Goal: Transaction & Acquisition: Purchase product/service

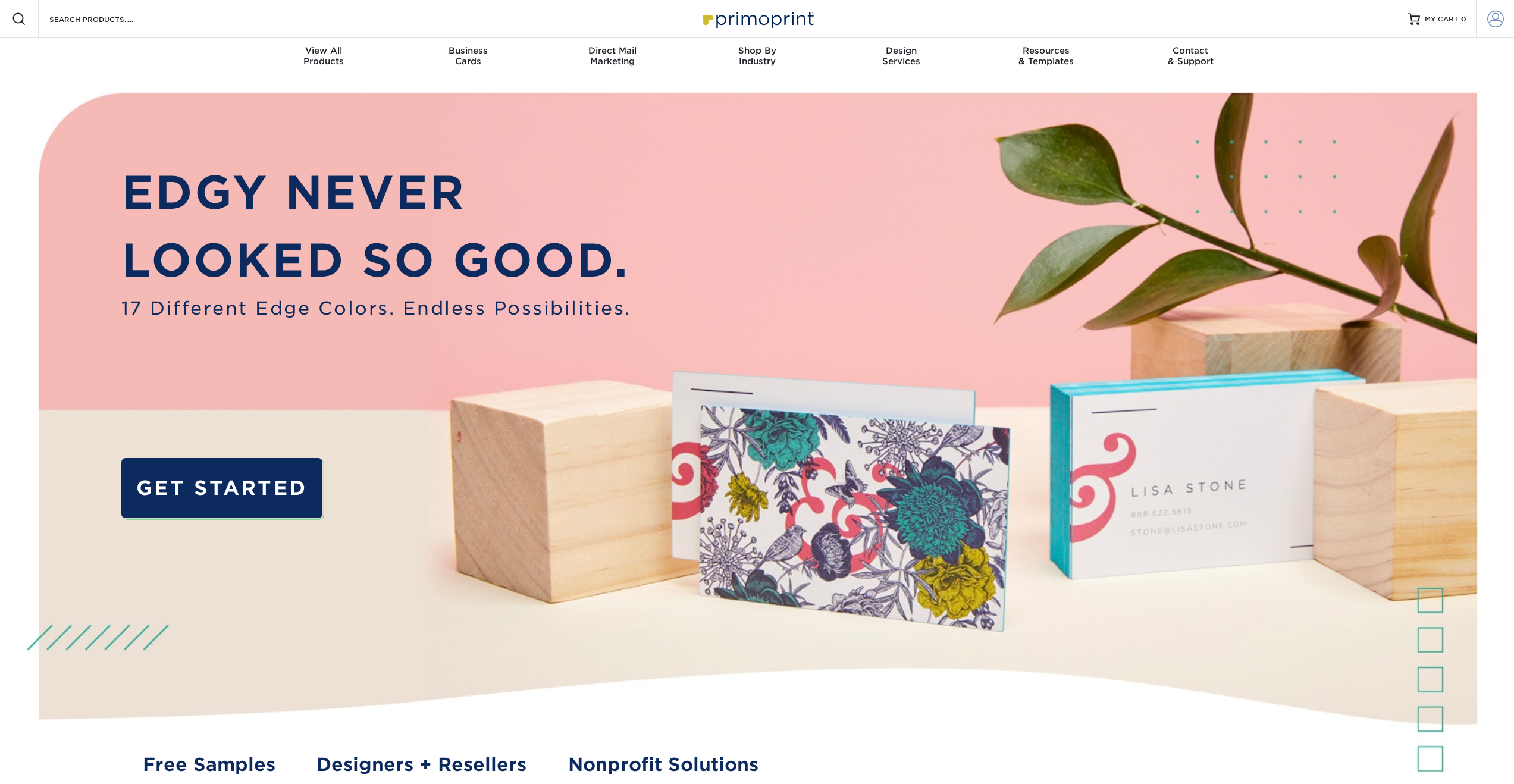
click at [1501, 23] on span at bounding box center [1495, 19] width 16 height 16
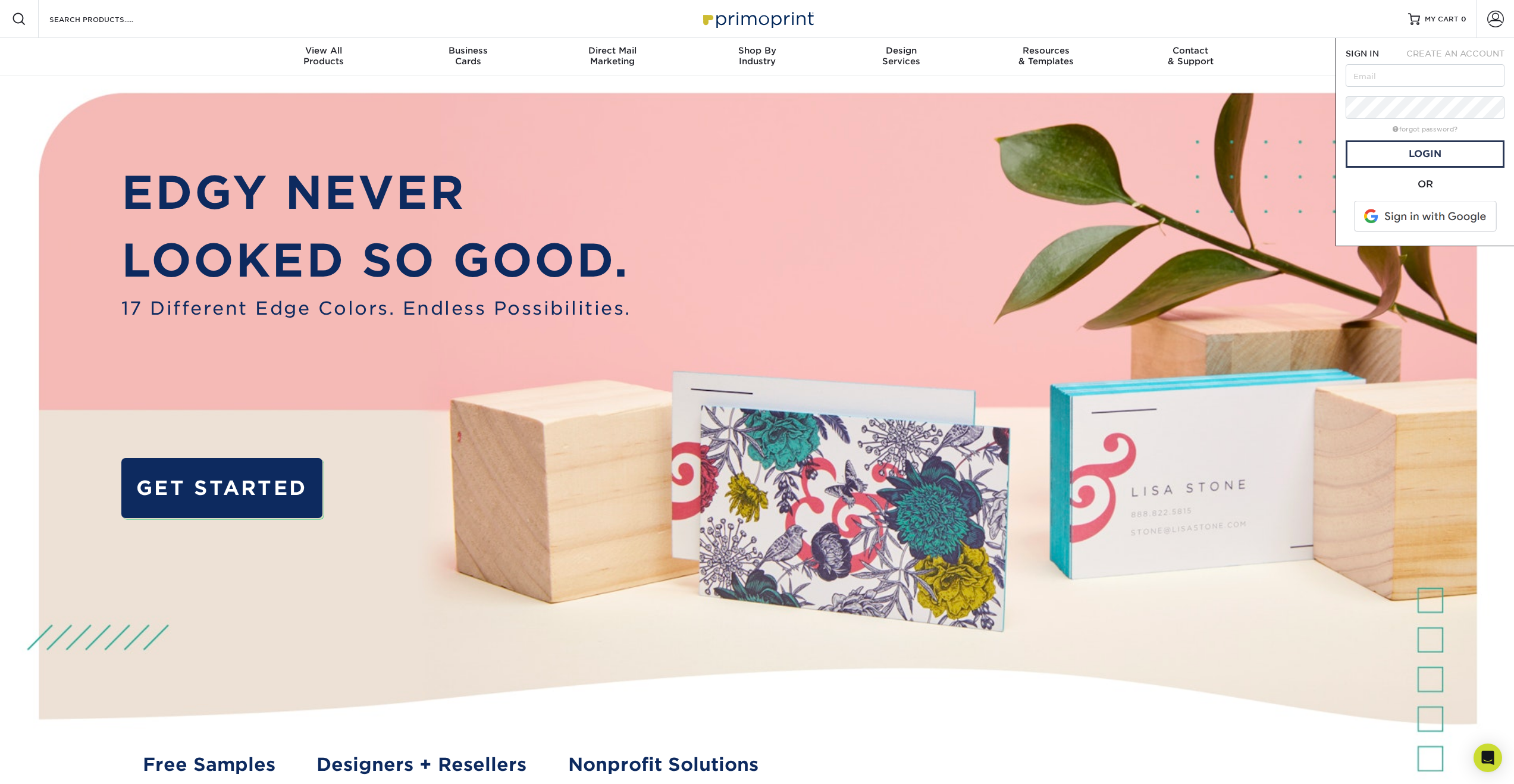
click at [1416, 224] on span at bounding box center [1426, 216] width 152 height 31
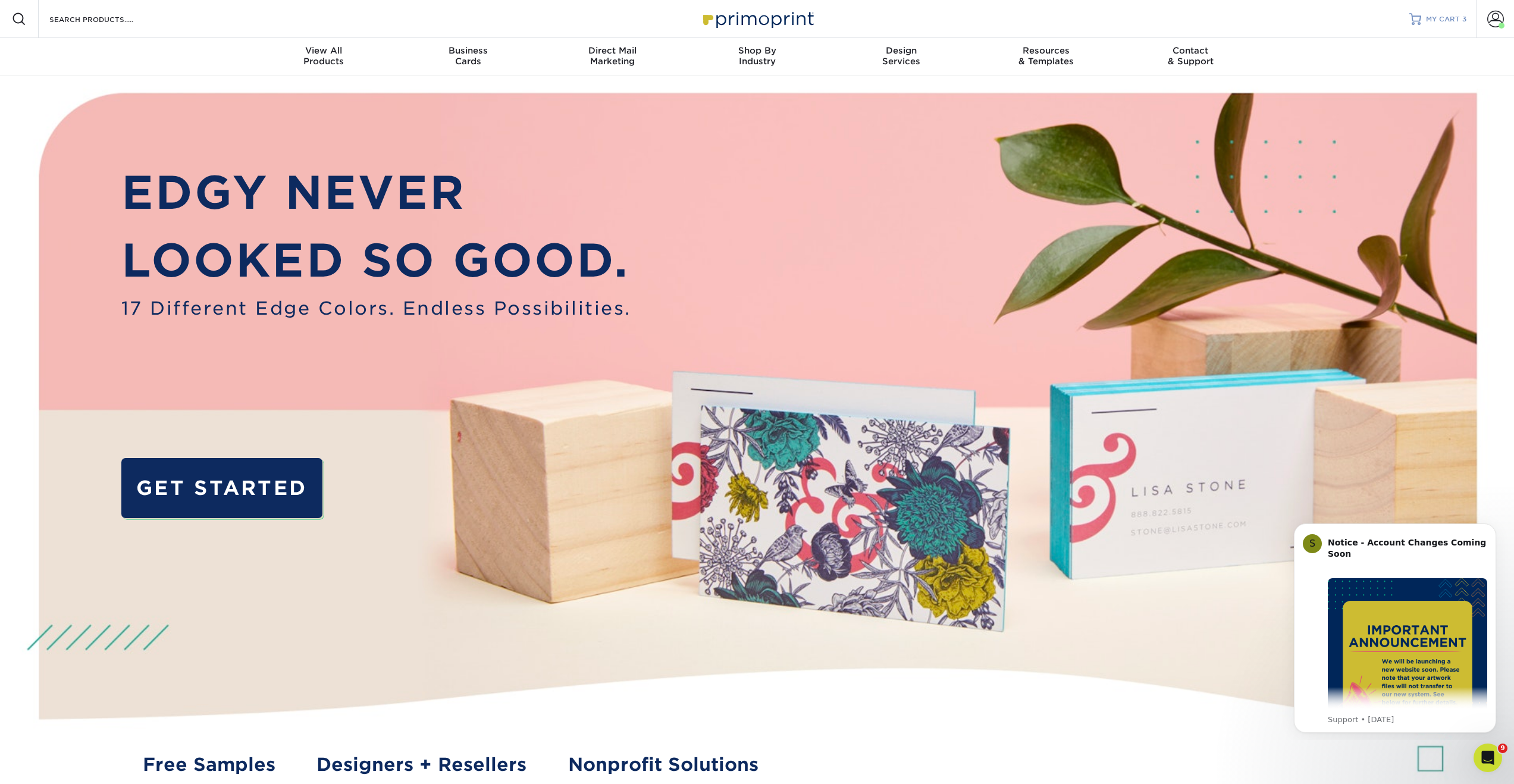
click at [1456, 23] on span "MY CART" at bounding box center [1443, 19] width 34 height 10
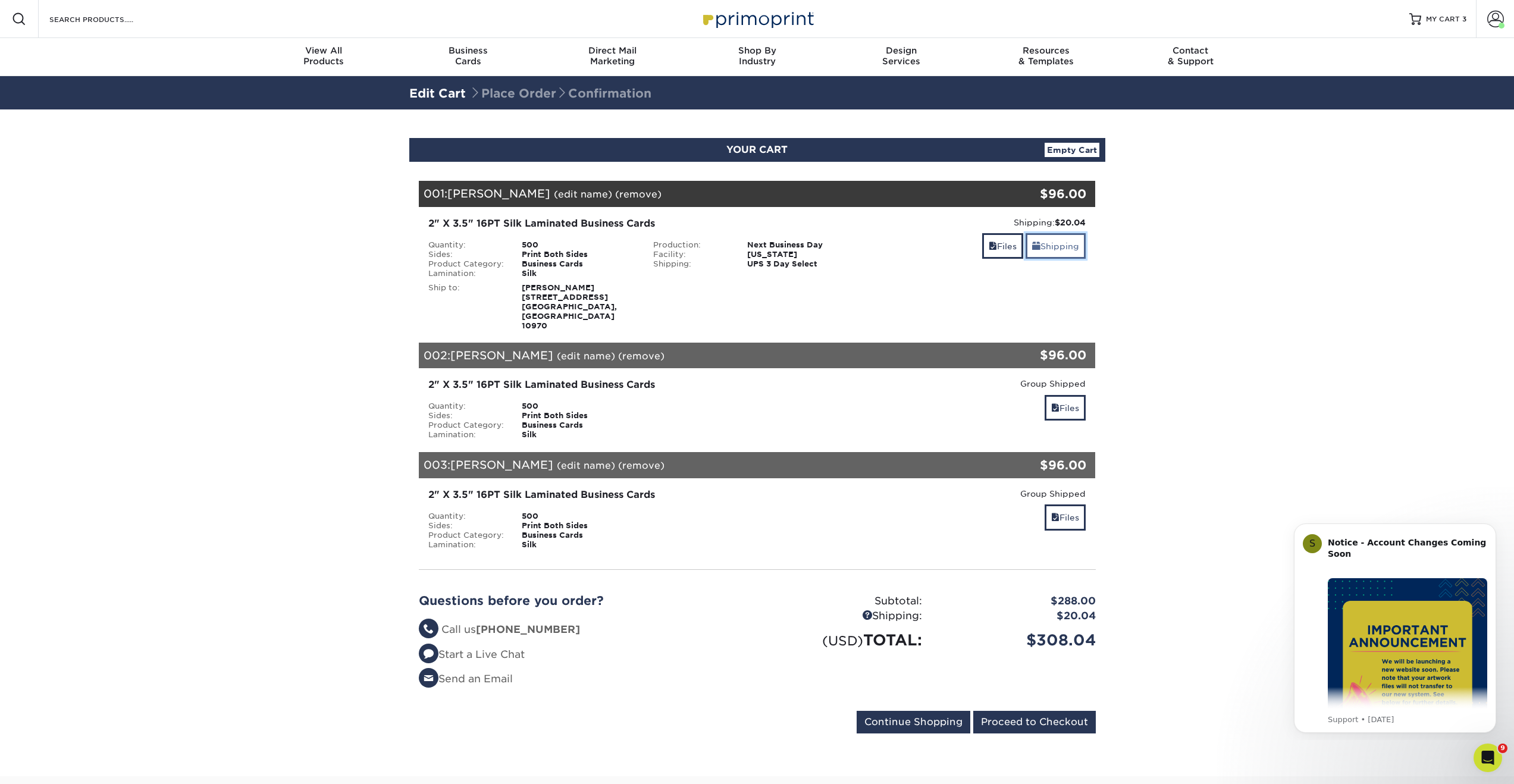
click at [1056, 252] on link "Shipping" at bounding box center [1055, 246] width 60 height 25
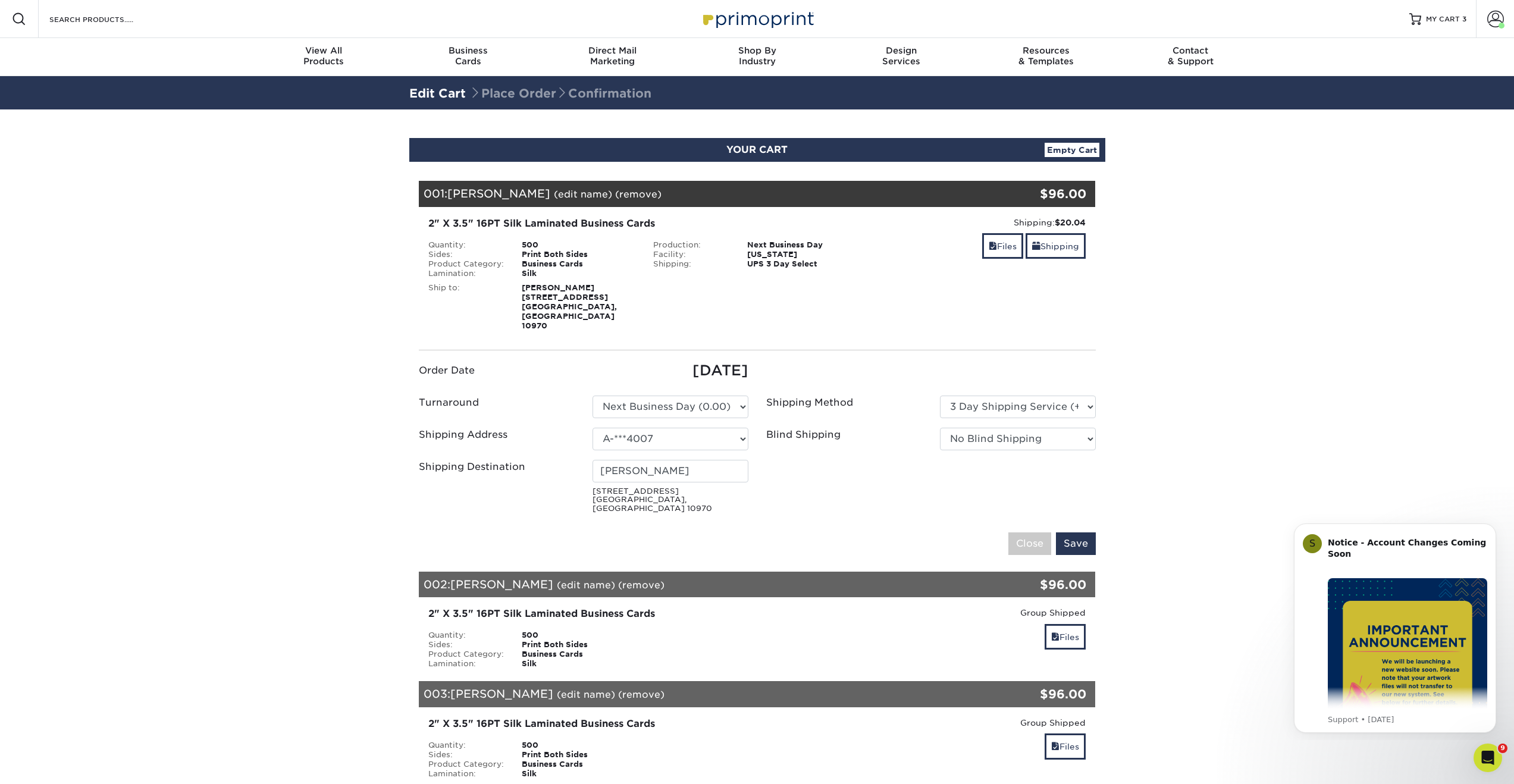
click at [626, 487] on small "18 Northridge Road Pomona, NY 10970" at bounding box center [670, 500] width 156 height 26
click at [1495, 23] on span at bounding box center [1495, 19] width 16 height 16
click at [1391, 90] on link "Account Dashboard" at bounding box center [1425, 98] width 149 height 16
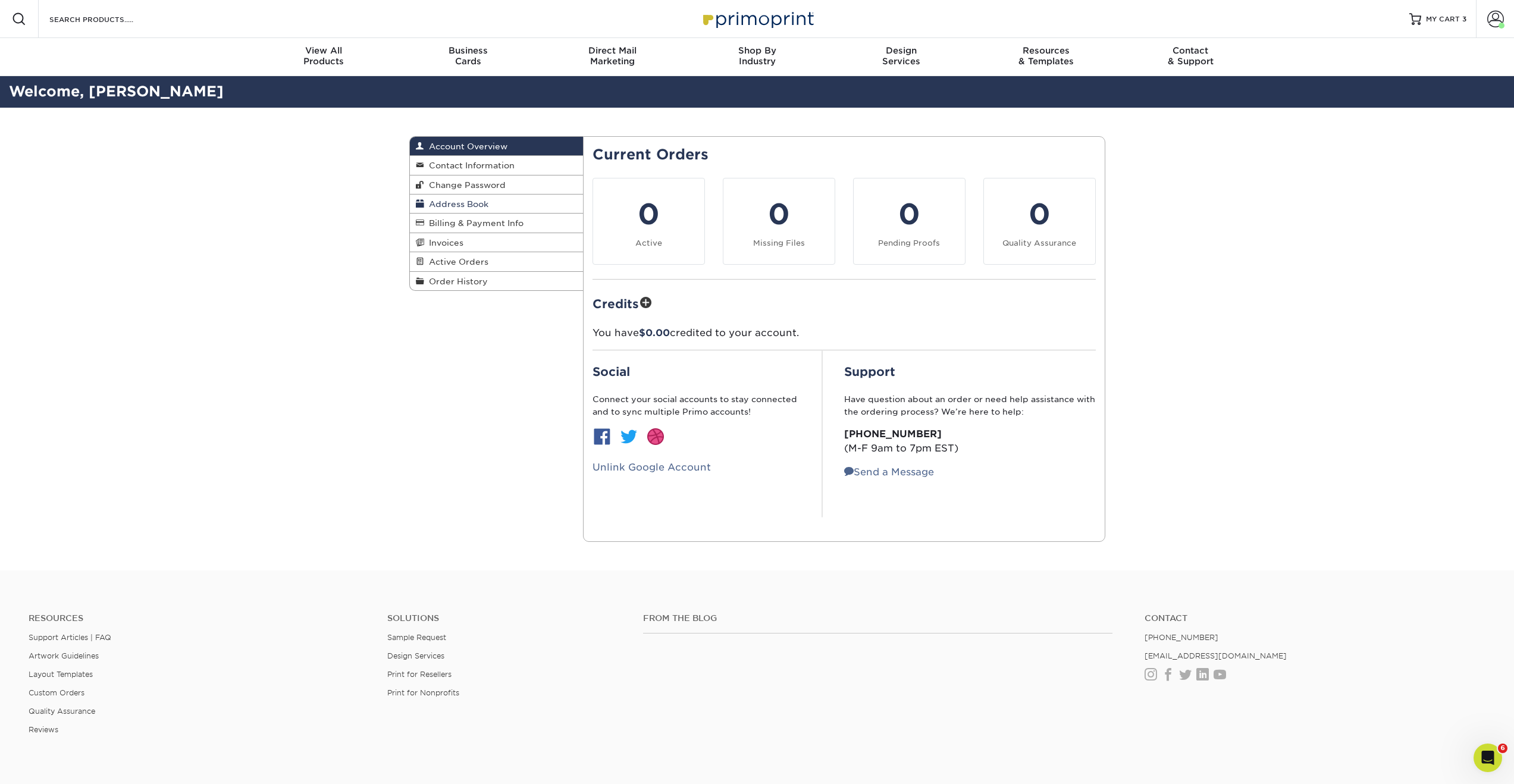
click at [458, 204] on span "Address Book" at bounding box center [457, 204] width 64 height 10
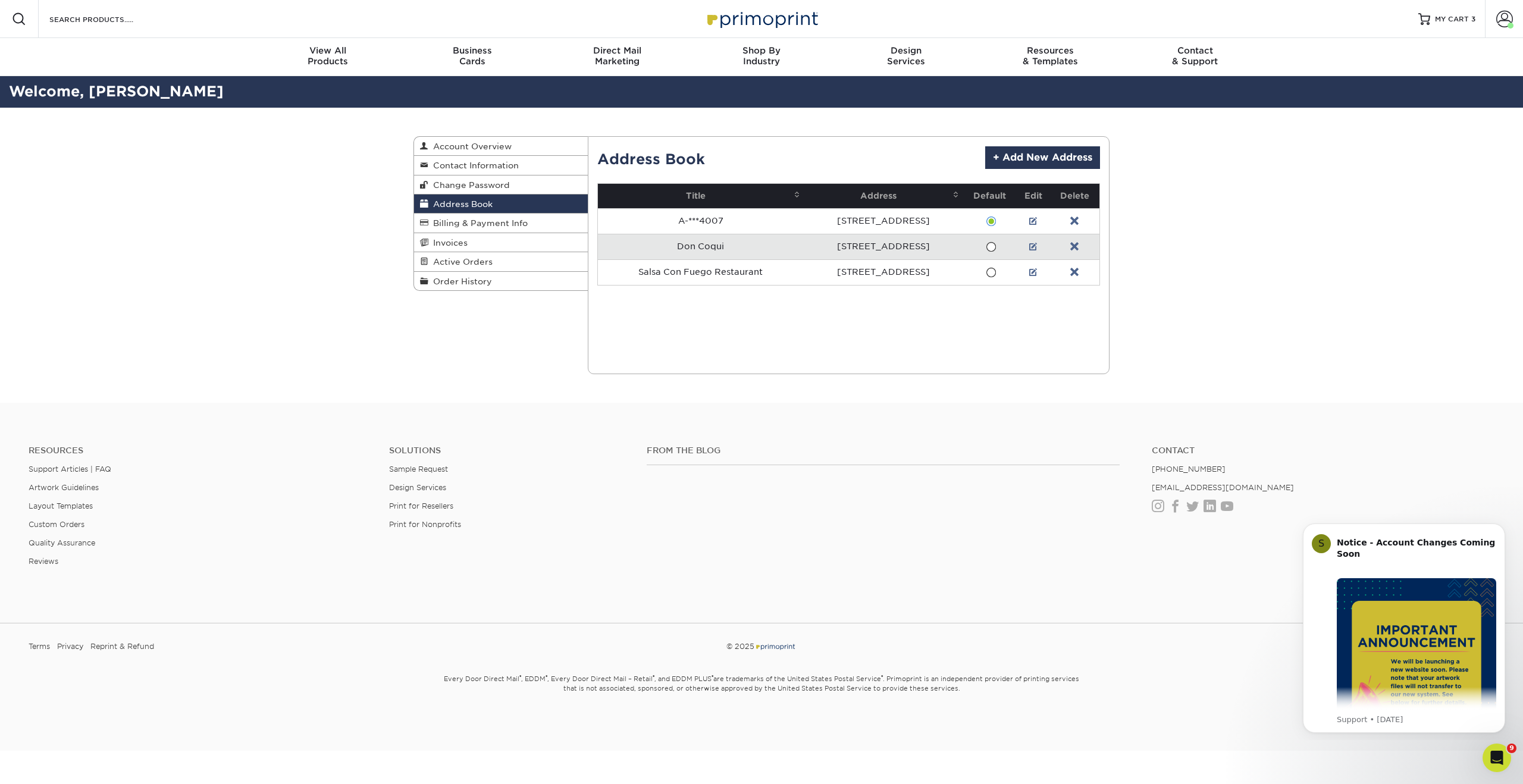
click at [986, 247] on span at bounding box center [991, 247] width 10 height 12
click at [0, 0] on input "radio" at bounding box center [0, 0] width 0 height 0
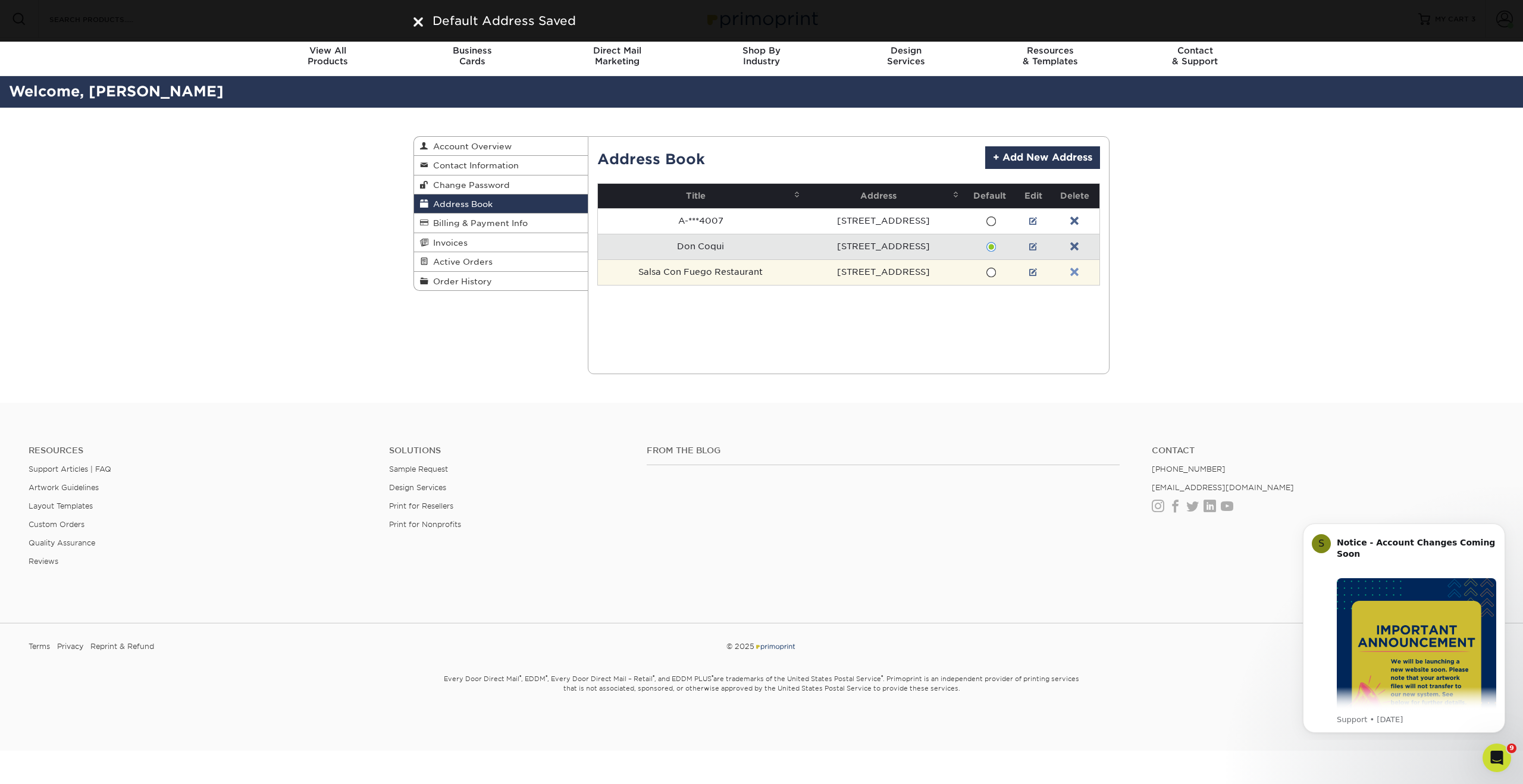
click at [1074, 272] on link at bounding box center [1074, 272] width 8 height 10
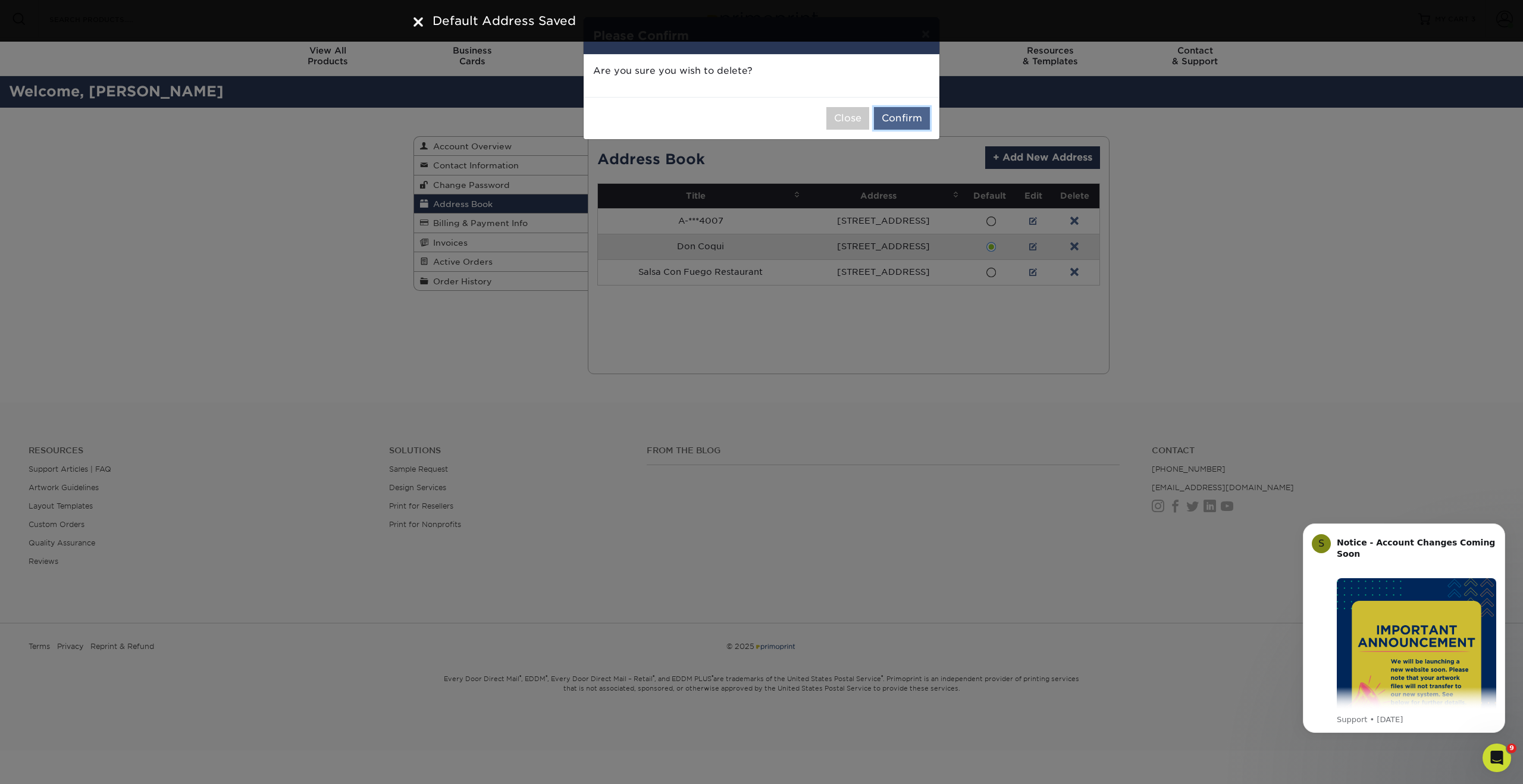
click at [909, 118] on button "Confirm" at bounding box center [902, 118] width 56 height 22
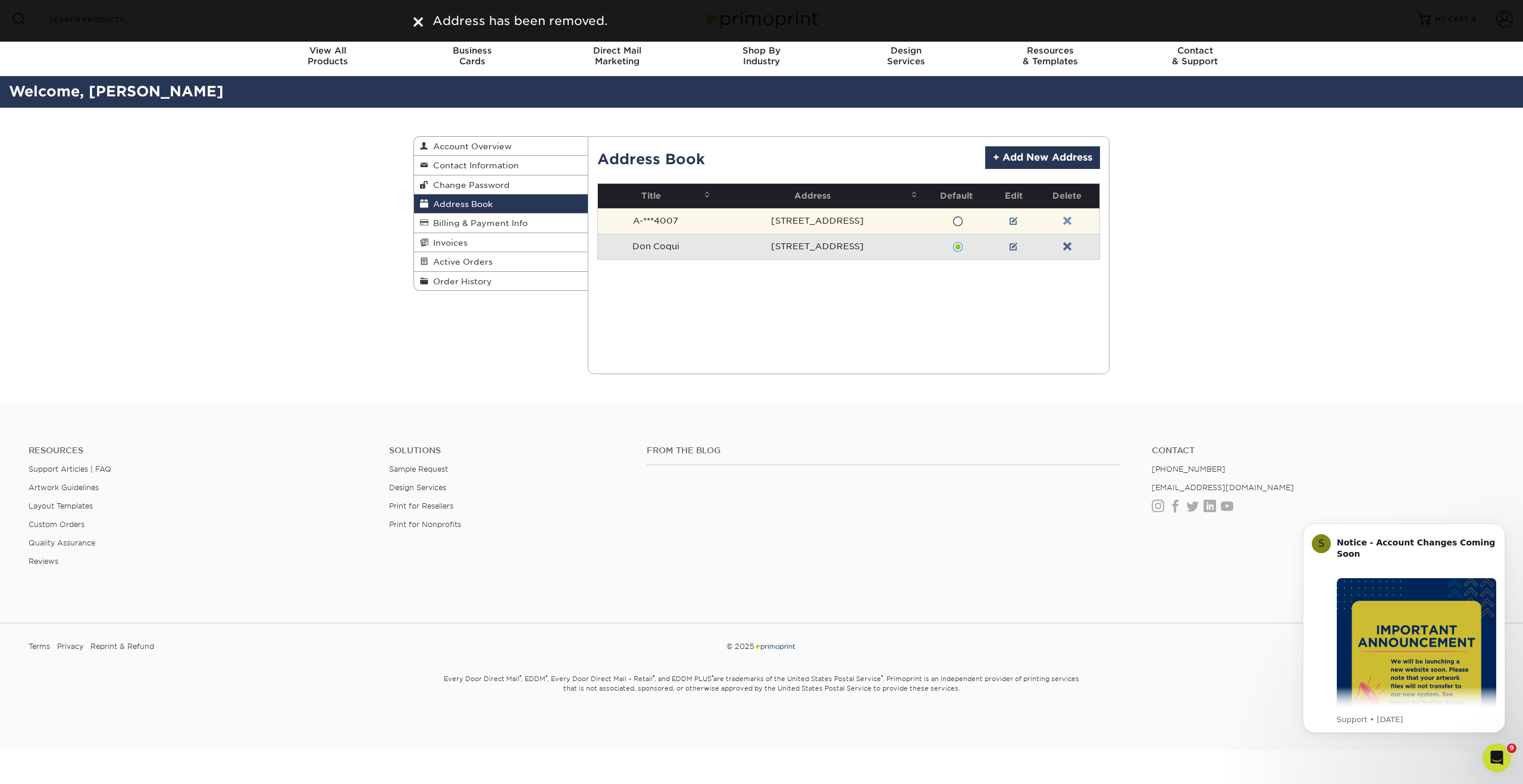
click at [1067, 221] on link at bounding box center [1067, 221] width 8 height 10
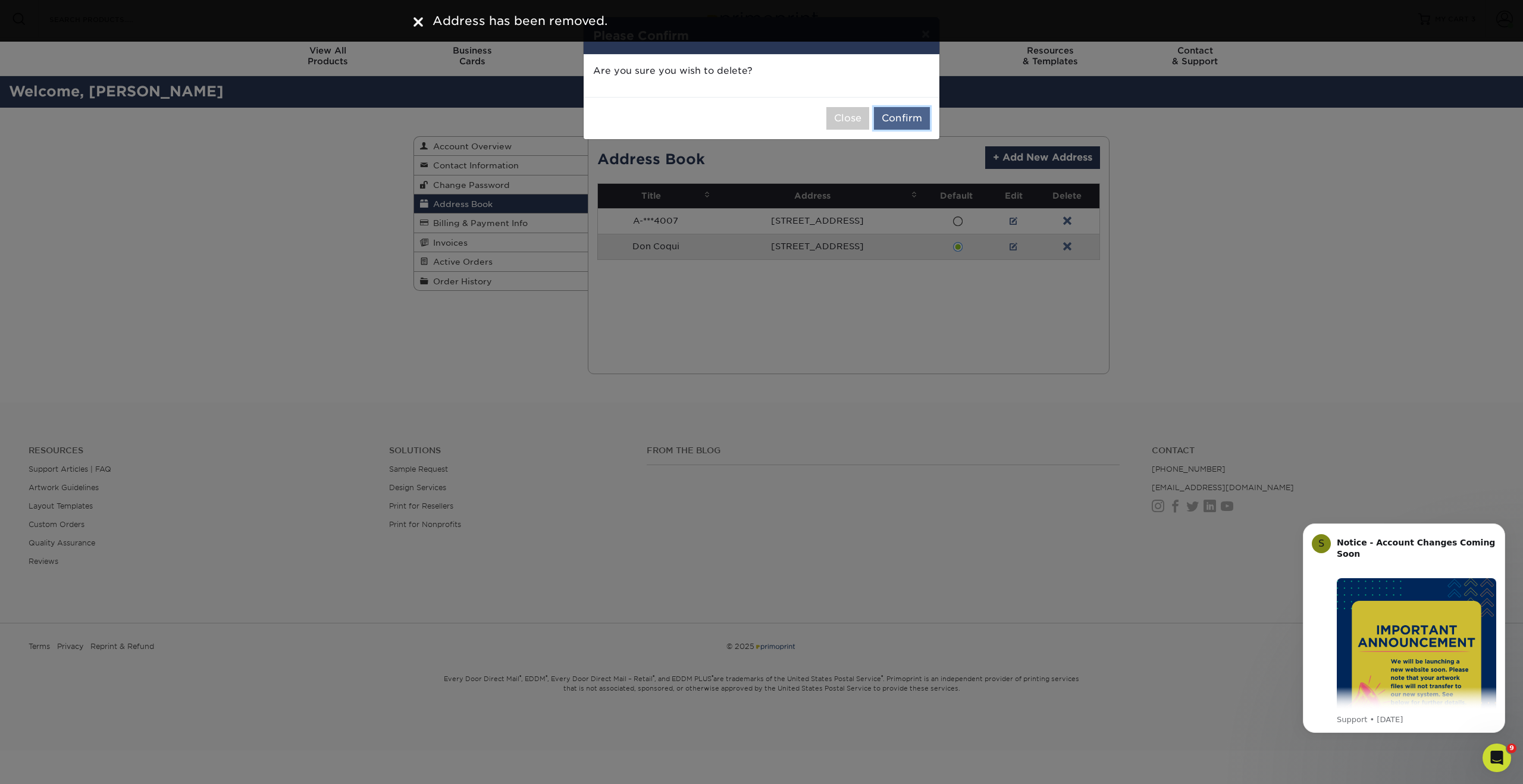
click at [904, 122] on button "Confirm" at bounding box center [902, 118] width 56 height 22
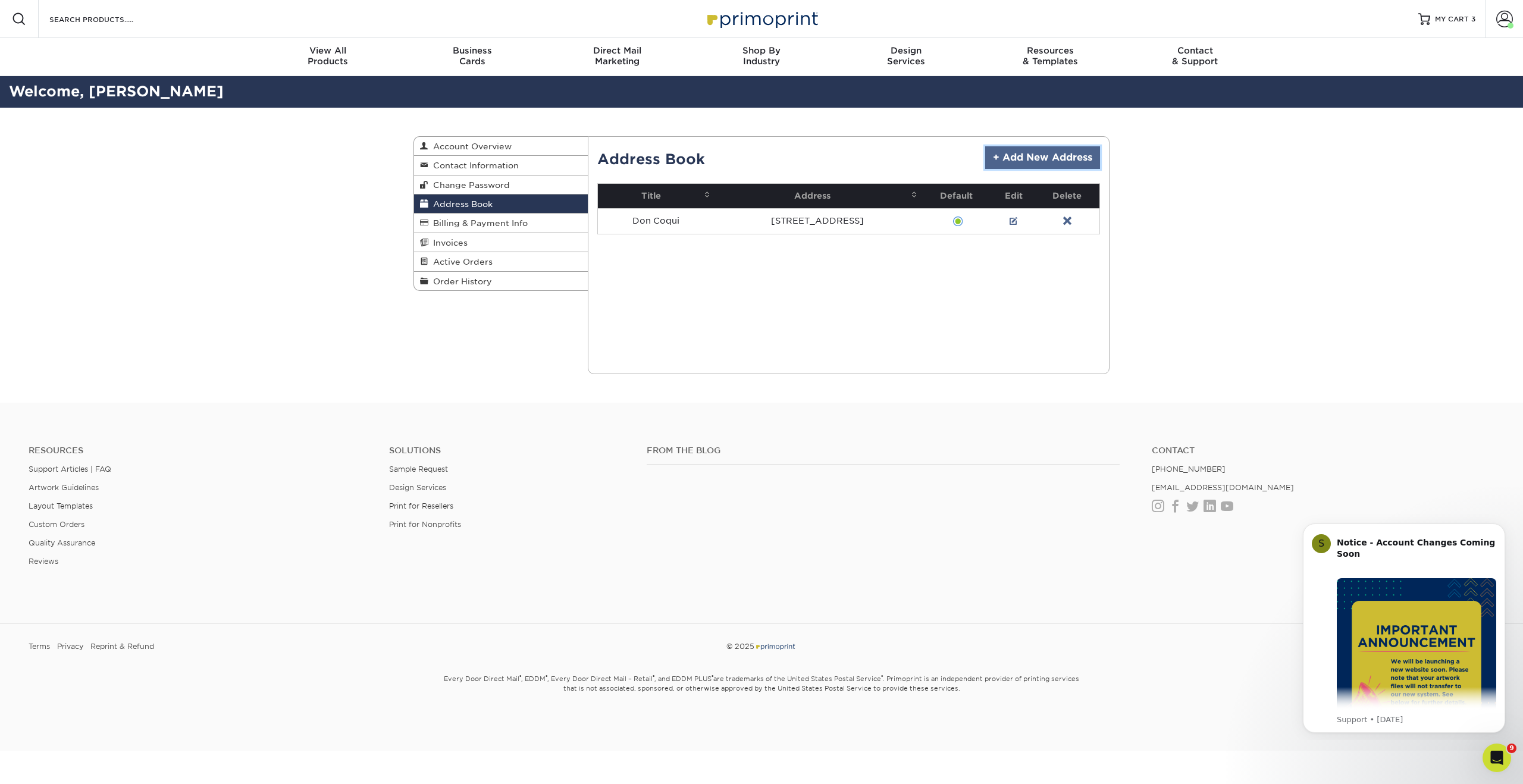
click at [1050, 160] on link "+ Add New Address" at bounding box center [1042, 157] width 115 height 22
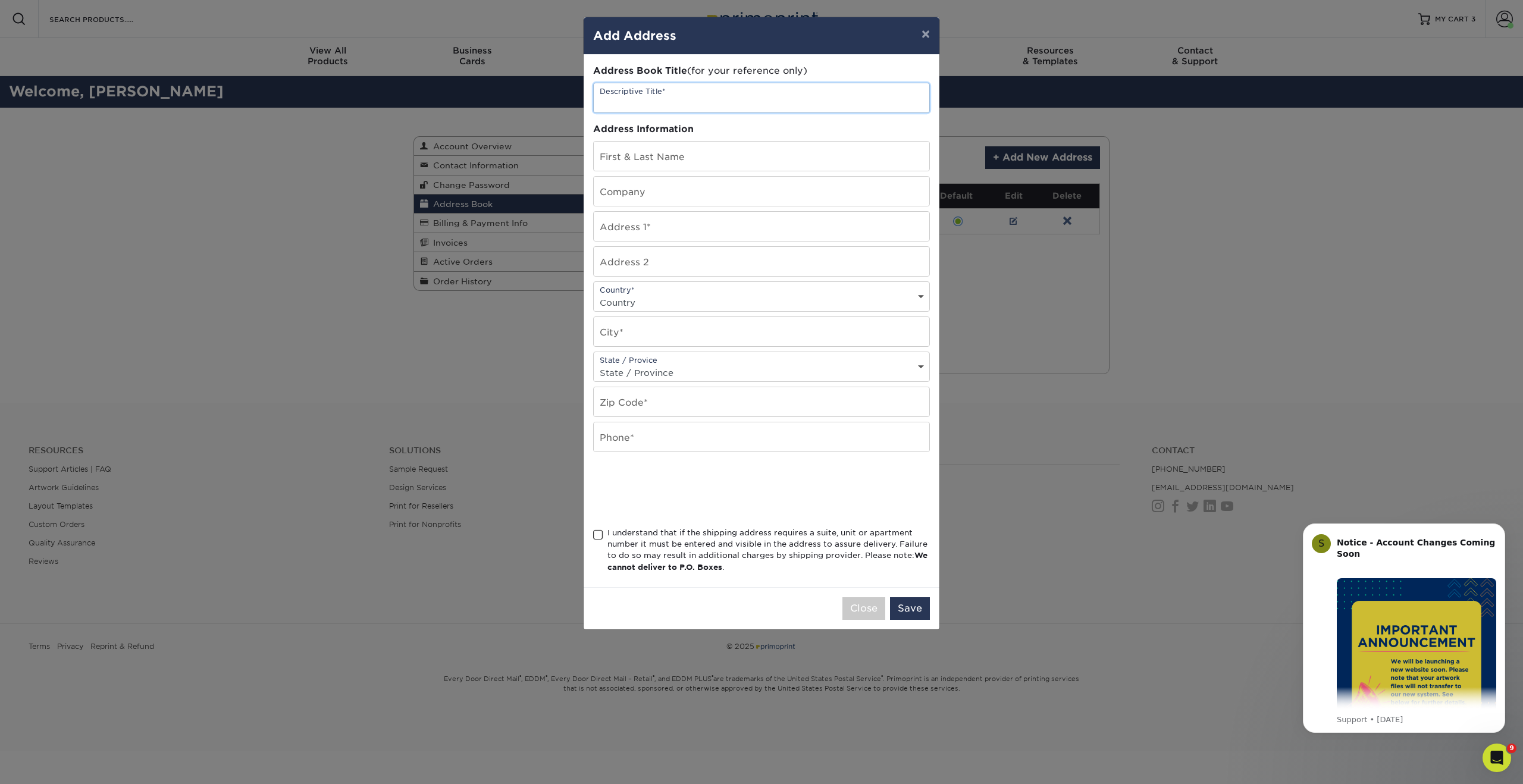
click at [660, 99] on input "text" at bounding box center [761, 98] width 336 height 29
type input "John's House"
type input "[PERSON_NAME]"
type input "Don Coqui Edgewater"
type input "13 Yellowstone drive"
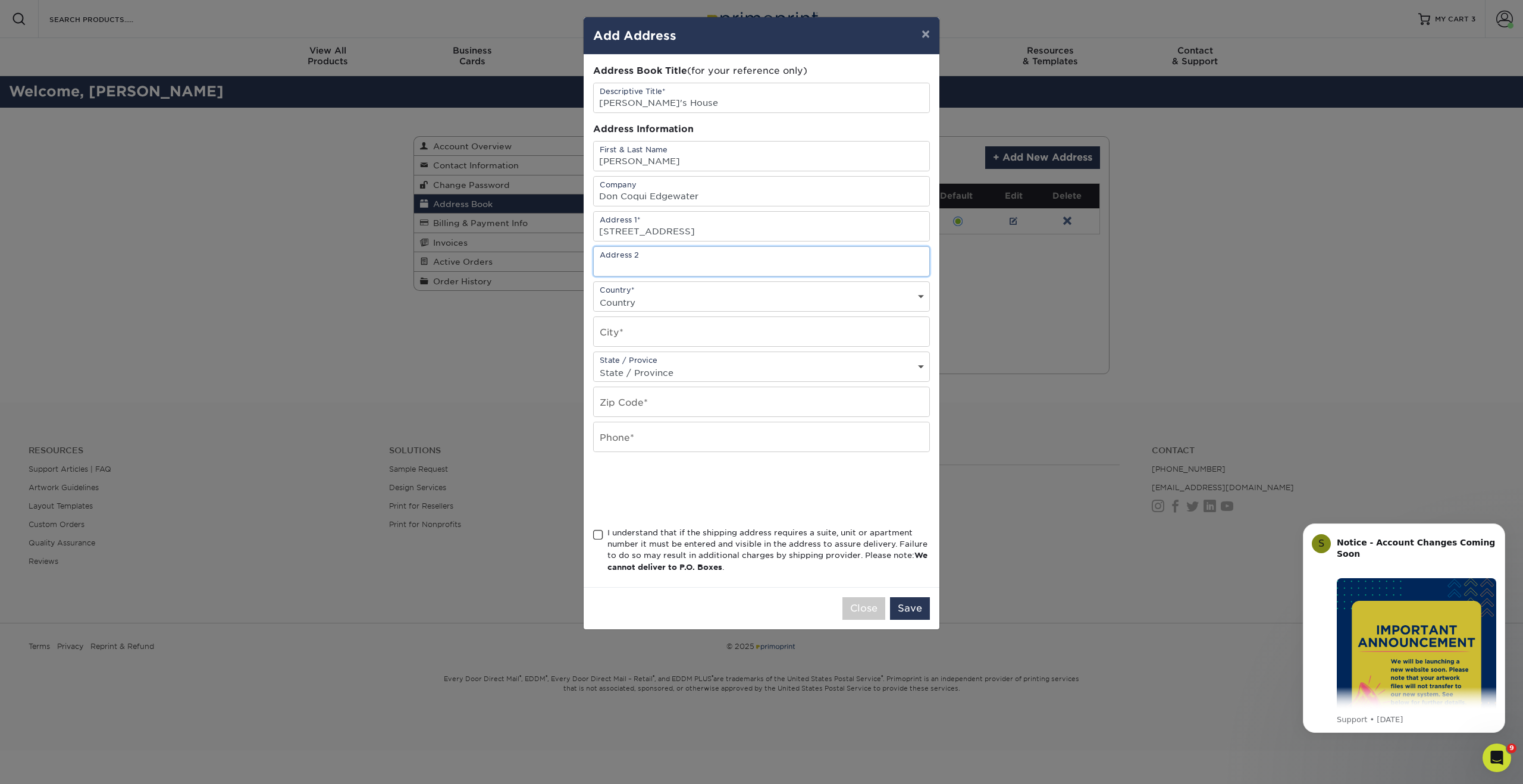
click at [638, 260] on input "text" at bounding box center [761, 262] width 336 height 29
click at [622, 337] on input "text" at bounding box center [761, 331] width 336 height 29
type input "west nyack"
click at [641, 372] on select "State / Province Alabama Alaska Arizona Arkansas California Colorado Connecticu…" at bounding box center [761, 373] width 336 height 17
select select "NY"
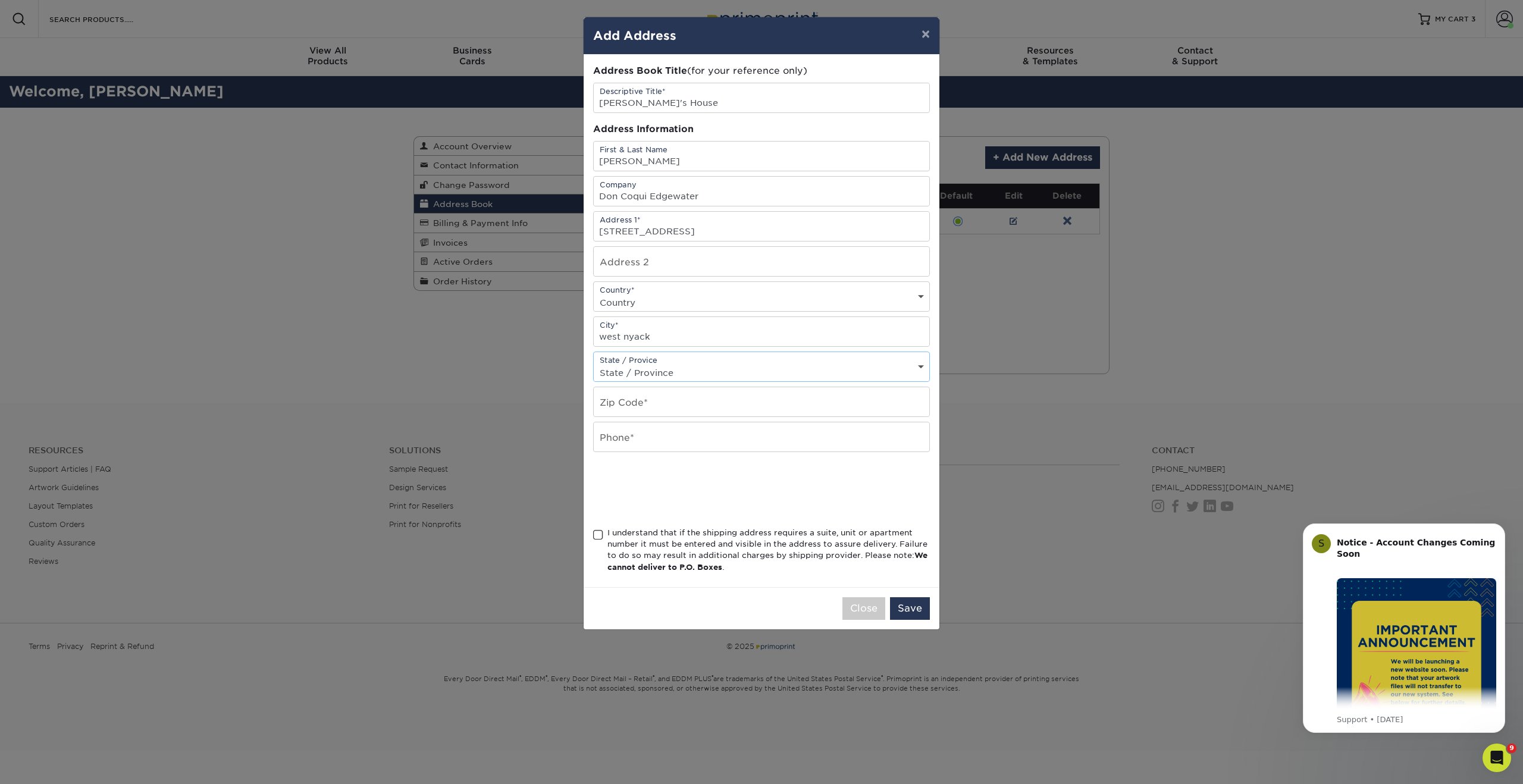
click at [594, 364] on select "State / Province Alabama Alaska Arizona Arkansas California Colorado Connecticu…" at bounding box center [761, 373] width 336 height 17
click at [614, 404] on input "text" at bounding box center [761, 402] width 336 height 29
type input "10994"
click at [637, 445] on input "text" at bounding box center [761, 437] width 336 height 29
type input "2013766614"
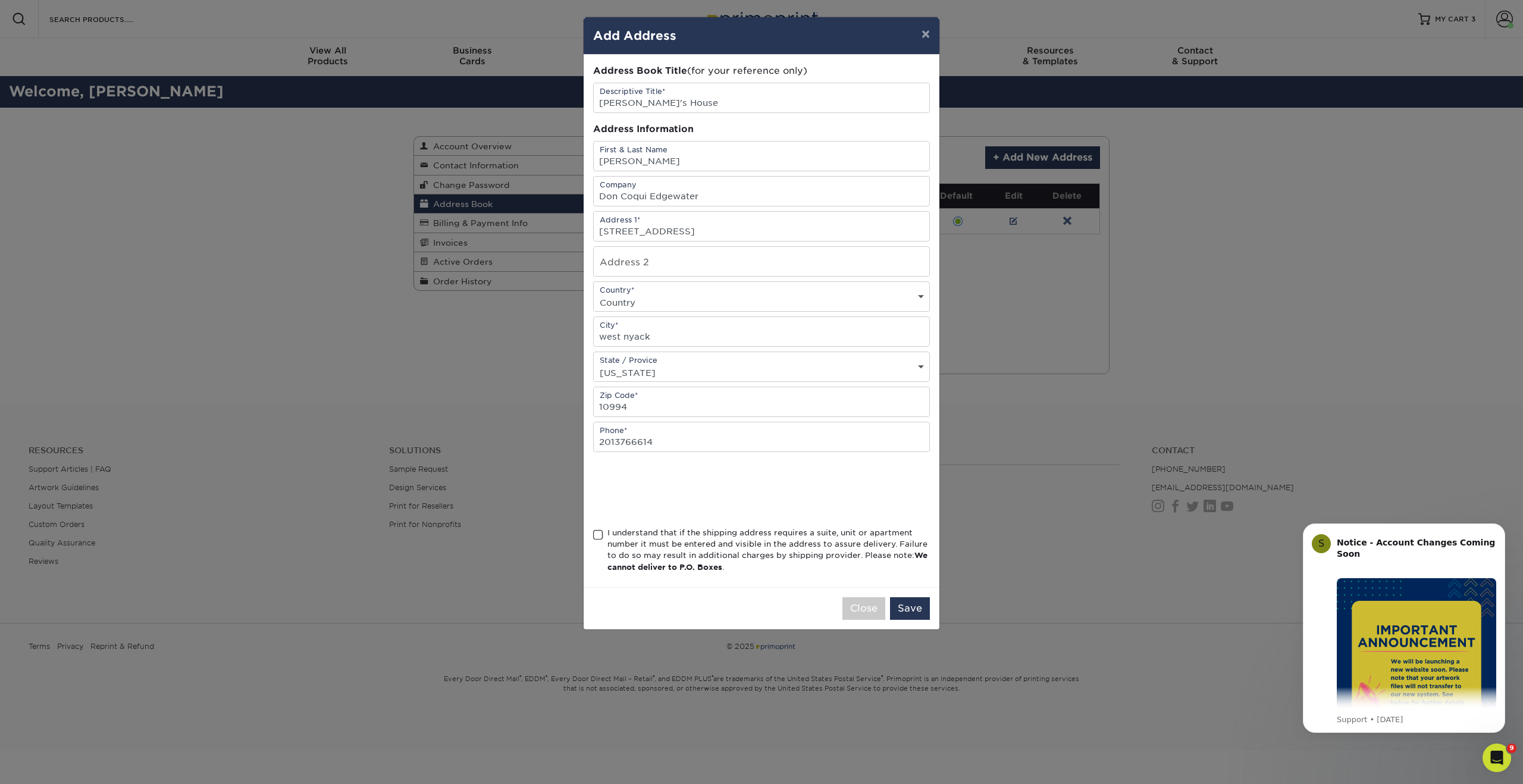
click at [599, 534] on span at bounding box center [598, 535] width 10 height 12
click at [0, 0] on input "I understand that if the shipping address requires a suite, unit or apartment n…" at bounding box center [0, 0] width 0 height 0
click at [915, 610] on button "Save" at bounding box center [910, 608] width 40 height 22
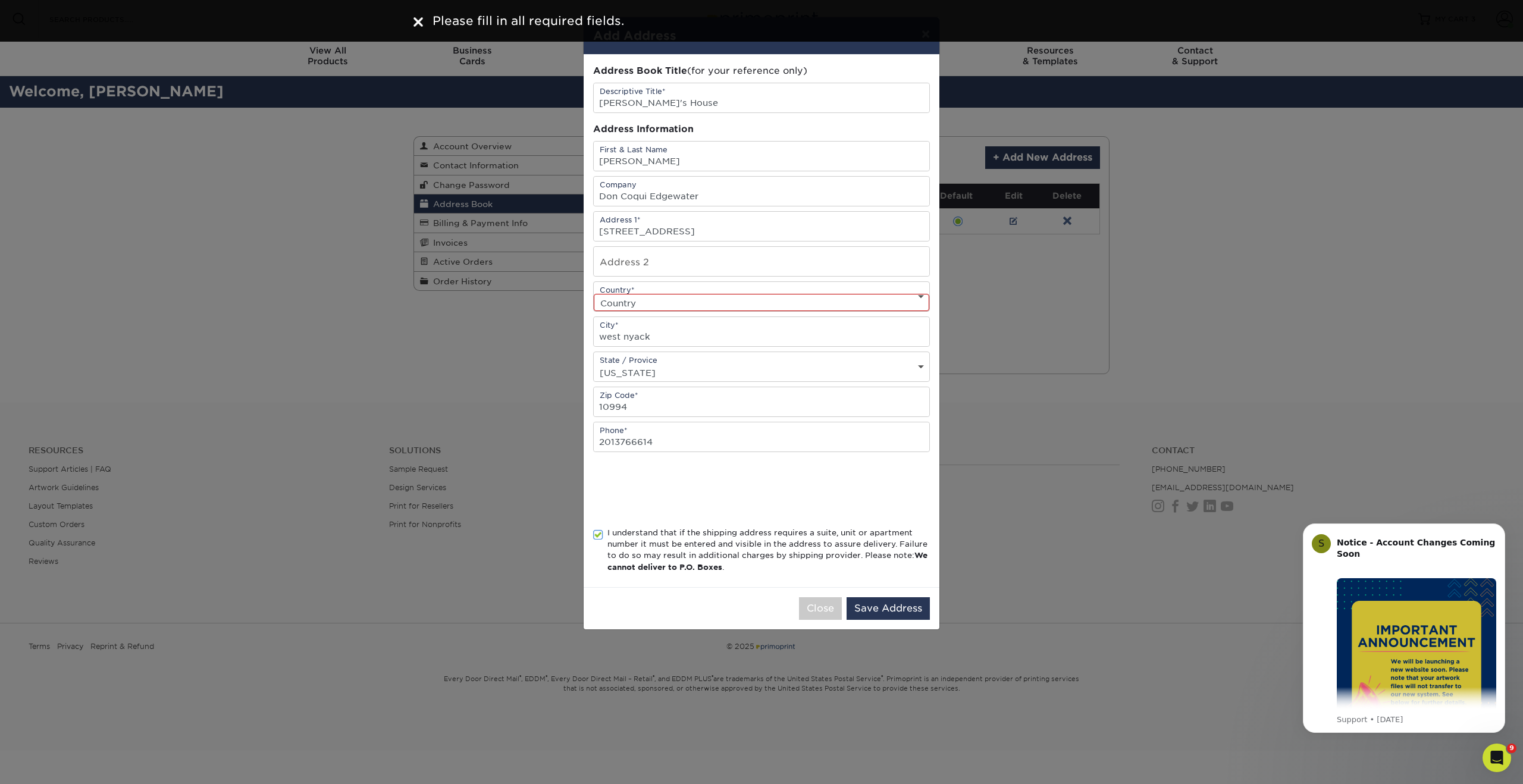
click at [751, 297] on select "Country United States Canada ----------------------------- Afghanistan Albania …" at bounding box center [761, 302] width 336 height 17
select select "US"
click at [594, 294] on select "Country United States Canada ----------------------------- Afghanistan Albania …" at bounding box center [761, 302] width 336 height 17
click at [875, 605] on button "Save Address" at bounding box center [887, 608] width 83 height 22
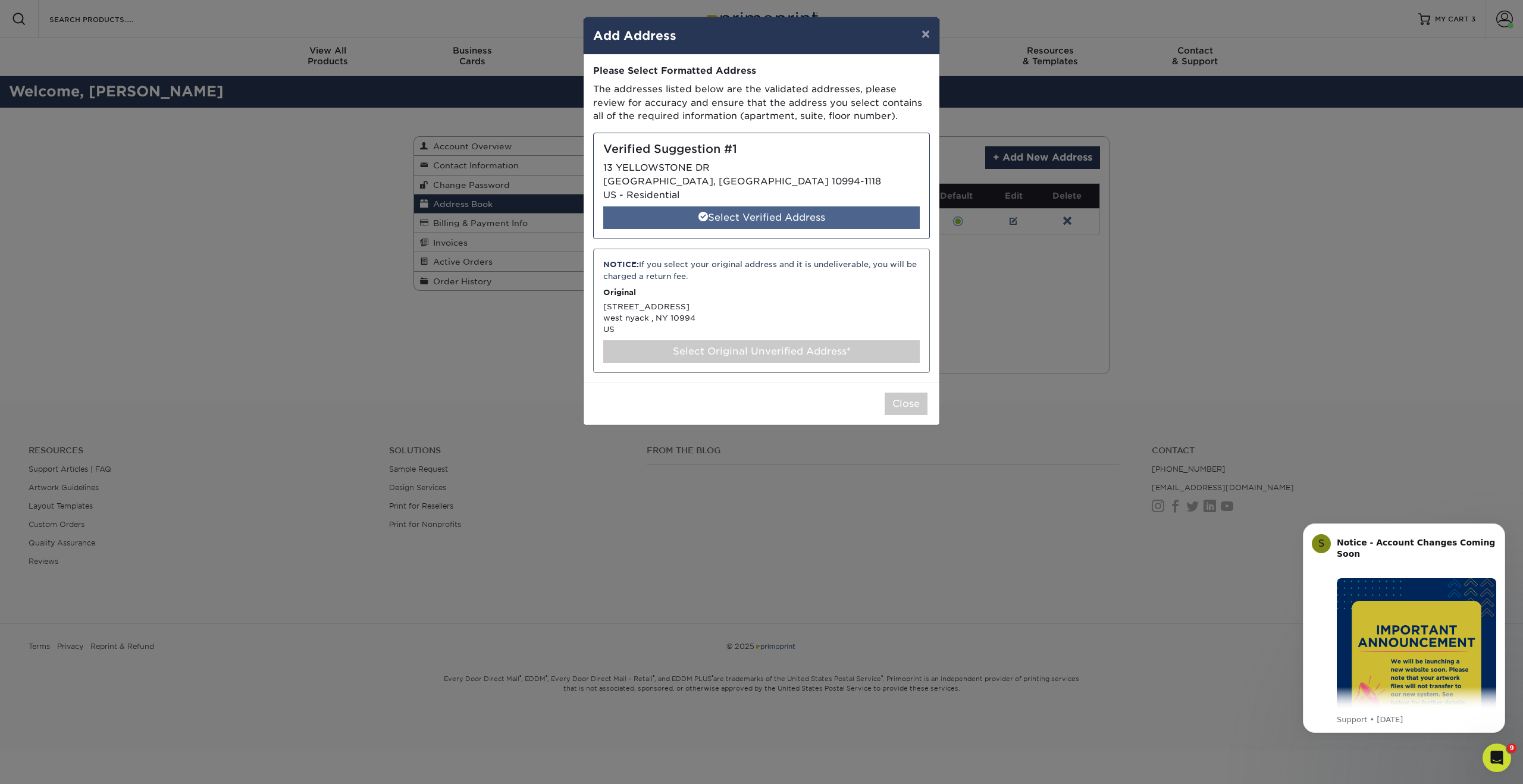
click at [725, 219] on div "Select Verified Address" at bounding box center [761, 217] width 316 height 22
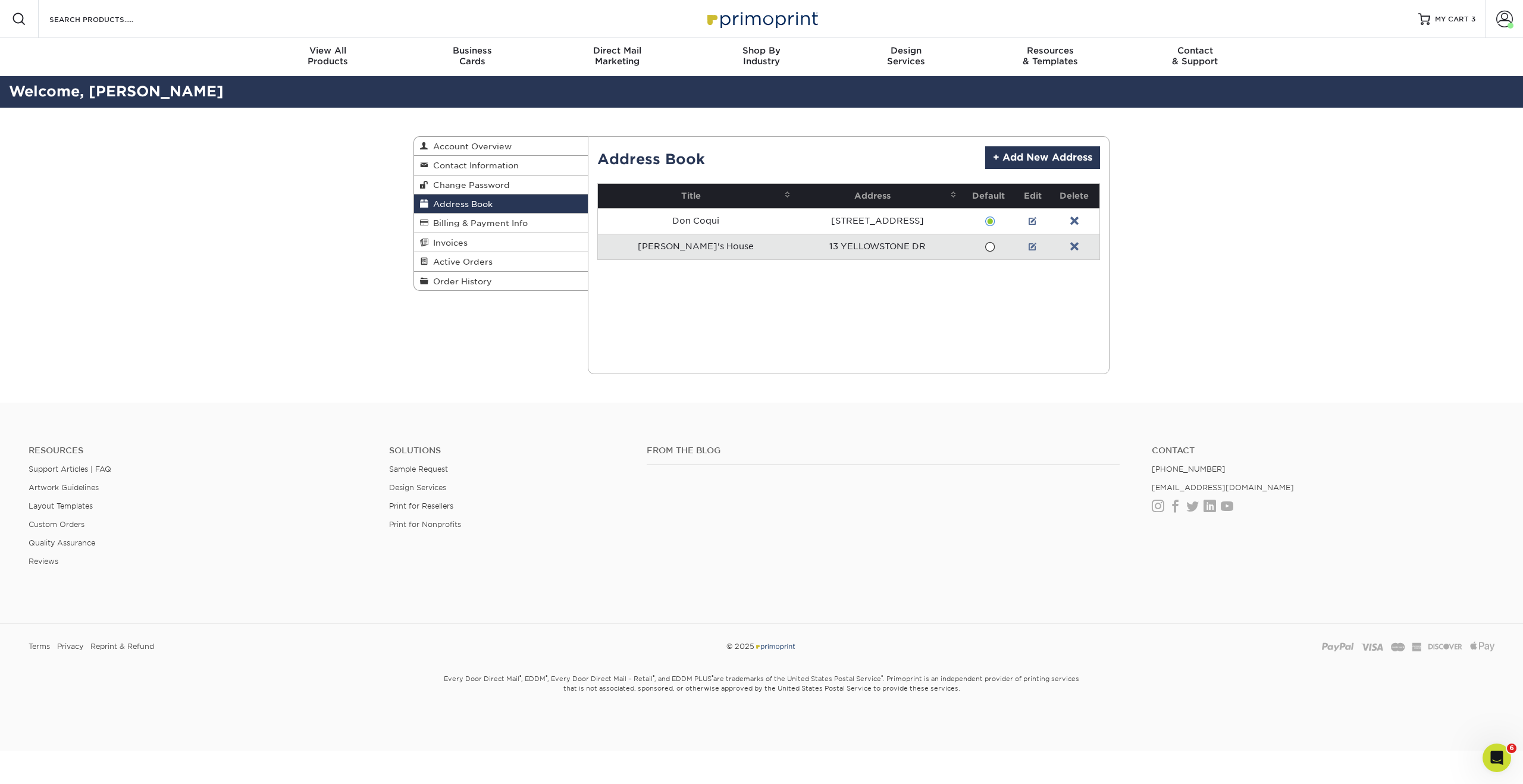
click at [985, 250] on span at bounding box center [989, 247] width 10 height 12
click at [0, 0] on input "radio" at bounding box center [0, 0] width 0 height 0
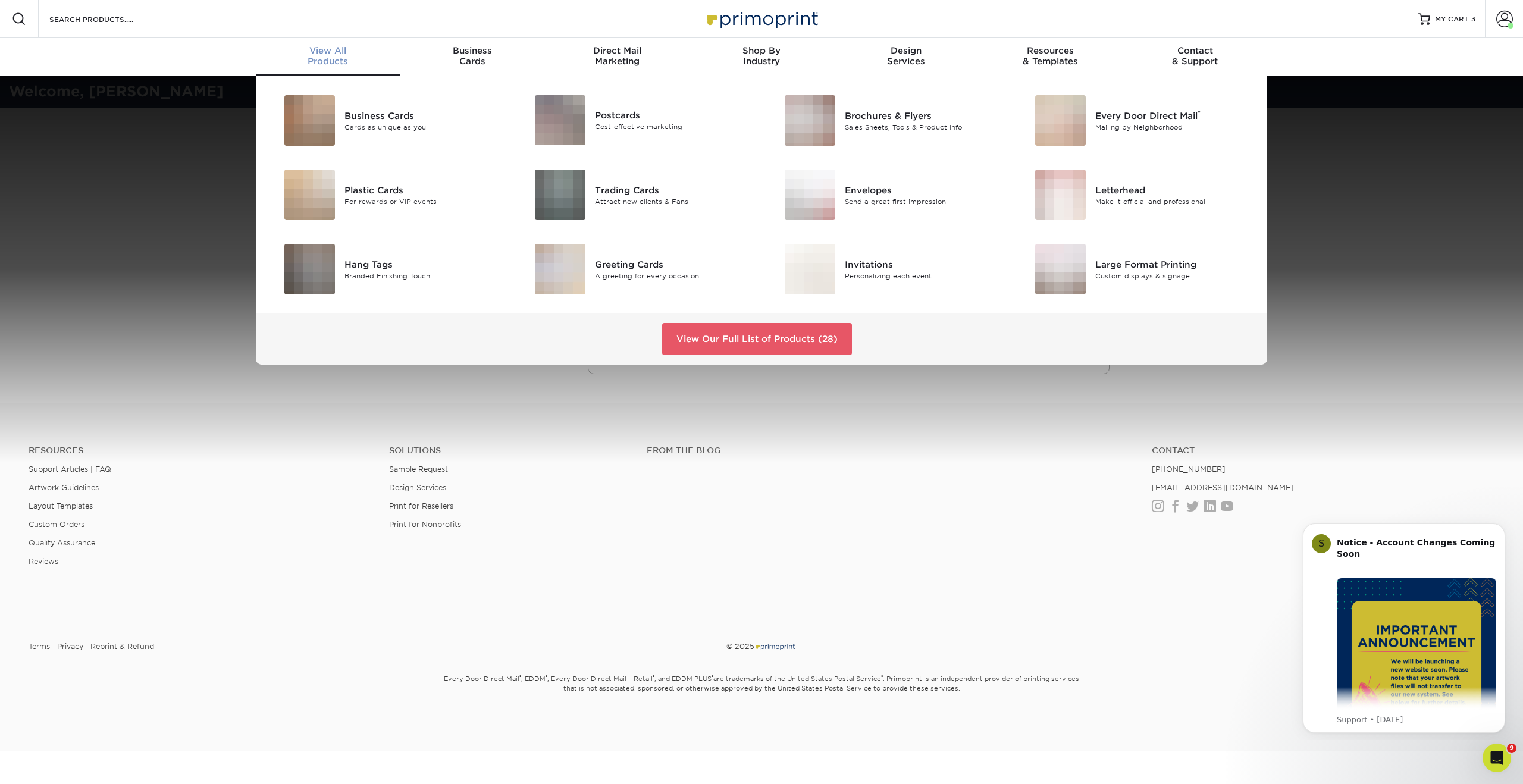
click at [322, 54] on span "View All" at bounding box center [328, 50] width 144 height 11
click at [733, 341] on link "View Our Full List of Products (28)" at bounding box center [757, 339] width 190 height 32
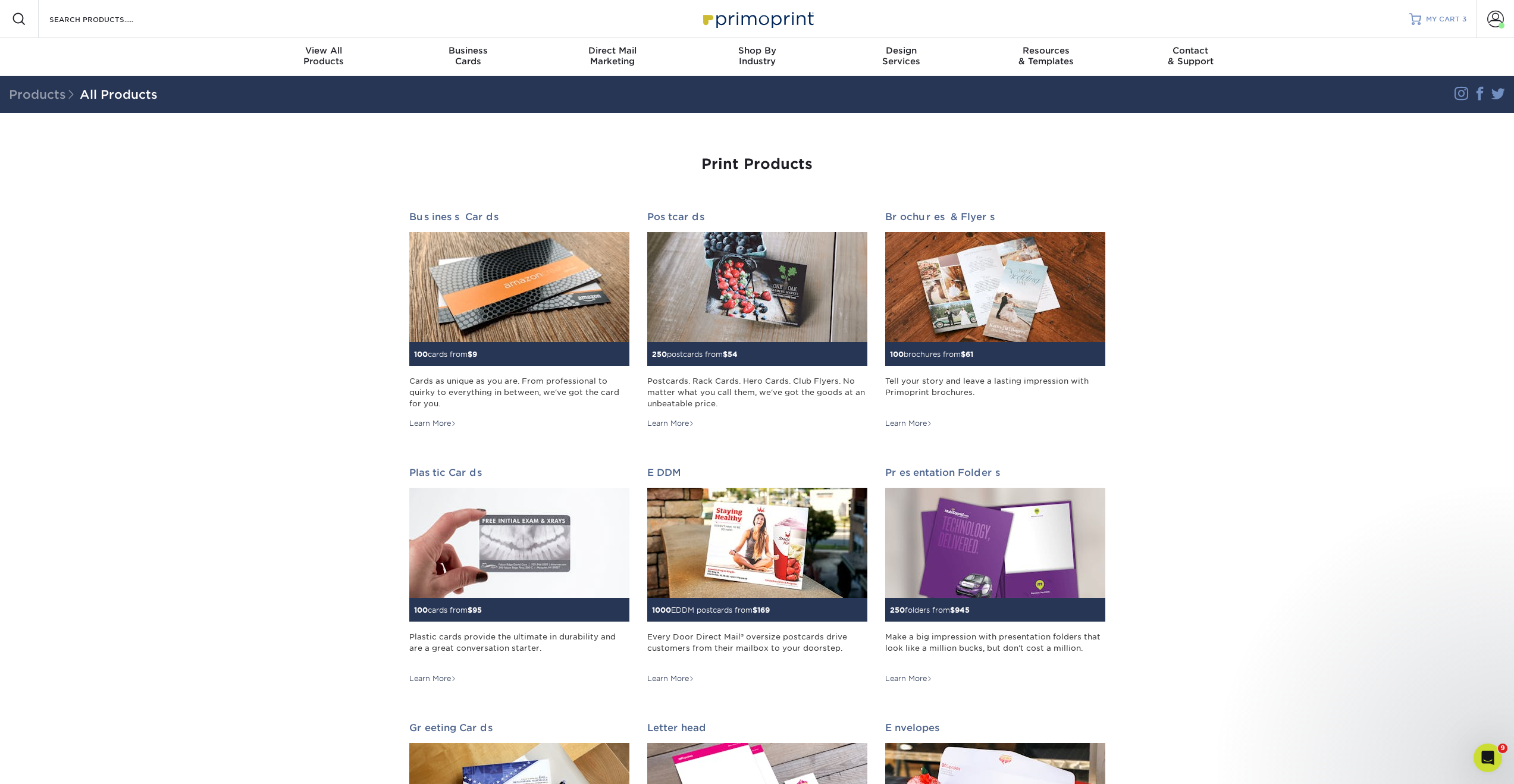
click at [1444, 22] on span "MY CART" at bounding box center [1443, 19] width 34 height 10
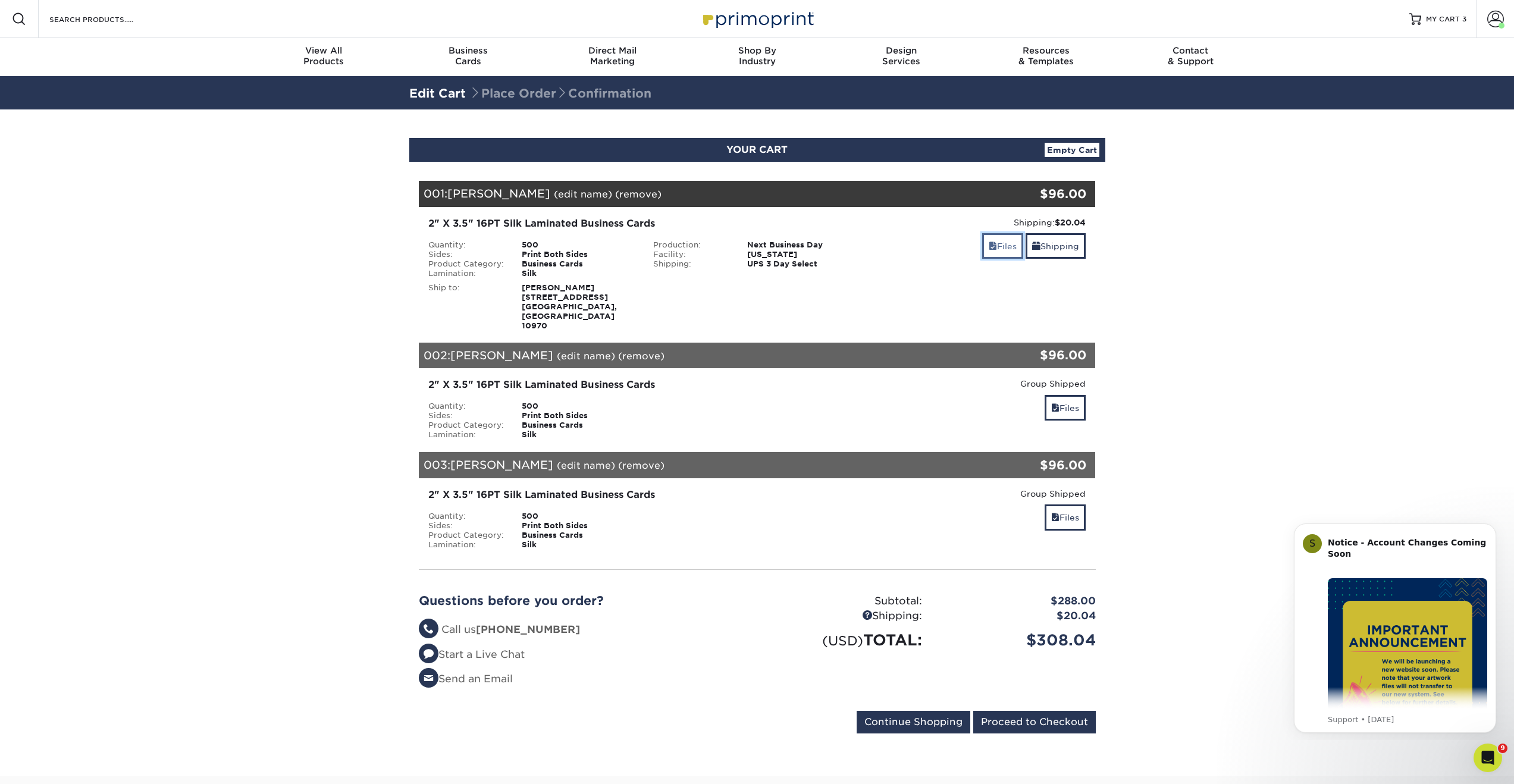
click at [1008, 251] on link "Files" at bounding box center [1003, 246] width 41 height 25
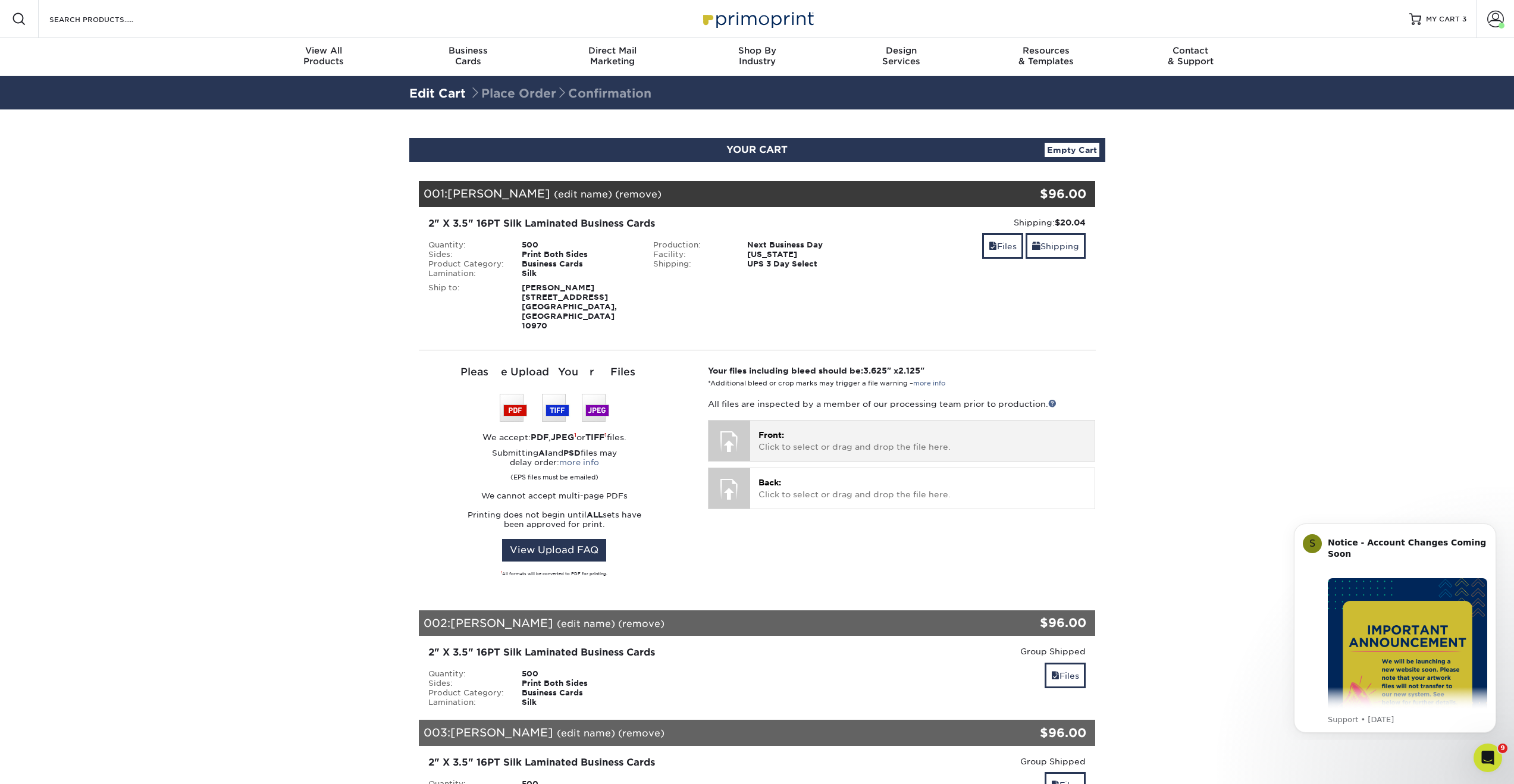
click at [779, 430] on p "Front: Click to select or drag and drop the file here." at bounding box center [922, 441] width 328 height 24
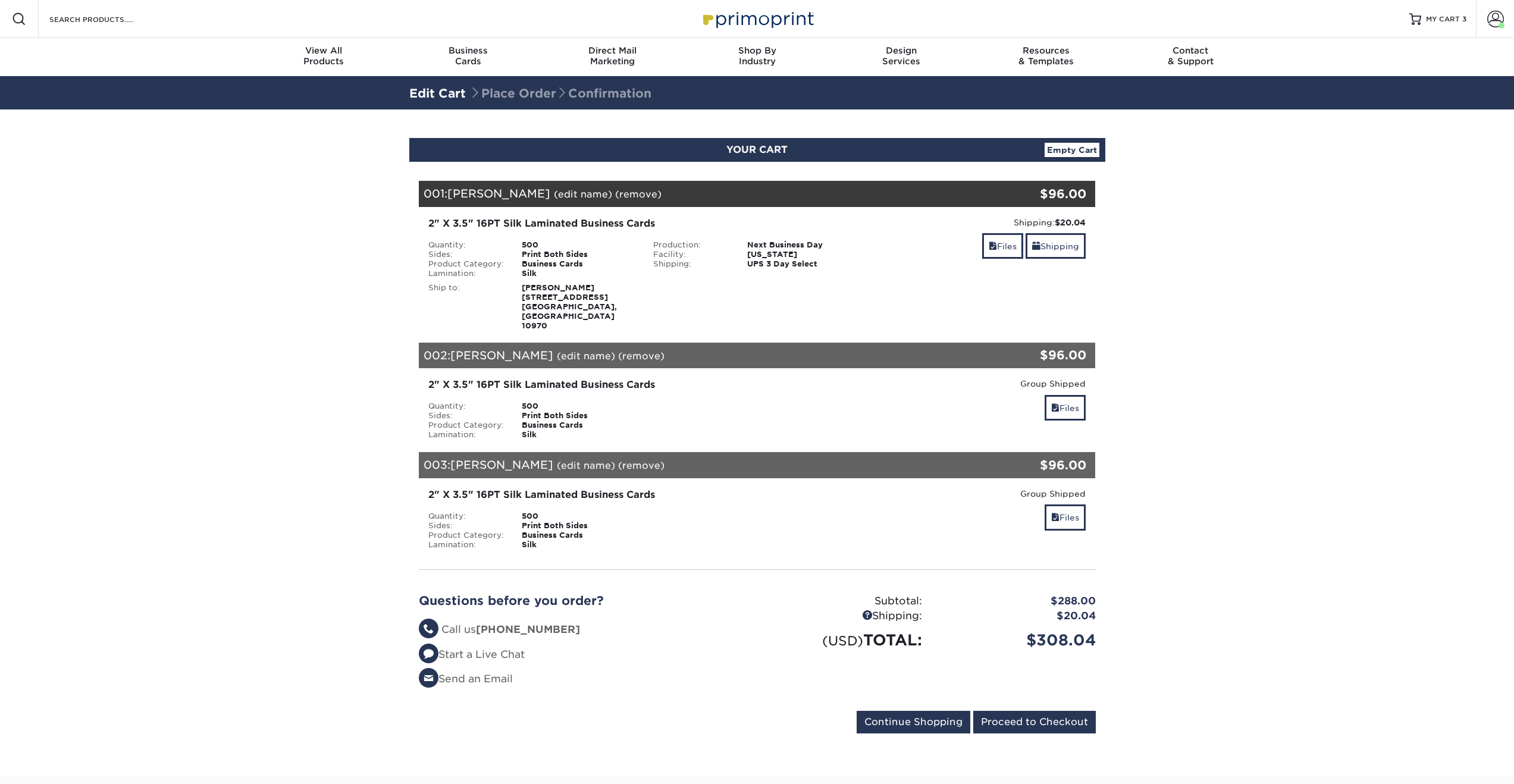
click at [546, 306] on strong "[PERSON_NAME] [STREET_ADDRESS]" at bounding box center [569, 306] width 95 height 47
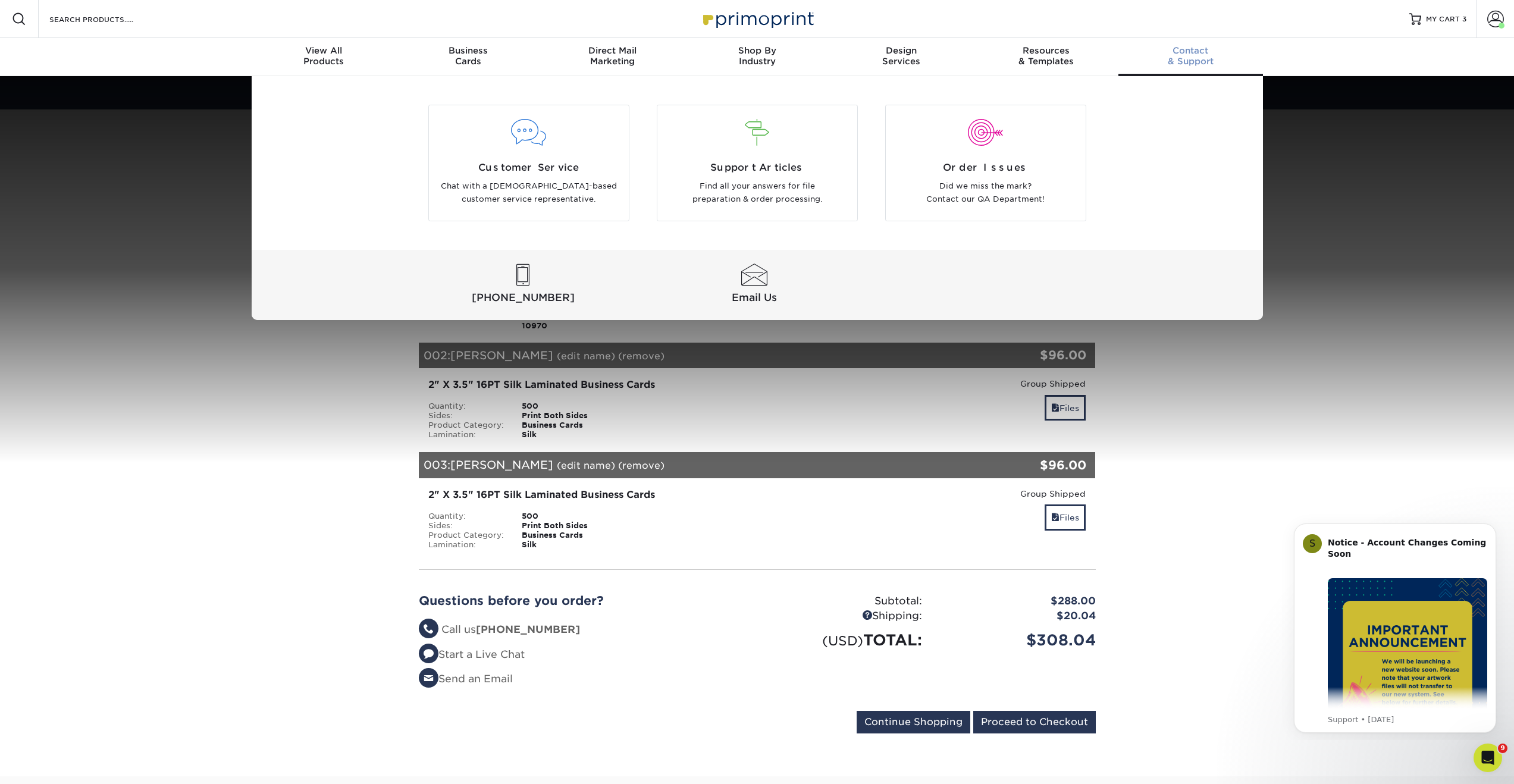
click at [1362, 167] on div "Customer Service Chat with a [DEMOGRAPHIC_DATA]-based customer service represen…" at bounding box center [757, 198] width 1514 height 244
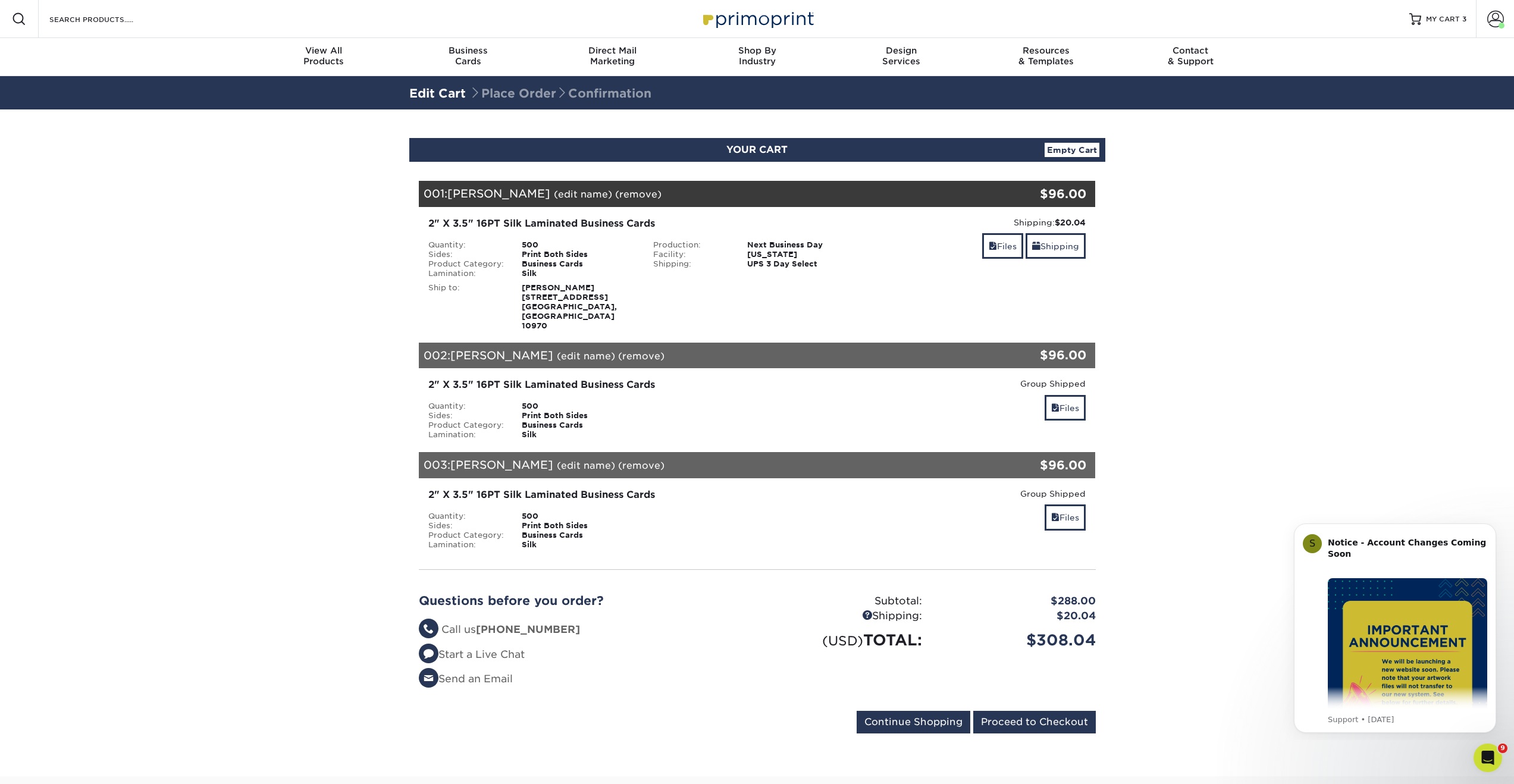
click at [554, 197] on link "(edit name)" at bounding box center [583, 194] width 58 height 12
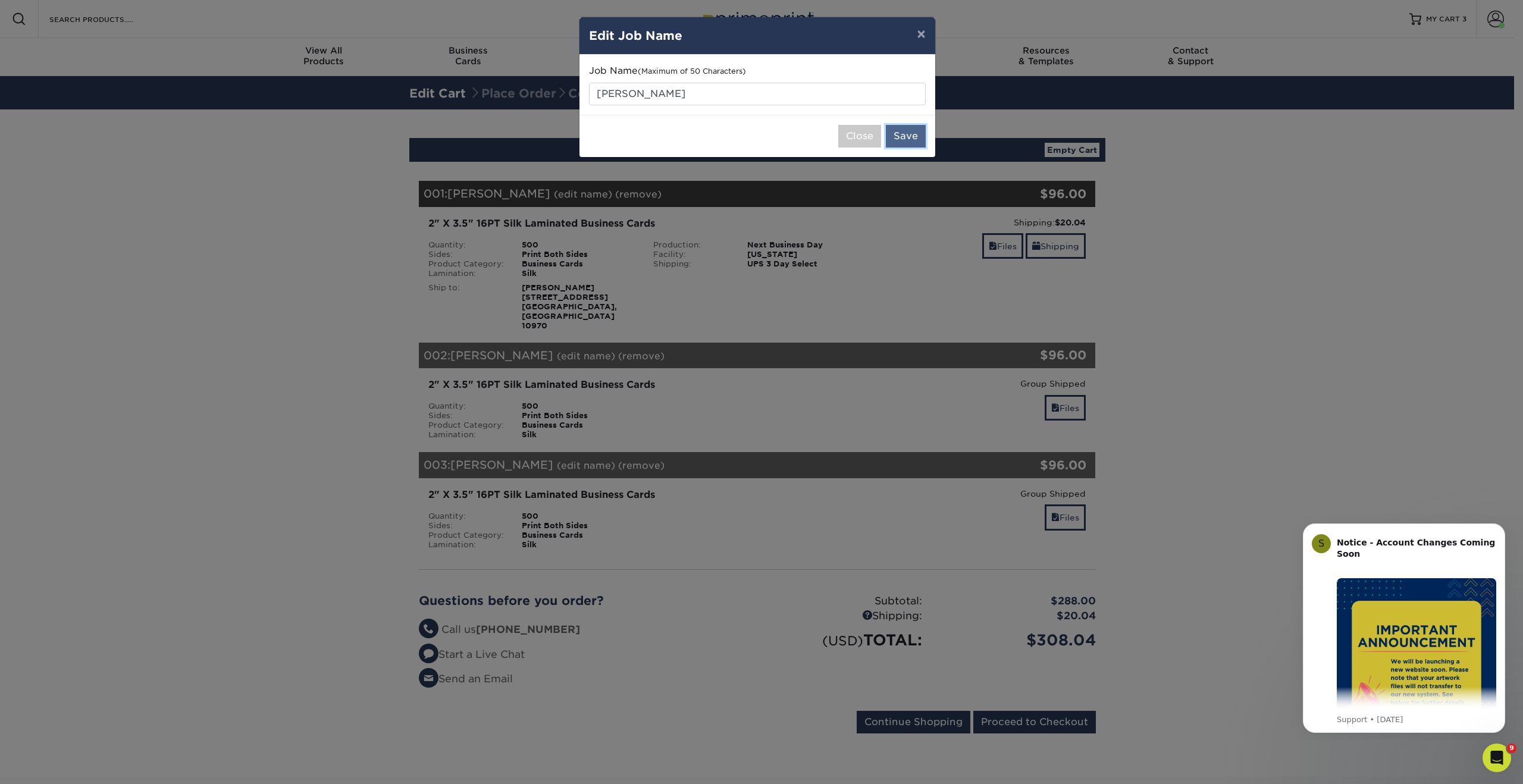
click at [892, 135] on button "Save" at bounding box center [906, 136] width 40 height 22
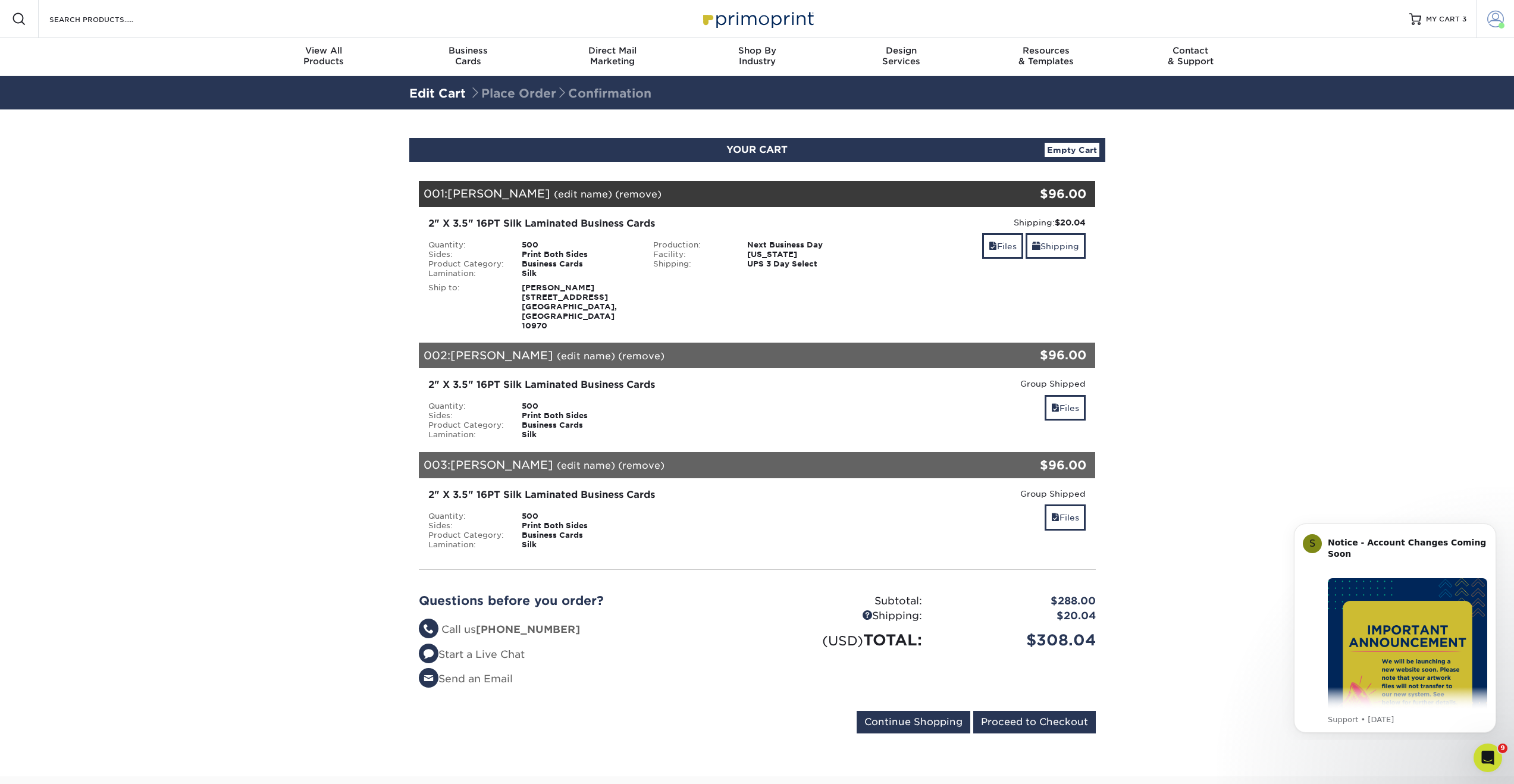
click at [1496, 19] on span at bounding box center [1495, 19] width 16 height 16
click at [1373, 106] on link "Active Orders" at bounding box center [1425, 114] width 149 height 16
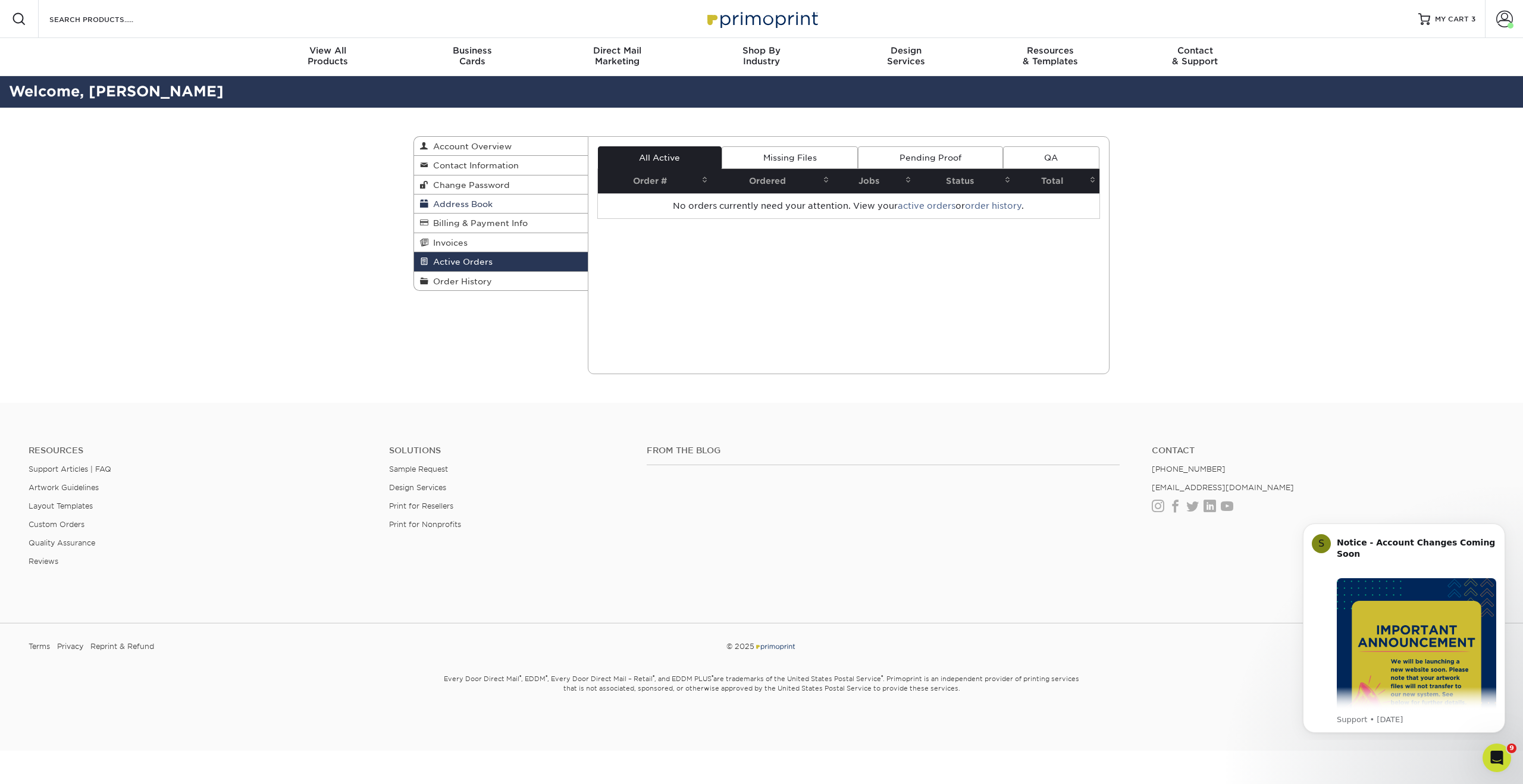
click at [445, 202] on span "Address Book" at bounding box center [461, 204] width 64 height 10
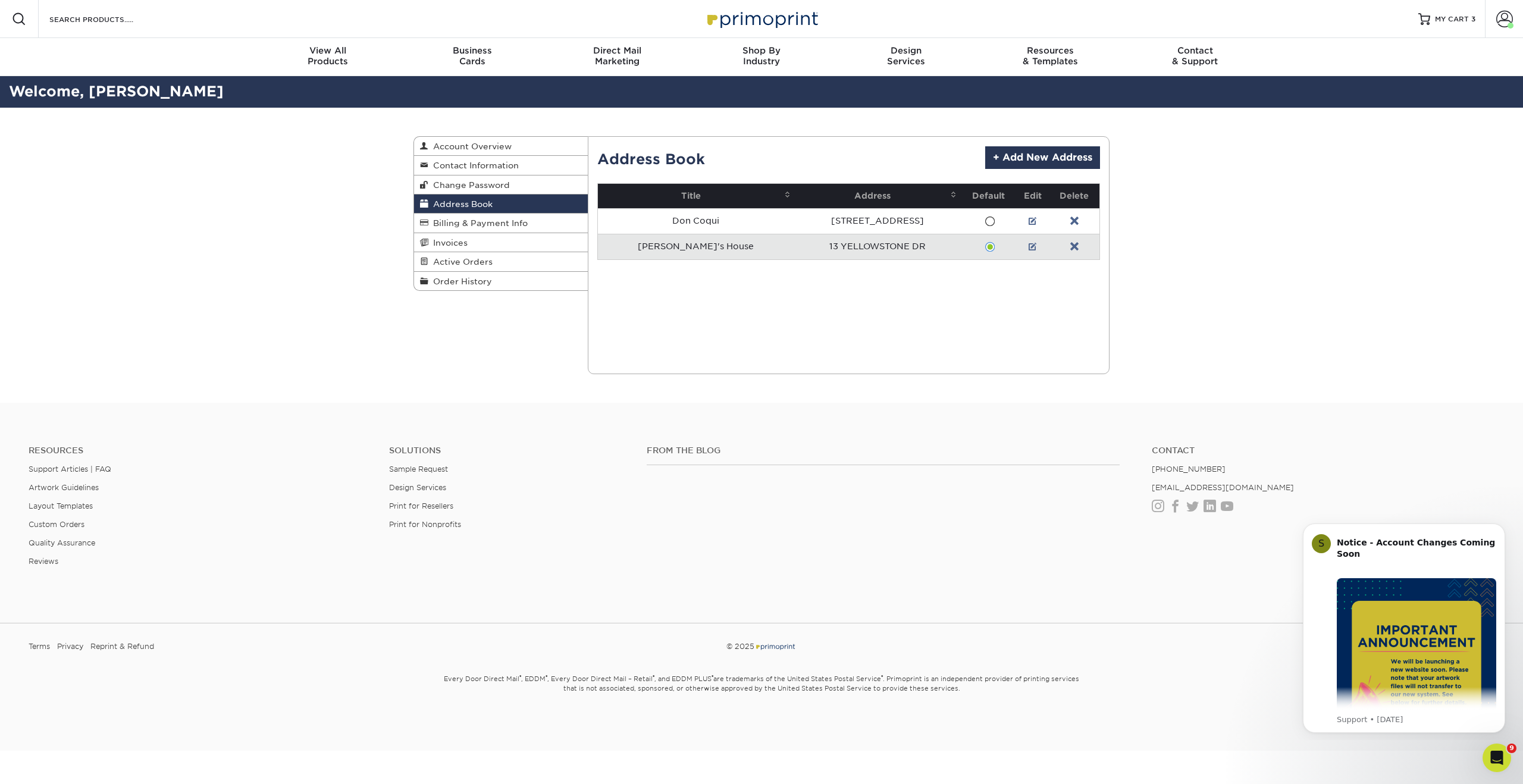
click at [1180, 258] on div "Address Book Account Overview Contact Information Change Password Address Book …" at bounding box center [761, 255] width 1523 height 295
click at [1464, 13] on link "MY CART 3" at bounding box center [1447, 19] width 57 height 38
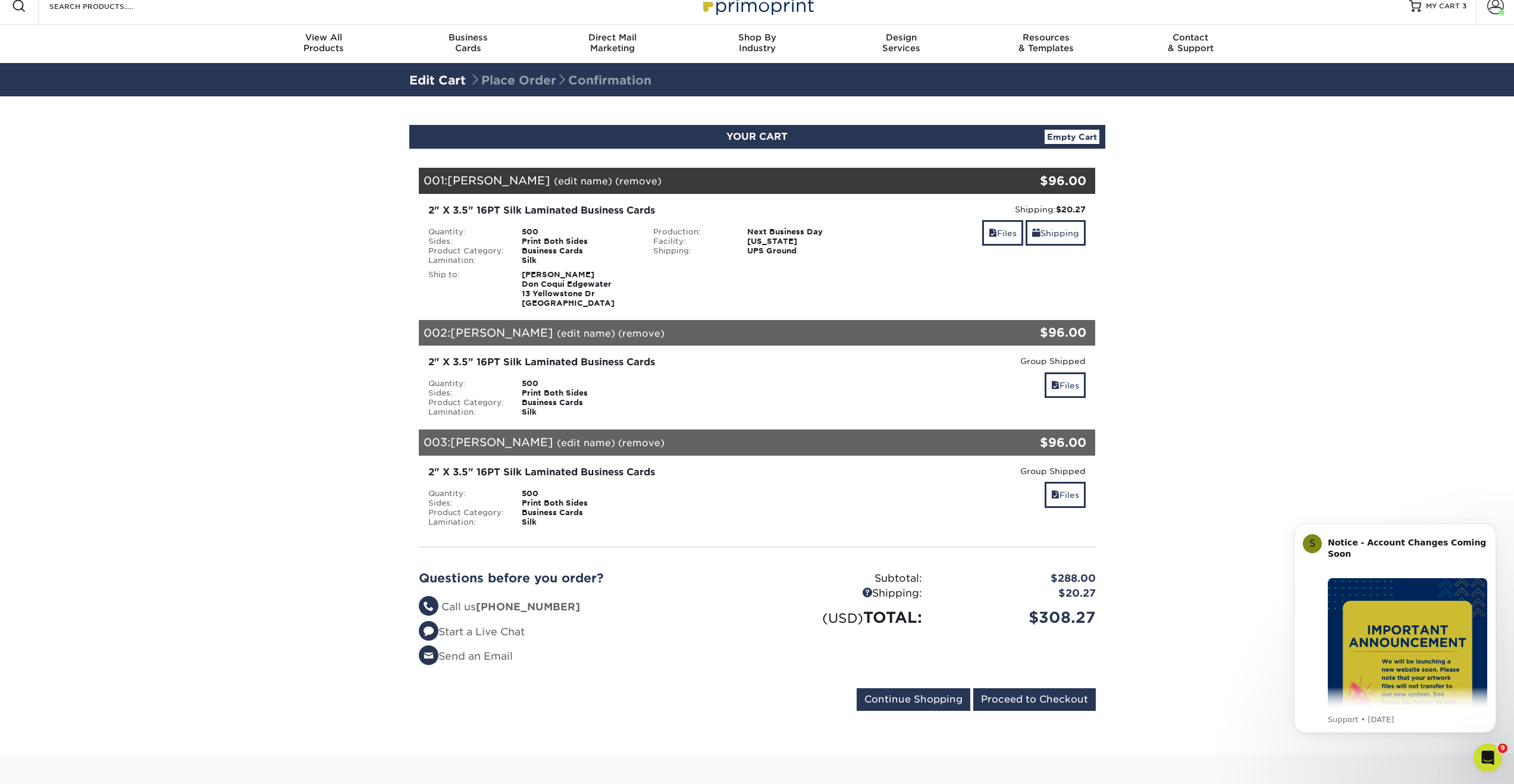
scroll to position [16, 0]
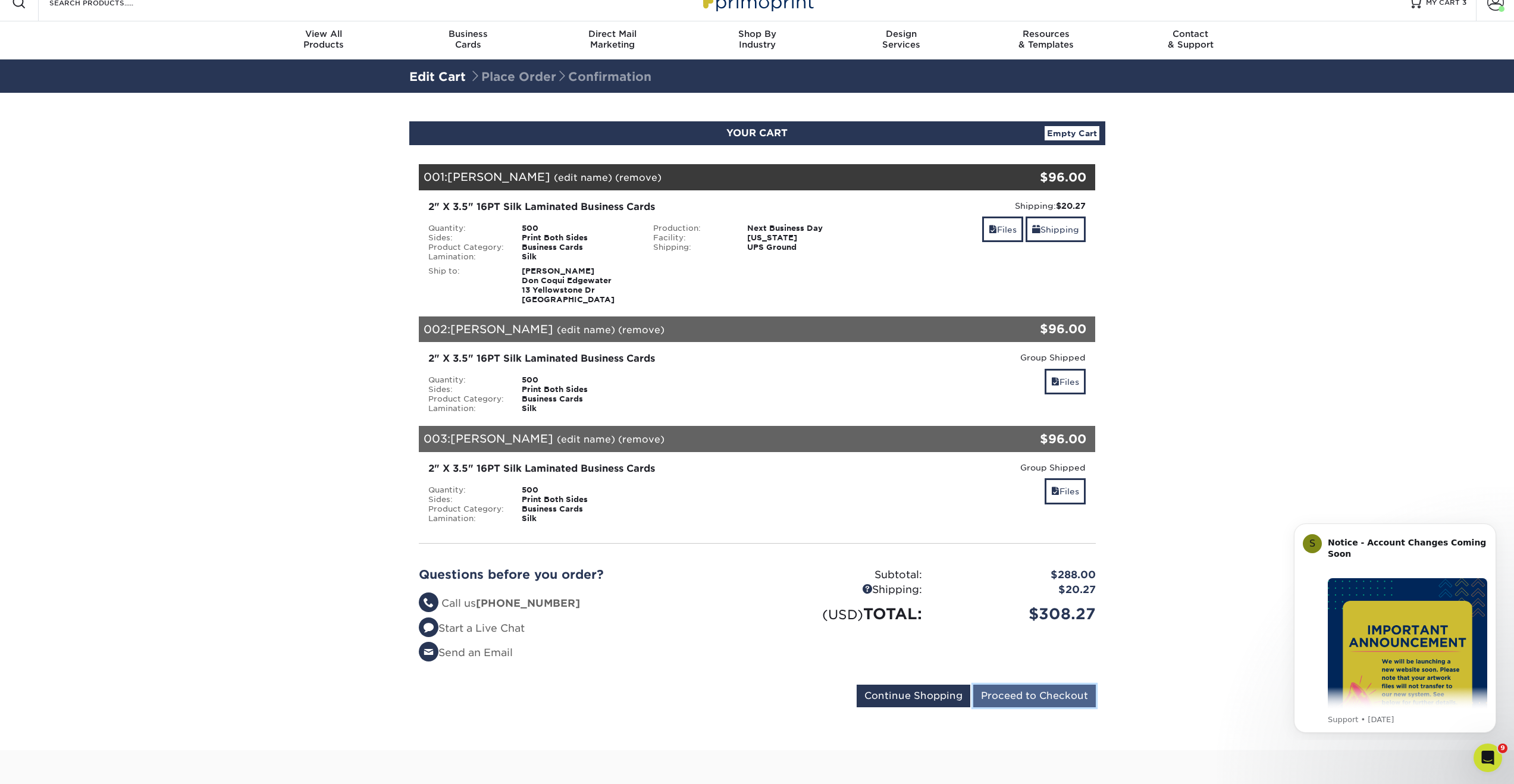
click at [1026, 697] on input "Proceed to Checkout" at bounding box center [1034, 695] width 123 height 22
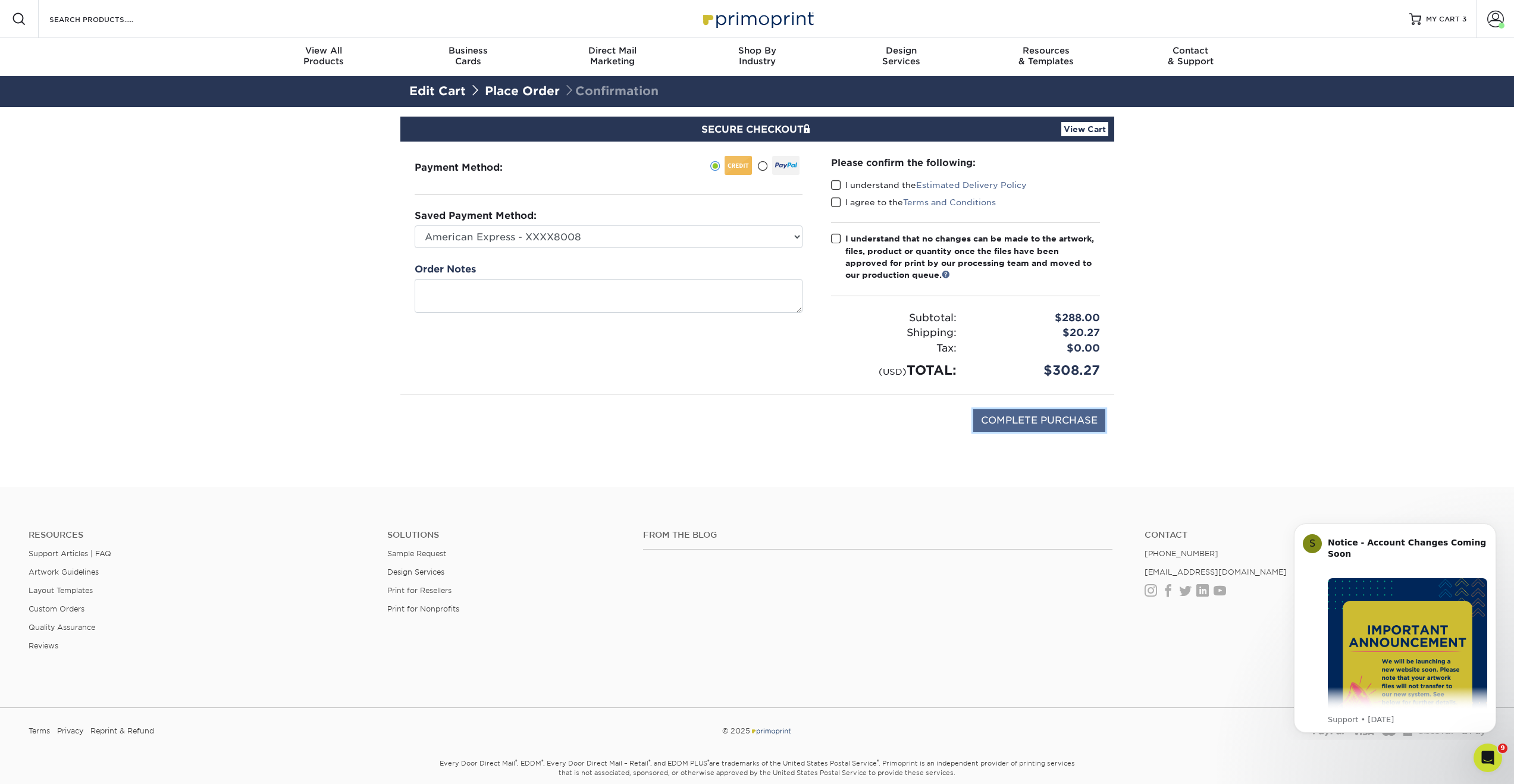
click at [995, 426] on input "COMPLETE PURCHASE" at bounding box center [1039, 420] width 132 height 22
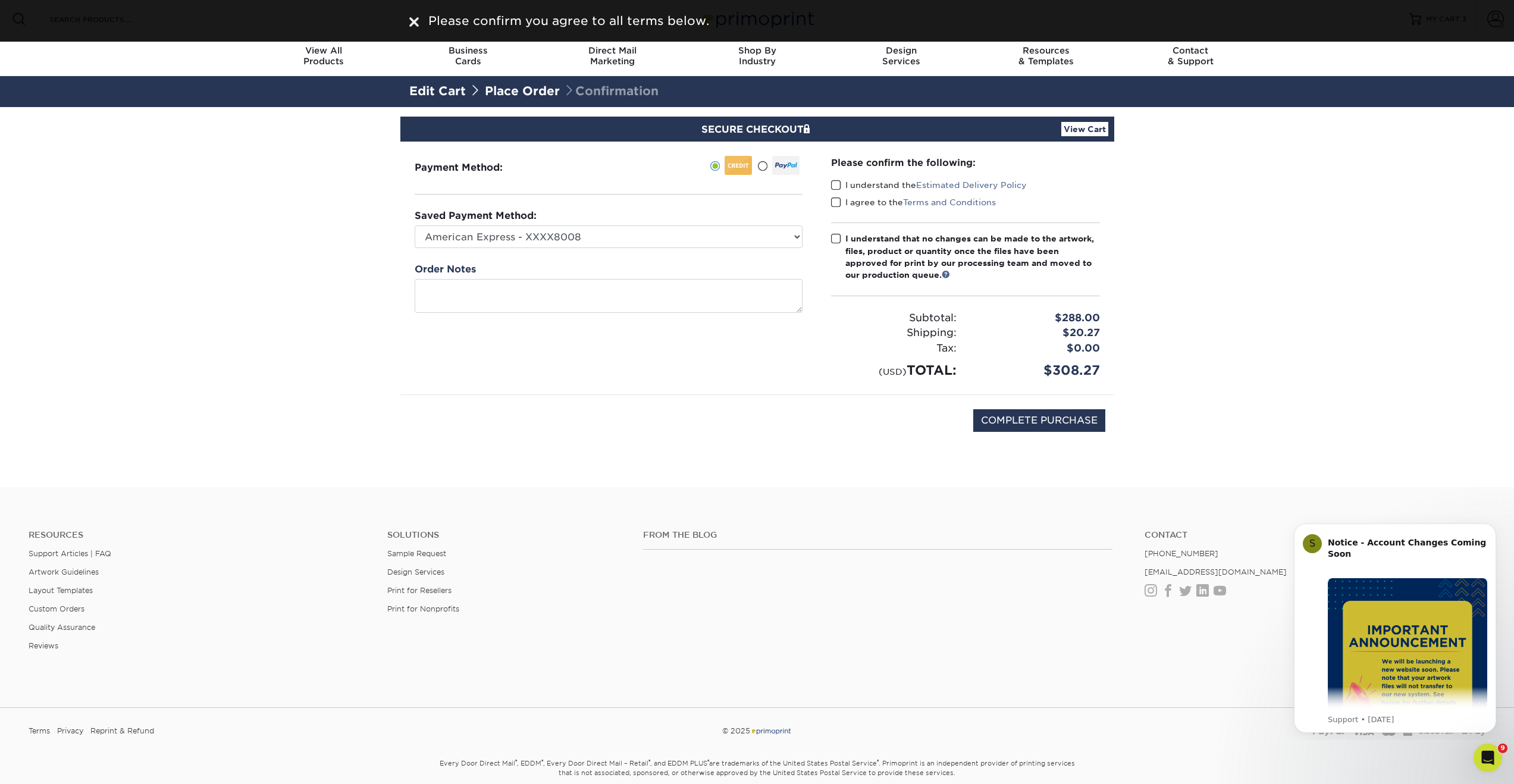
click at [840, 185] on span at bounding box center [836, 185] width 10 height 12
click at [0, 0] on input "I understand the Estimated Delivery Policy" at bounding box center [0, 0] width 0 height 0
click at [838, 198] on span at bounding box center [836, 202] width 10 height 12
click at [0, 0] on input "I agree to the Terms and Conditions" at bounding box center [0, 0] width 0 height 0
click at [838, 239] on span at bounding box center [836, 238] width 10 height 12
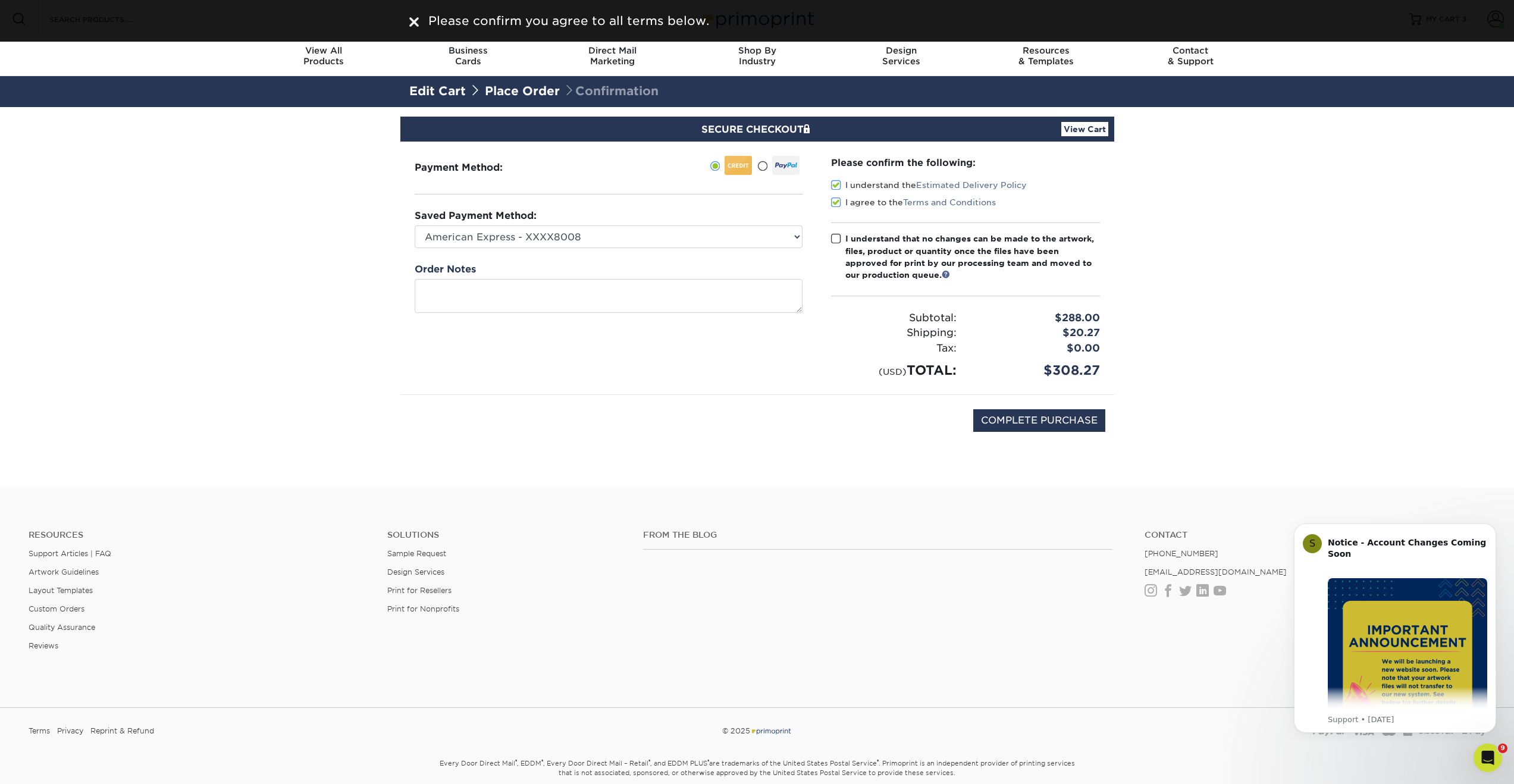
click at [0, 0] on input "I understand that no changes can be made to the artwork, files, product or quan…" at bounding box center [0, 0] width 0 height 0
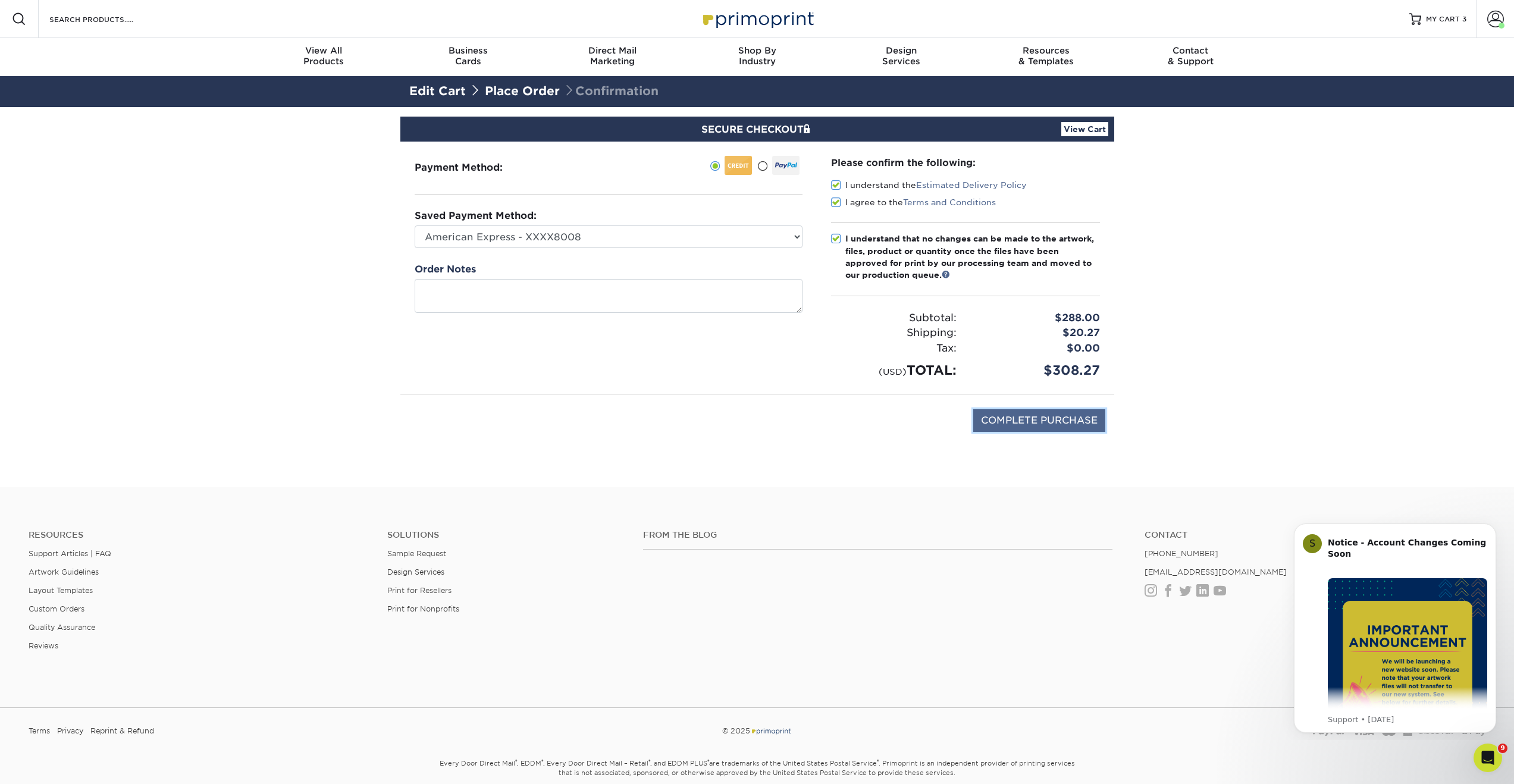
click at [1023, 422] on input "COMPLETE PURCHASE" at bounding box center [1039, 420] width 132 height 22
type input "PROCESSING, PLEASE WAIT..."
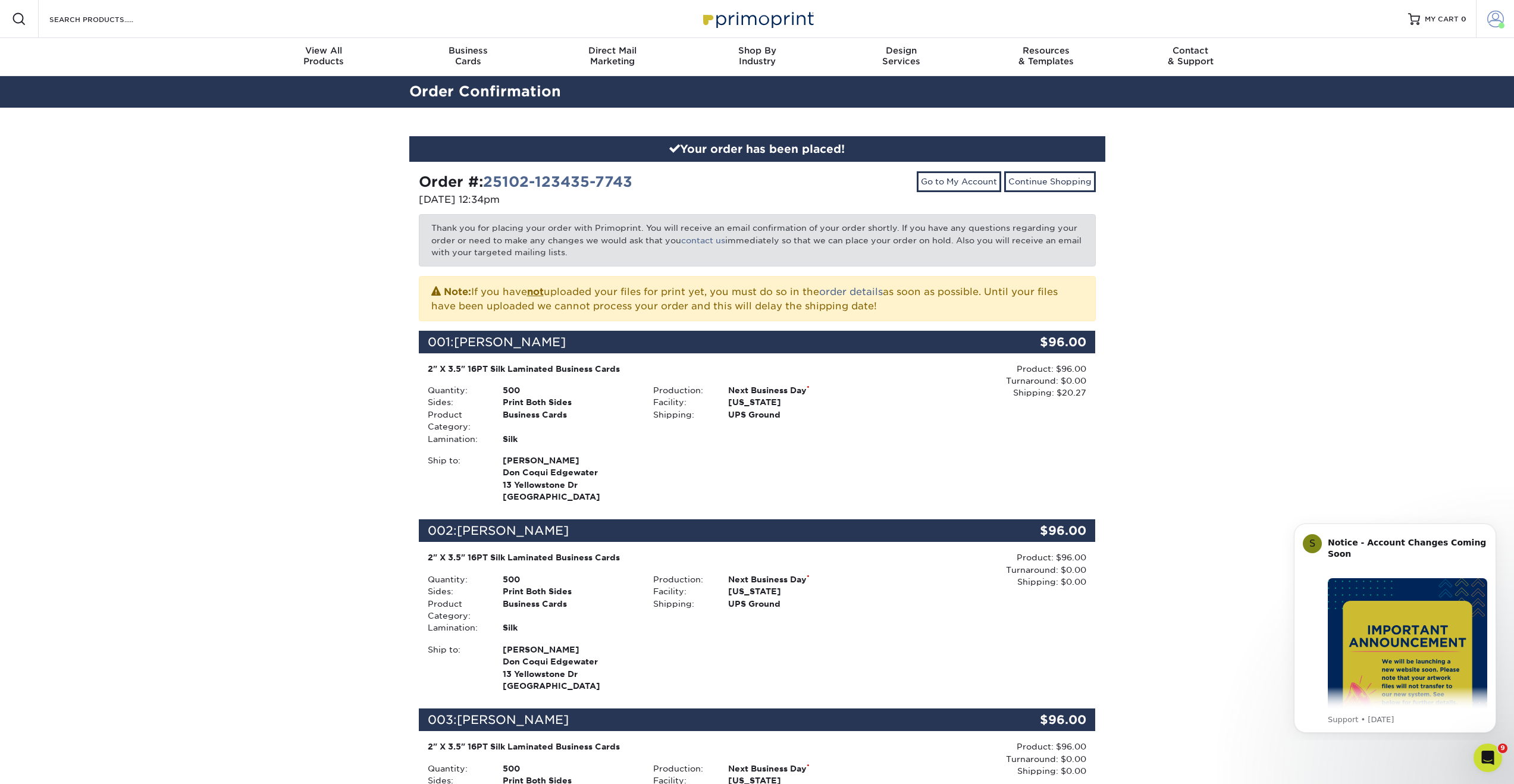
click at [1496, 19] on span at bounding box center [1495, 19] width 16 height 16
click at [1380, 90] on link "Account Dashboard" at bounding box center [1425, 98] width 149 height 16
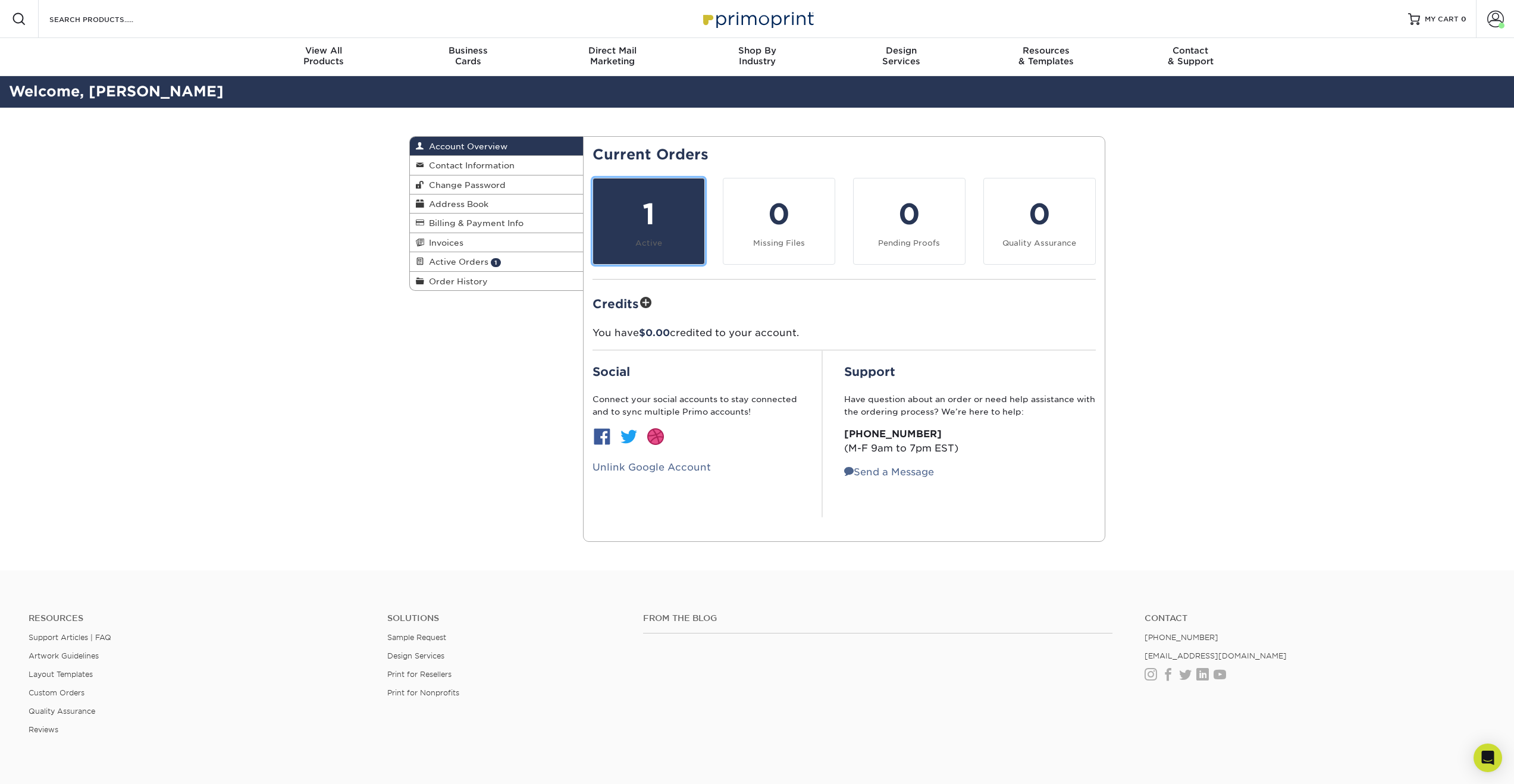
click at [656, 212] on div "1" at bounding box center [649, 214] width 97 height 43
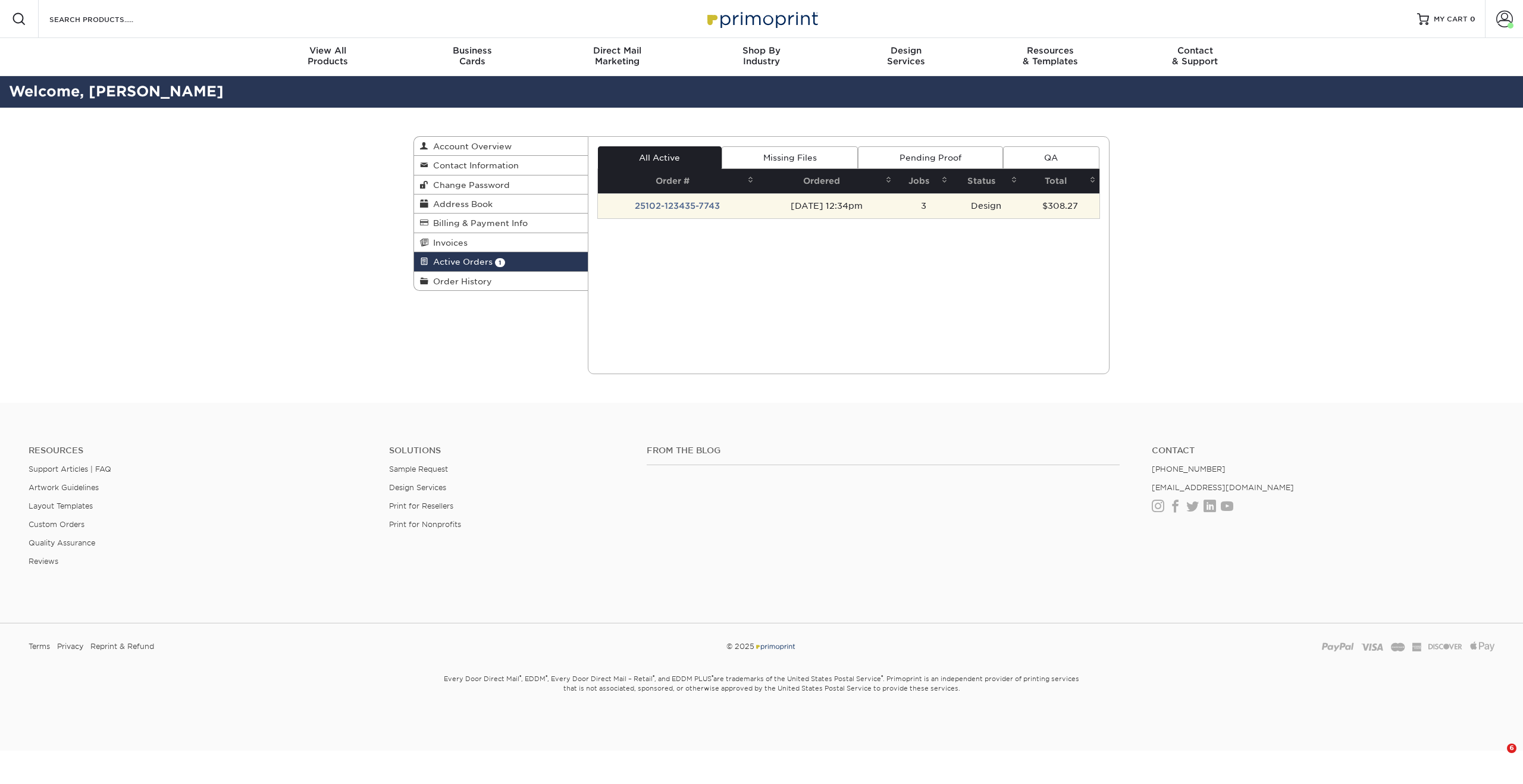
click at [665, 207] on td "25102-123435-7743" at bounding box center [678, 205] width 160 height 25
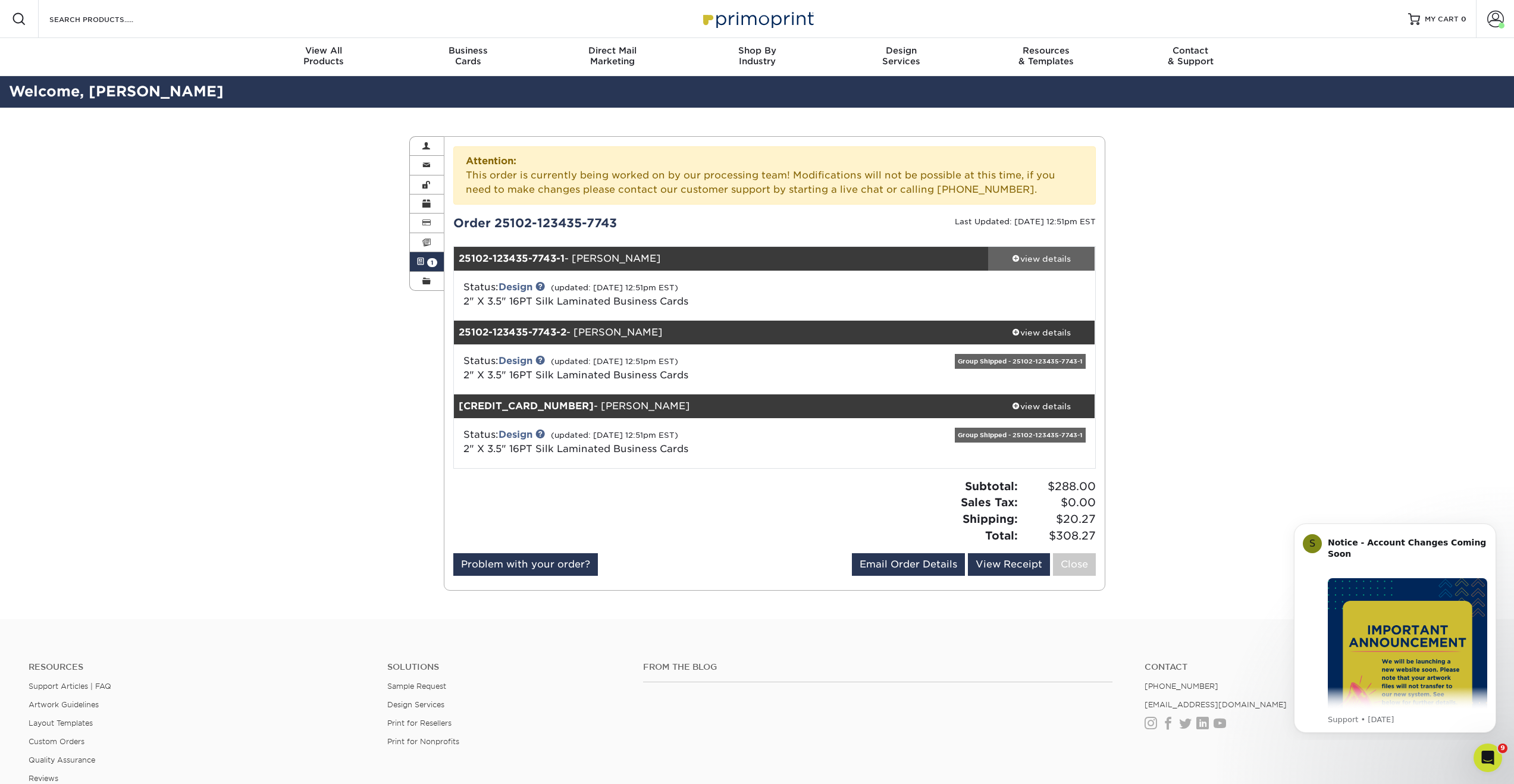
click at [1048, 266] on link "view details" at bounding box center [1042, 259] width 107 height 24
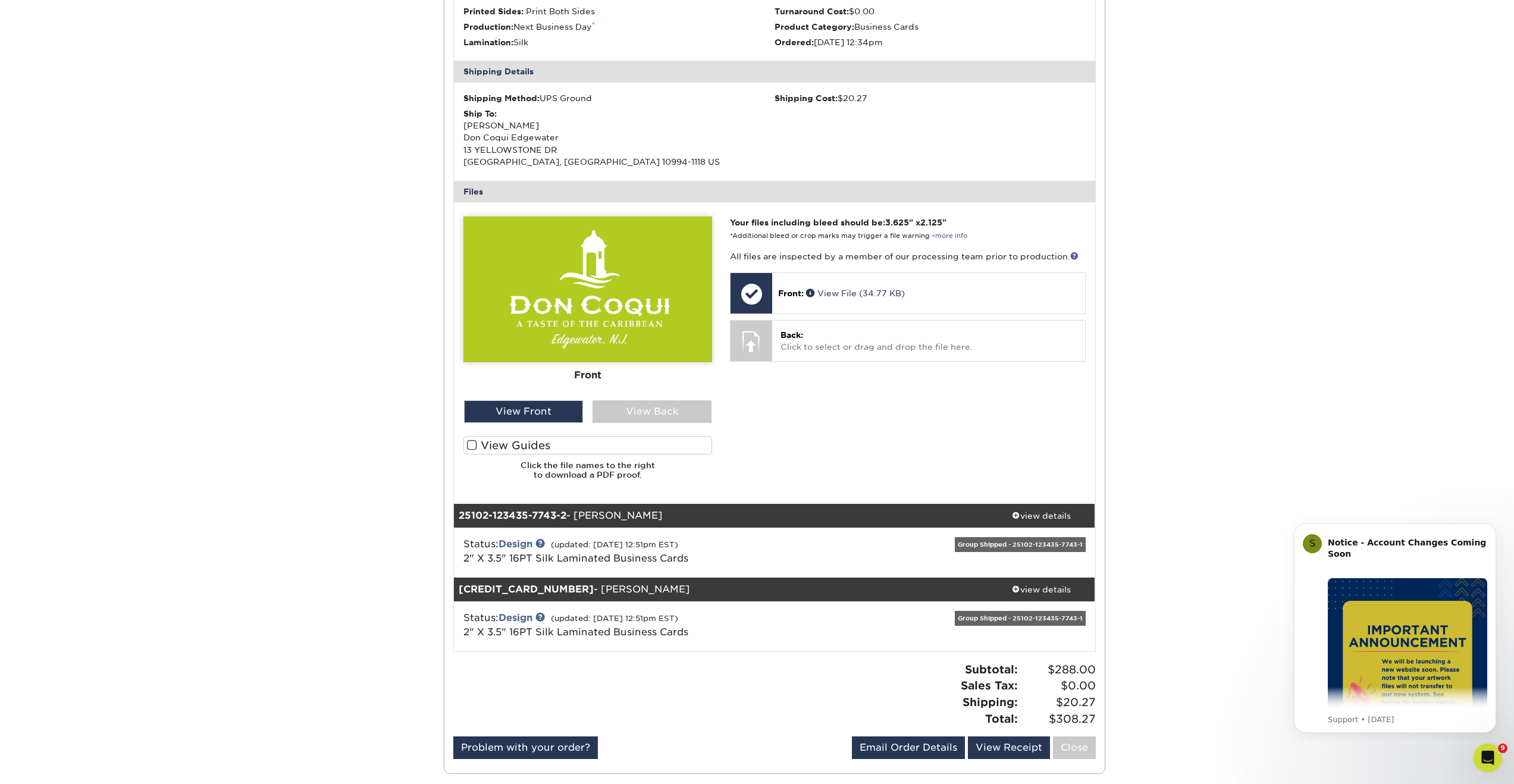
scroll to position [392, 0]
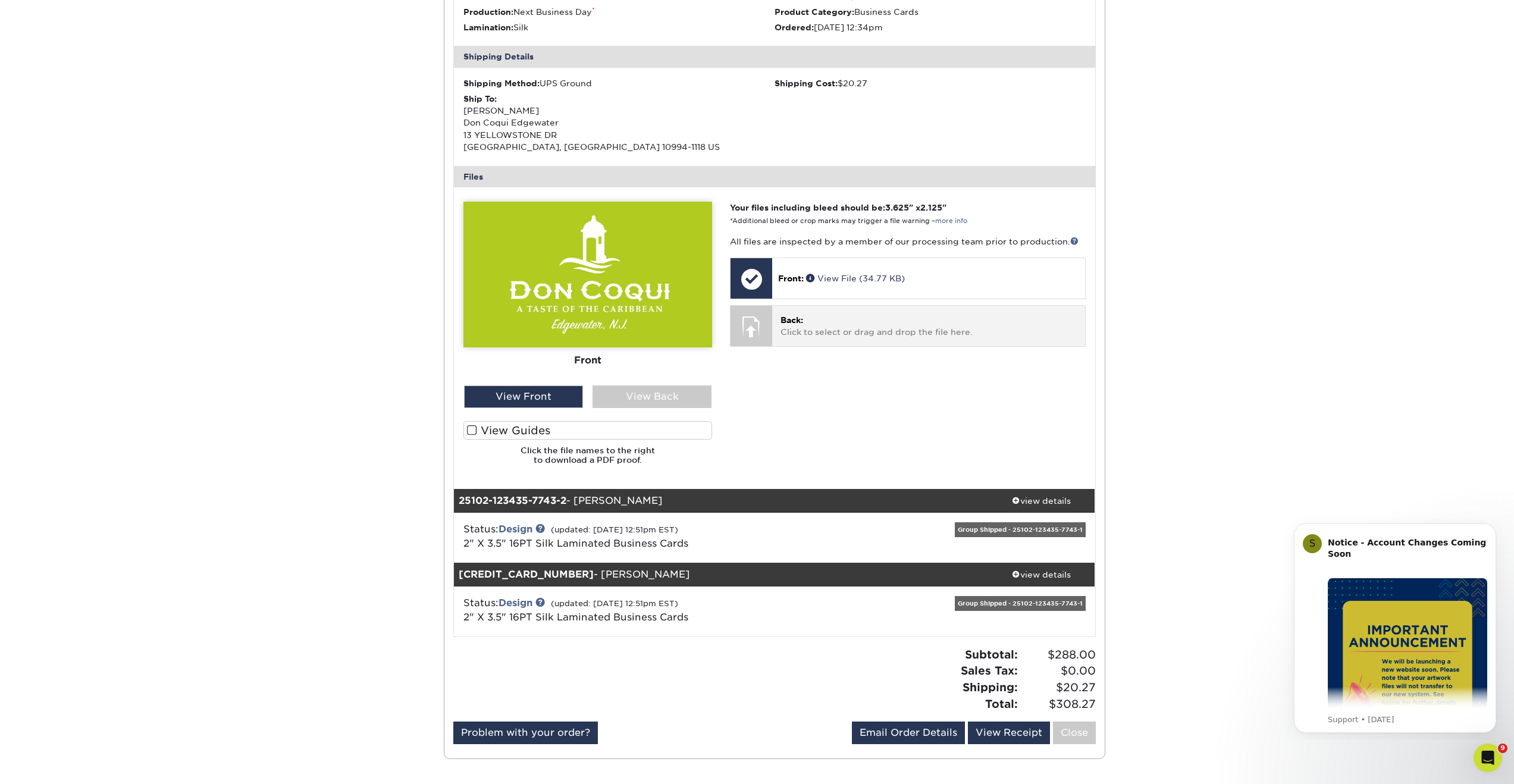
click at [846, 328] on p "Back: Click to select or drag and drop the file here." at bounding box center [928, 326] width 296 height 24
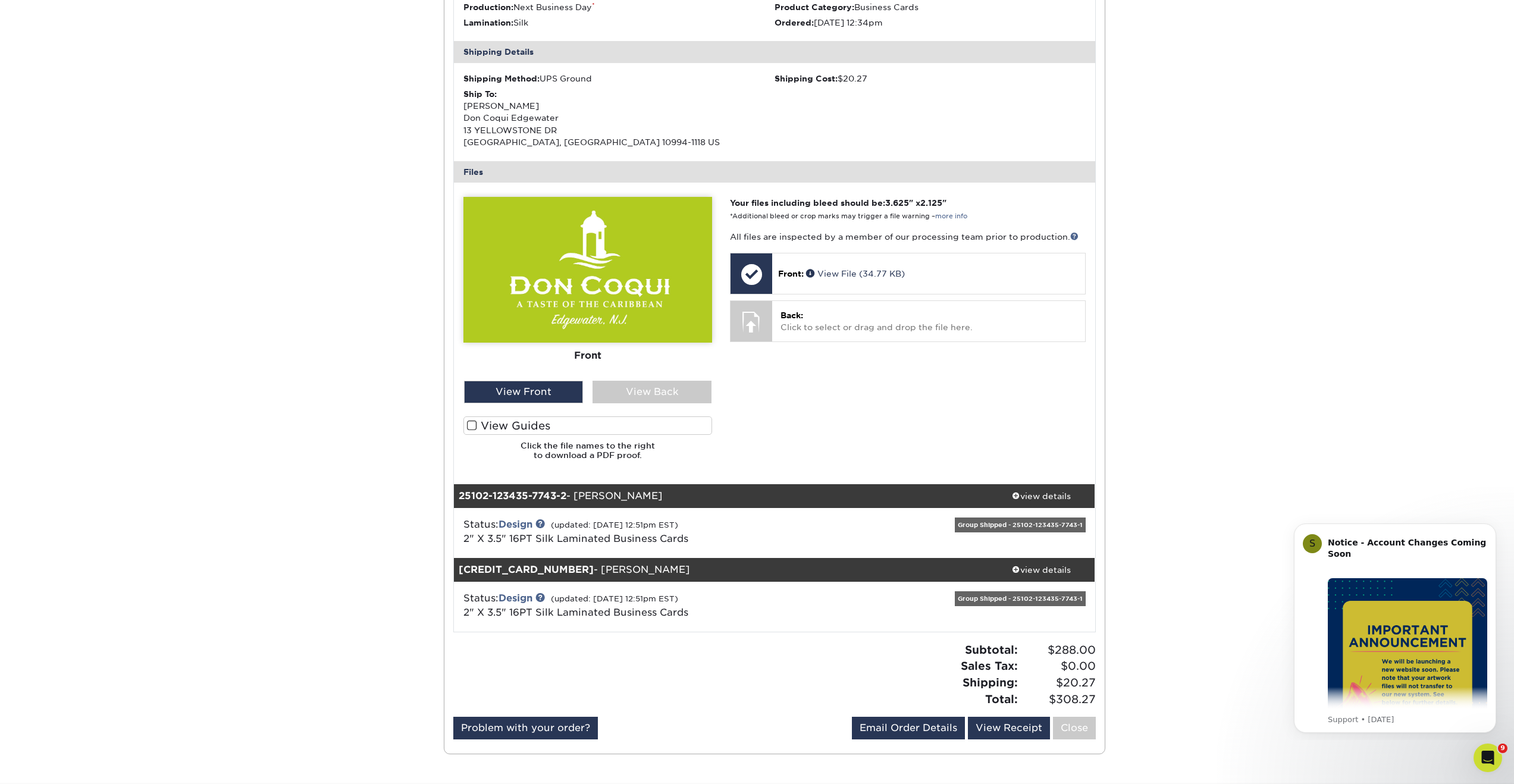
scroll to position [399, 0]
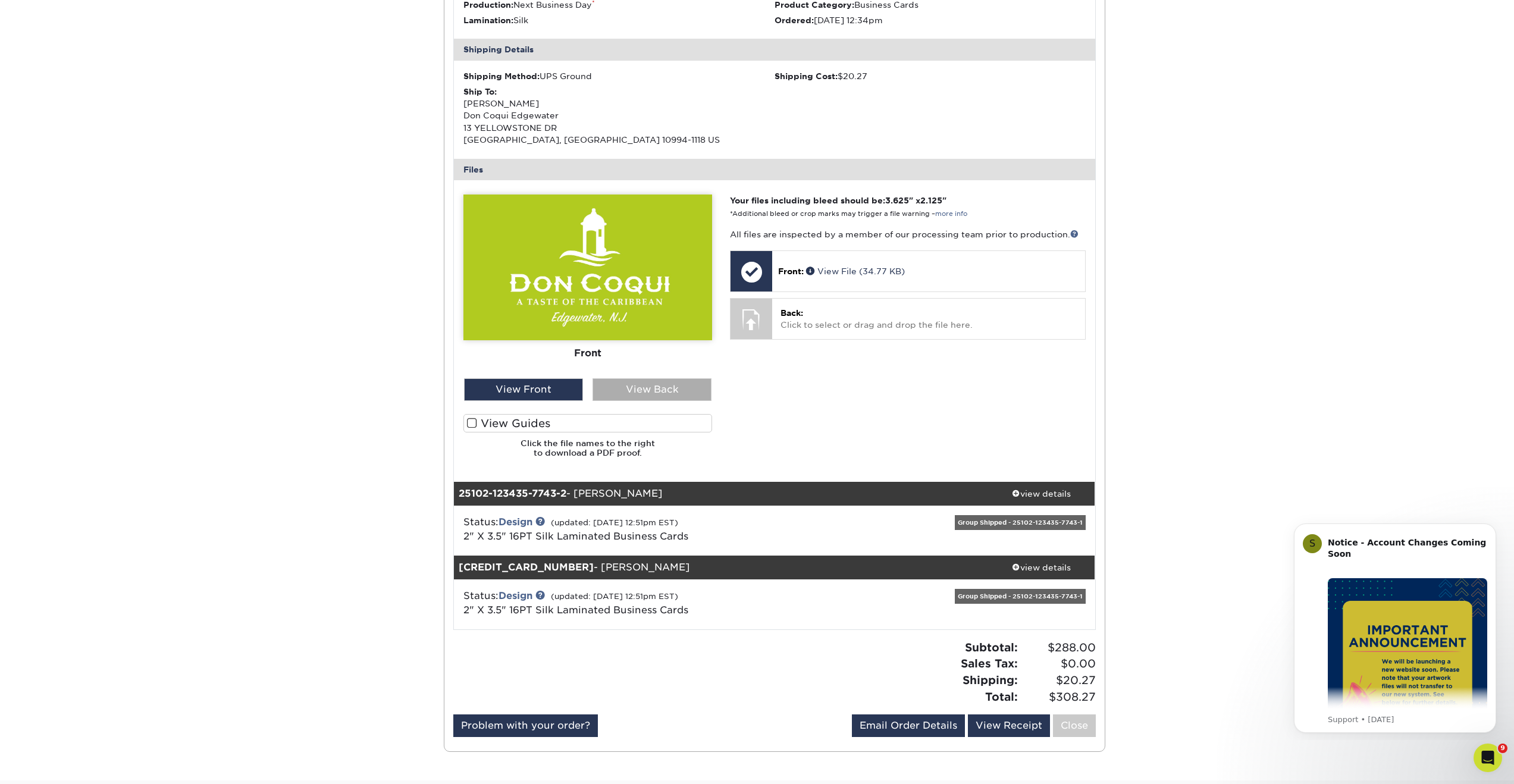
click at [630, 388] on div "View Back" at bounding box center [652, 389] width 119 height 22
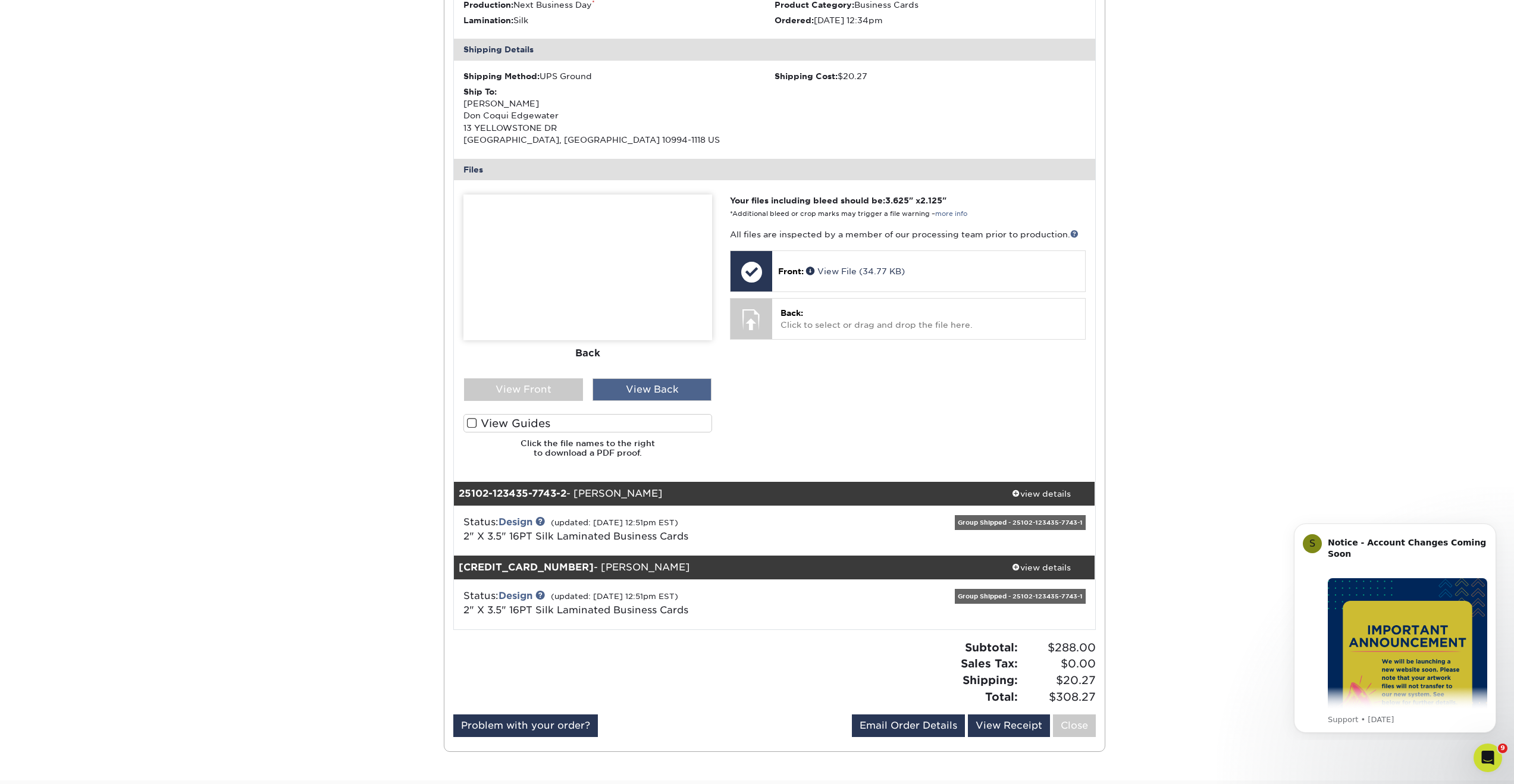
click at [683, 388] on div "View Back" at bounding box center [652, 389] width 119 height 22
click at [654, 379] on div "View Back" at bounding box center [652, 389] width 119 height 22
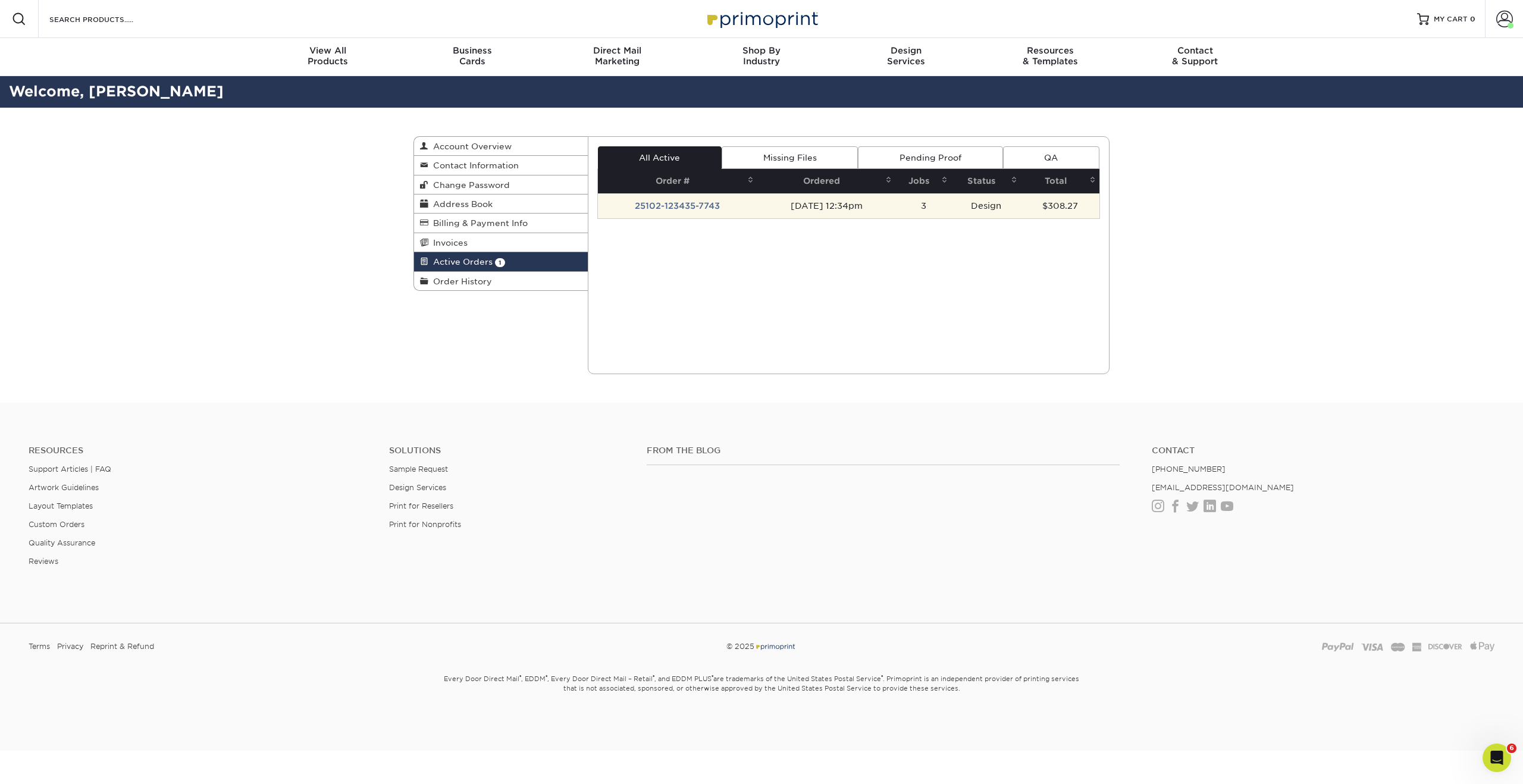
click at [663, 208] on td "25102-123435-7743" at bounding box center [678, 205] width 160 height 25
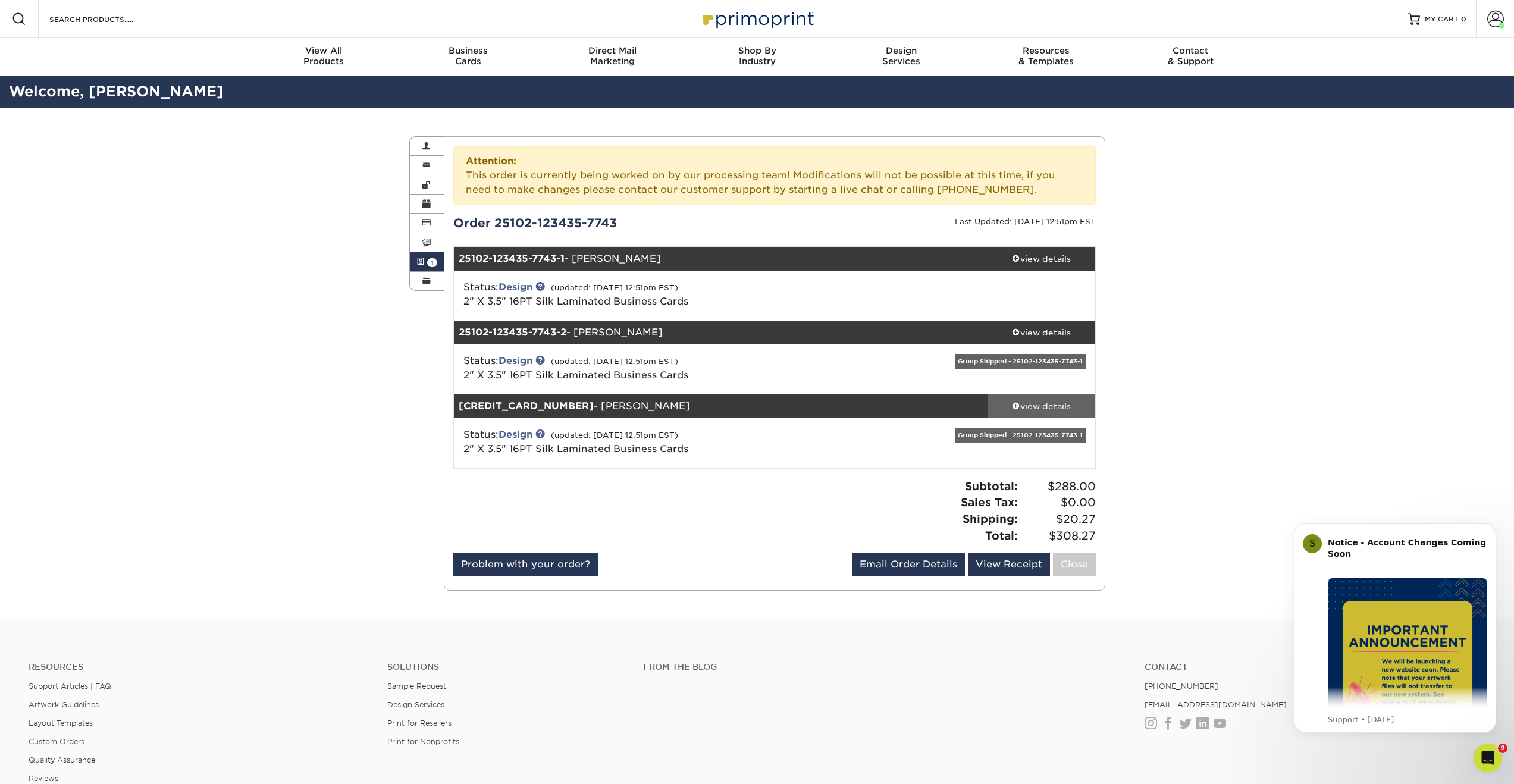
click at [1045, 411] on div "view details" at bounding box center [1042, 406] width 107 height 12
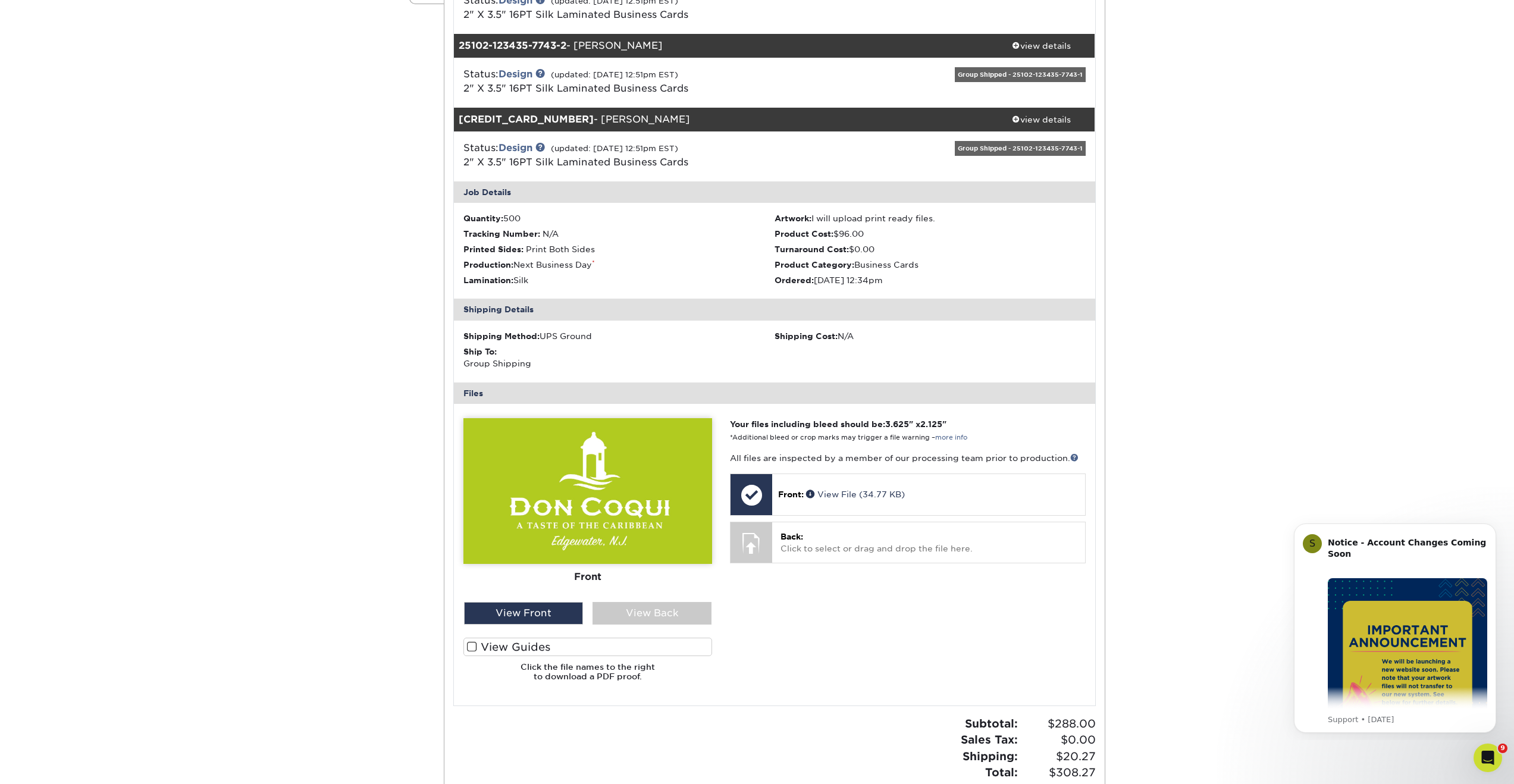
scroll to position [306, 0]
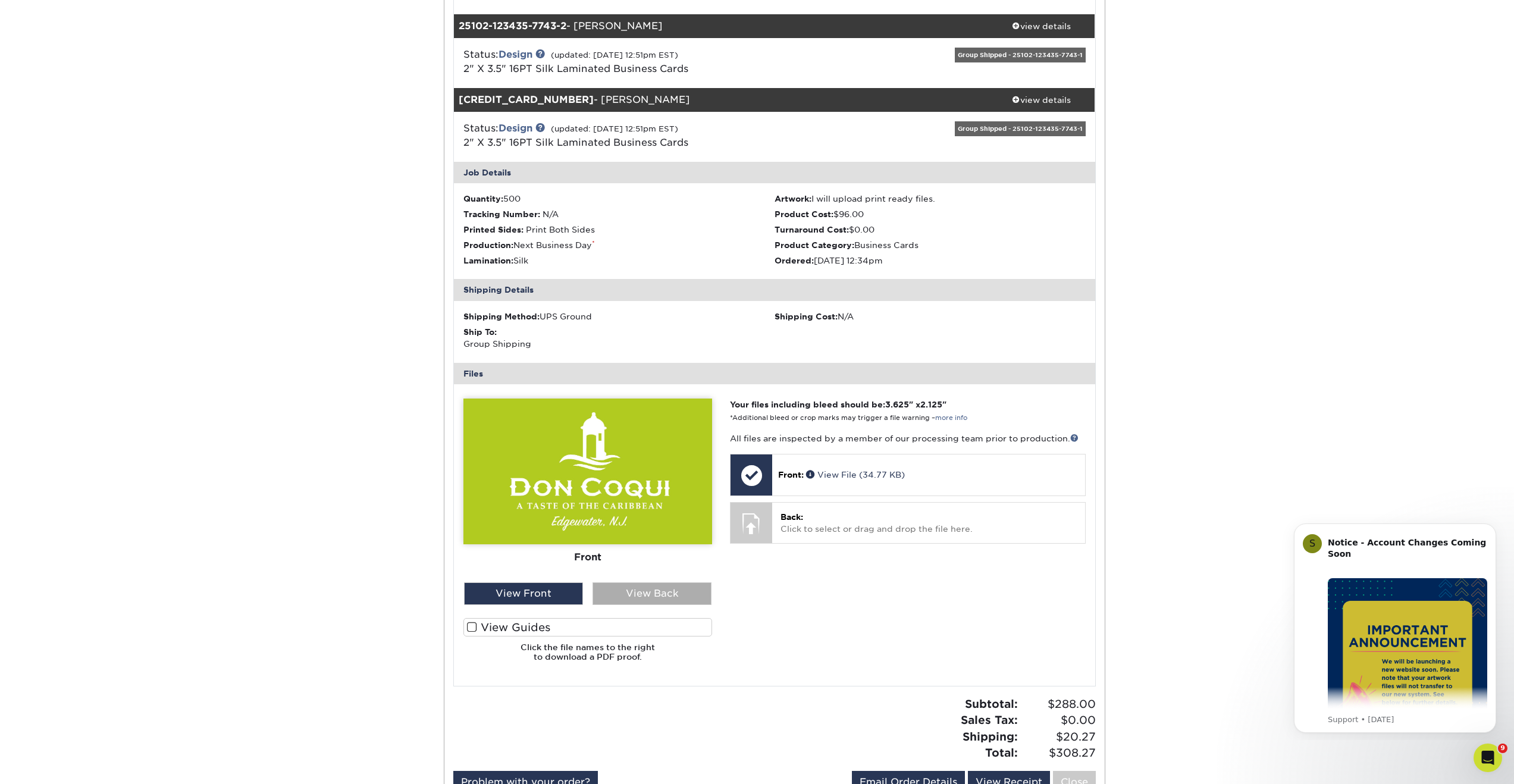
click at [668, 598] on div "View Back" at bounding box center [652, 593] width 119 height 22
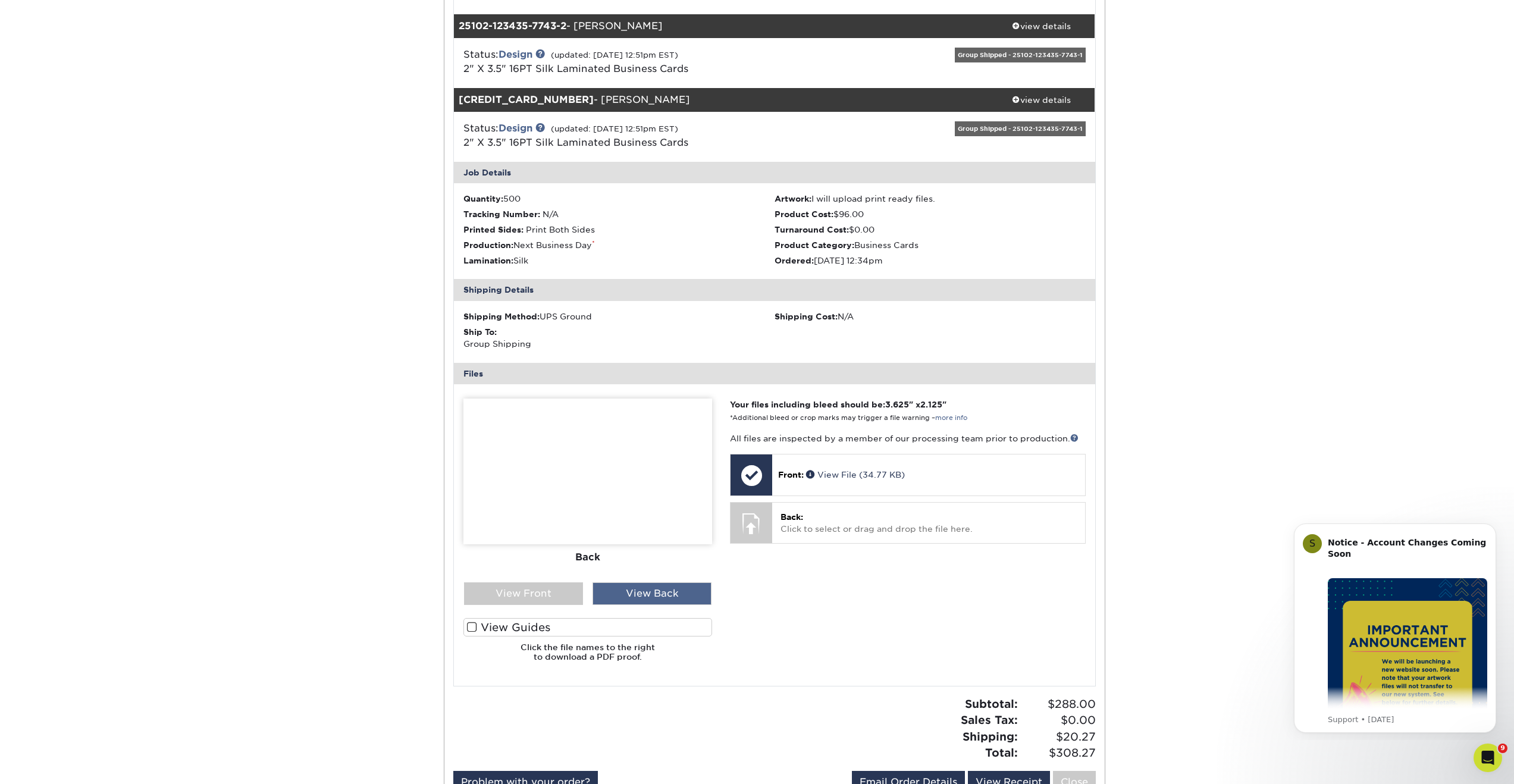
click at [659, 590] on div "View Back" at bounding box center [652, 593] width 119 height 22
click at [566, 606] on div "Front Back" at bounding box center [588, 535] width 249 height 272
click at [565, 600] on div "View Front" at bounding box center [523, 593] width 119 height 22
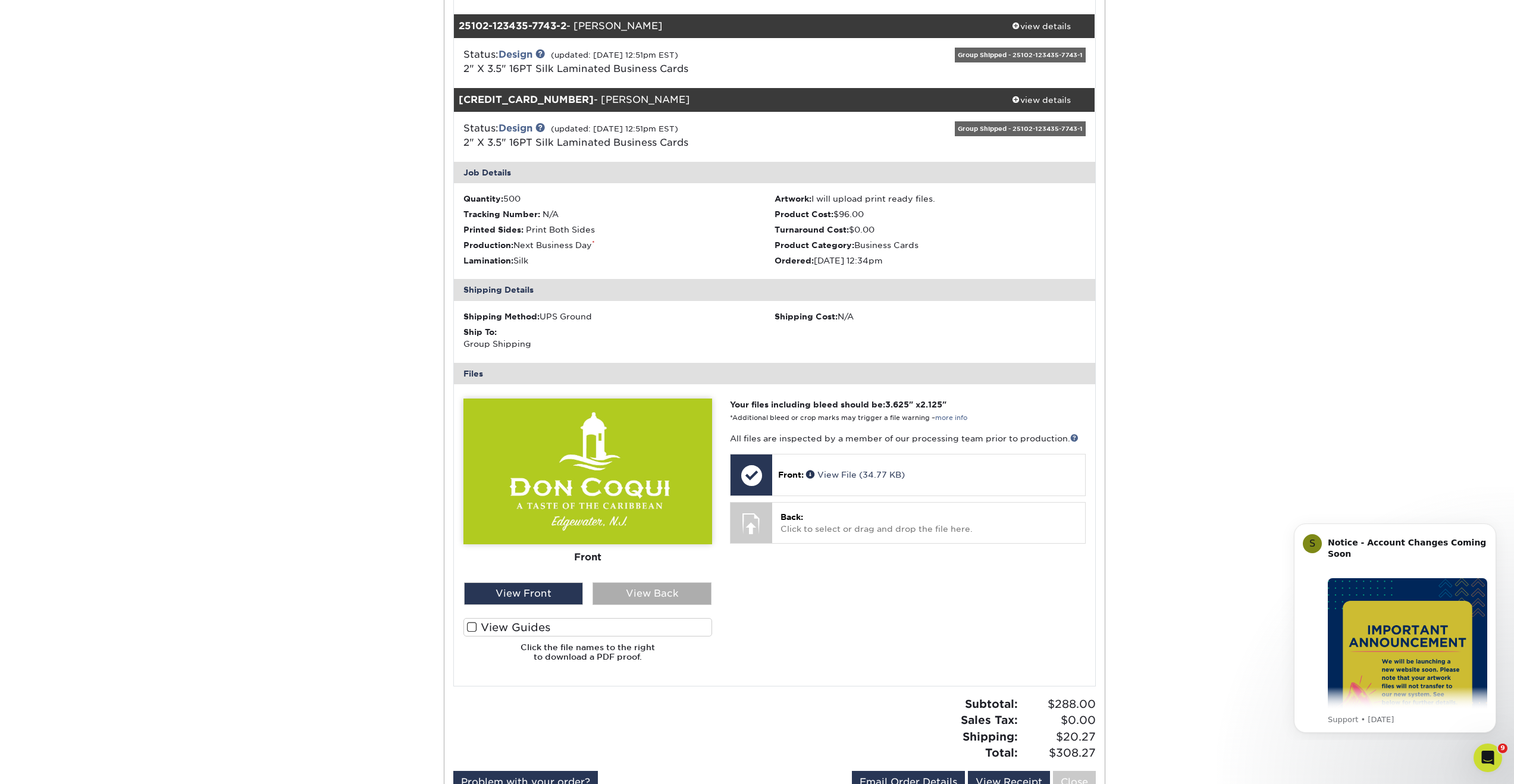
click at [634, 590] on div "View Back" at bounding box center [652, 593] width 119 height 22
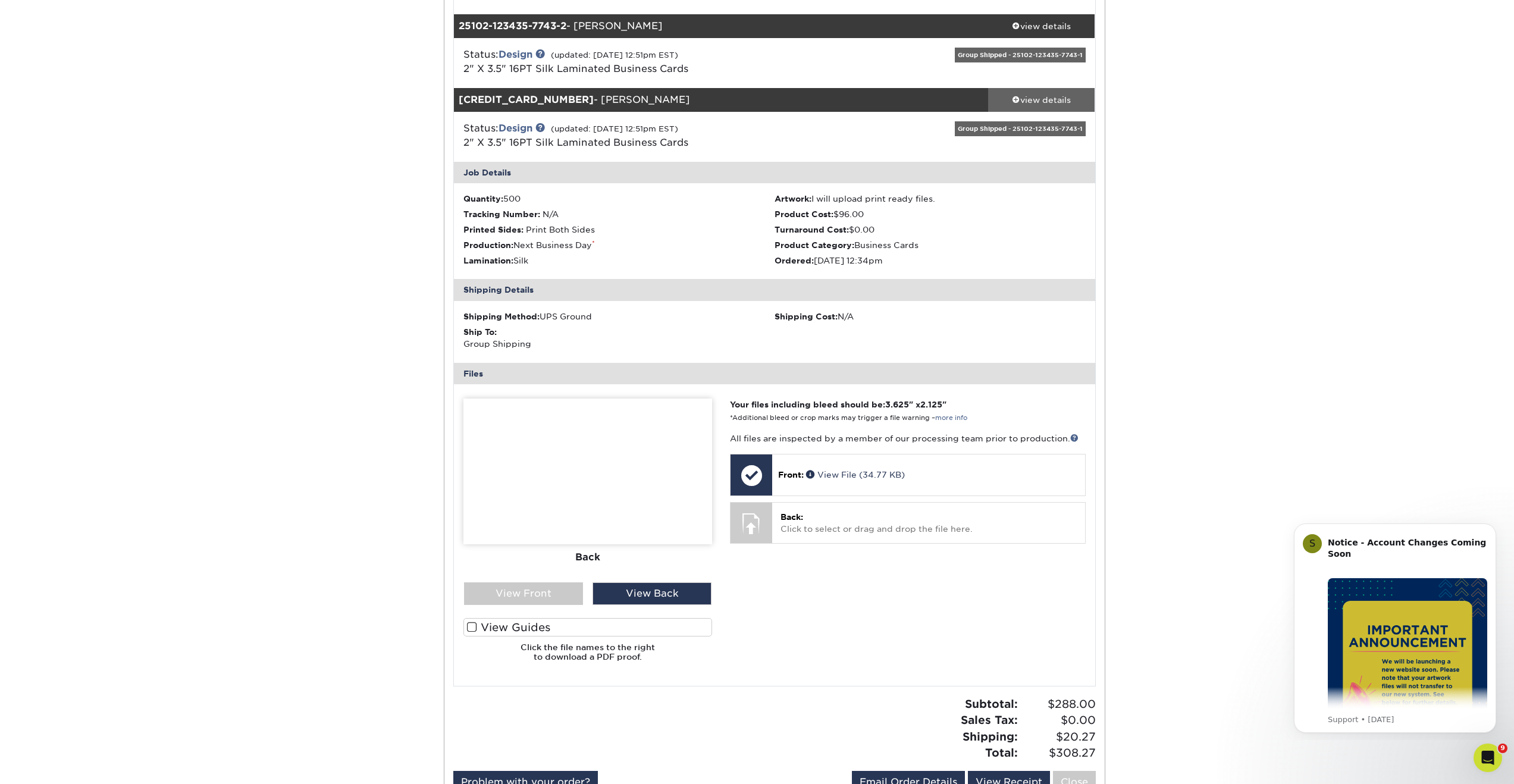
click at [1076, 102] on div "view details" at bounding box center [1042, 100] width 107 height 12
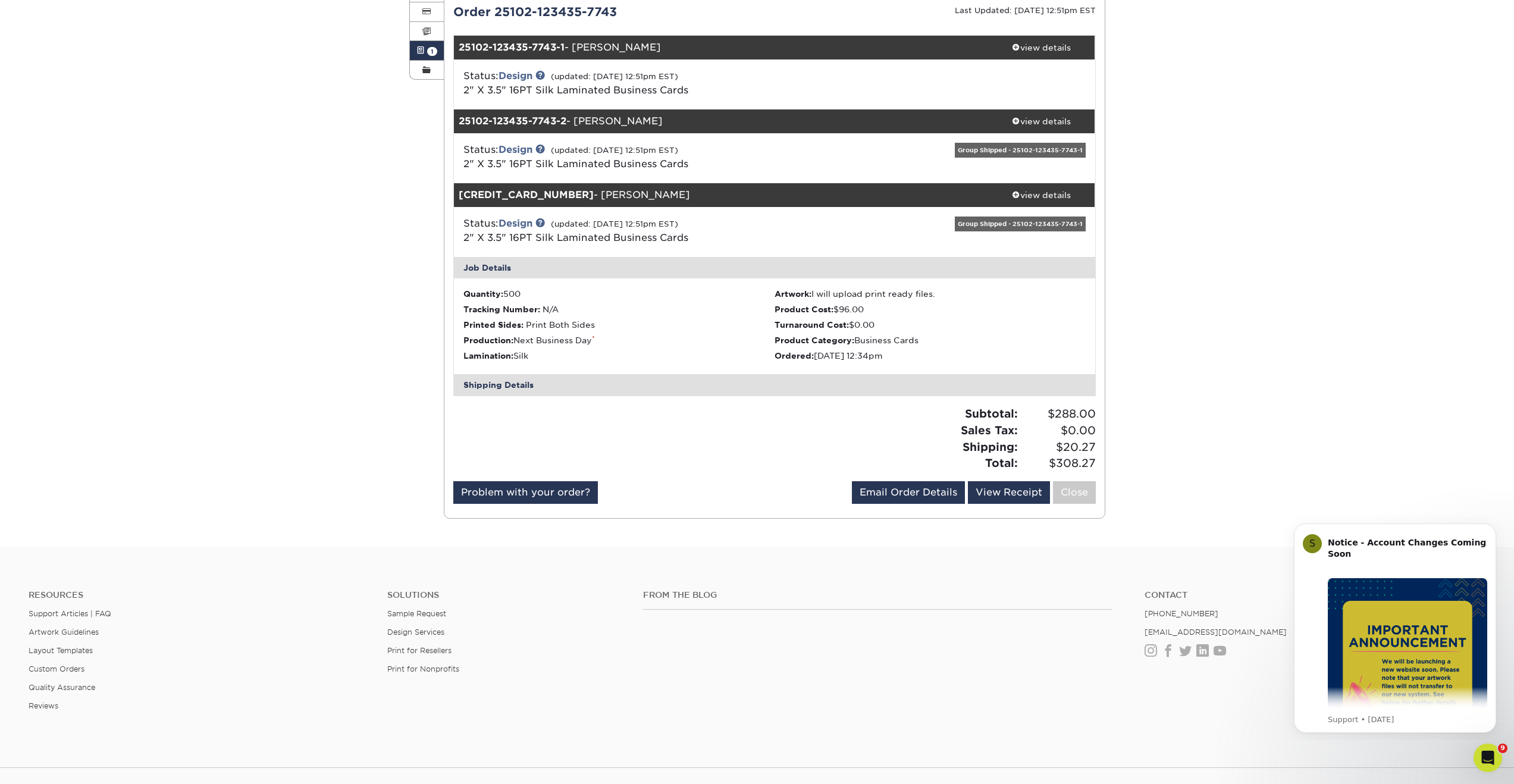
scroll to position [183, 0]
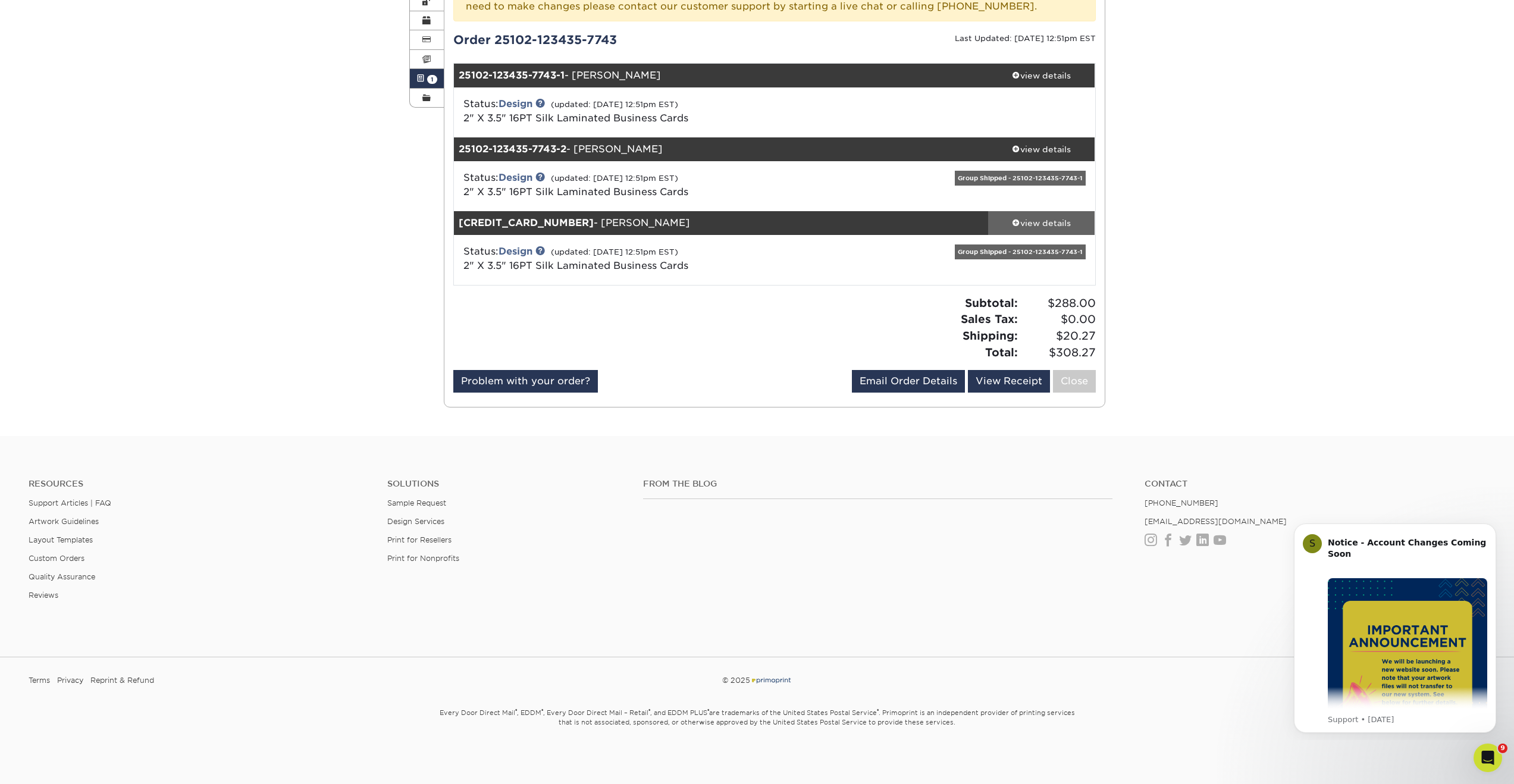
click at [1047, 223] on div "view details" at bounding box center [1042, 223] width 107 height 12
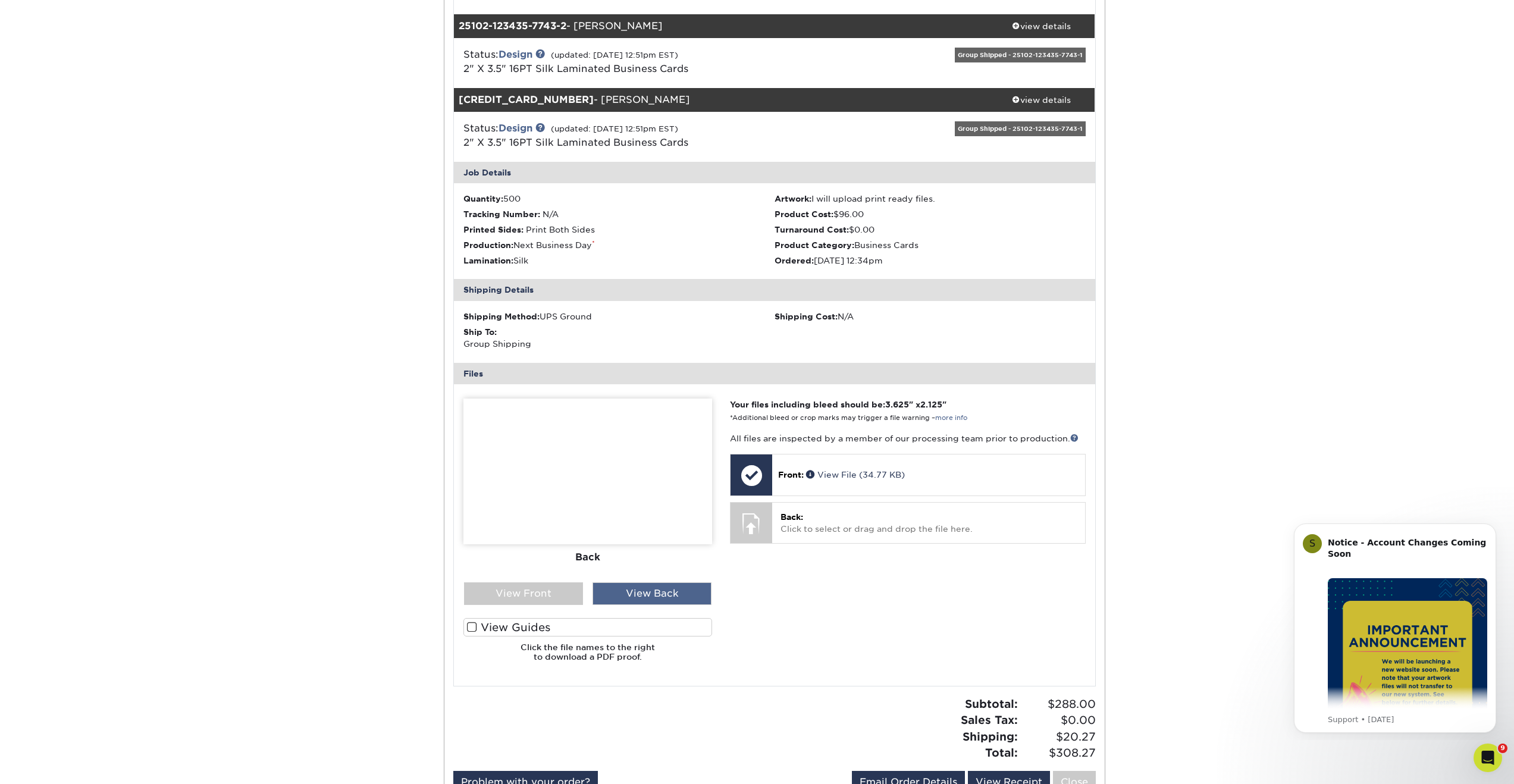
click at [636, 592] on div "View Back" at bounding box center [652, 593] width 119 height 22
click at [549, 599] on div "View Front" at bounding box center [523, 593] width 119 height 22
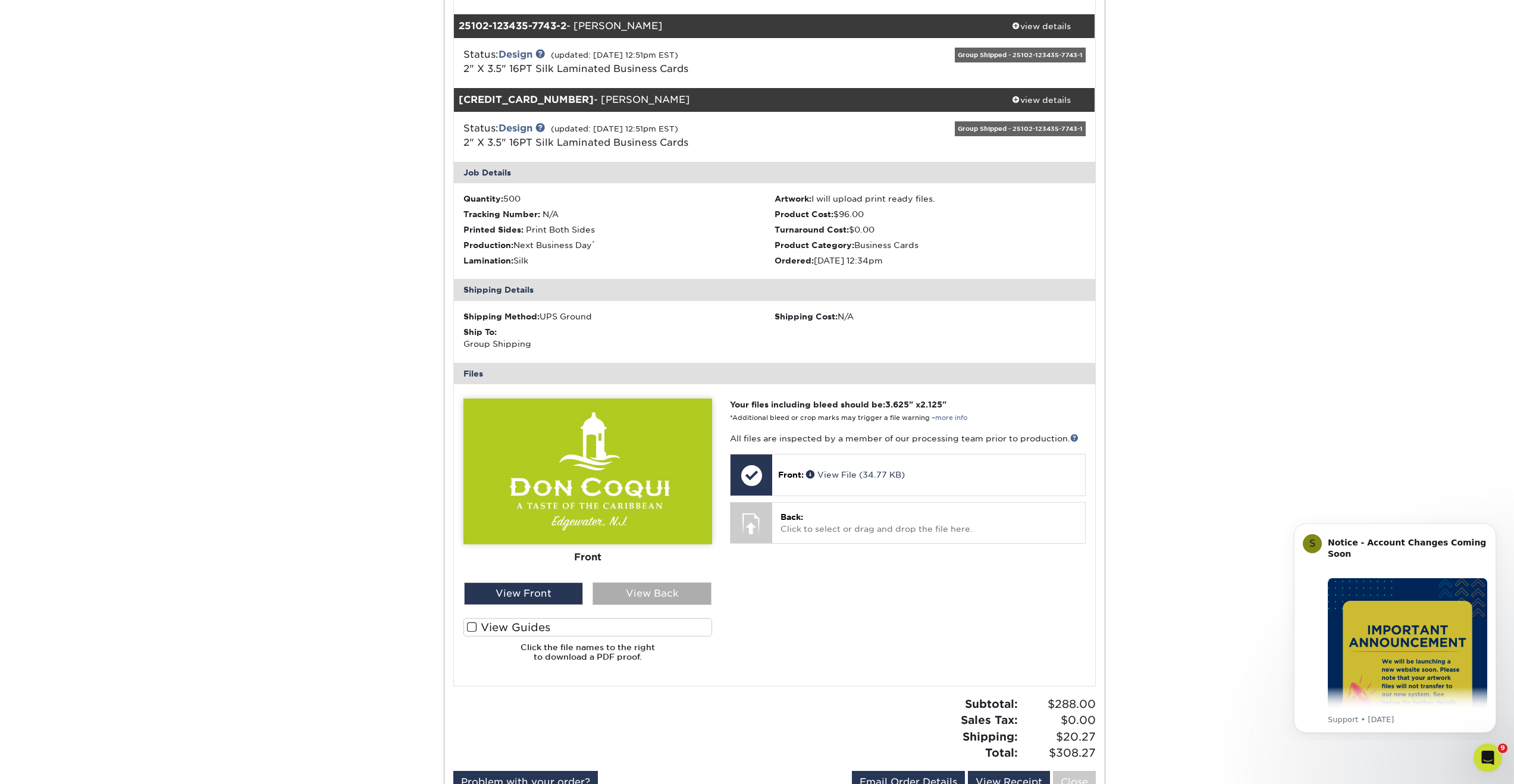
click at [627, 592] on div "View Back" at bounding box center [652, 593] width 119 height 22
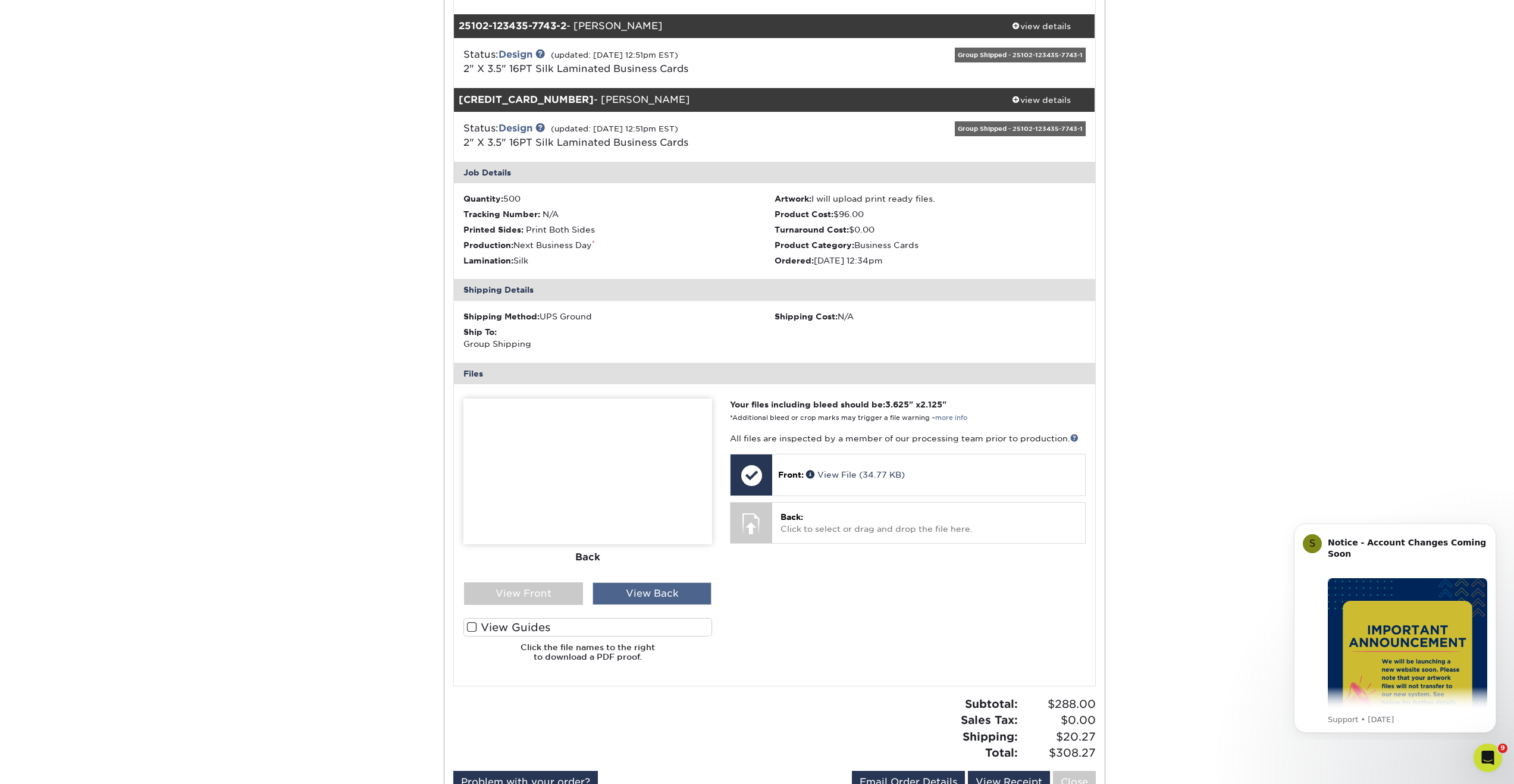
click at [654, 592] on div "View Back" at bounding box center [652, 593] width 119 height 22
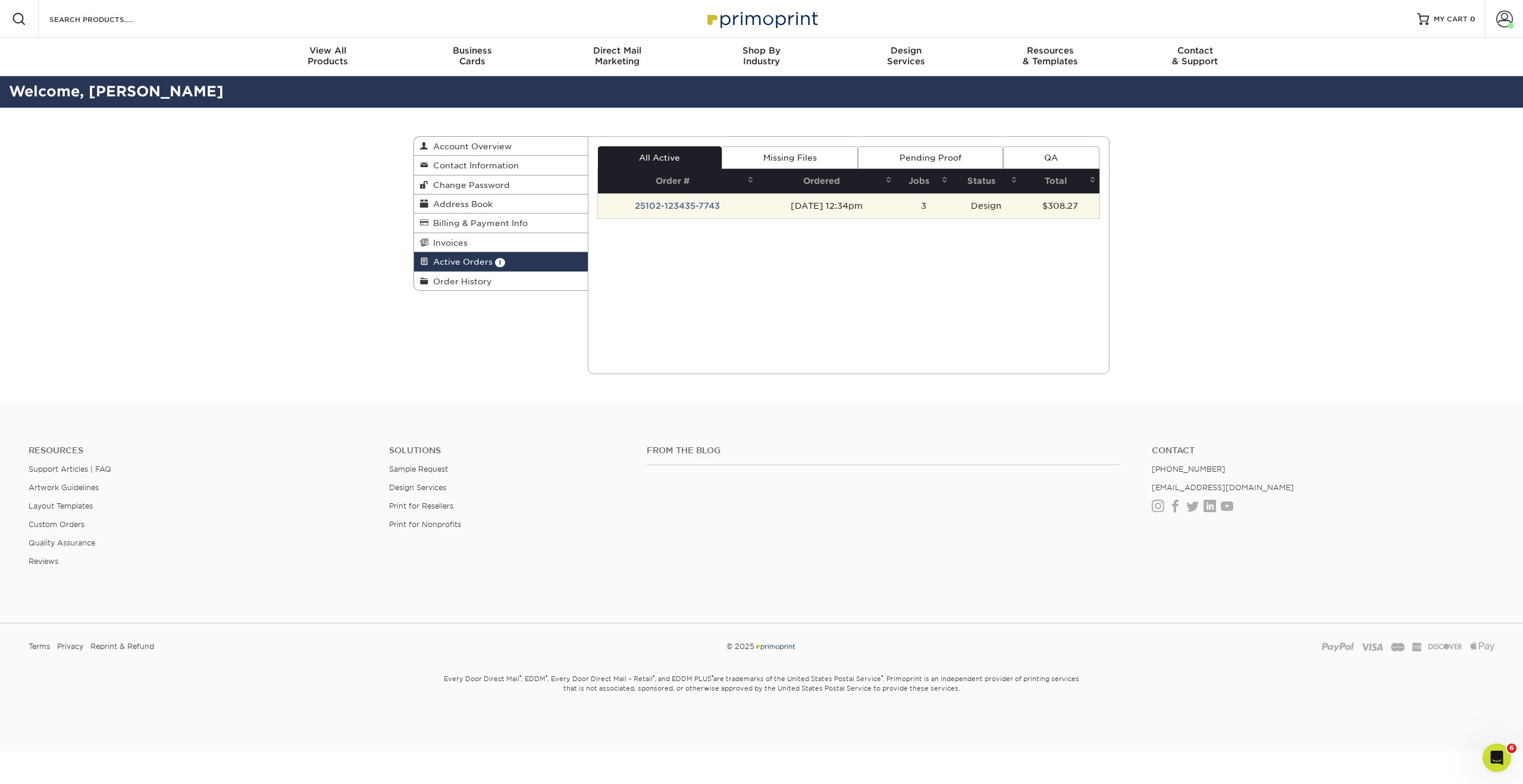
click at [657, 209] on td "25102-123435-7743" at bounding box center [678, 205] width 160 height 25
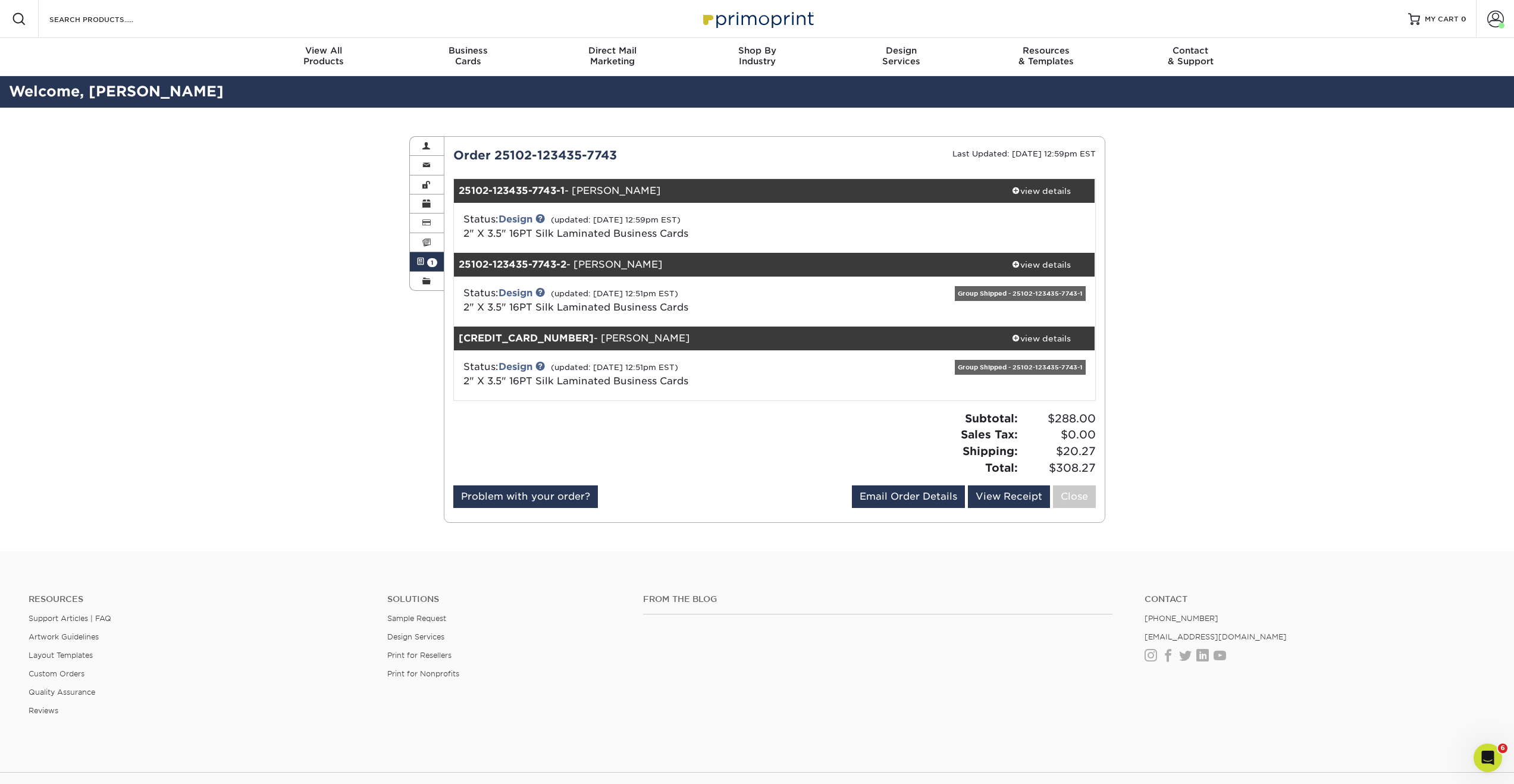
click at [580, 210] on div "Status: Design (updated: [DATE] 12:59pm EST) 2" X 3.5" 16PT Silk Laminated Busi…" at bounding box center [775, 228] width 659 height 50
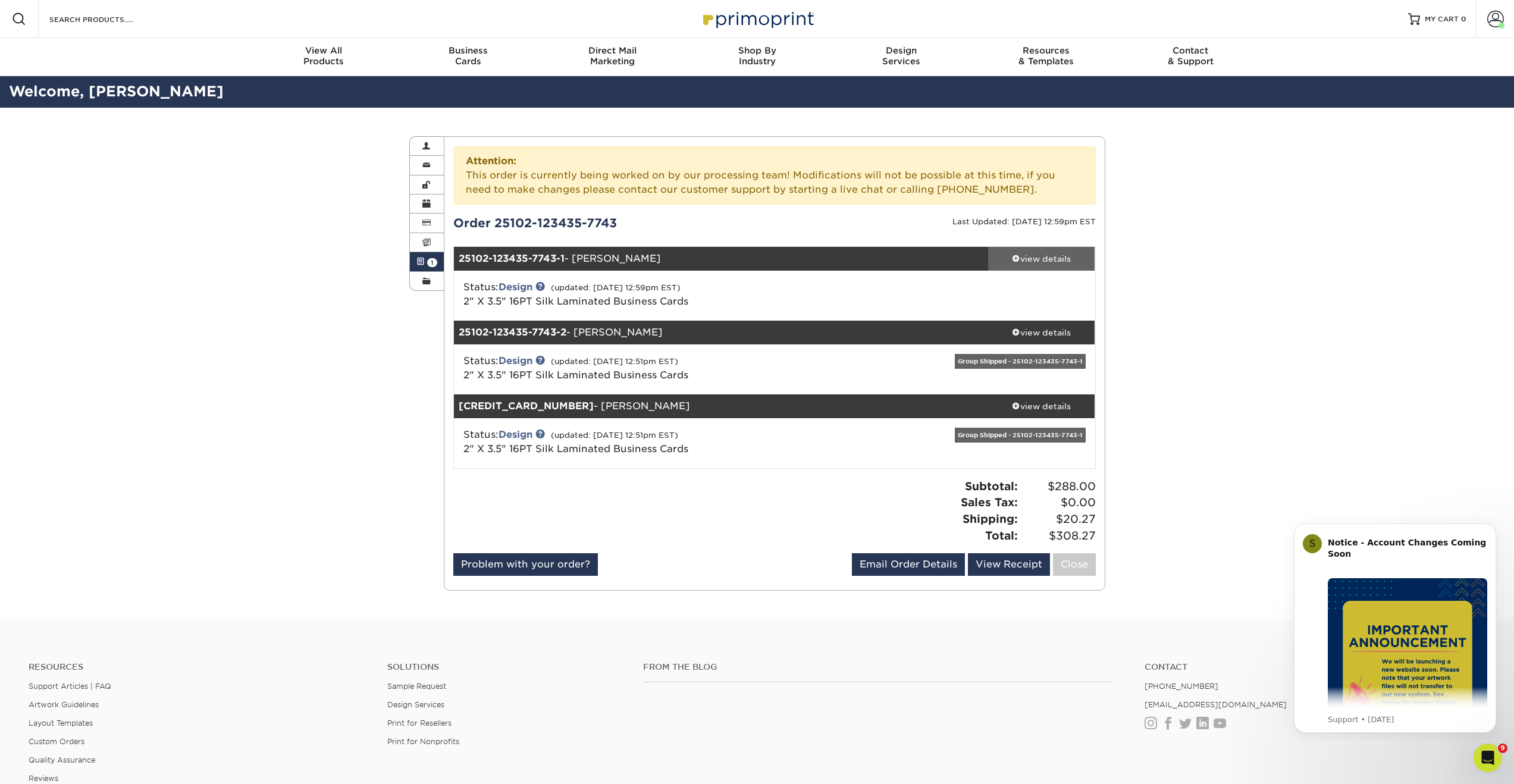
click at [1034, 267] on link "view details" at bounding box center [1042, 259] width 107 height 24
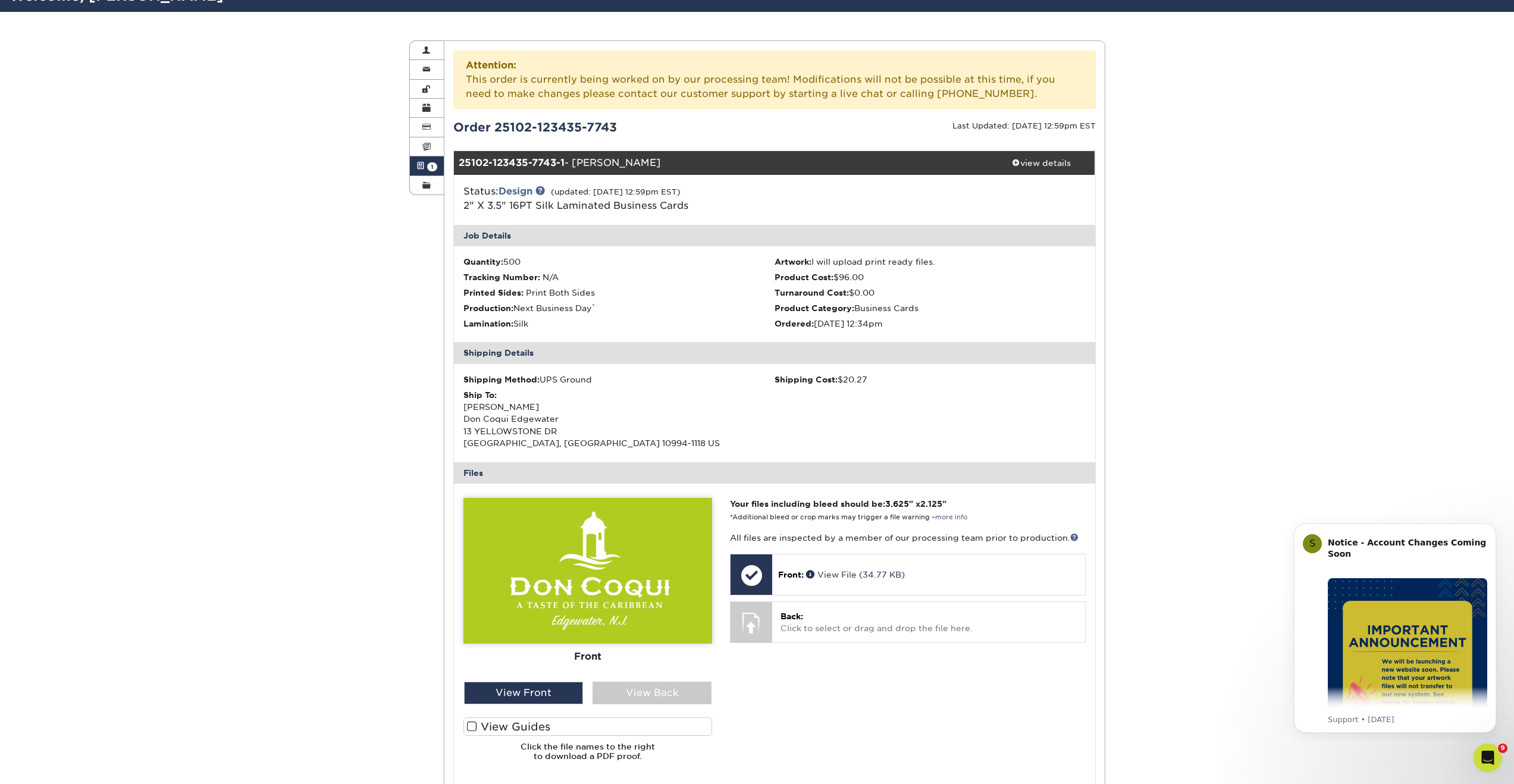
scroll to position [356, 0]
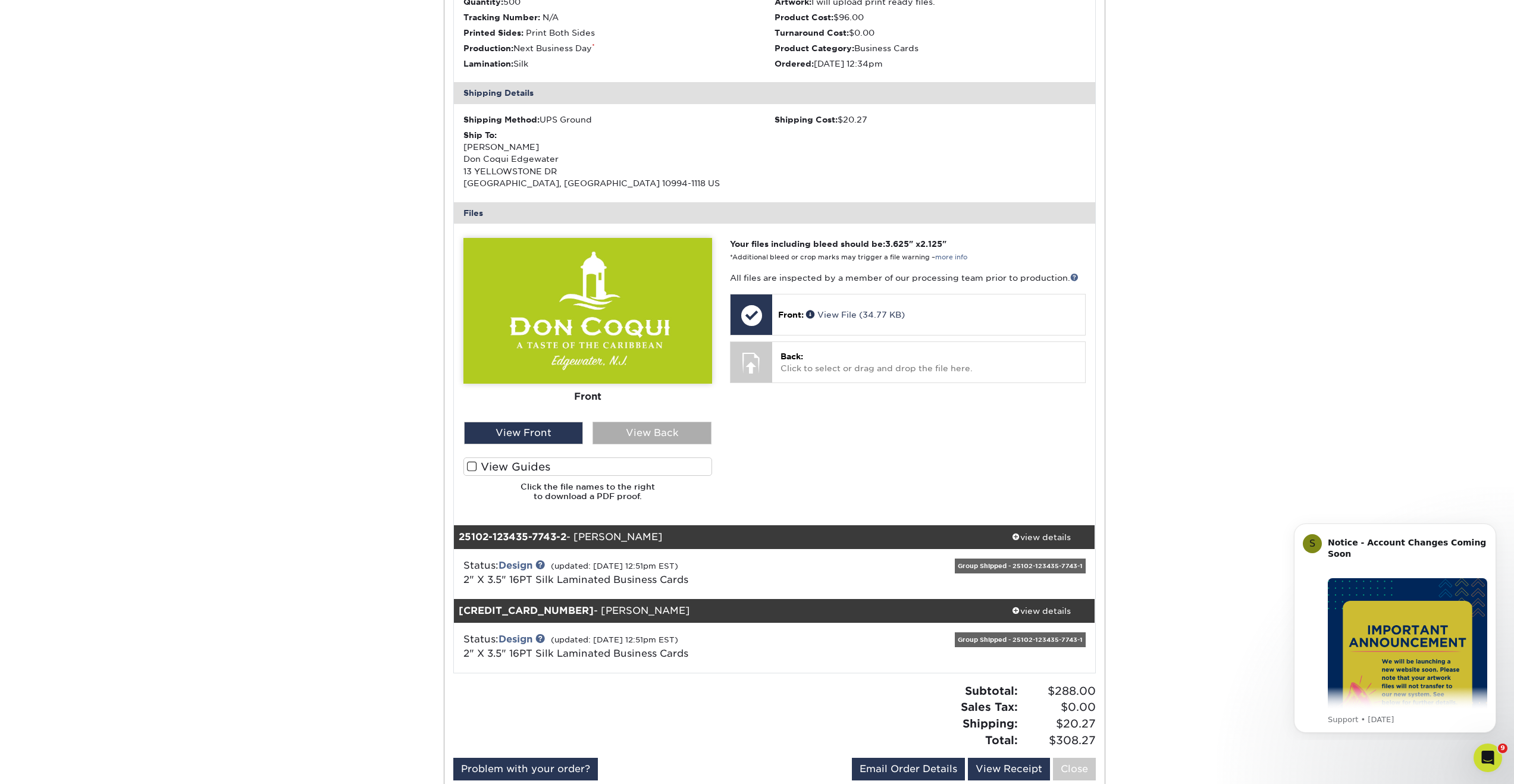
click at [618, 430] on div "View Back" at bounding box center [652, 433] width 119 height 22
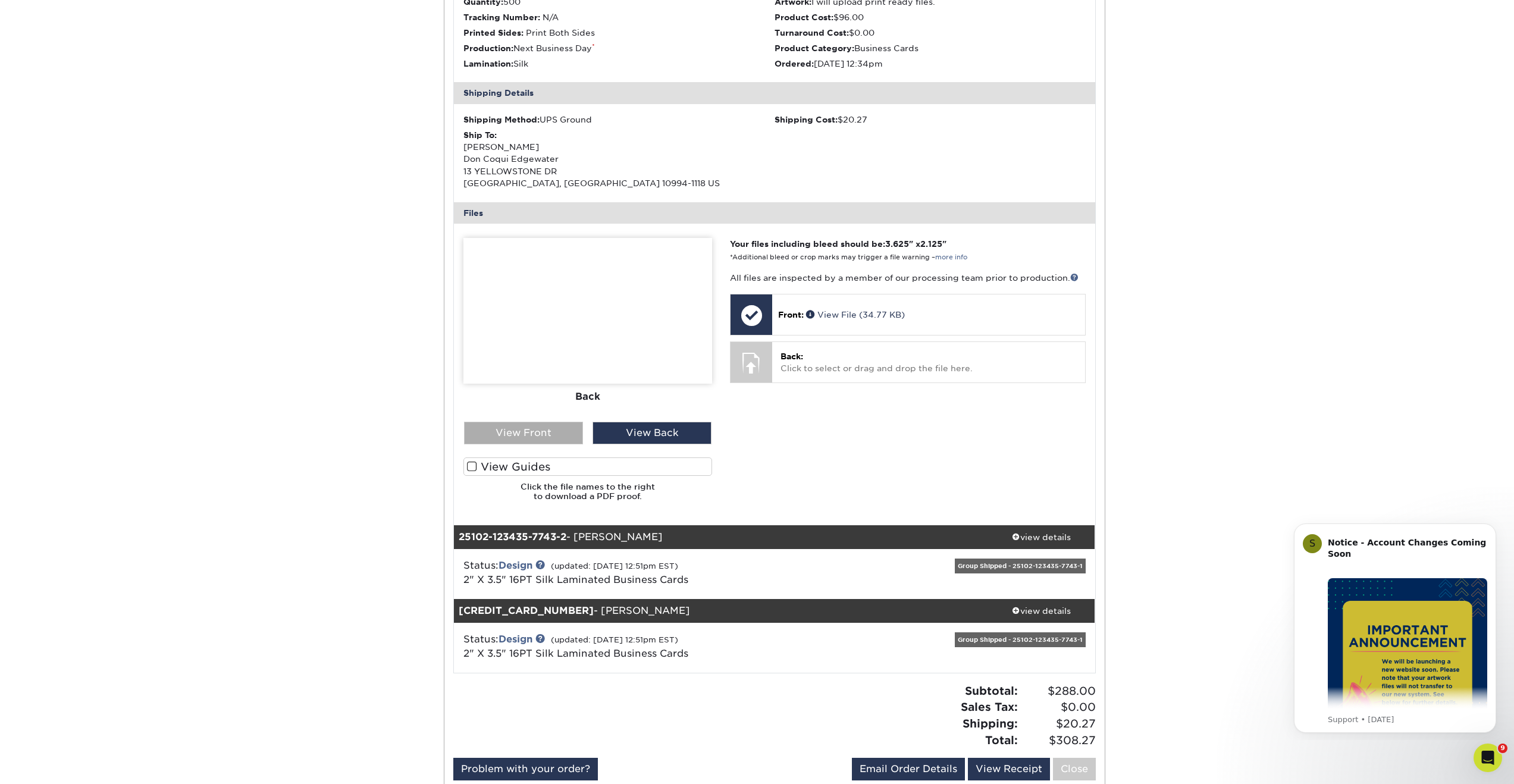
click at [561, 434] on div "View Front" at bounding box center [523, 433] width 119 height 22
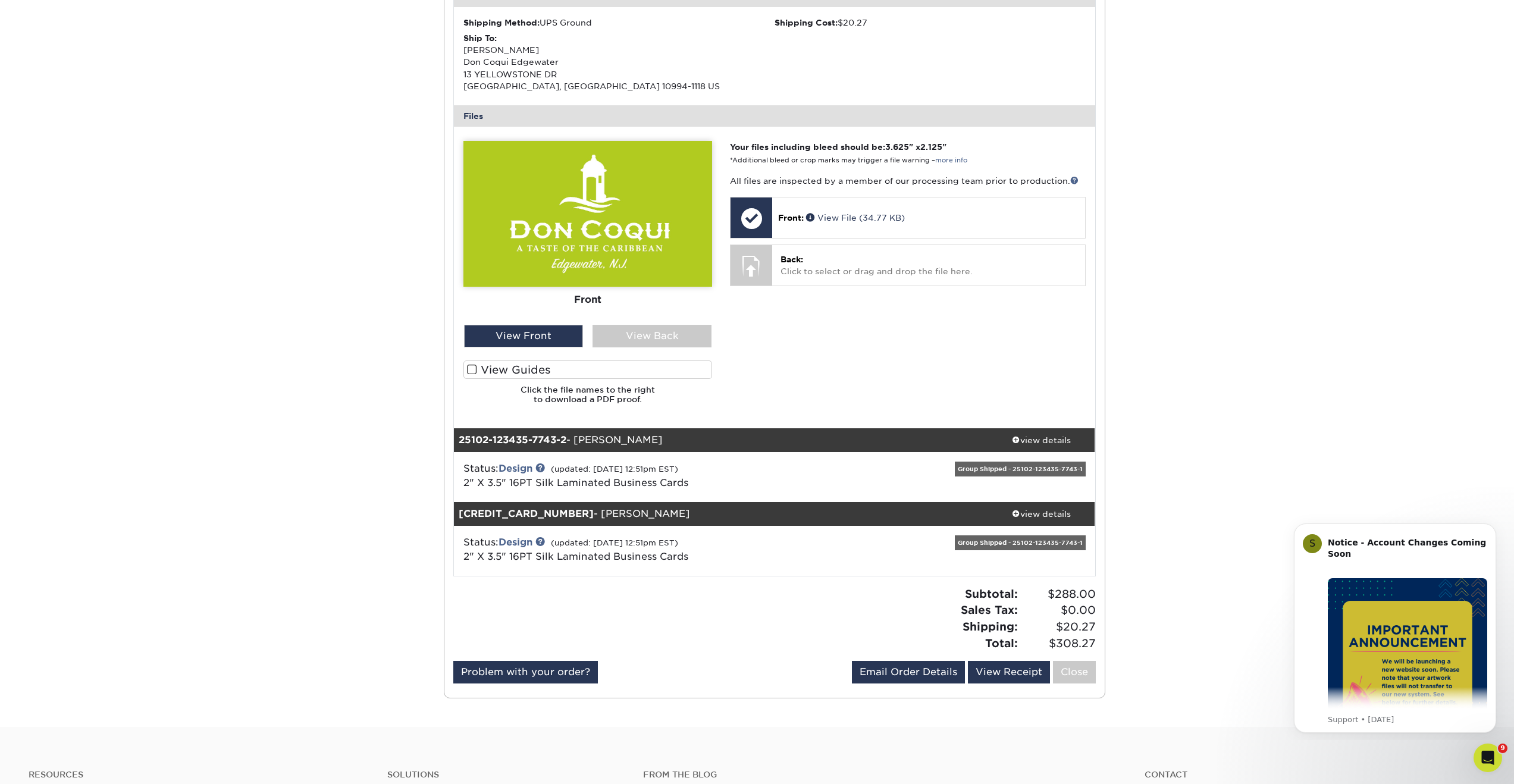
scroll to position [683, 0]
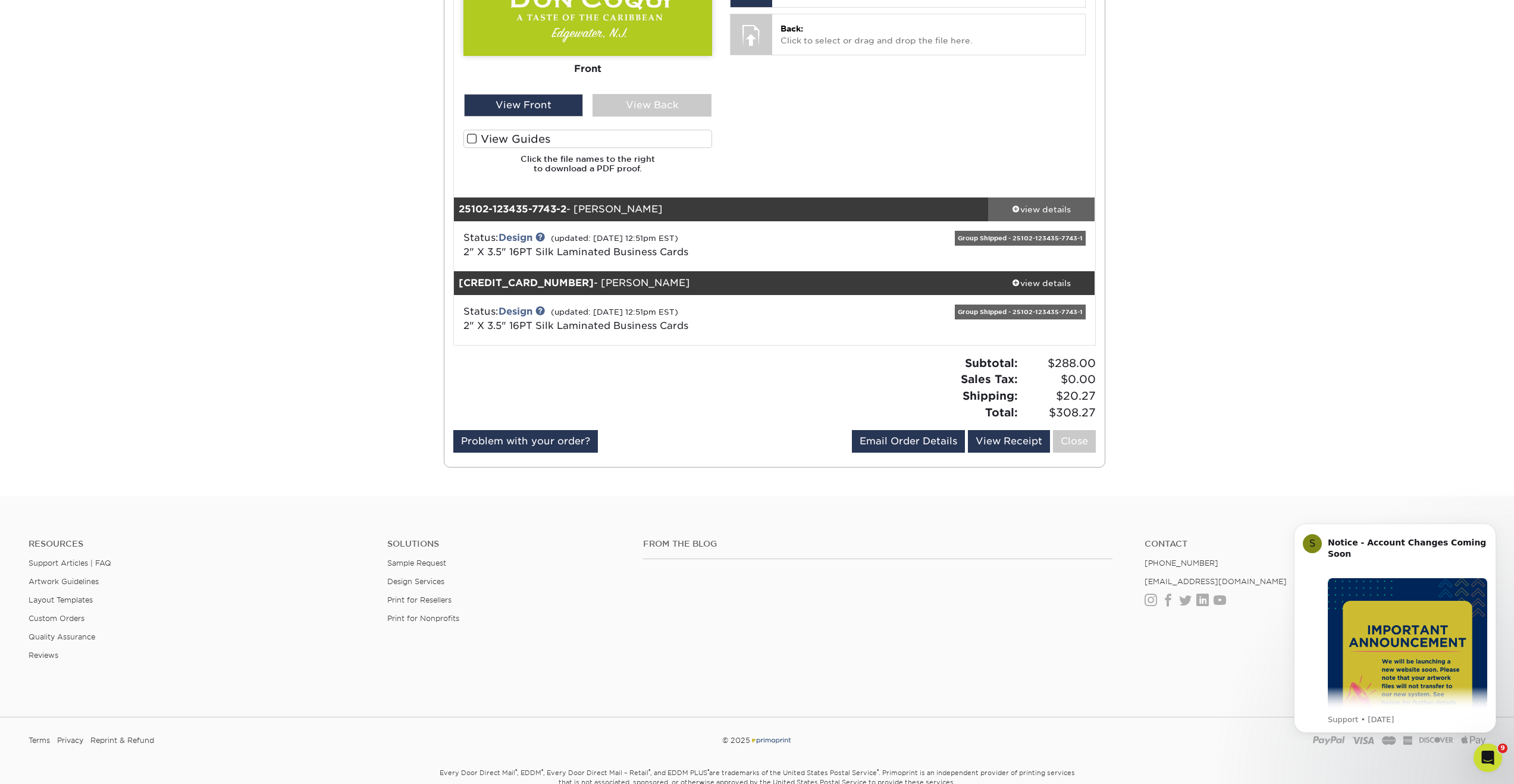
click at [1057, 213] on div "view details" at bounding box center [1042, 209] width 107 height 12
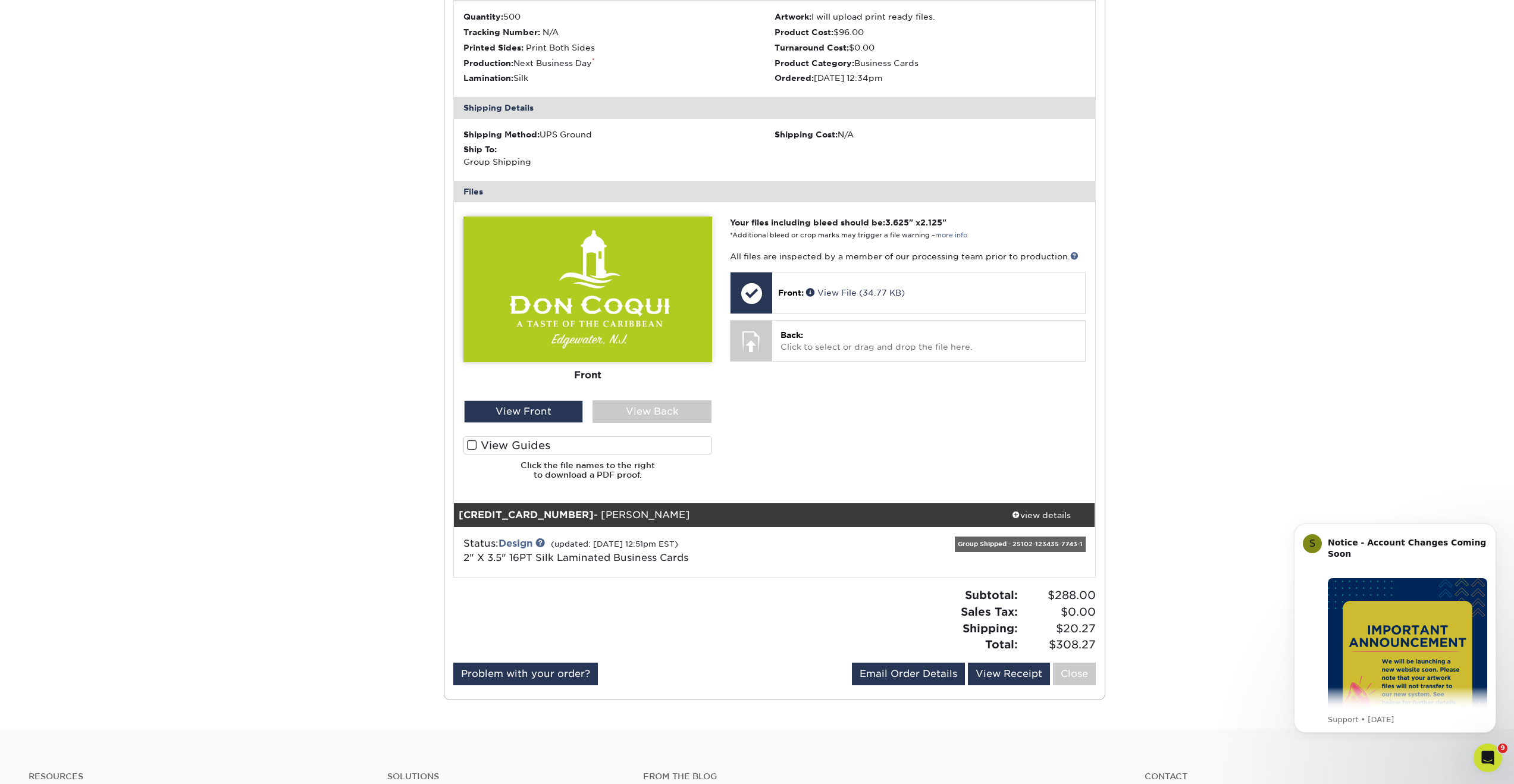
scroll to position [1046, 0]
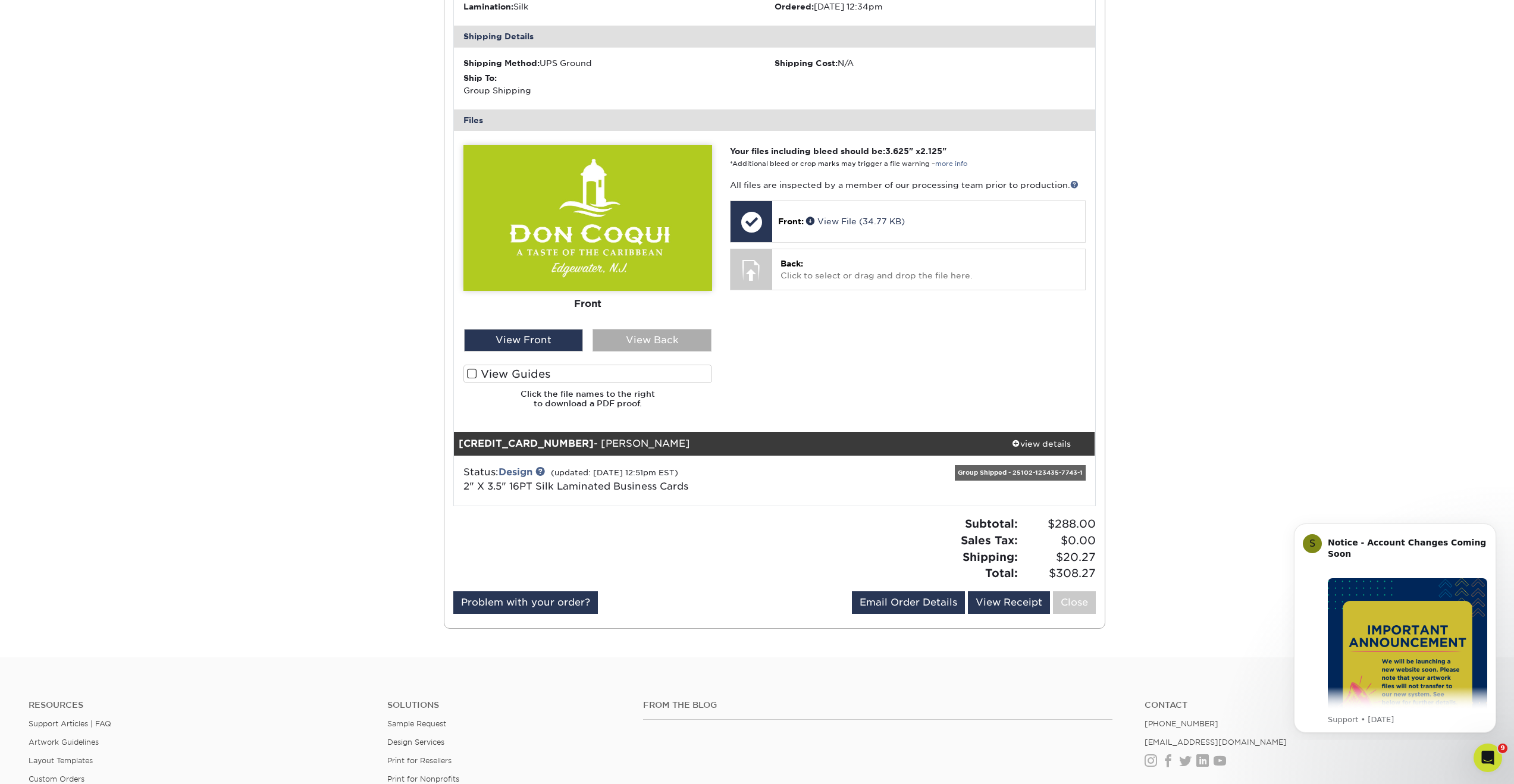
click at [624, 335] on div "View Back" at bounding box center [652, 340] width 119 height 22
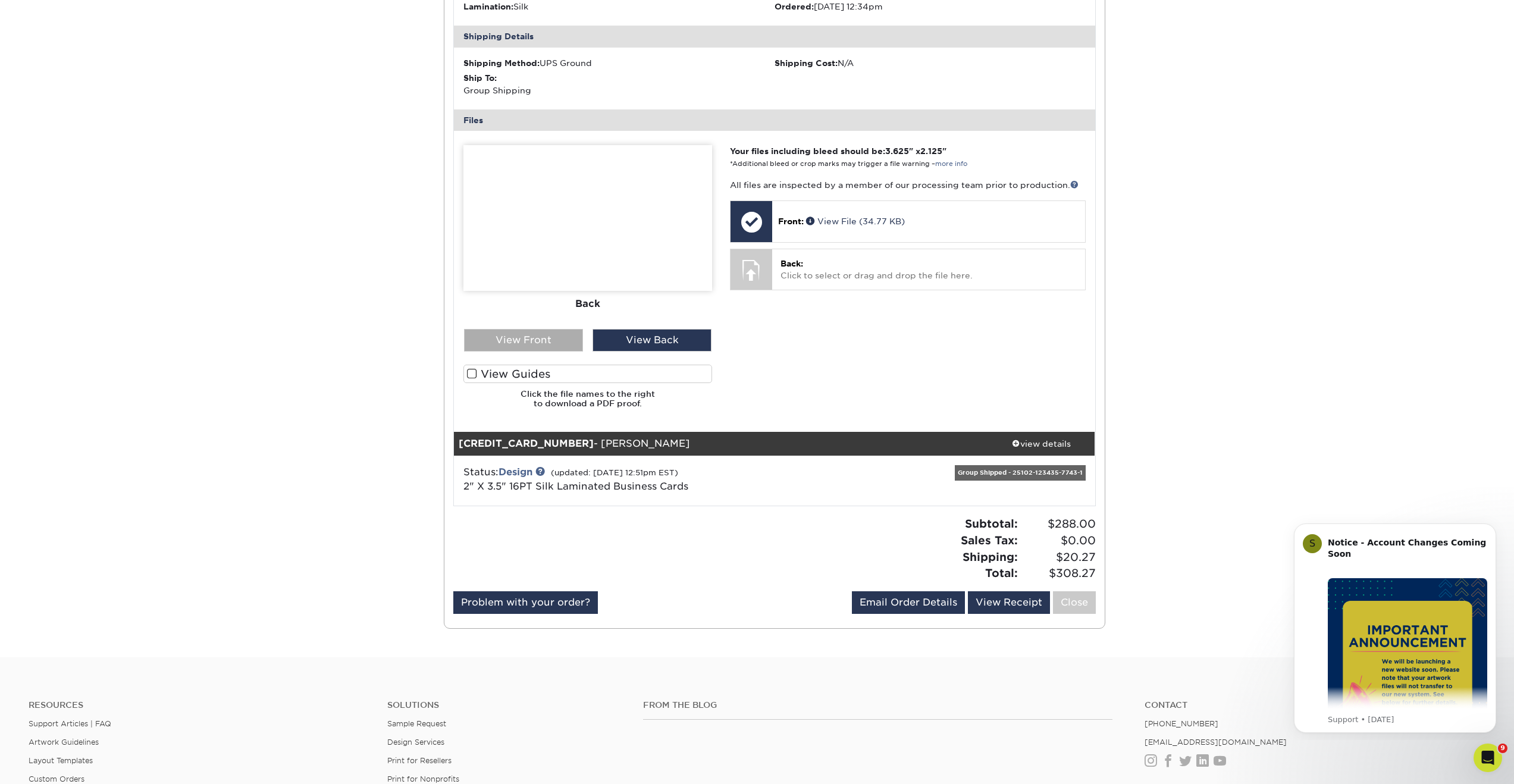
click at [559, 345] on div "View Front" at bounding box center [523, 340] width 119 height 22
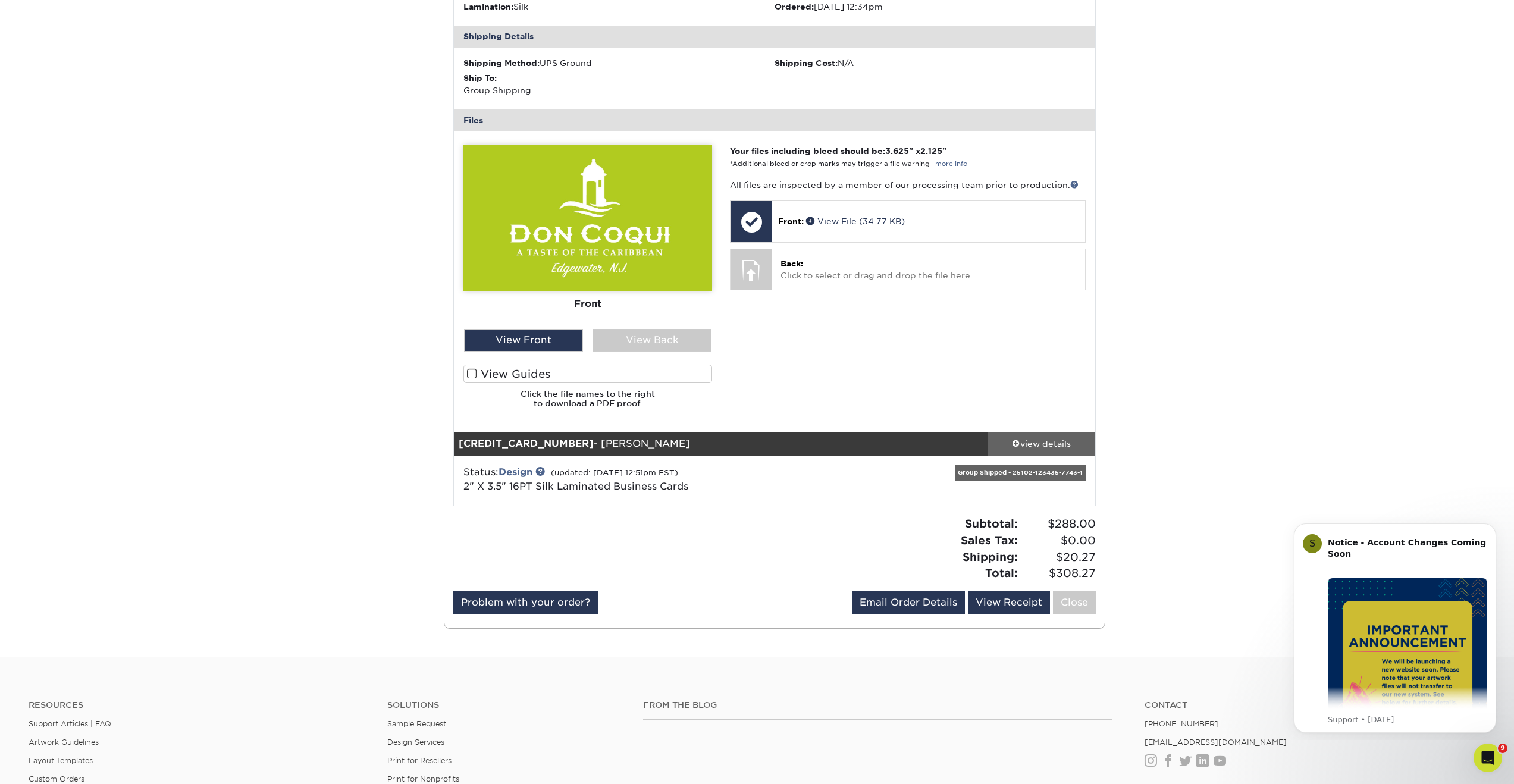
click at [1053, 446] on div "view details" at bounding box center [1042, 444] width 107 height 12
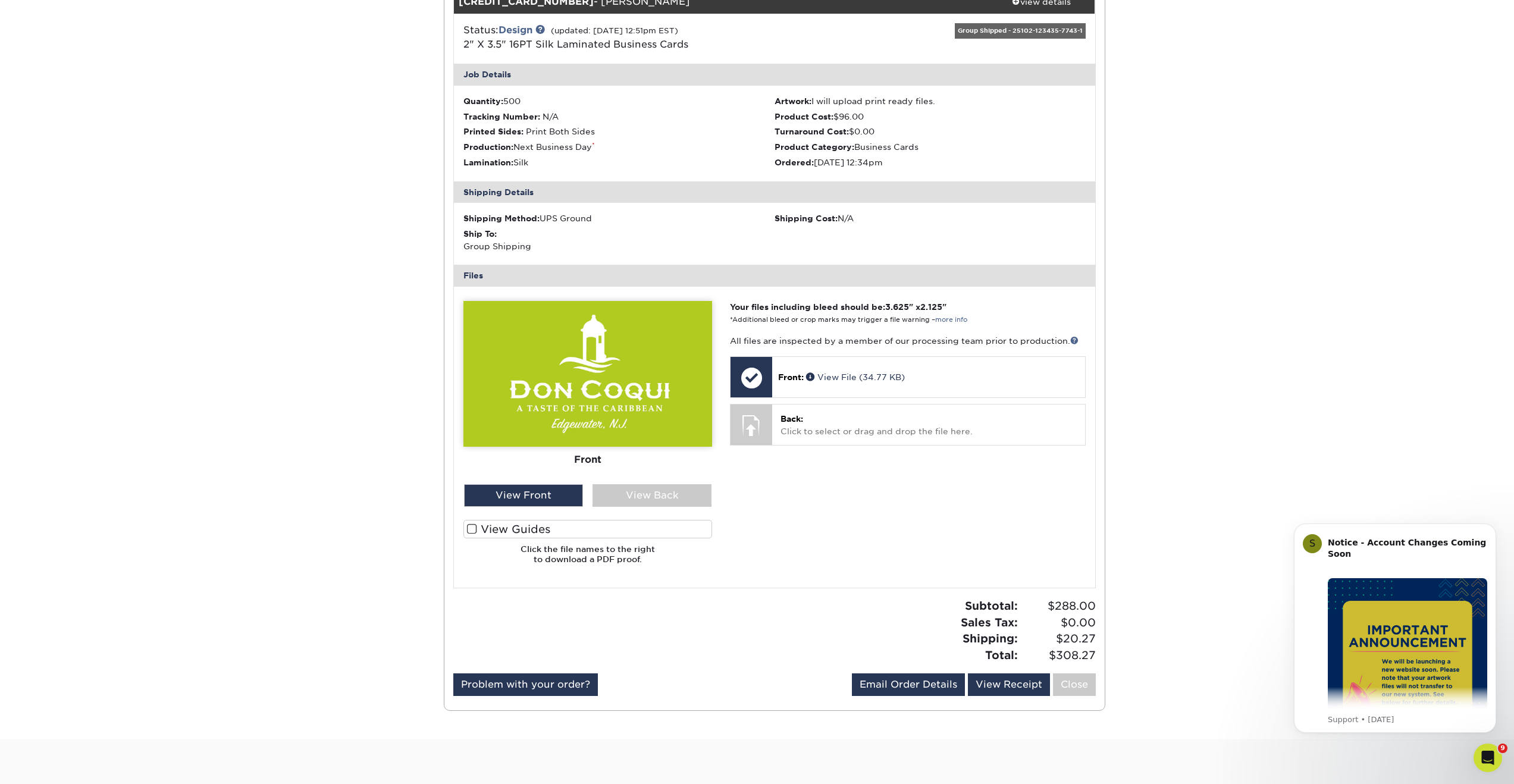
scroll to position [1637, 0]
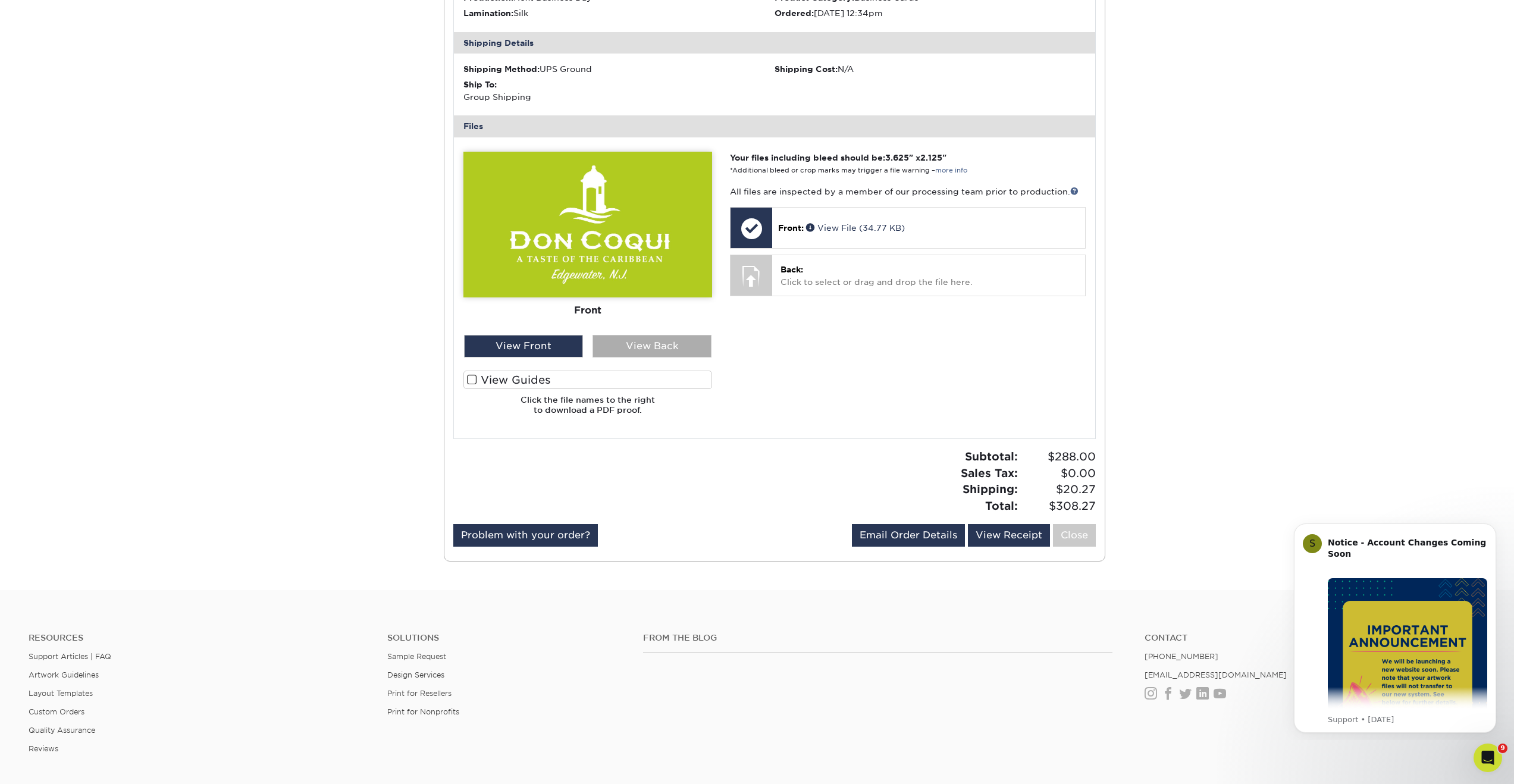
click at [639, 341] on div "View Back" at bounding box center [652, 346] width 119 height 22
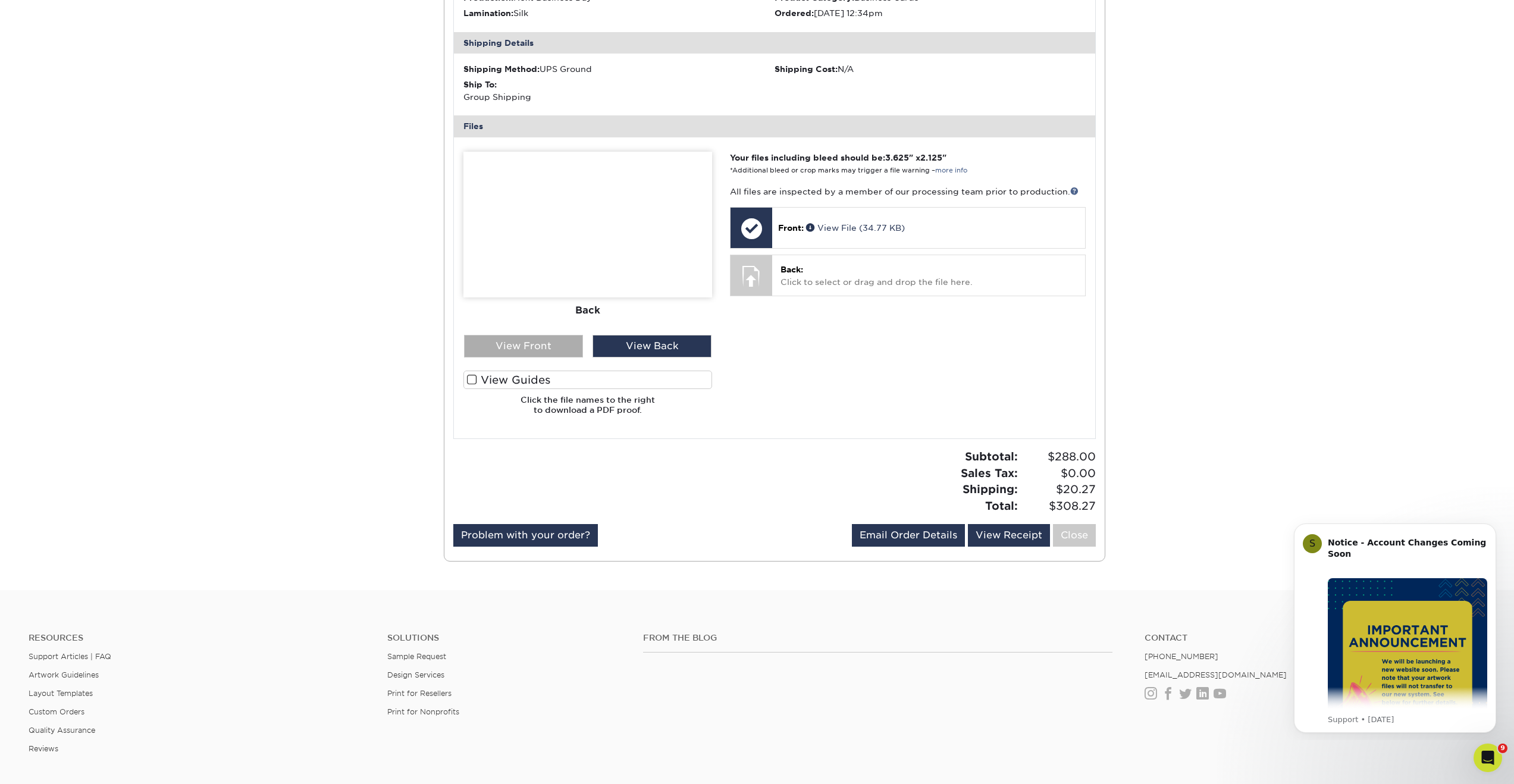
click at [566, 350] on div "View Front" at bounding box center [523, 346] width 119 height 22
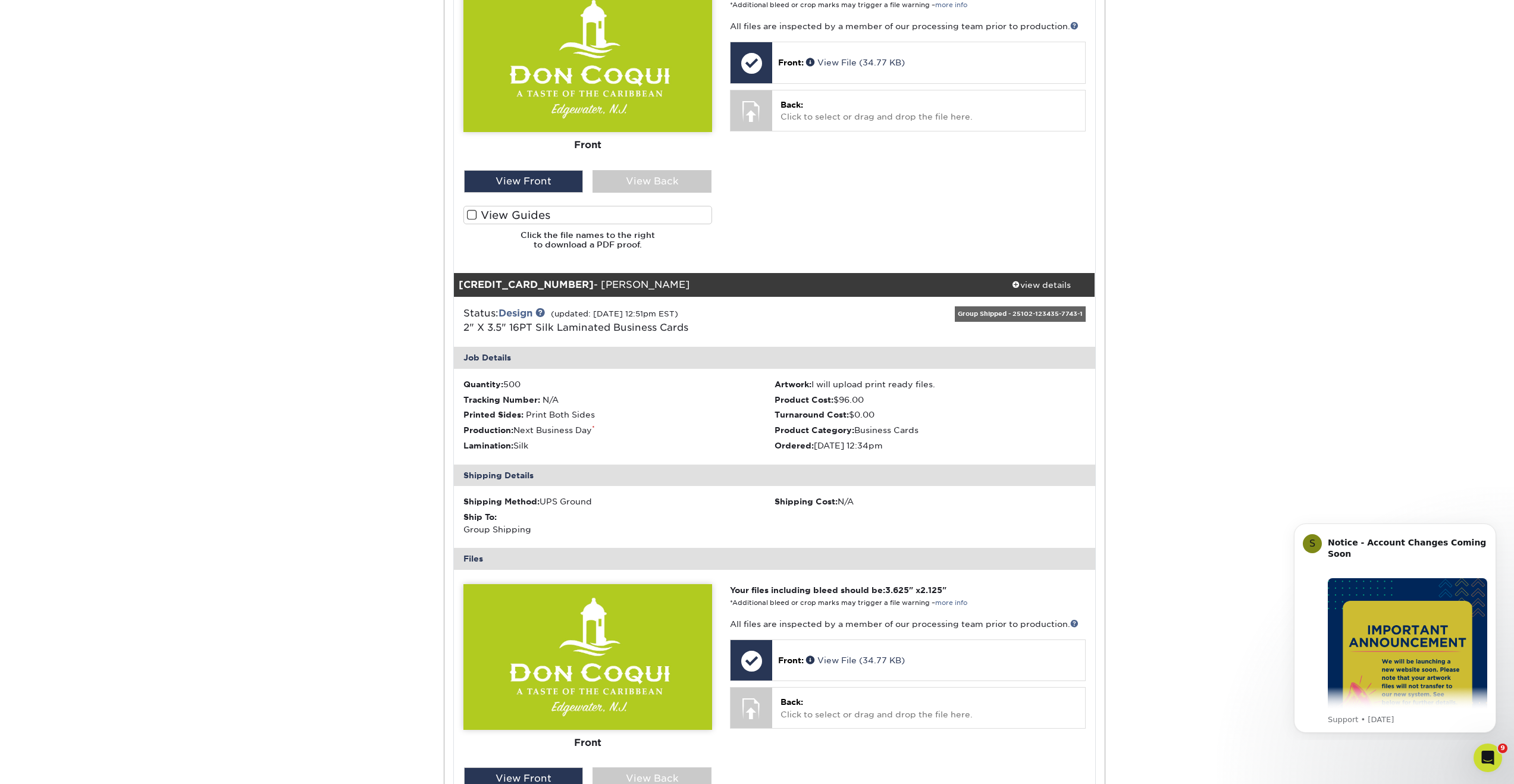
scroll to position [1791, 0]
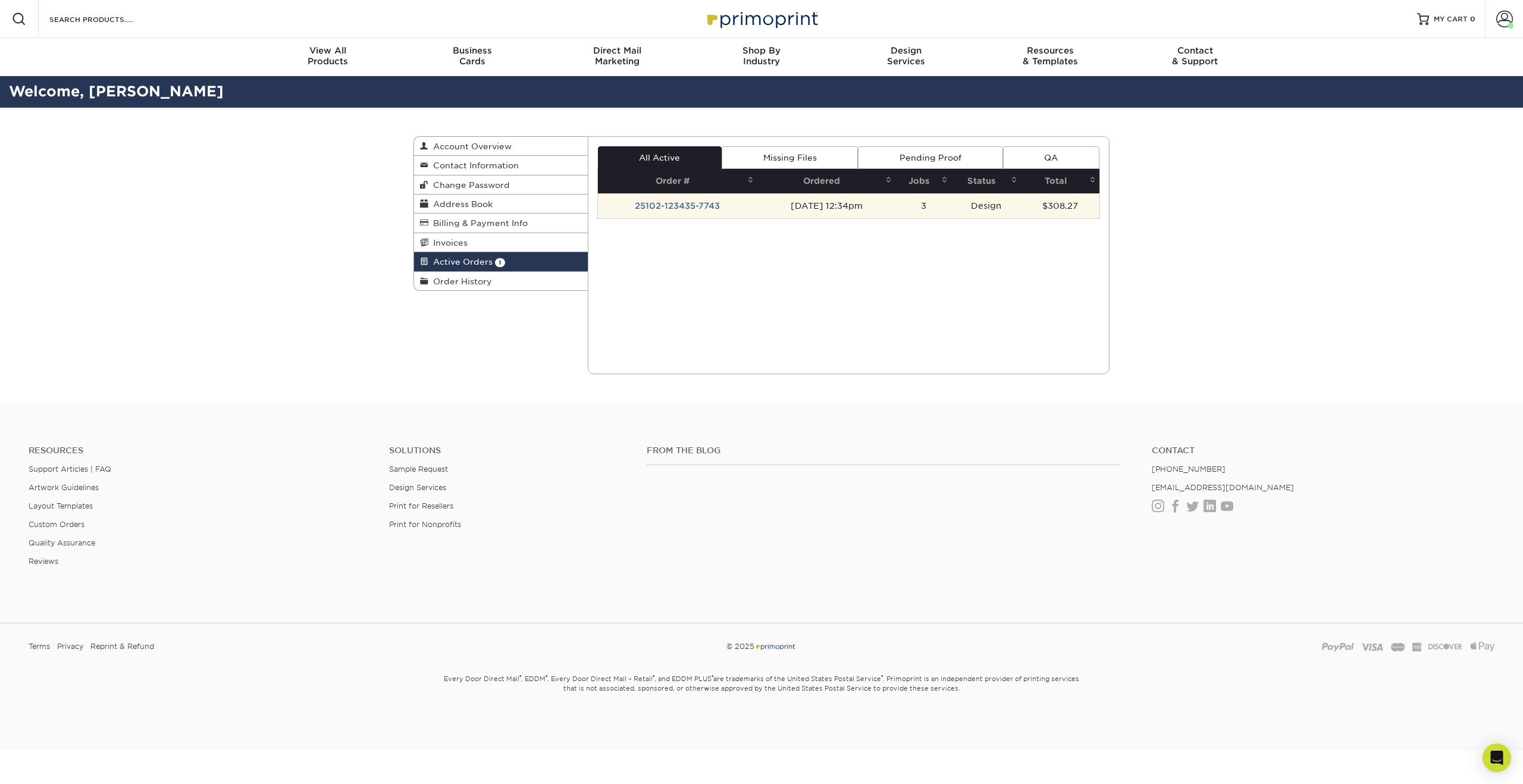
click at [693, 203] on td "25102-123435-7743" at bounding box center [678, 205] width 160 height 25
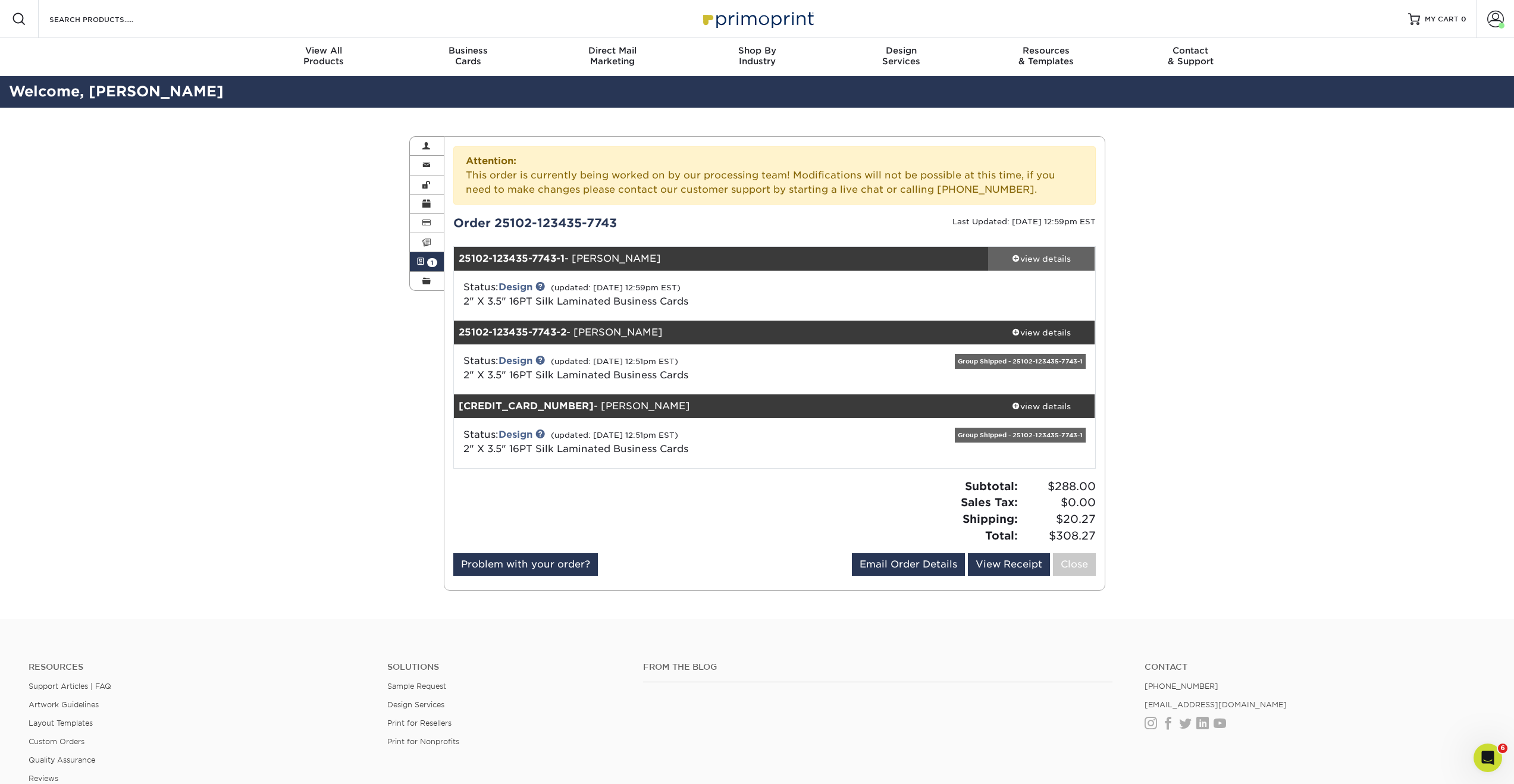
click at [1056, 255] on div "view details" at bounding box center [1042, 259] width 107 height 12
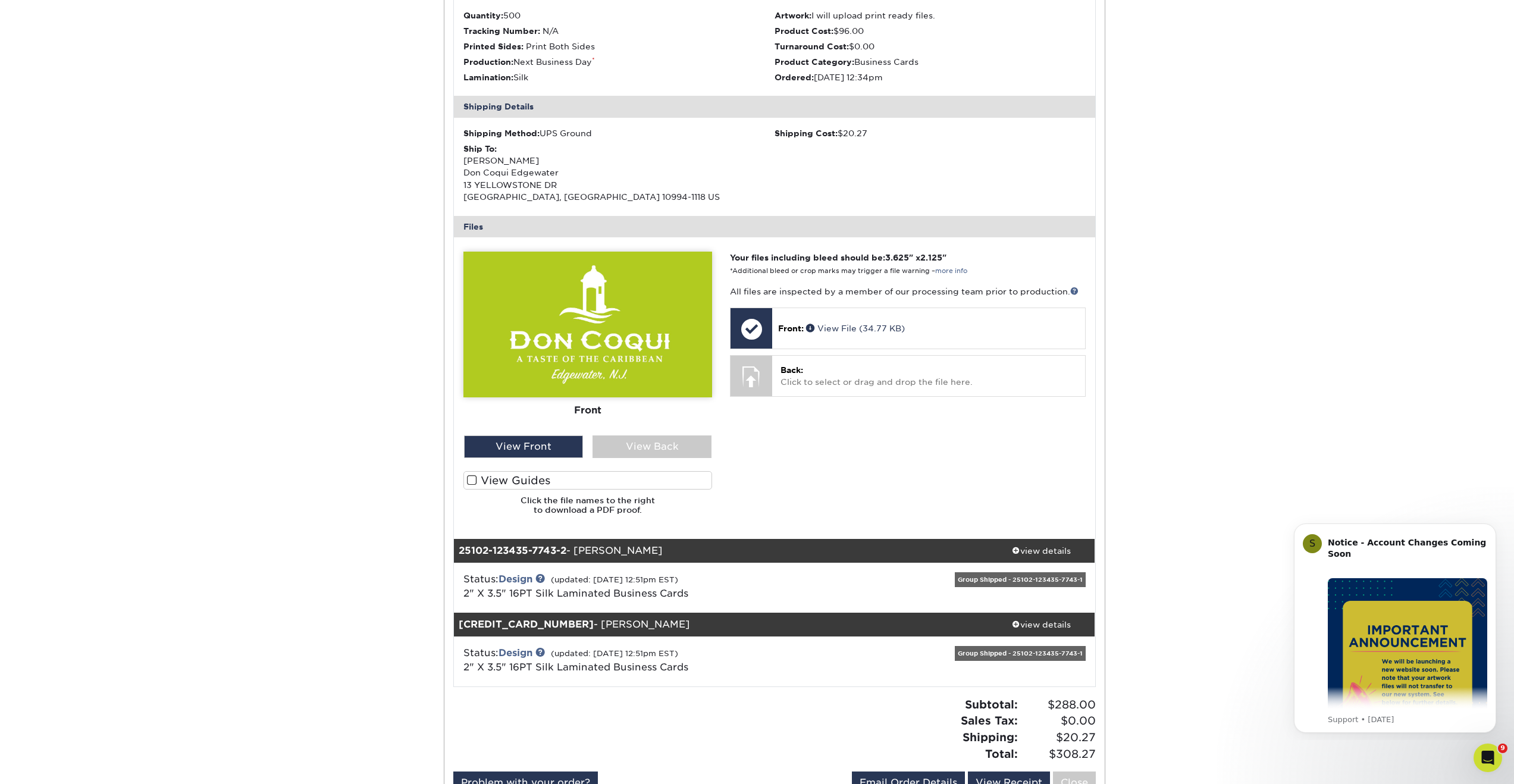
scroll to position [354, 0]
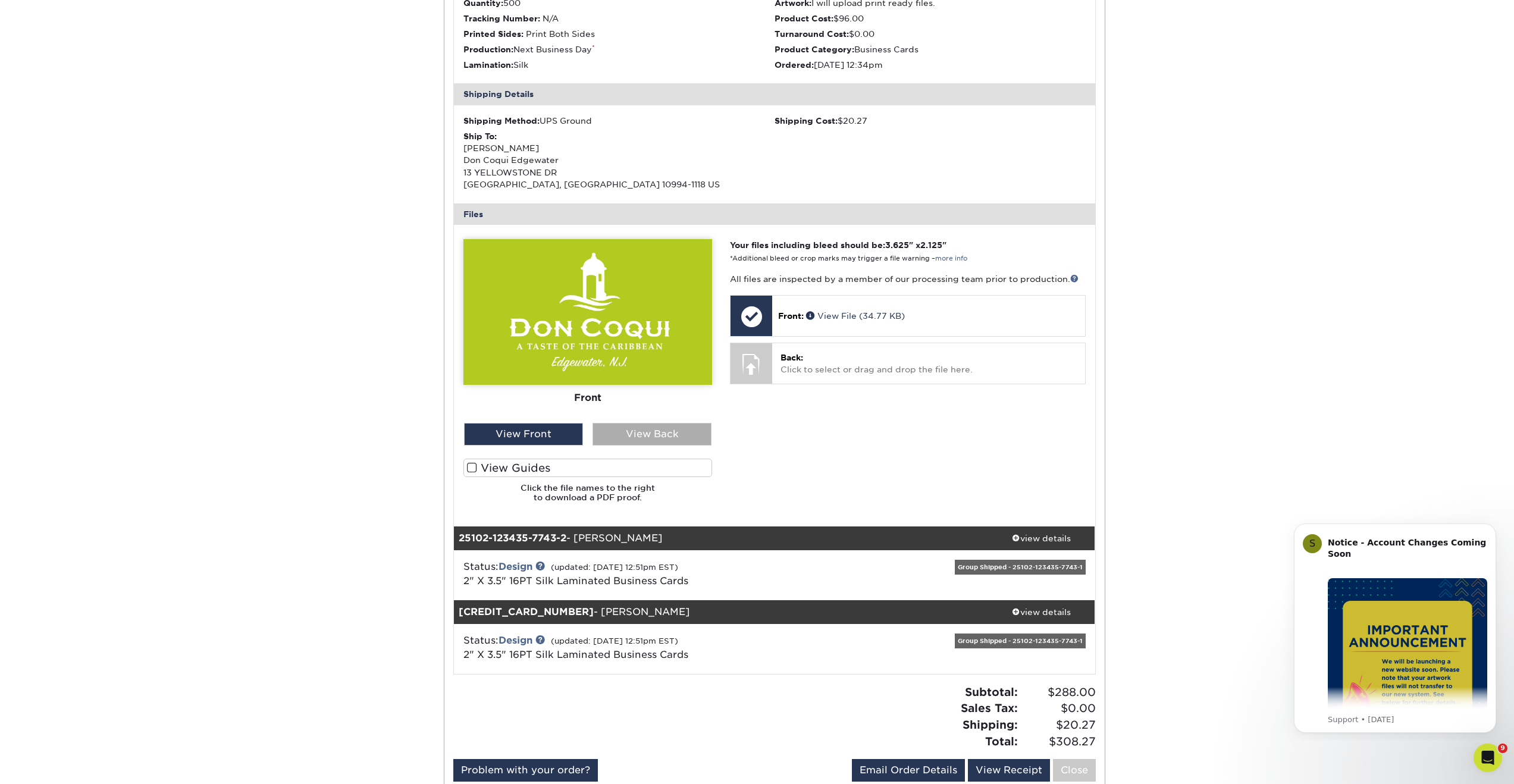
click at [651, 438] on div "View Back" at bounding box center [652, 434] width 119 height 22
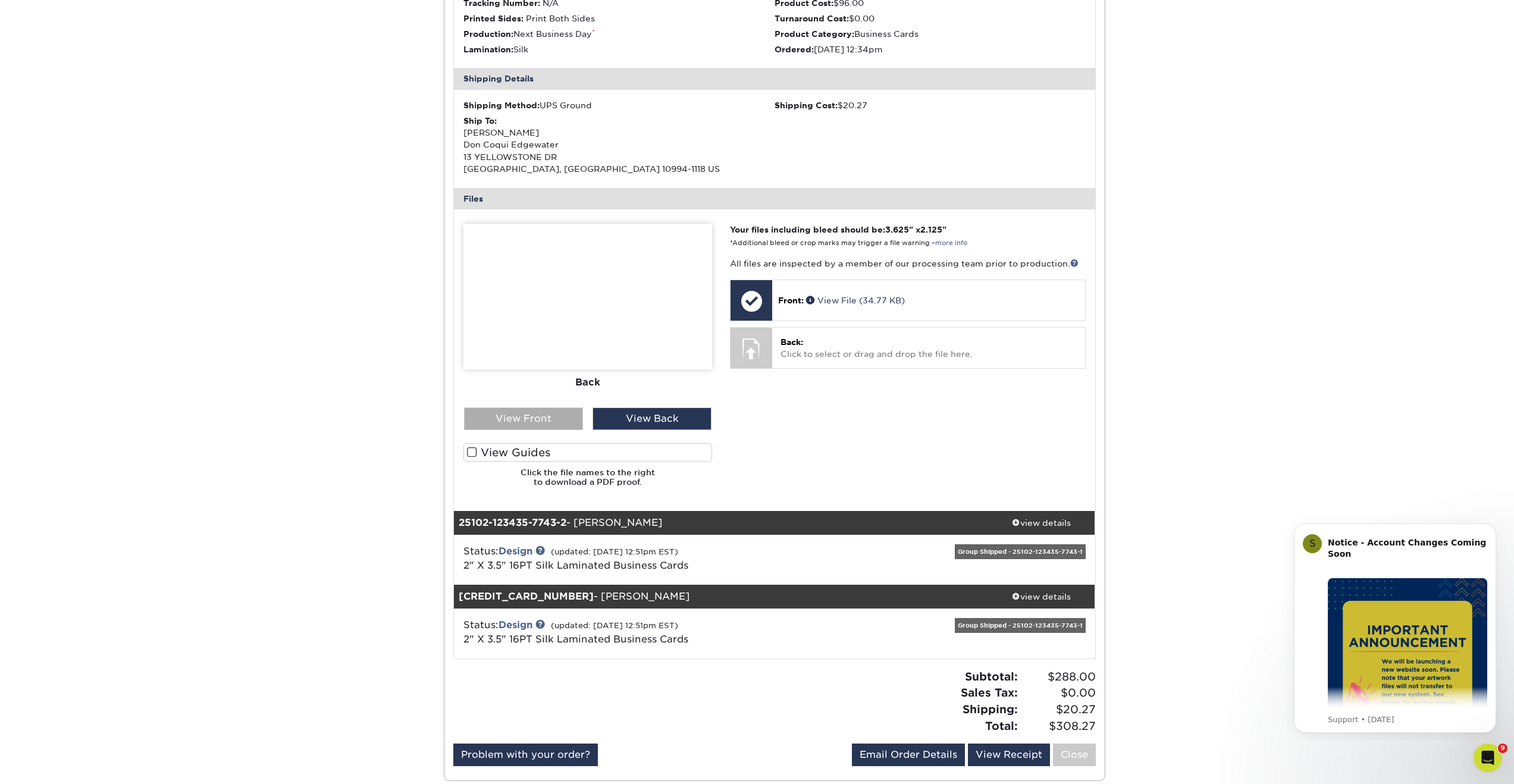
scroll to position [370, 0]
click at [658, 423] on div "View Back" at bounding box center [652, 419] width 119 height 22
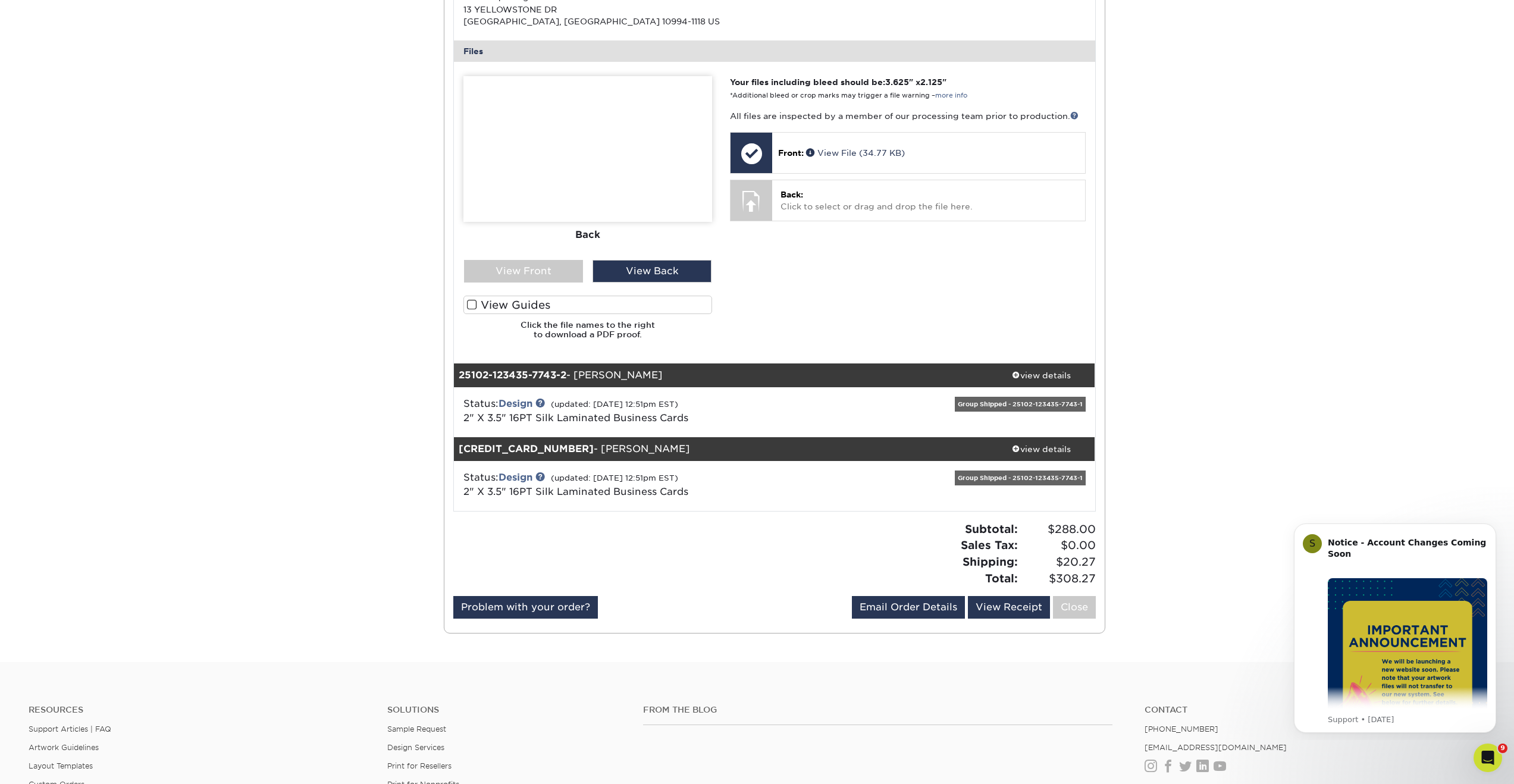
scroll to position [515, 0]
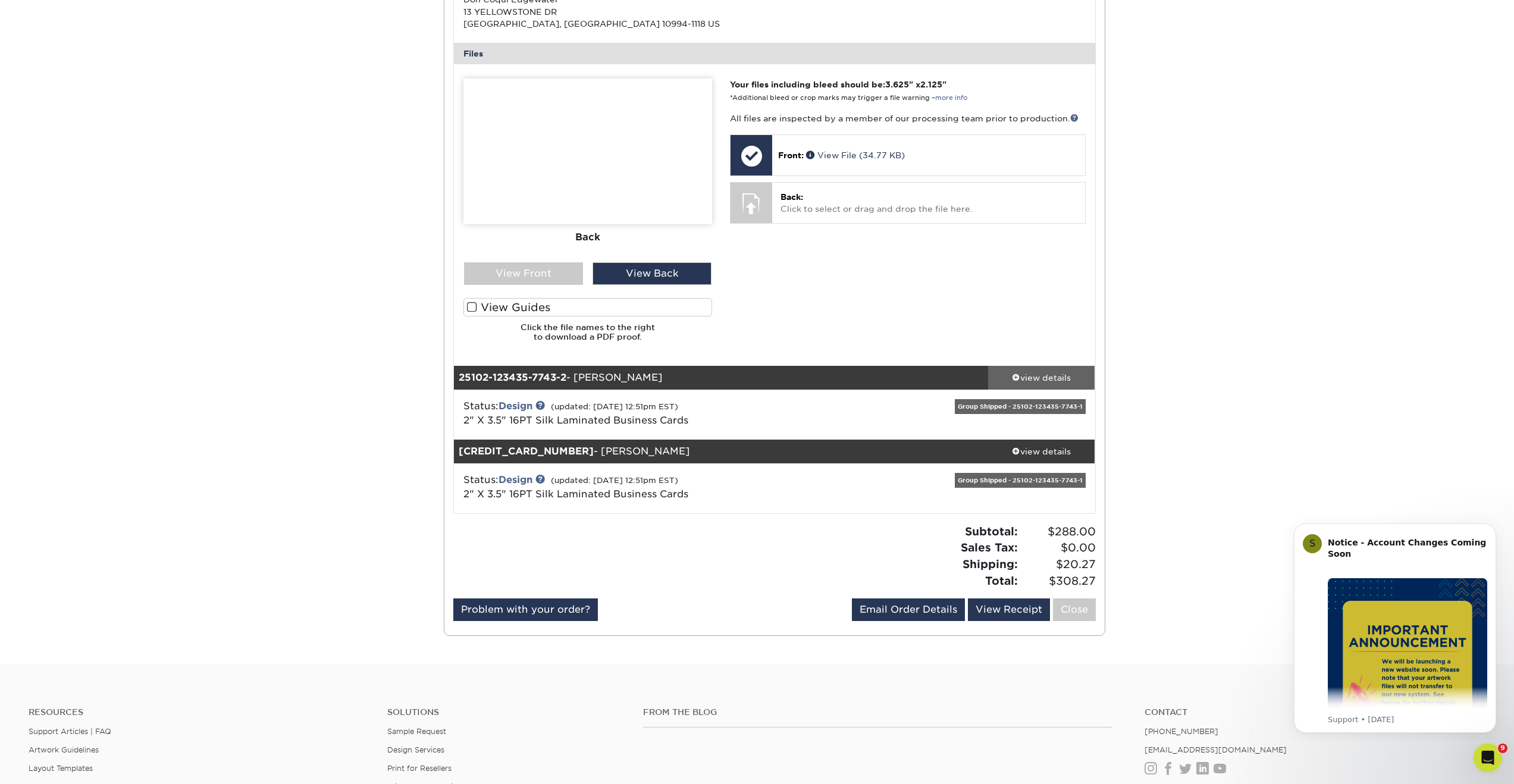
drag, startPoint x: 1045, startPoint y: 380, endPoint x: 1039, endPoint y: 379, distance: 6.1
click at [1045, 380] on div "view details" at bounding box center [1042, 377] width 107 height 12
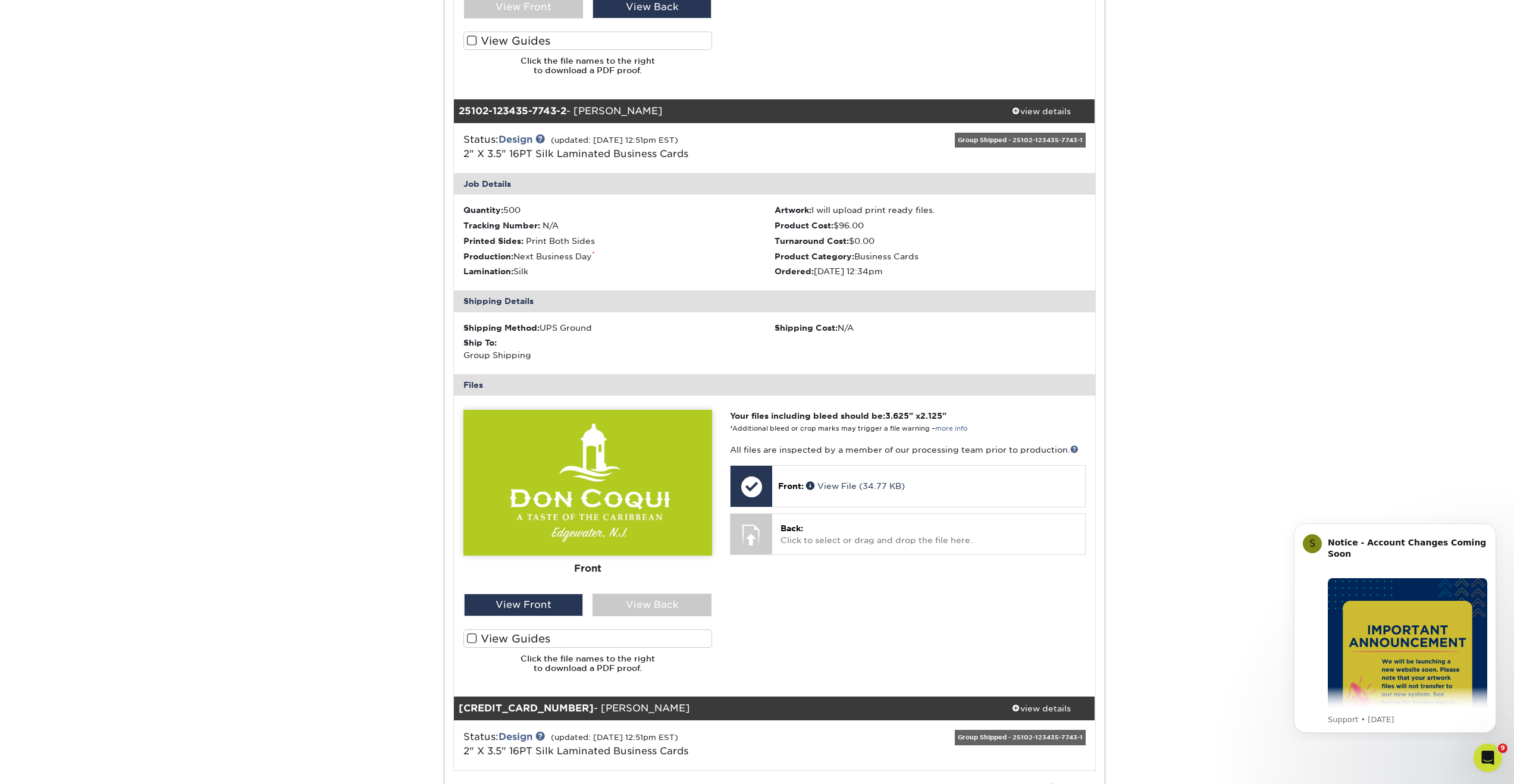
scroll to position [1089, 0]
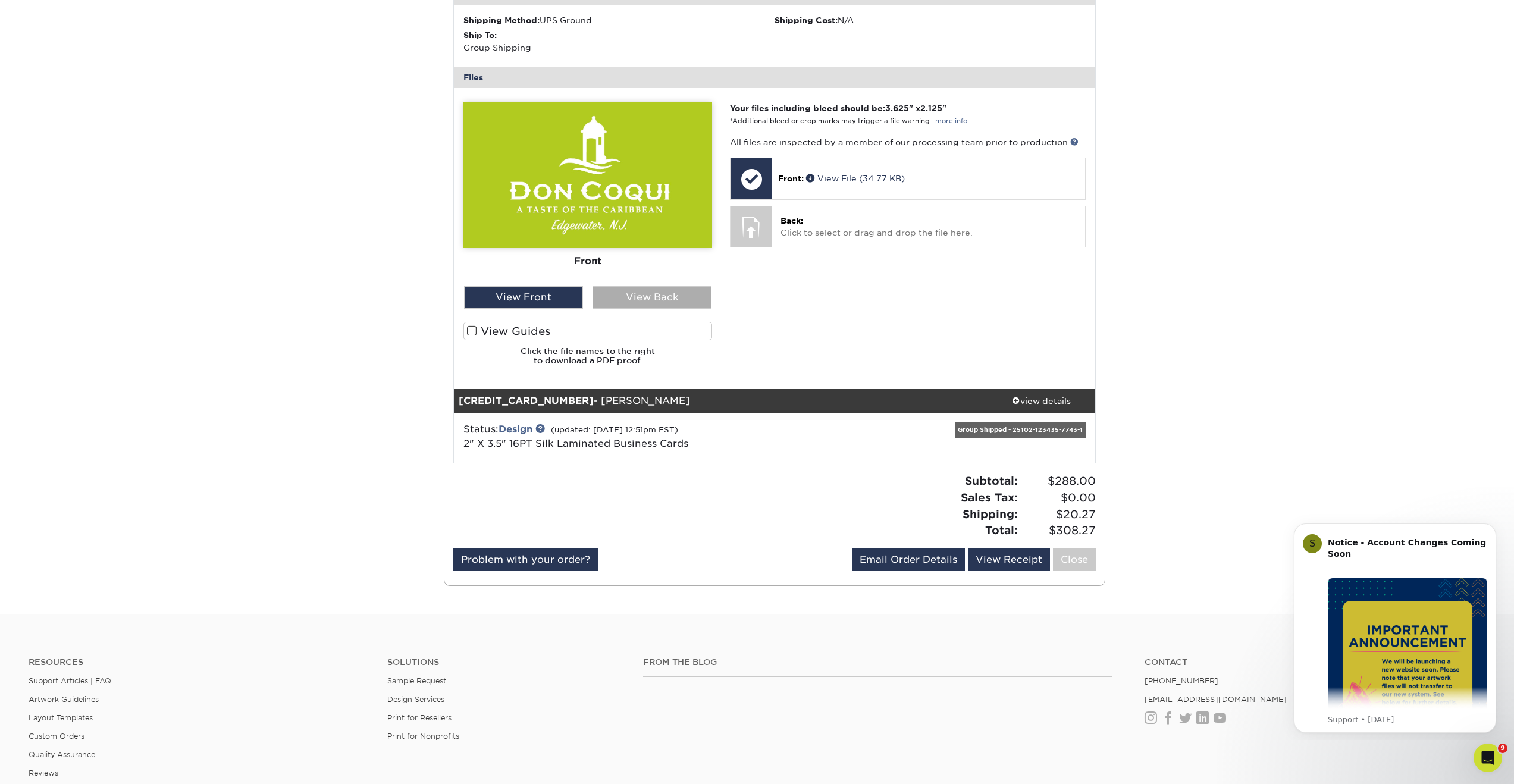
click at [653, 300] on div "View Back" at bounding box center [652, 297] width 119 height 22
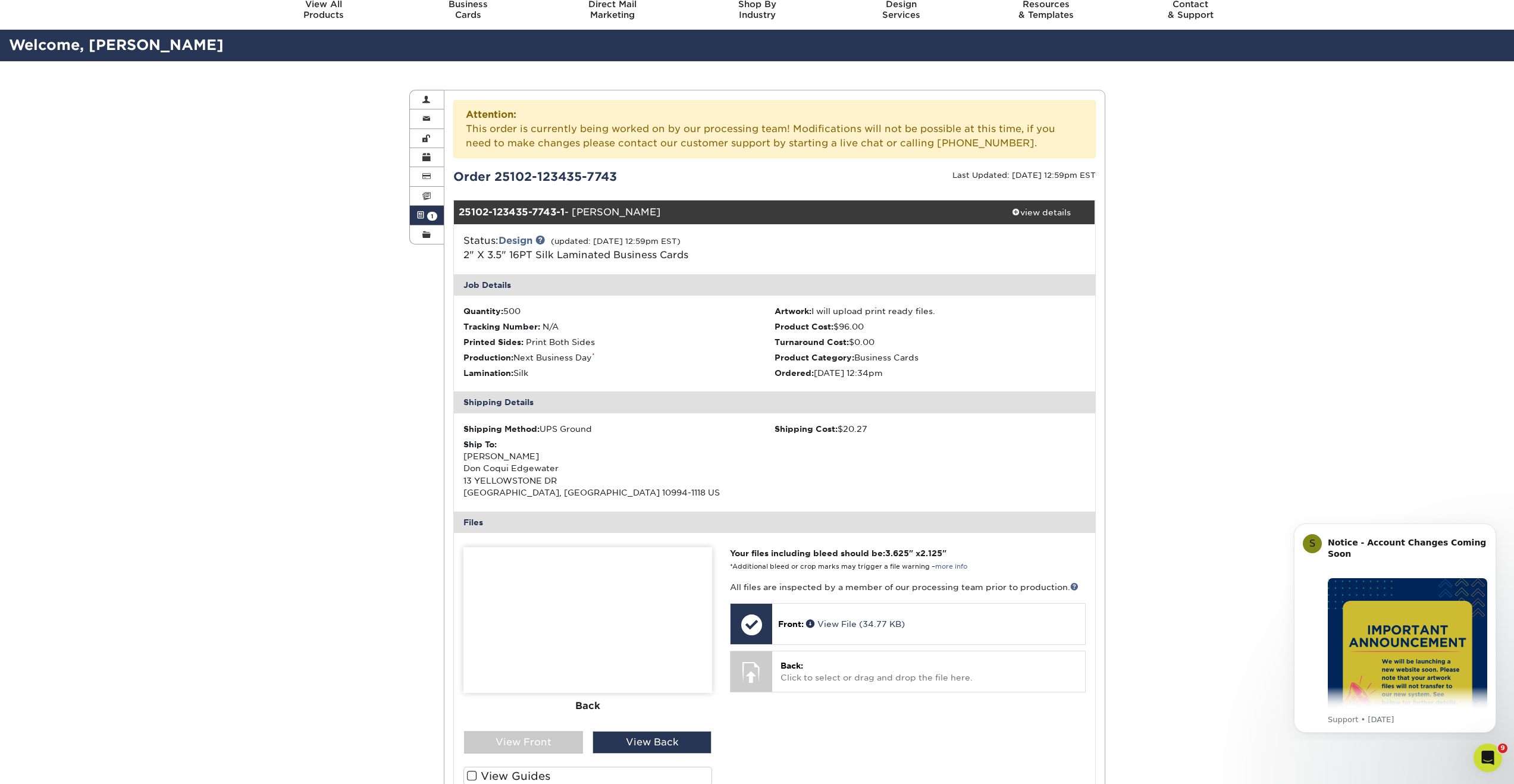
scroll to position [0, 0]
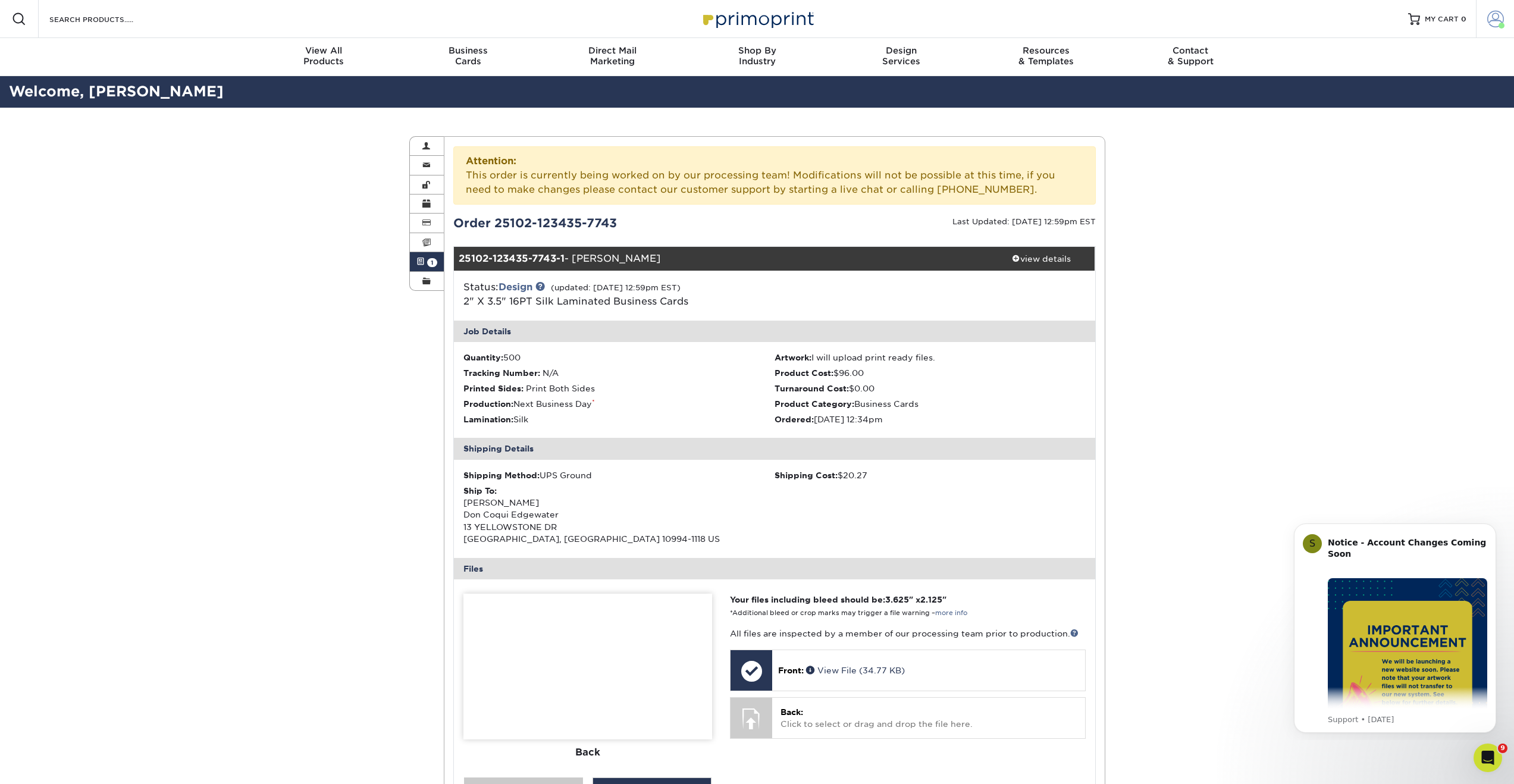
click at [1499, 27] on span at bounding box center [1501, 25] width 6 height 6
click at [1392, 90] on link "Account Dashboard" at bounding box center [1425, 98] width 149 height 16
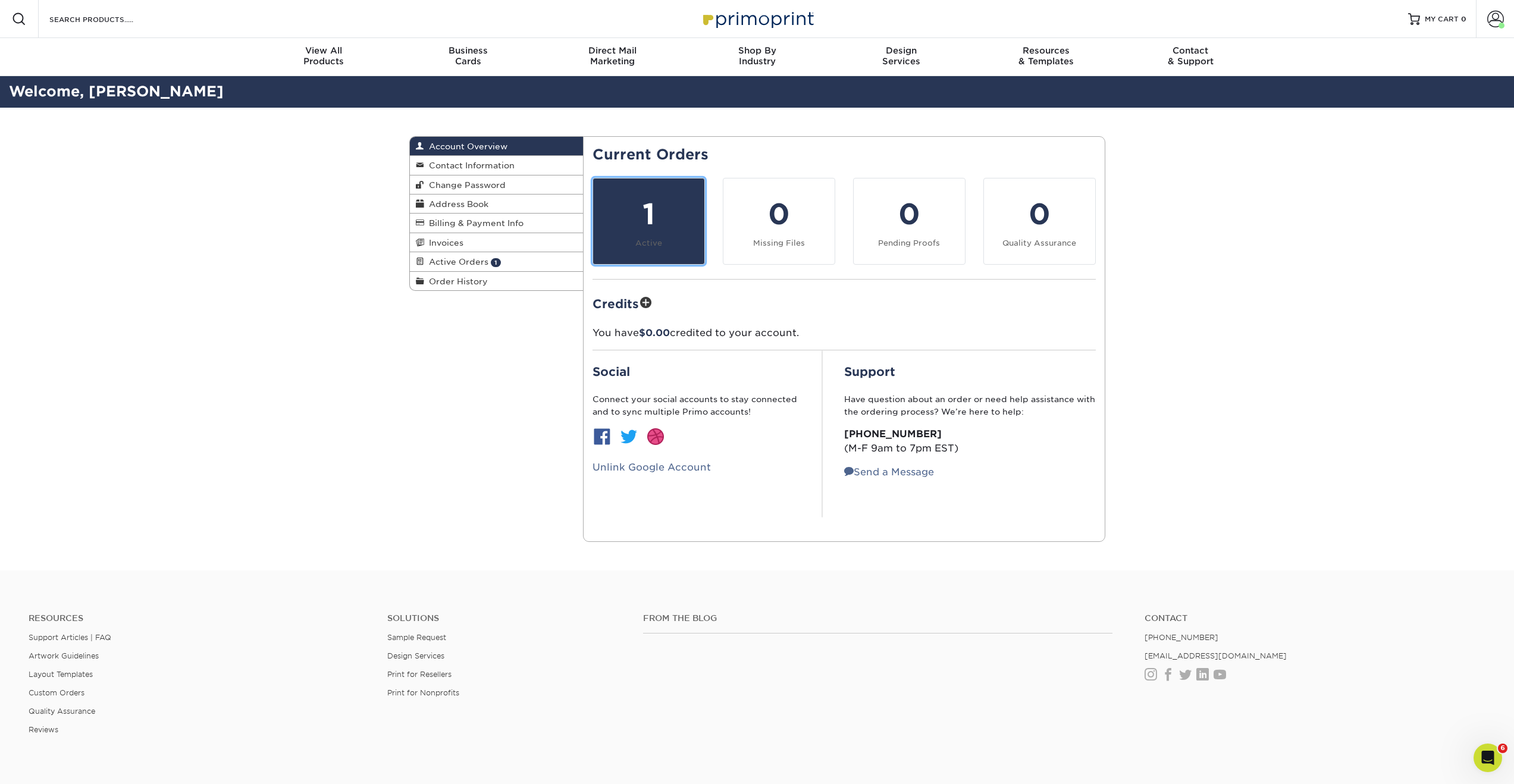
click at [635, 226] on div "1" at bounding box center [649, 214] width 97 height 43
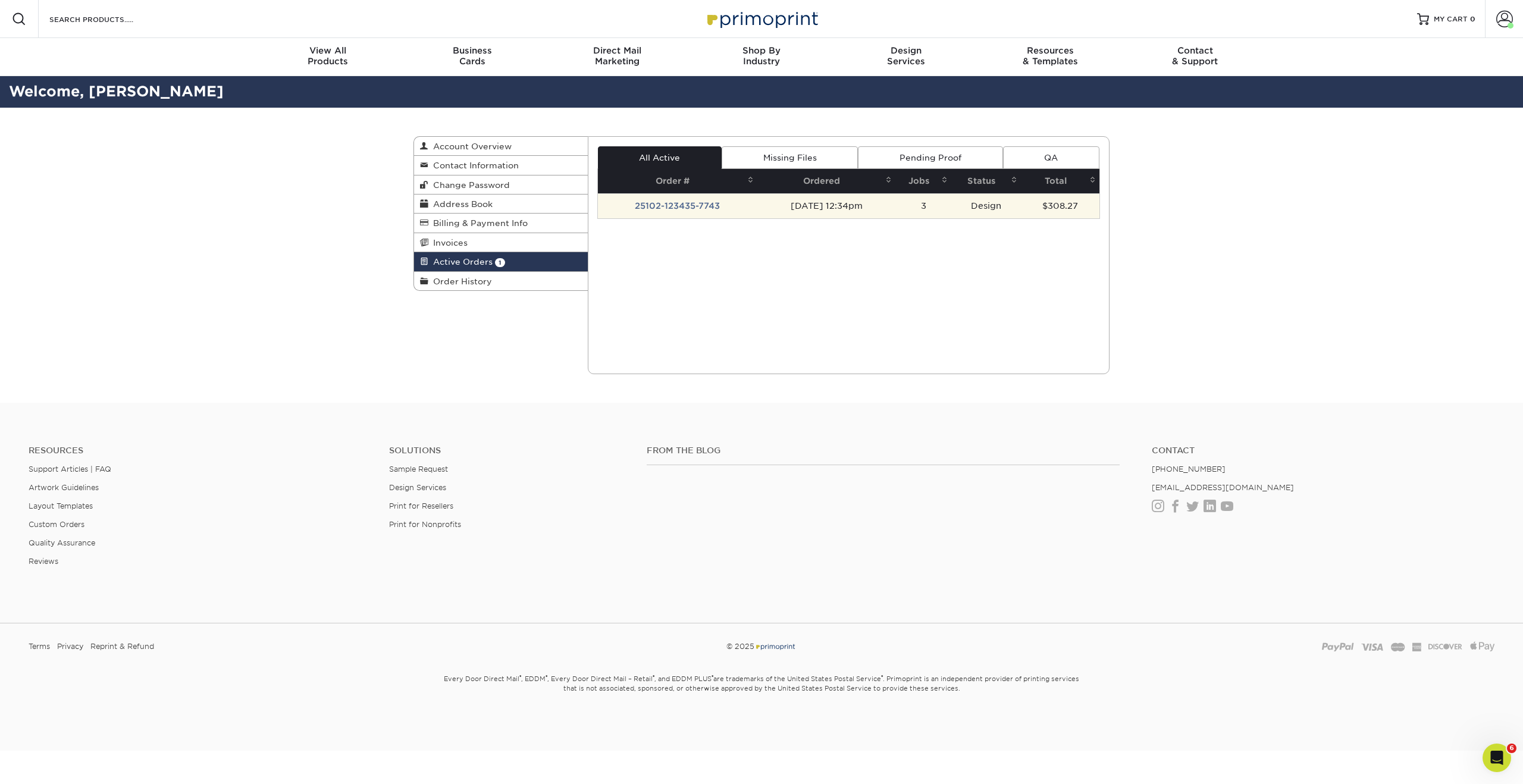
click at [698, 209] on td "25102-123435-7743" at bounding box center [678, 205] width 160 height 25
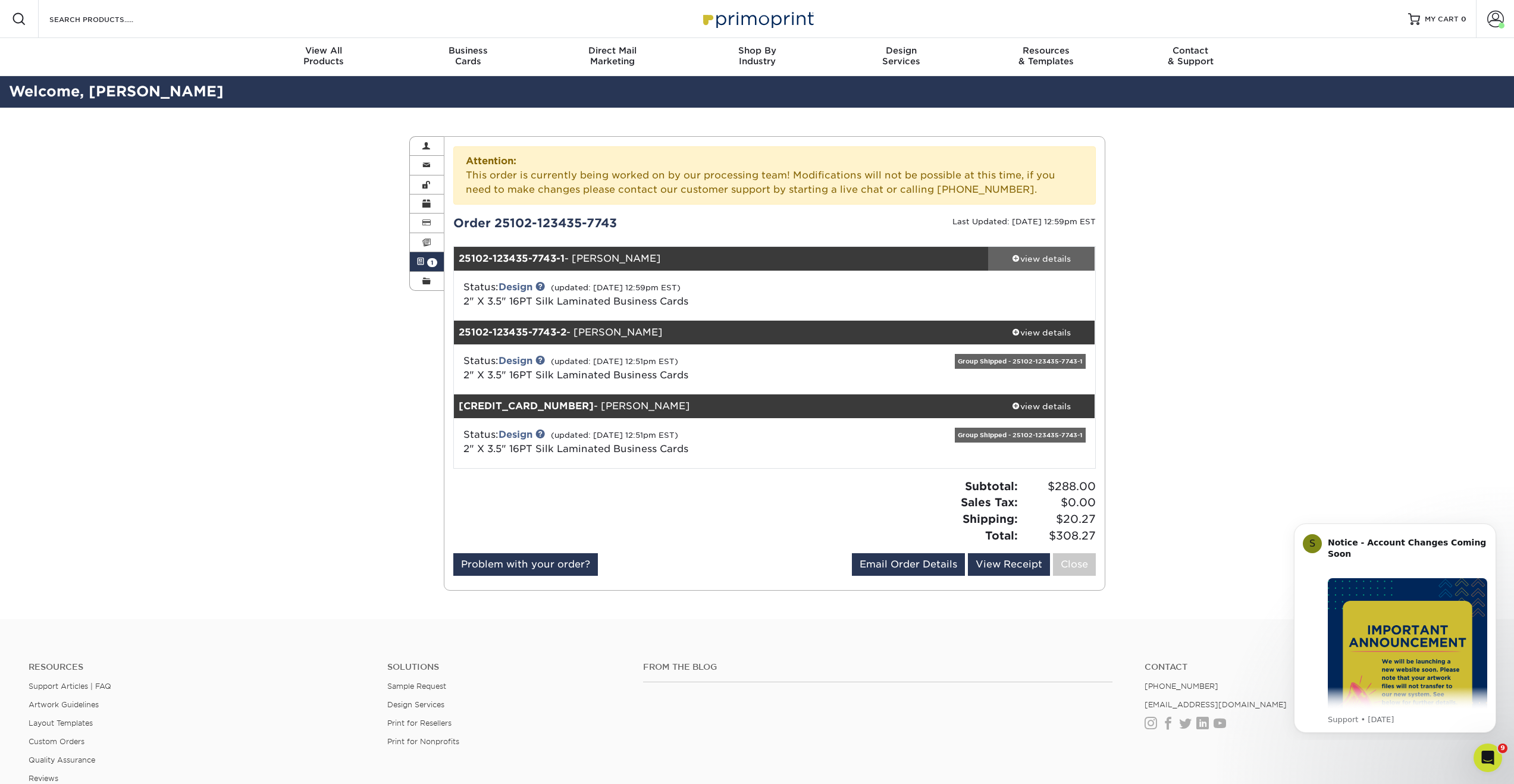
click at [1034, 254] on div "view details" at bounding box center [1042, 259] width 107 height 12
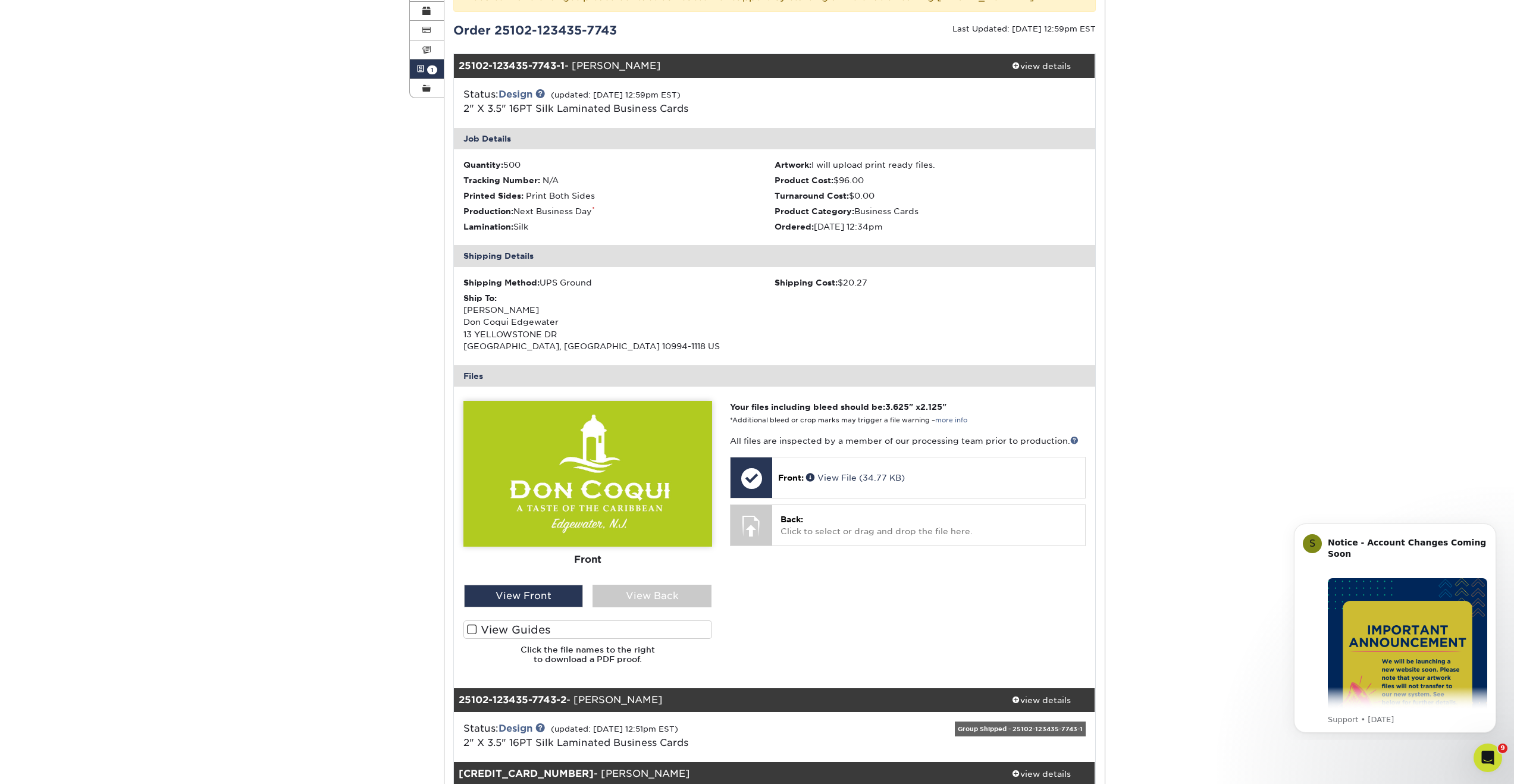
scroll to position [194, 0]
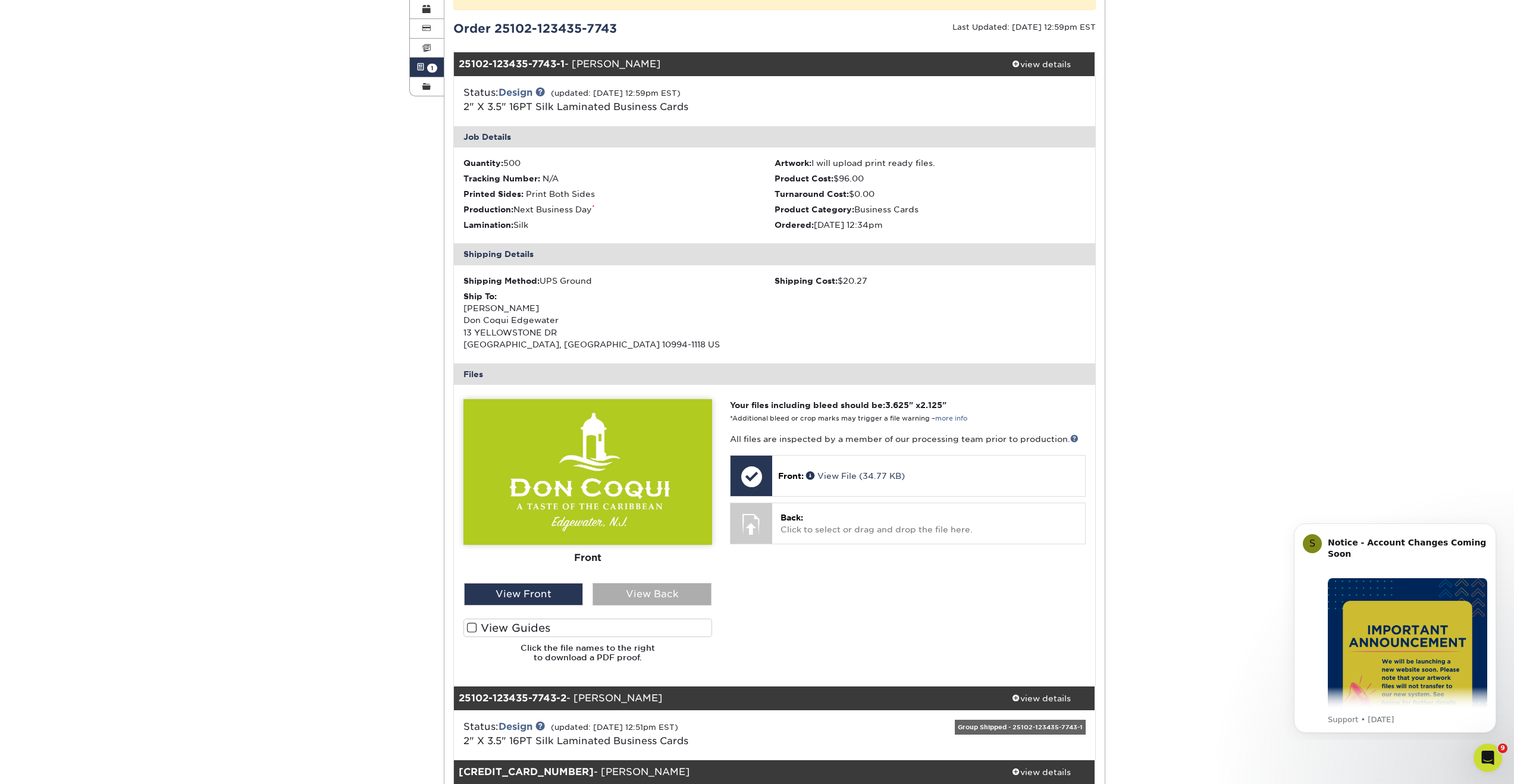
click at [631, 595] on div "View Back" at bounding box center [652, 593] width 119 height 22
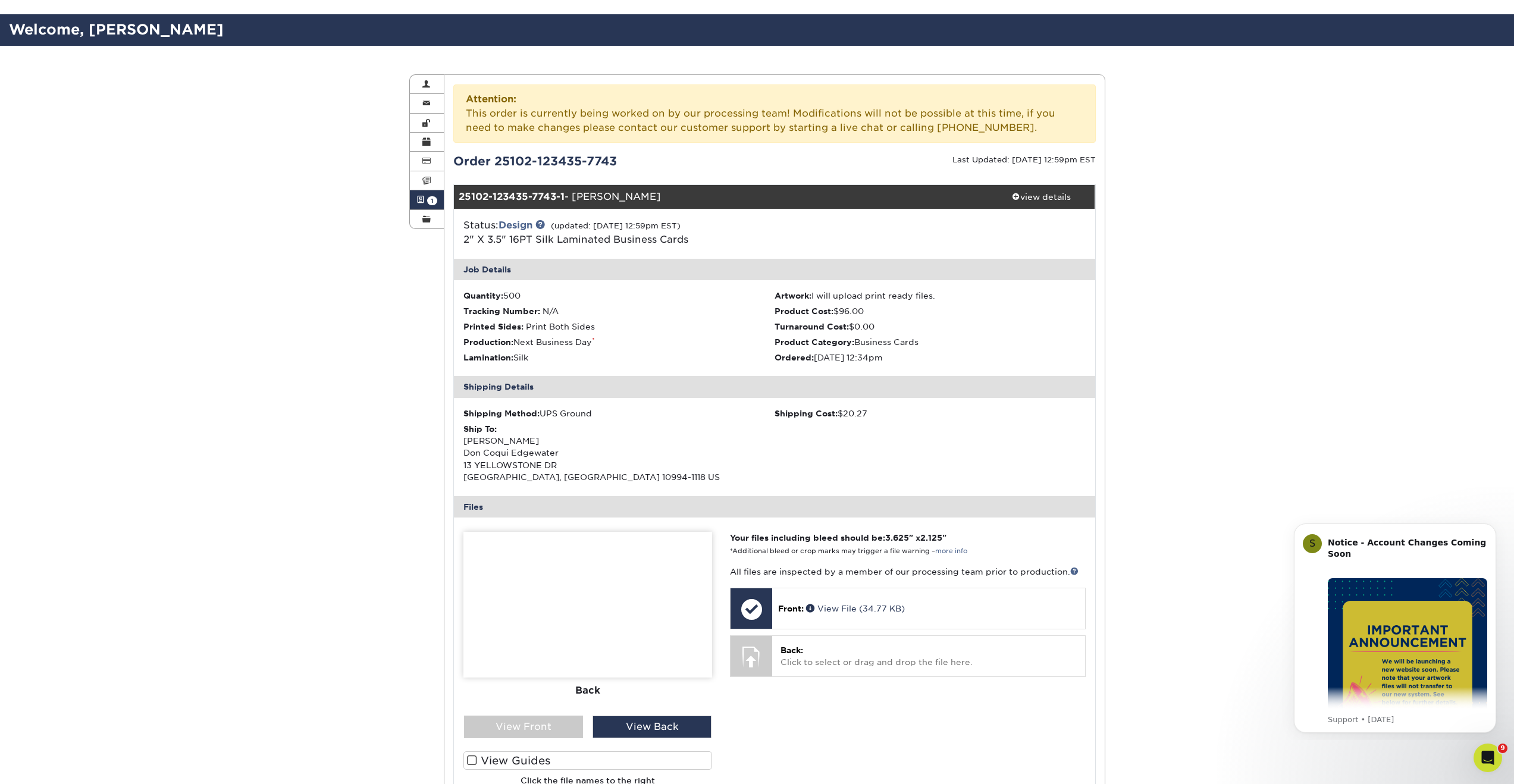
scroll to position [0, 0]
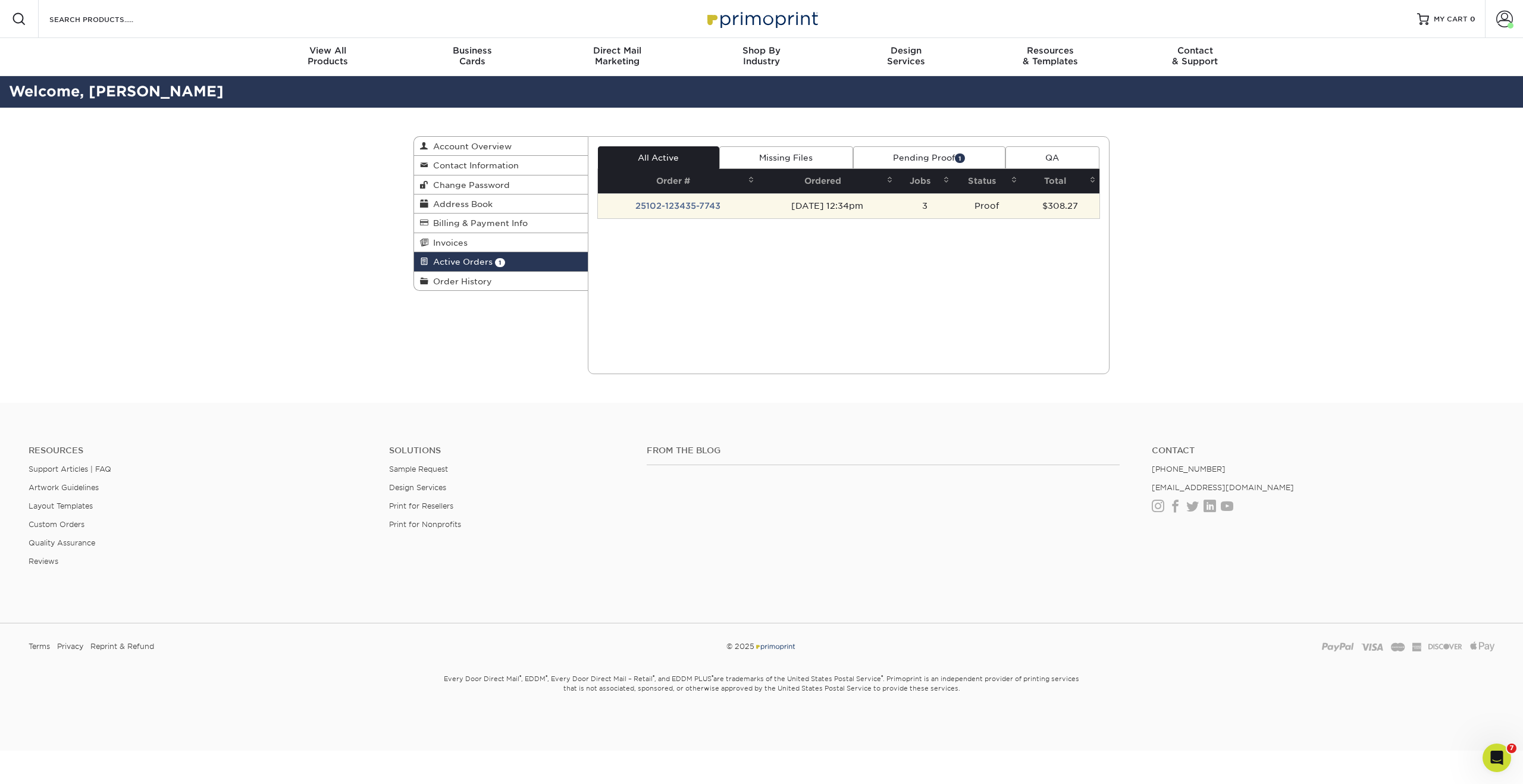
click at [653, 200] on td "25102-123435-7743" at bounding box center [678, 205] width 161 height 25
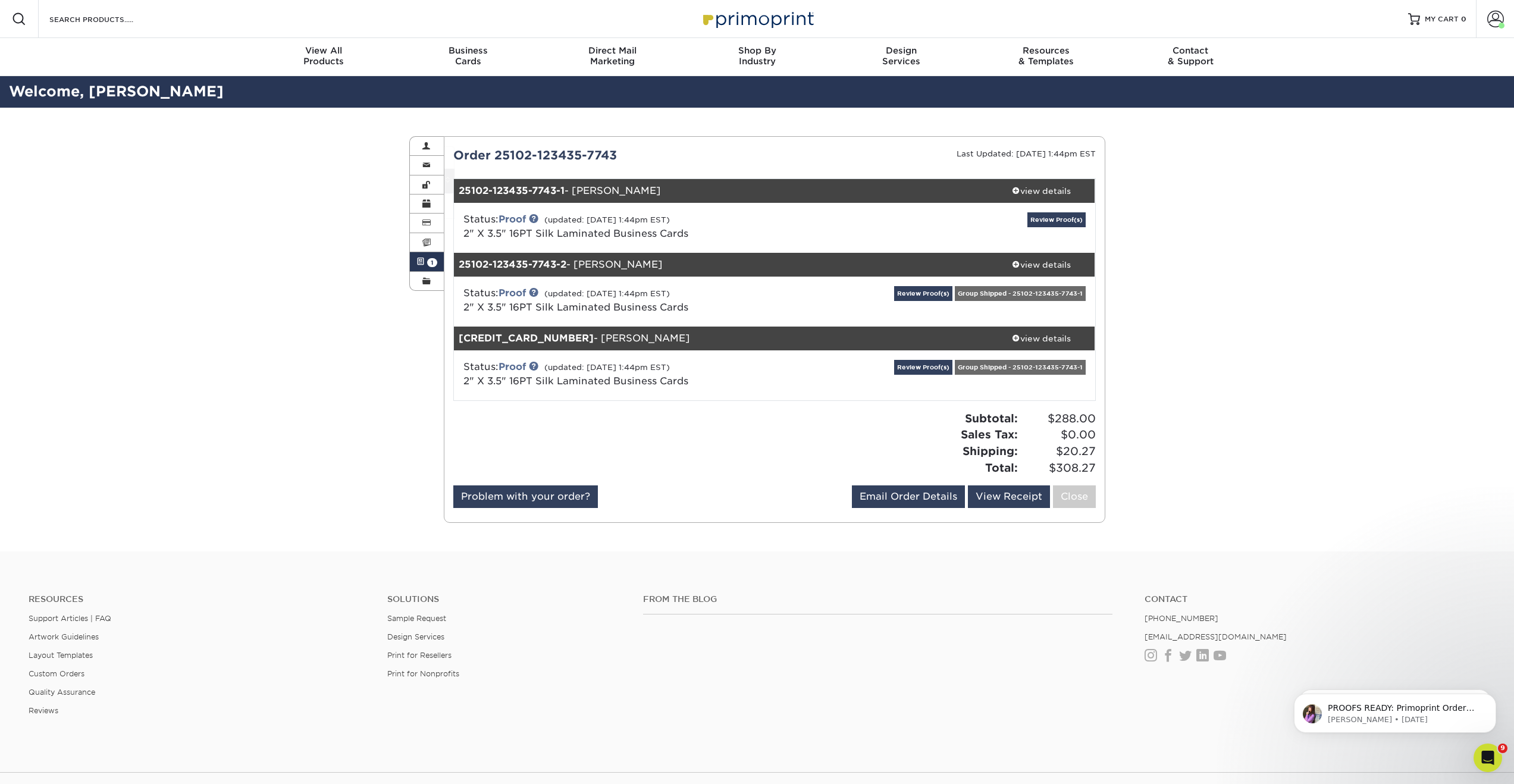
click at [576, 210] on div "Status: Proof (updated: [DATE] 1:44pm EST) 2" X 3.5" 16PT Silk Laminated Busine…" at bounding box center [775, 228] width 659 height 50
click at [1042, 221] on link "Review Proof(s)" at bounding box center [1056, 220] width 58 height 15
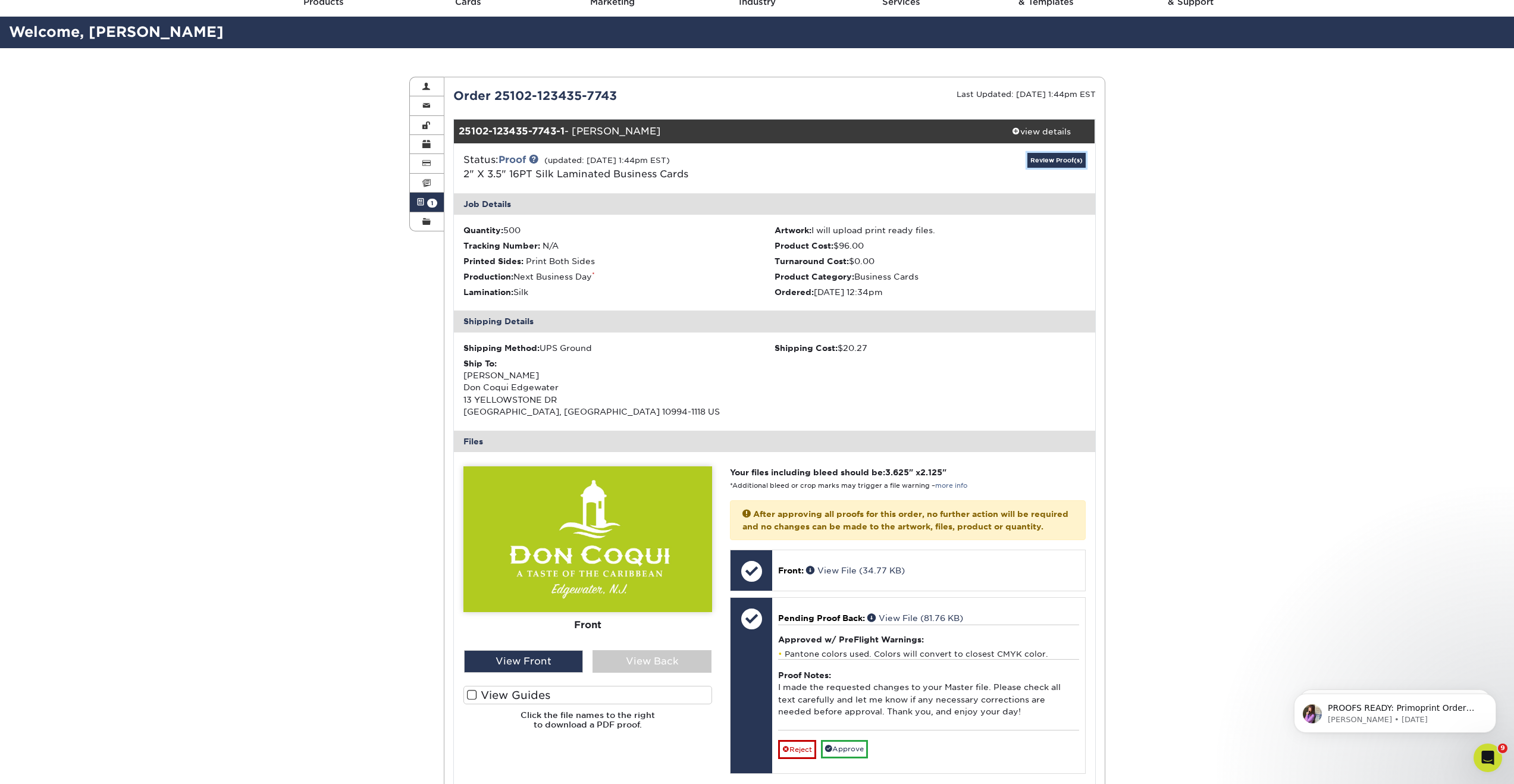
scroll to position [81, 0]
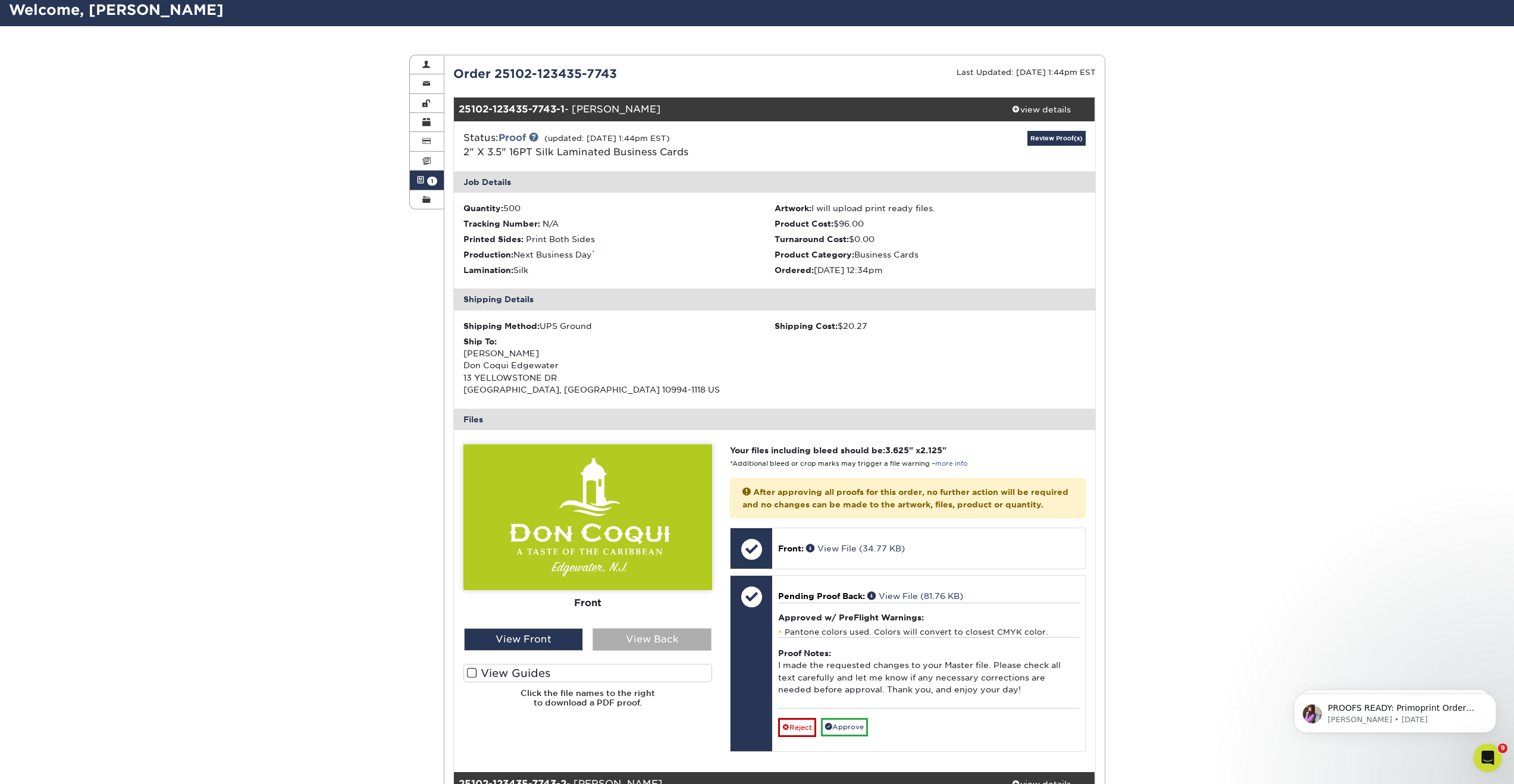
click at [653, 642] on div "View Back" at bounding box center [652, 639] width 119 height 22
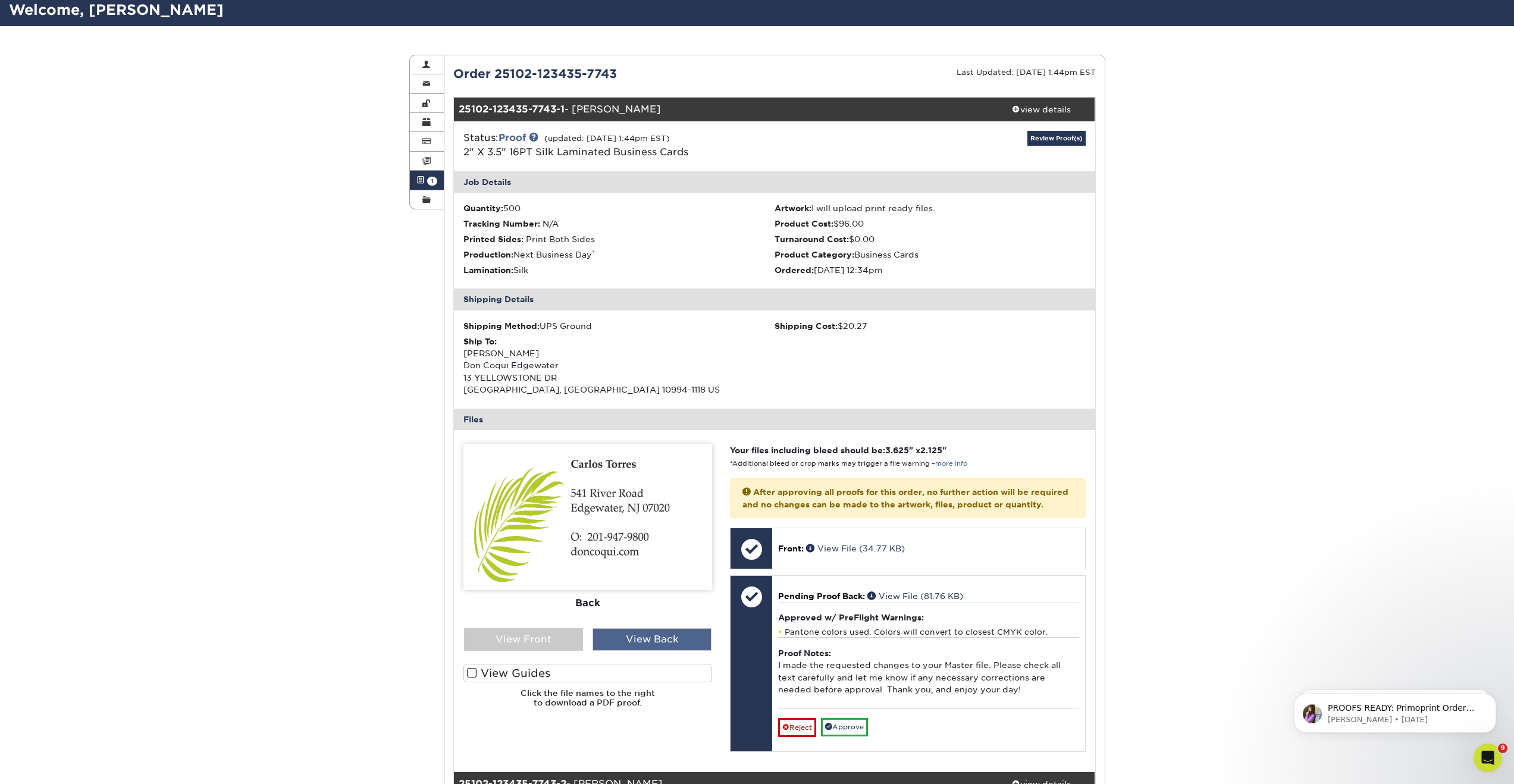
click at [636, 634] on div "View Back" at bounding box center [652, 639] width 119 height 22
click at [637, 635] on div "View Back" at bounding box center [652, 639] width 119 height 22
click at [518, 637] on div "View Front" at bounding box center [523, 639] width 119 height 22
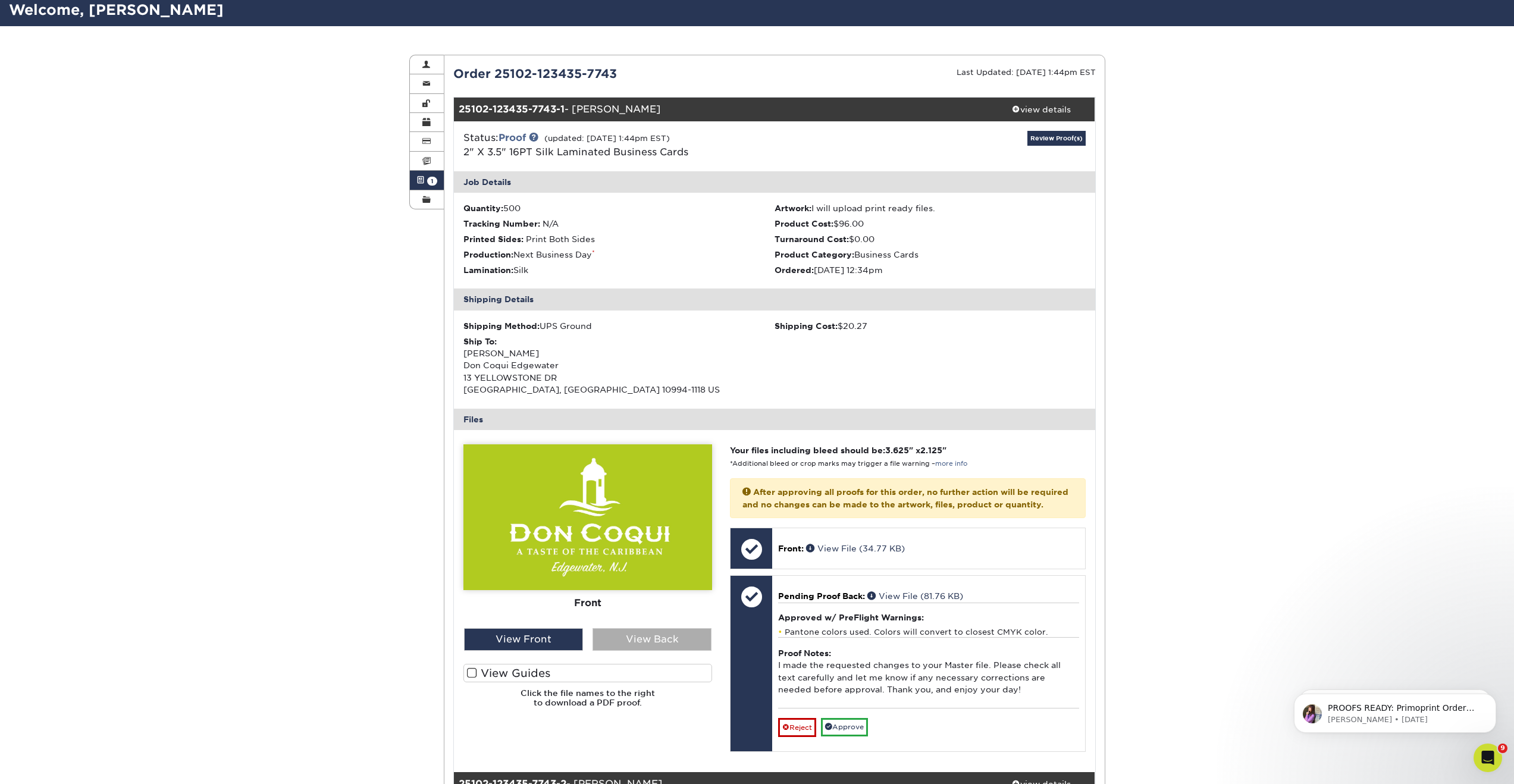
click at [615, 638] on div "View Back" at bounding box center [652, 639] width 119 height 22
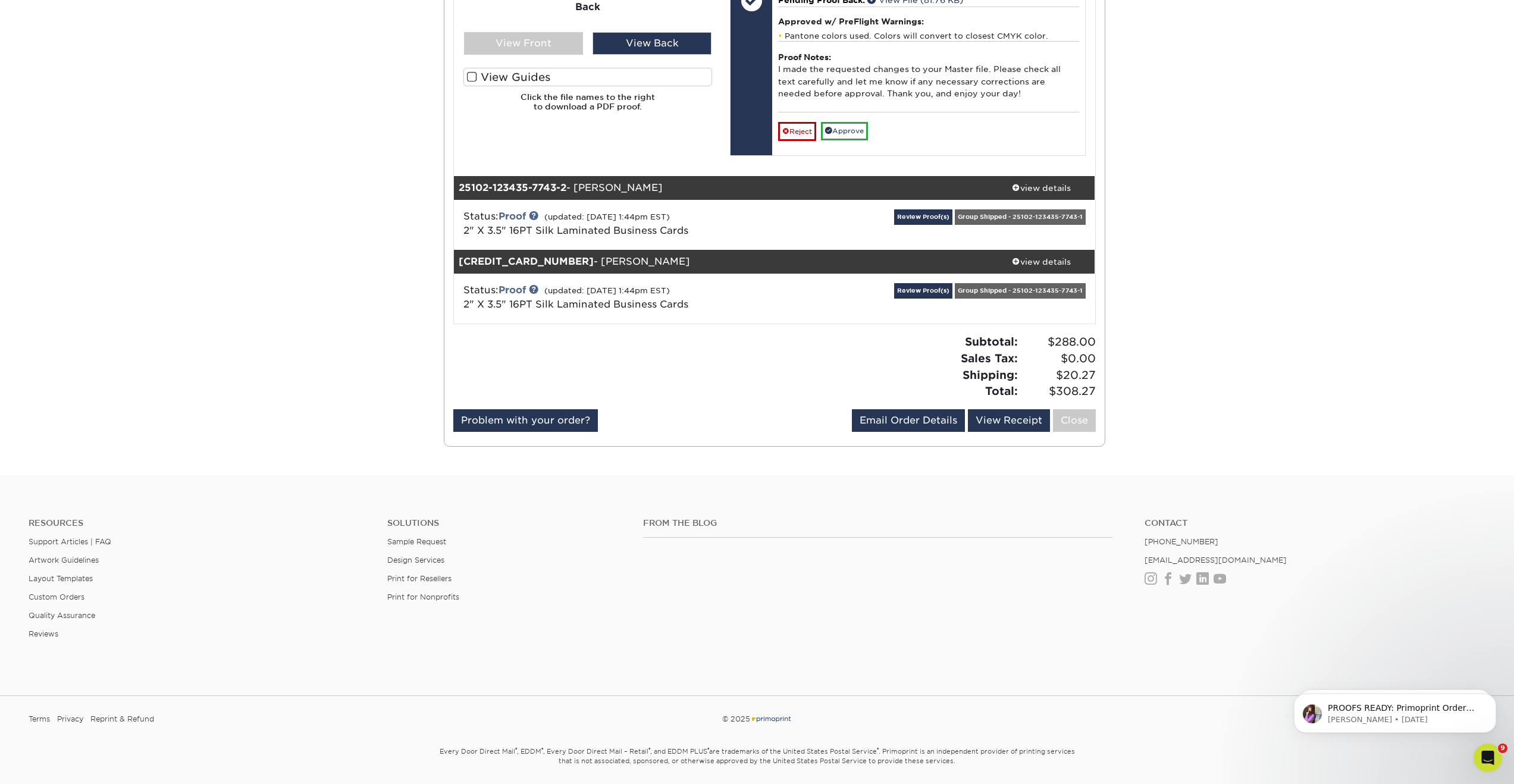
scroll to position [677, 0]
click at [910, 225] on link "Review Proof(s)" at bounding box center [923, 217] width 58 height 15
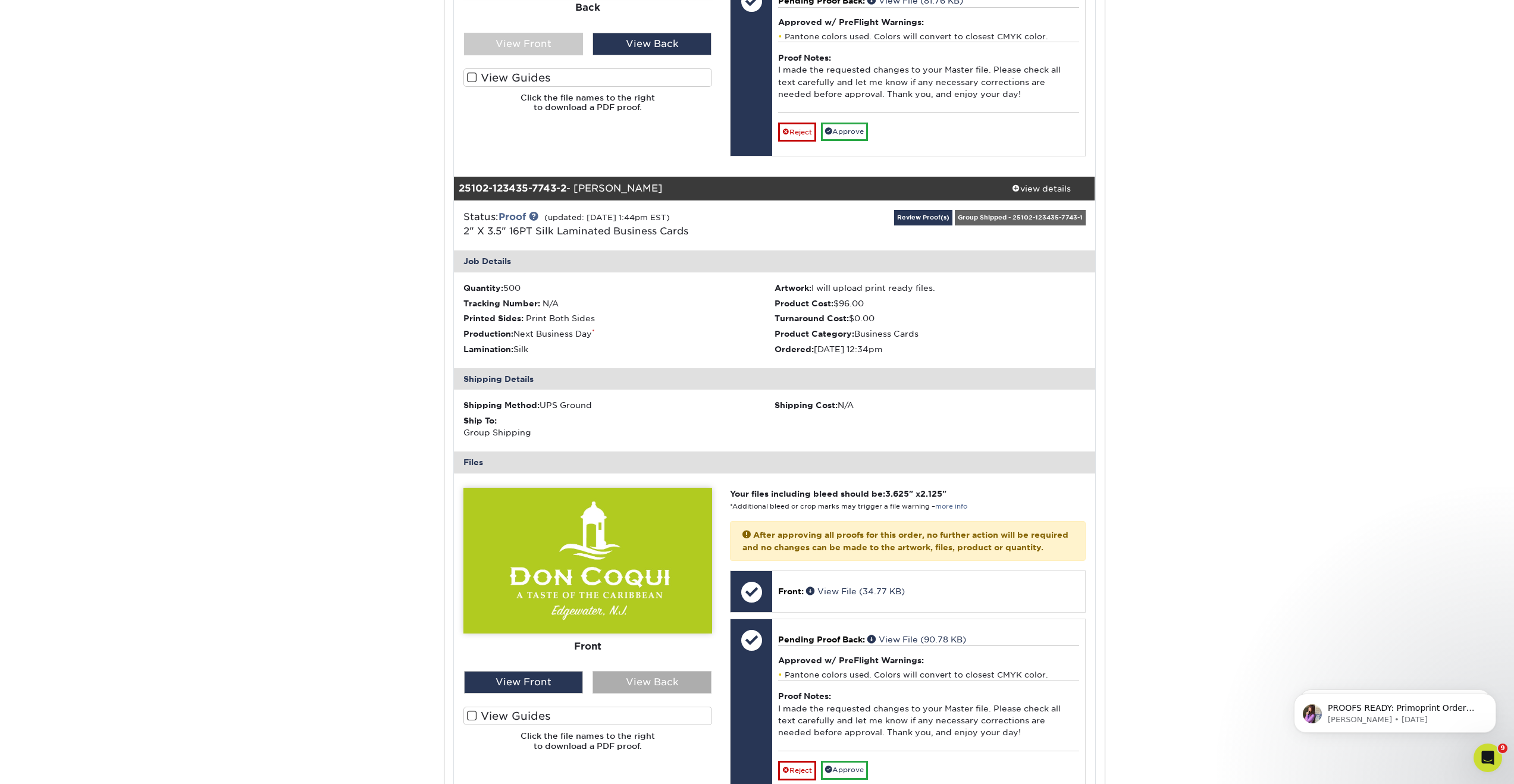
click at [634, 692] on div "View Back" at bounding box center [652, 681] width 119 height 22
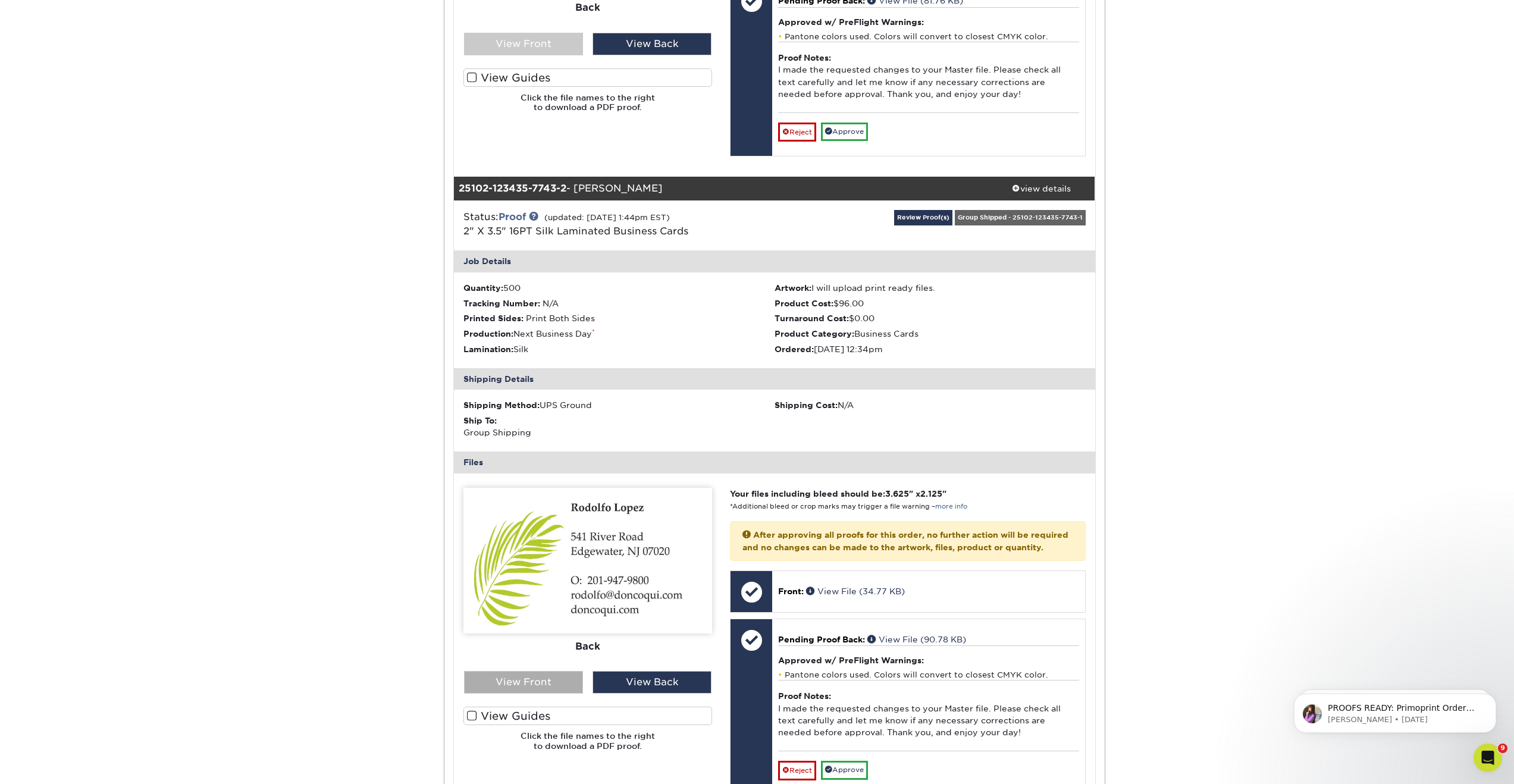
click at [571, 694] on div "View Front" at bounding box center [523, 681] width 119 height 22
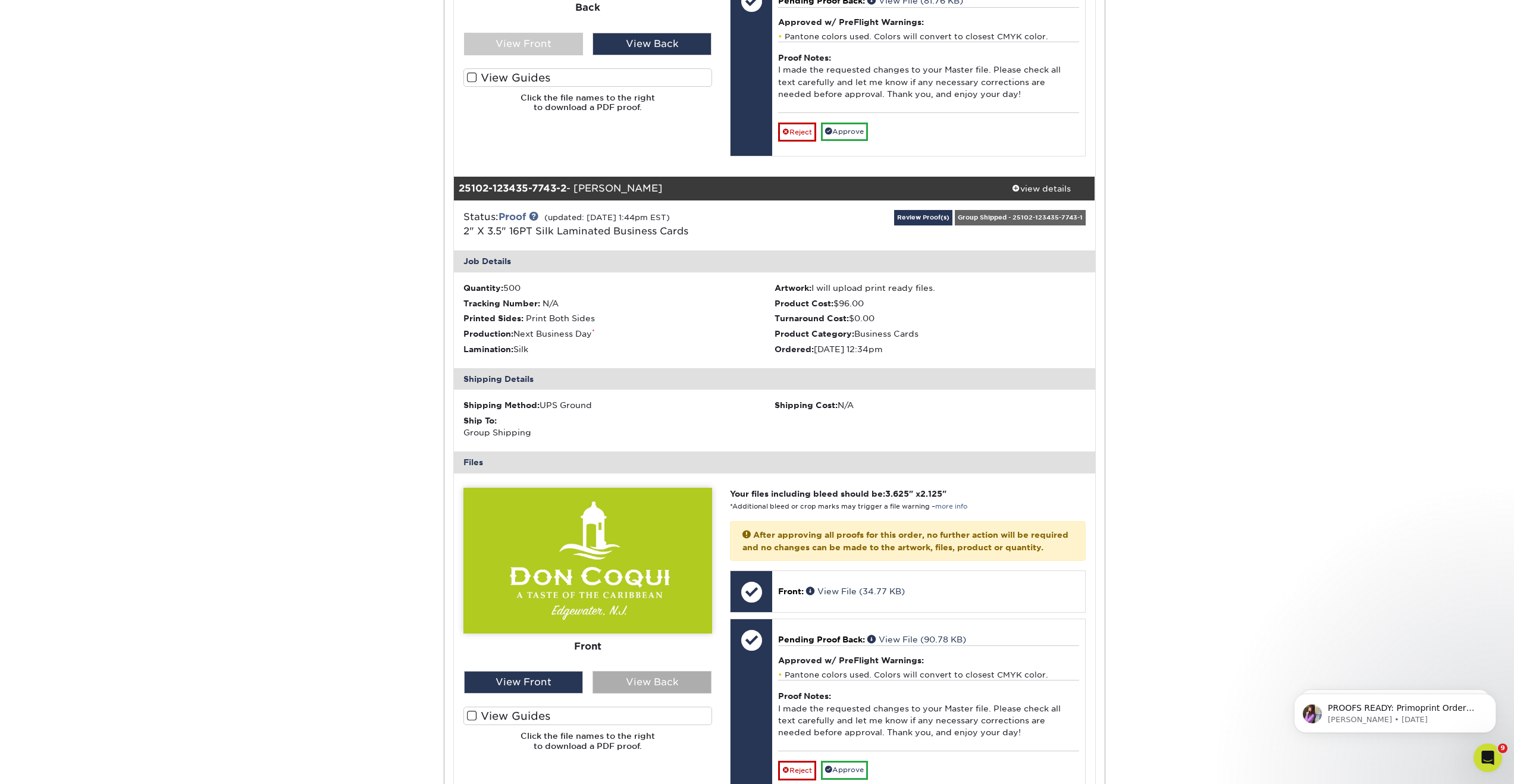
click at [648, 692] on div "View Back" at bounding box center [652, 681] width 119 height 22
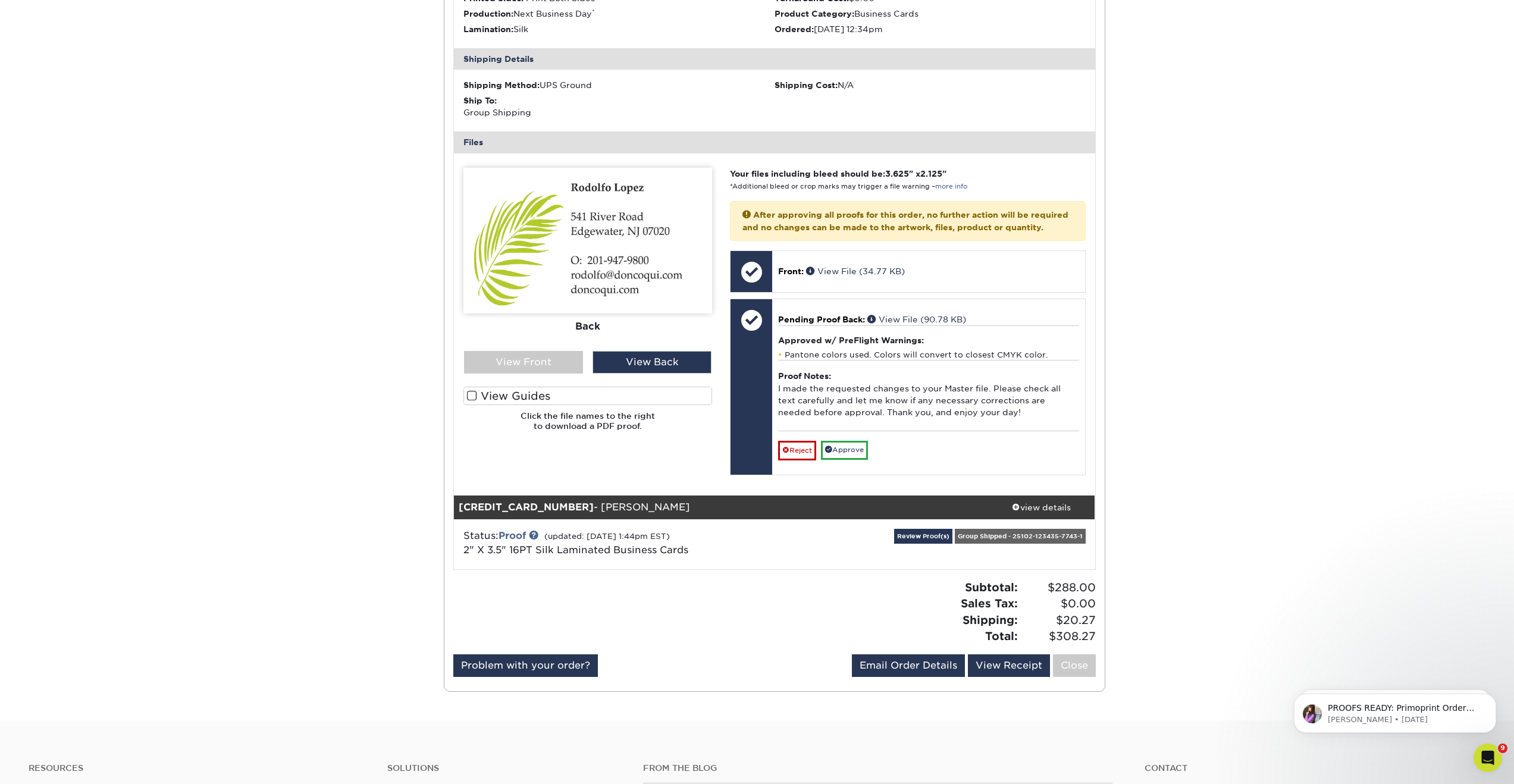
scroll to position [999, 0]
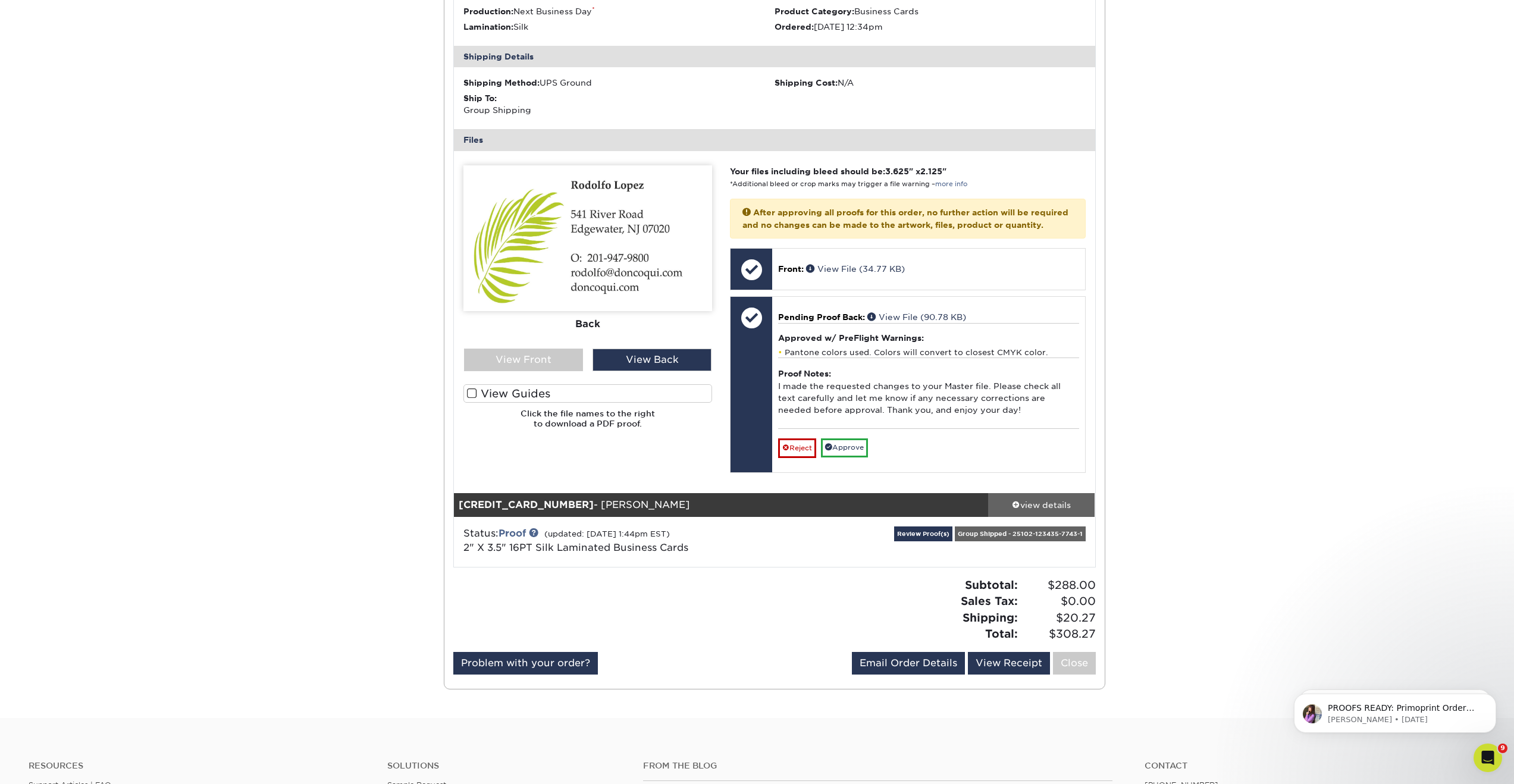
click at [1023, 510] on div "view details" at bounding box center [1042, 504] width 107 height 12
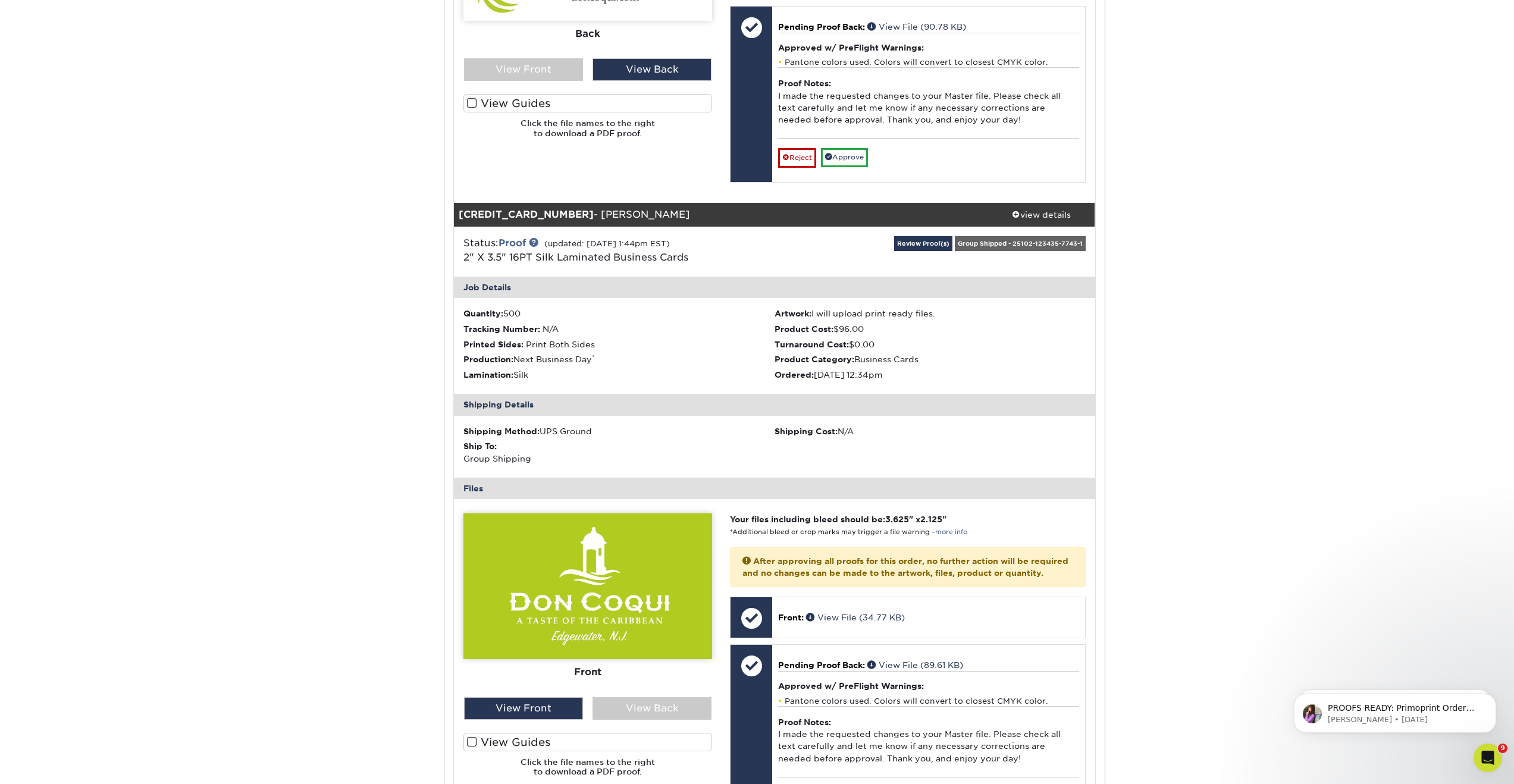
scroll to position [1356, 0]
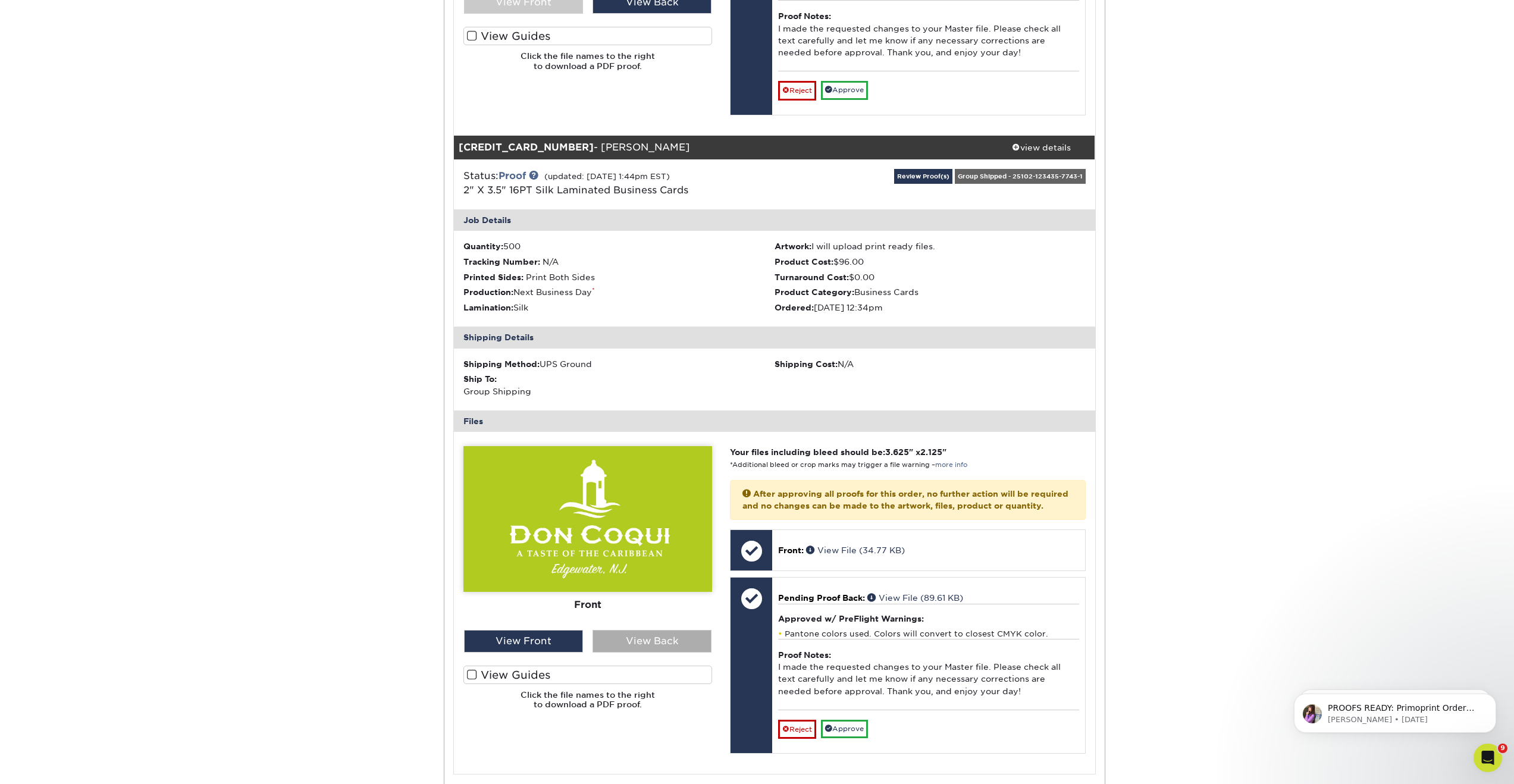
click at [635, 652] on div "View Back" at bounding box center [652, 641] width 119 height 22
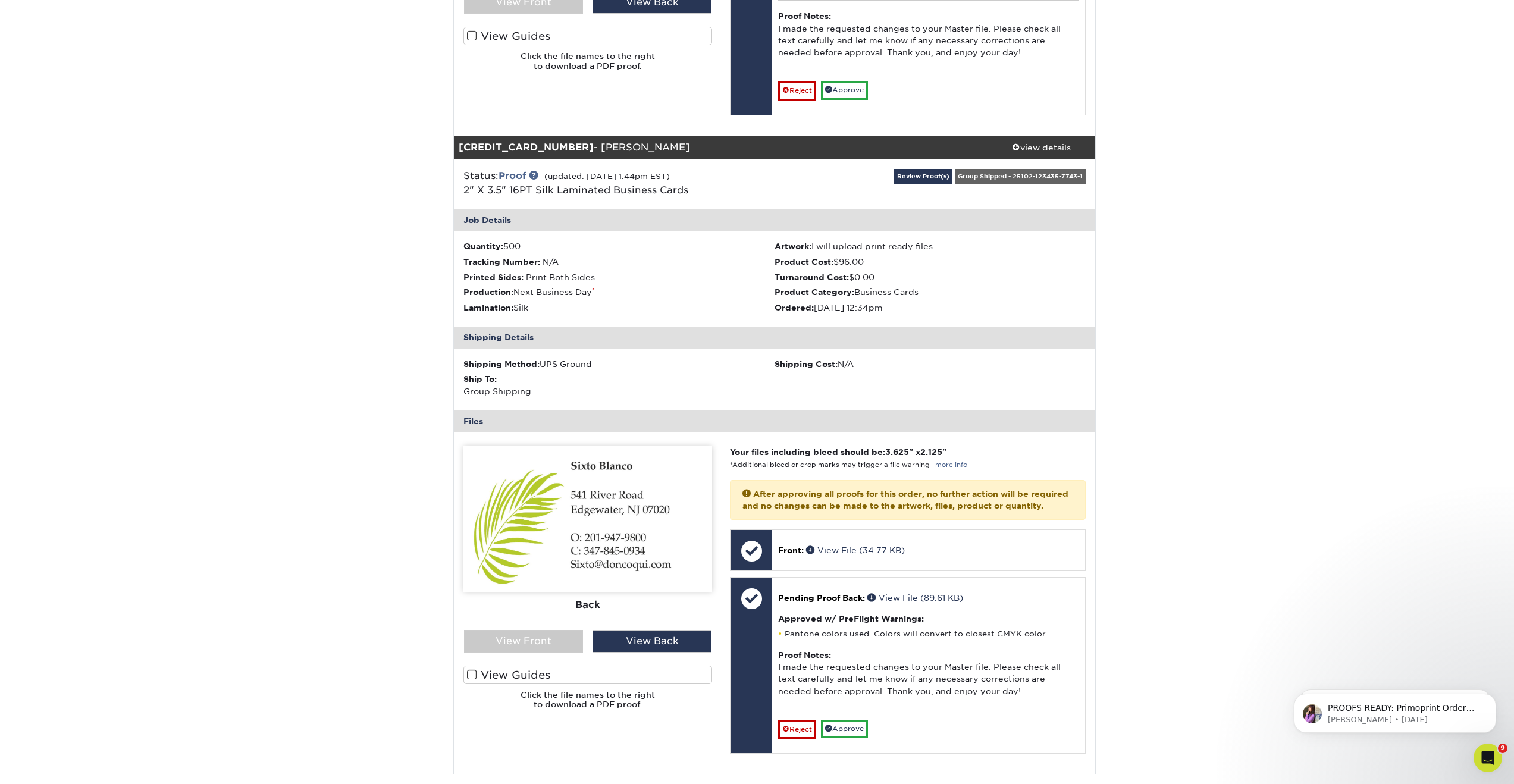
click at [589, 555] on img at bounding box center [588, 519] width 249 height 146
click at [566, 652] on div "View Front" at bounding box center [523, 641] width 119 height 22
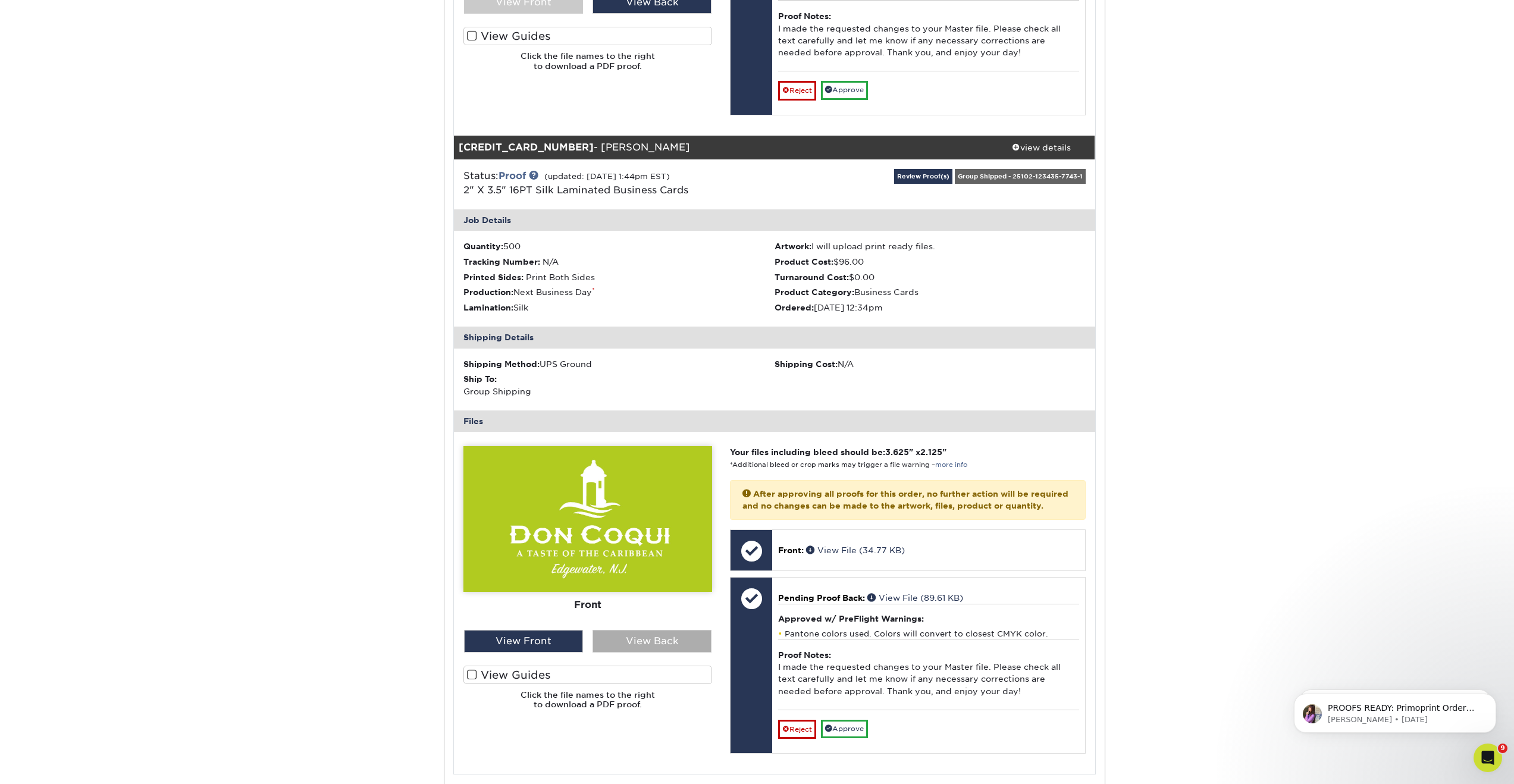
click at [650, 652] on div "View Back" at bounding box center [652, 641] width 119 height 22
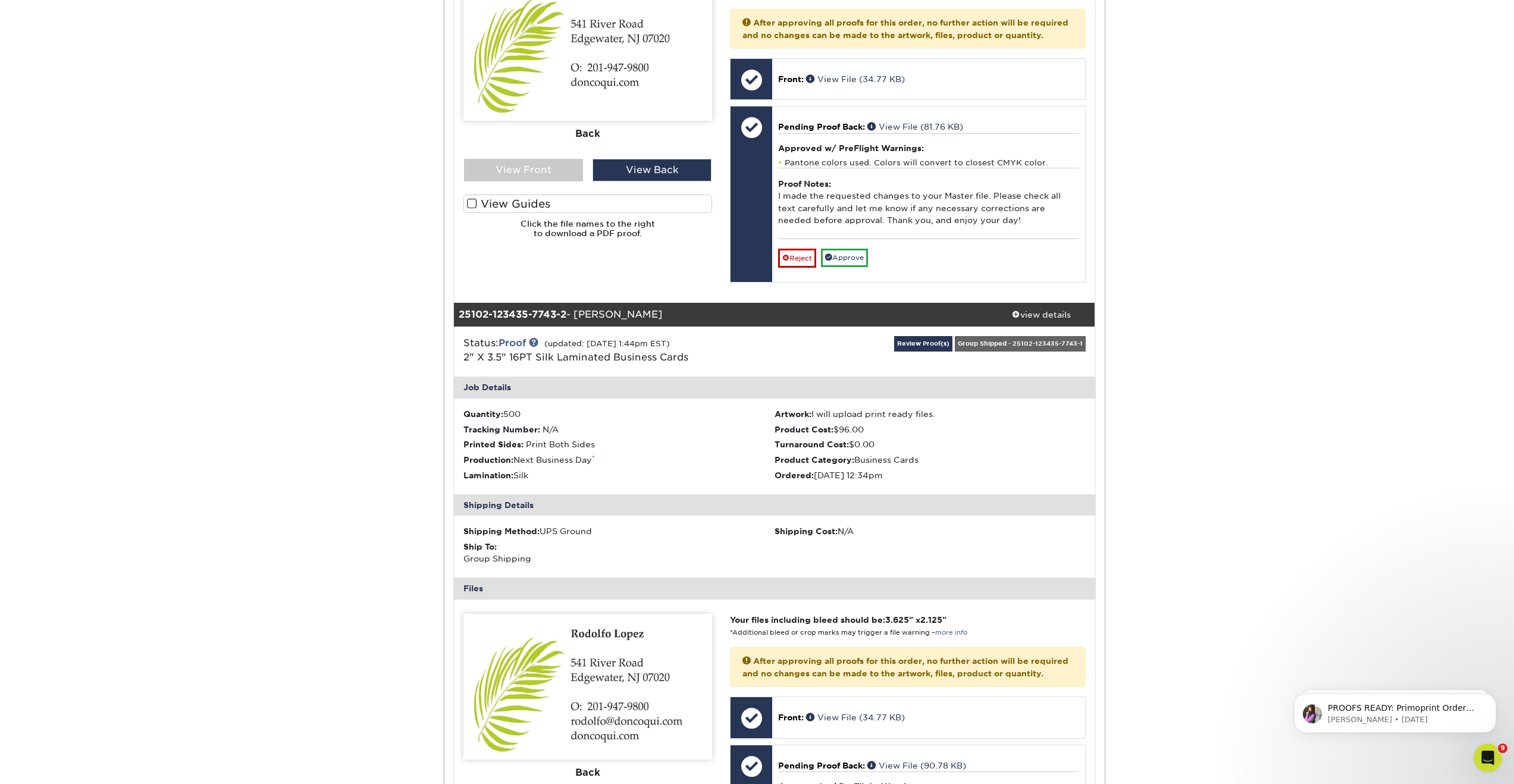
scroll to position [549, 0]
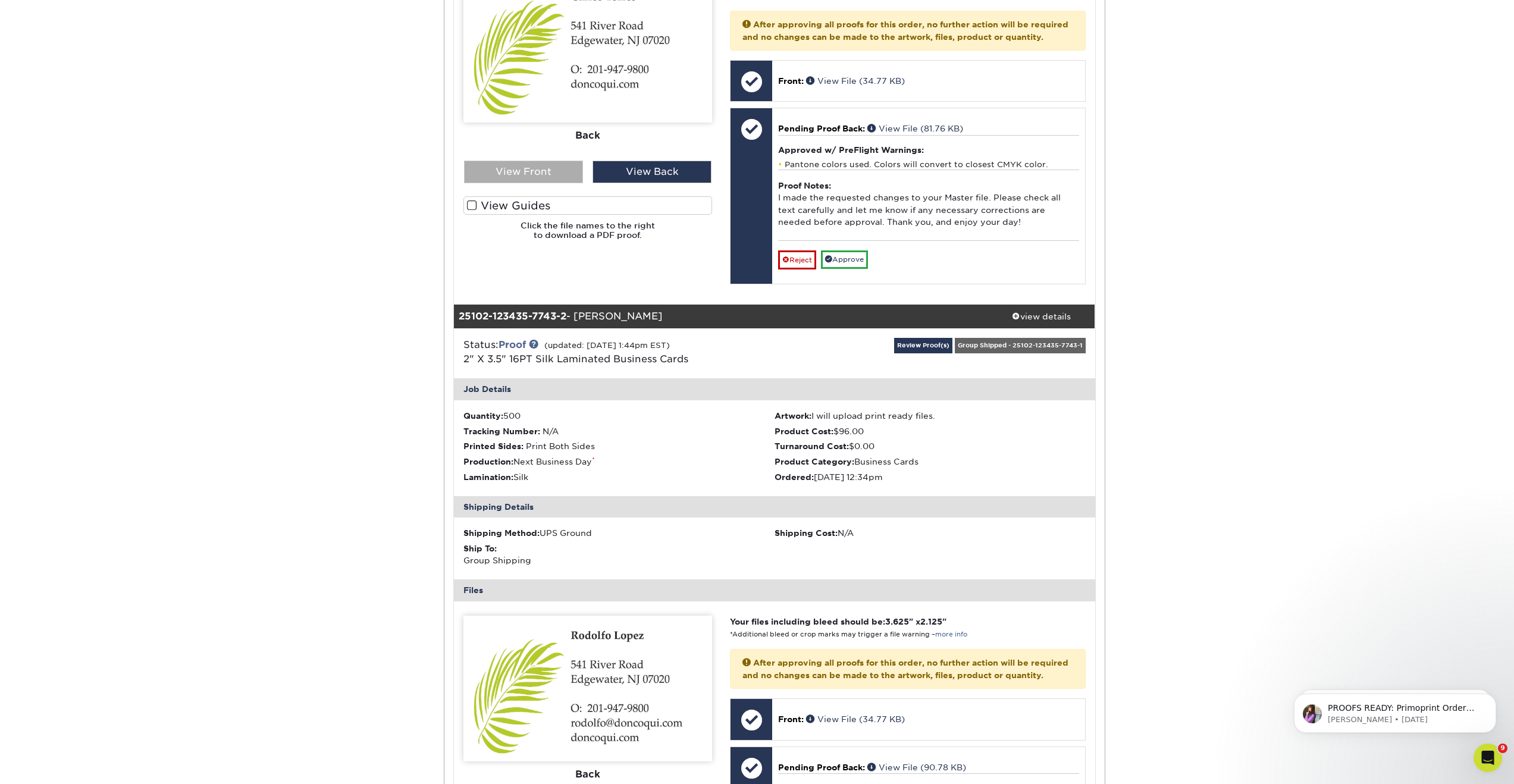
click at [537, 168] on div "View Front" at bounding box center [523, 172] width 119 height 22
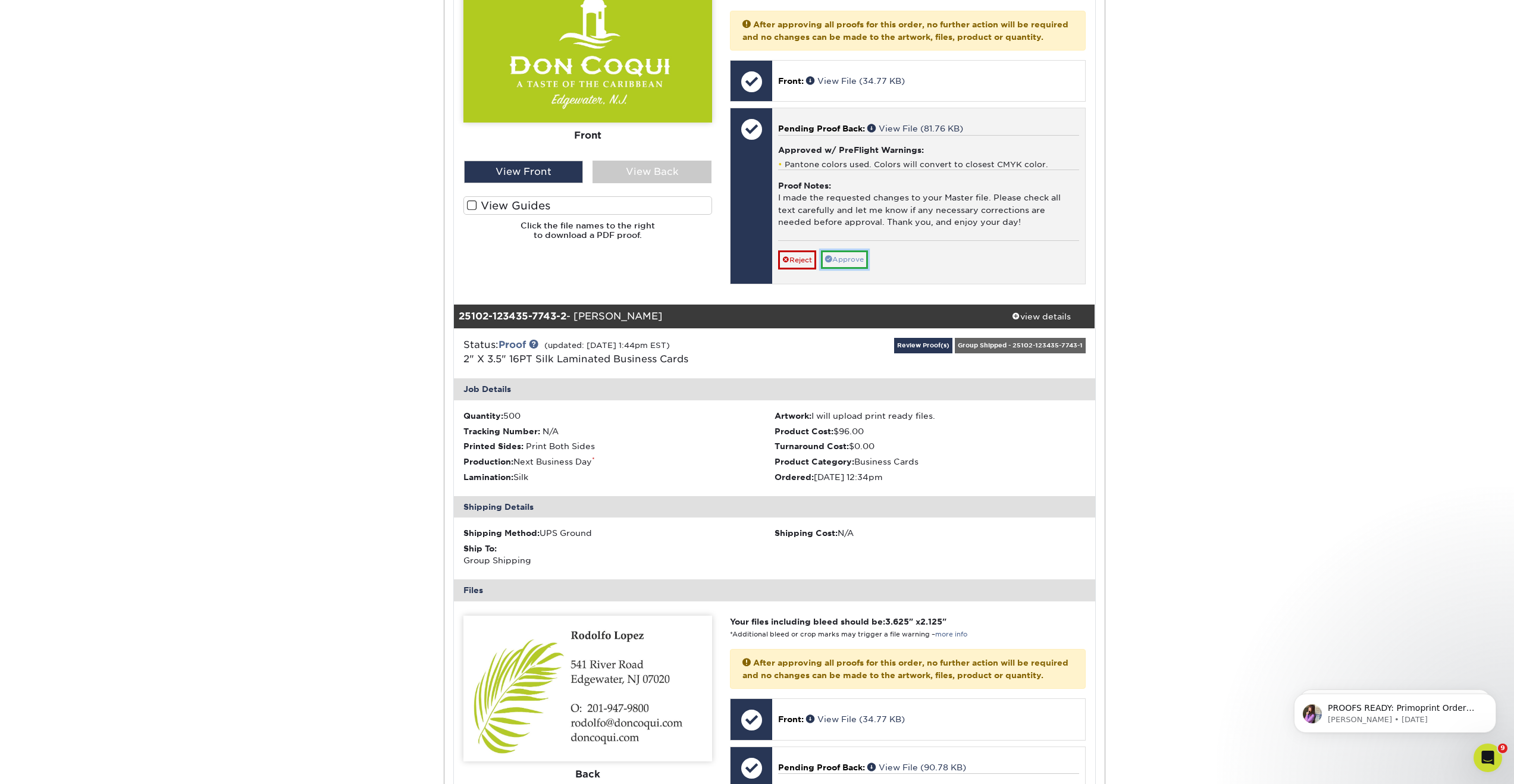
click at [852, 269] on link "Approve" at bounding box center [844, 260] width 47 height 18
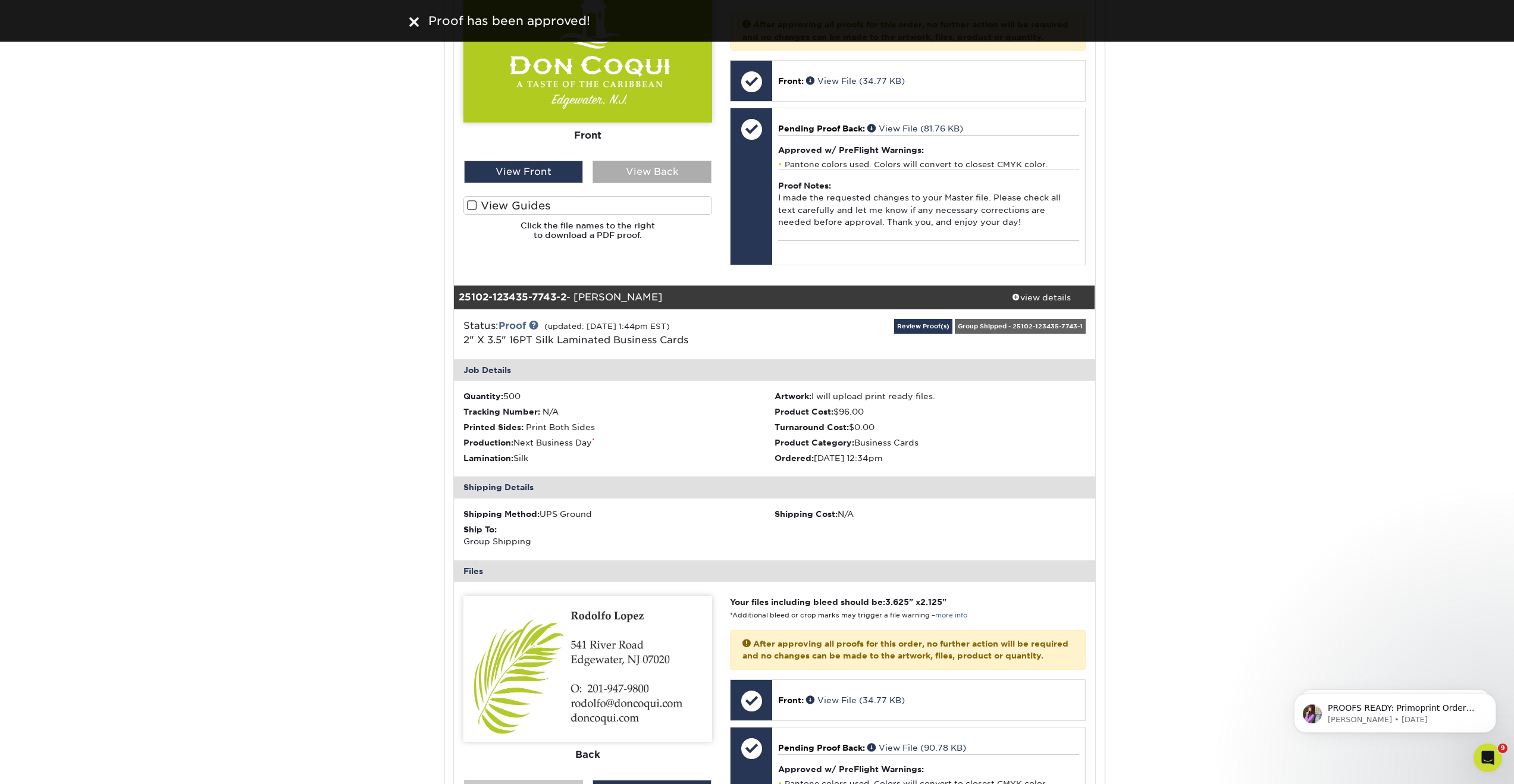
click at [646, 169] on div "View Back" at bounding box center [652, 172] width 119 height 22
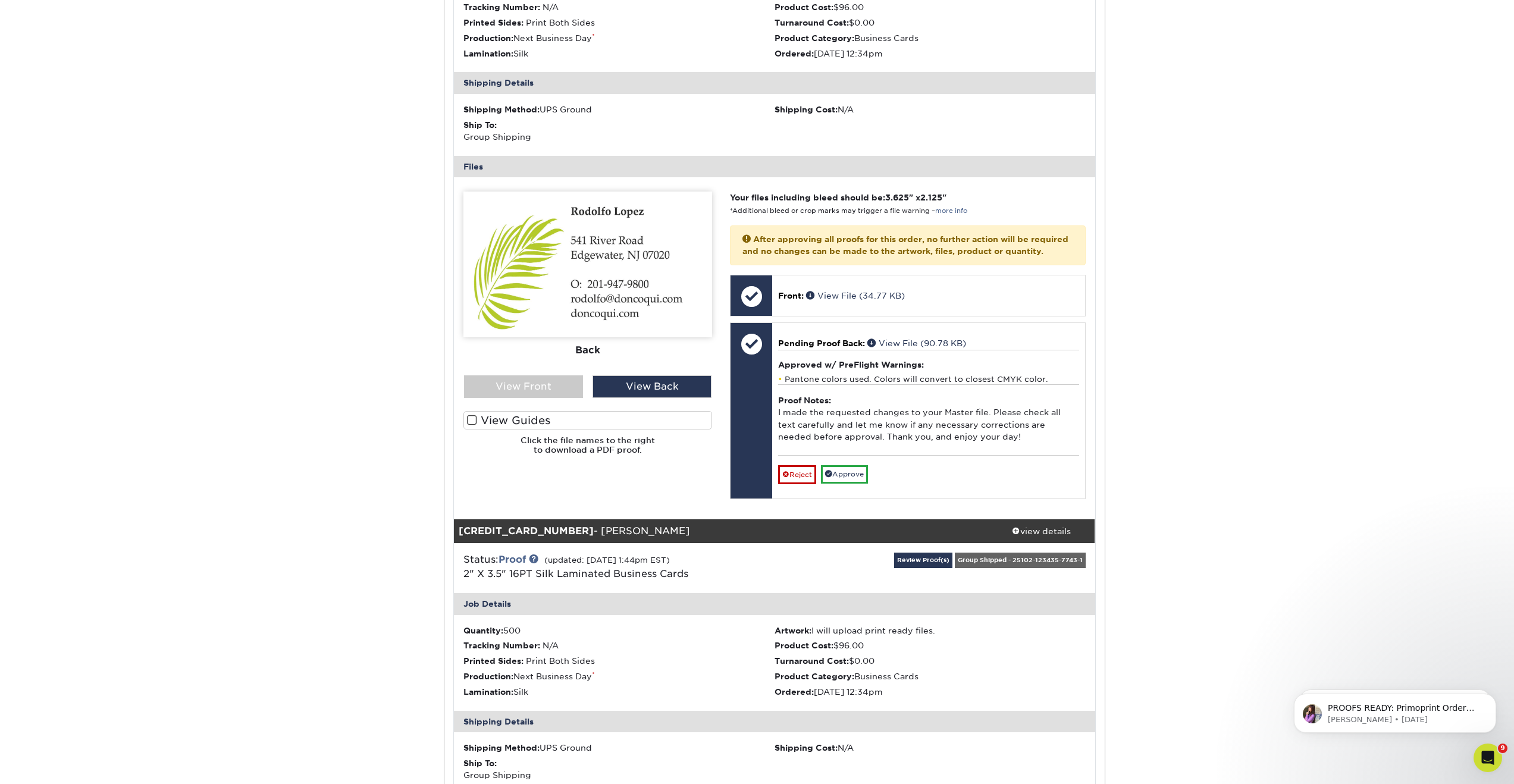
scroll to position [956, 0]
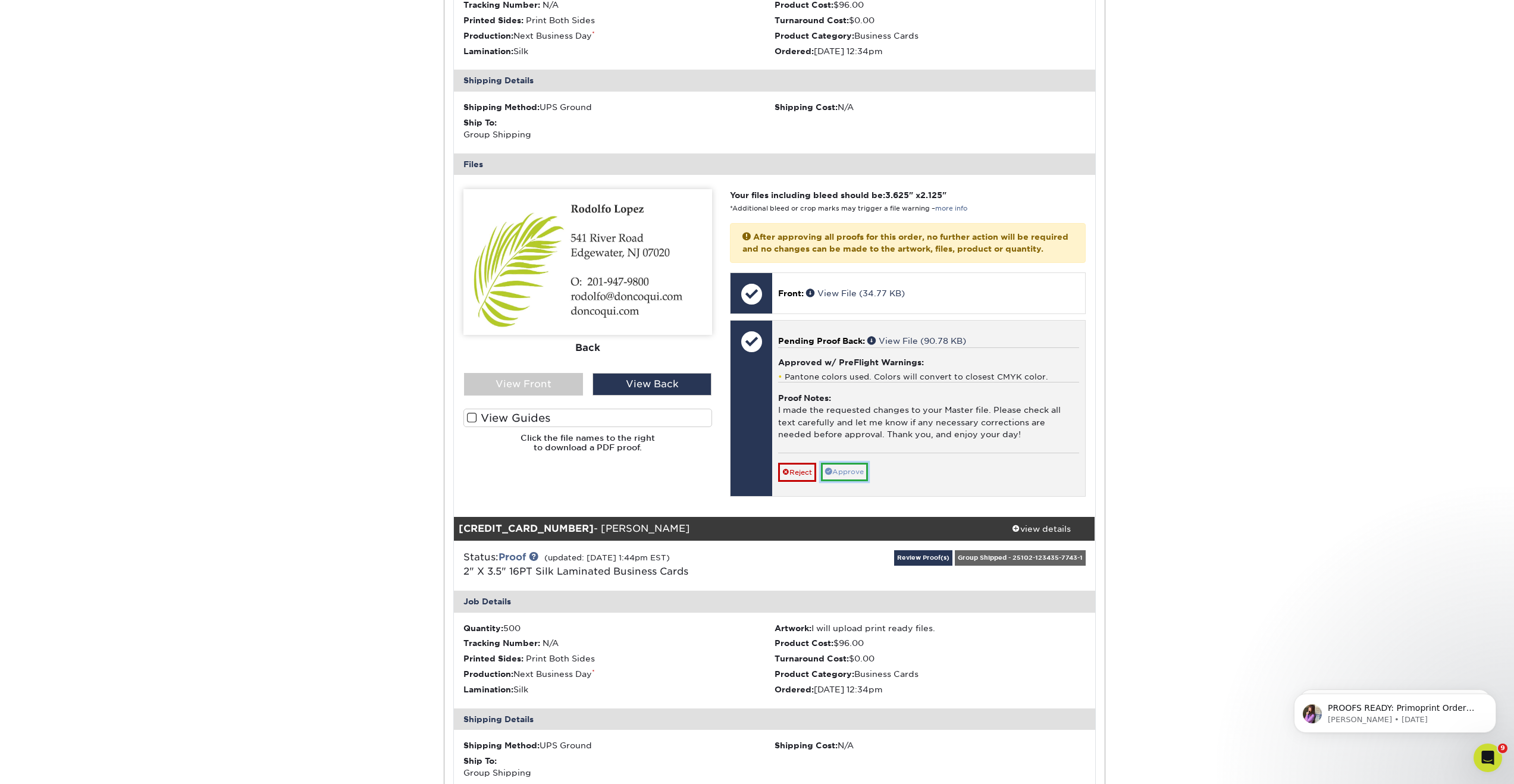
click at [864, 481] on link "Approve" at bounding box center [844, 471] width 47 height 18
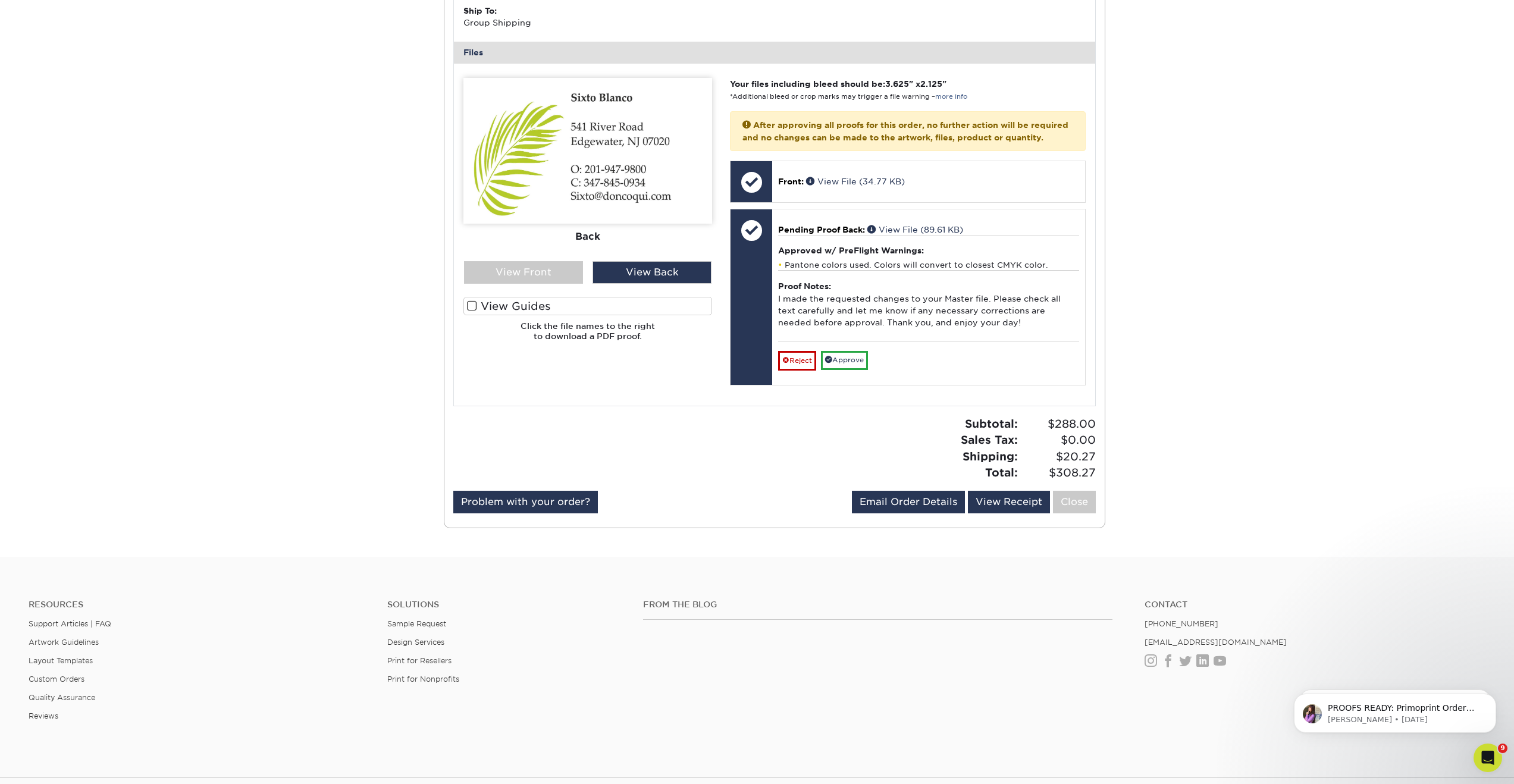
scroll to position [1709, 0]
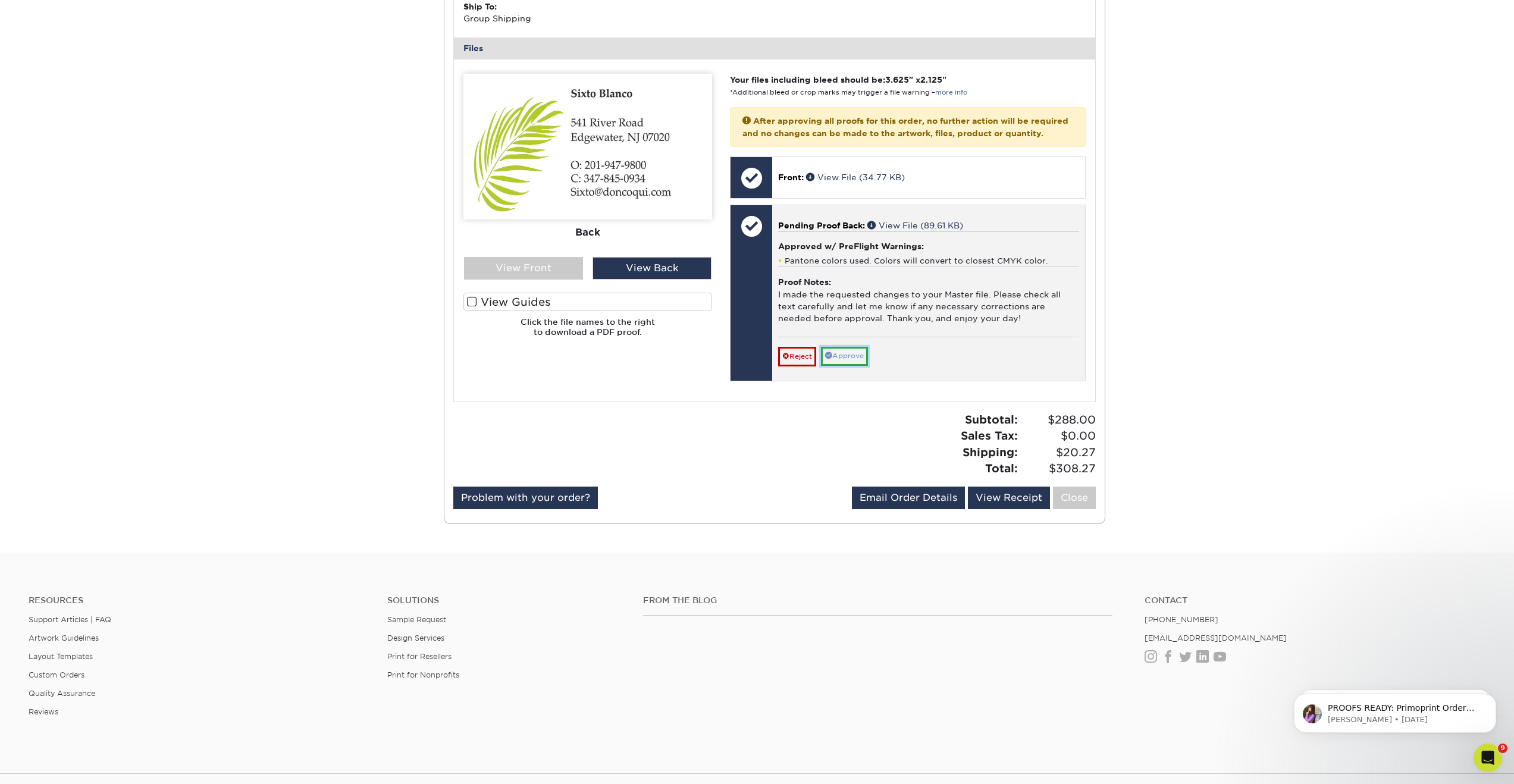
click at [846, 365] on link "Approve" at bounding box center [844, 356] width 47 height 18
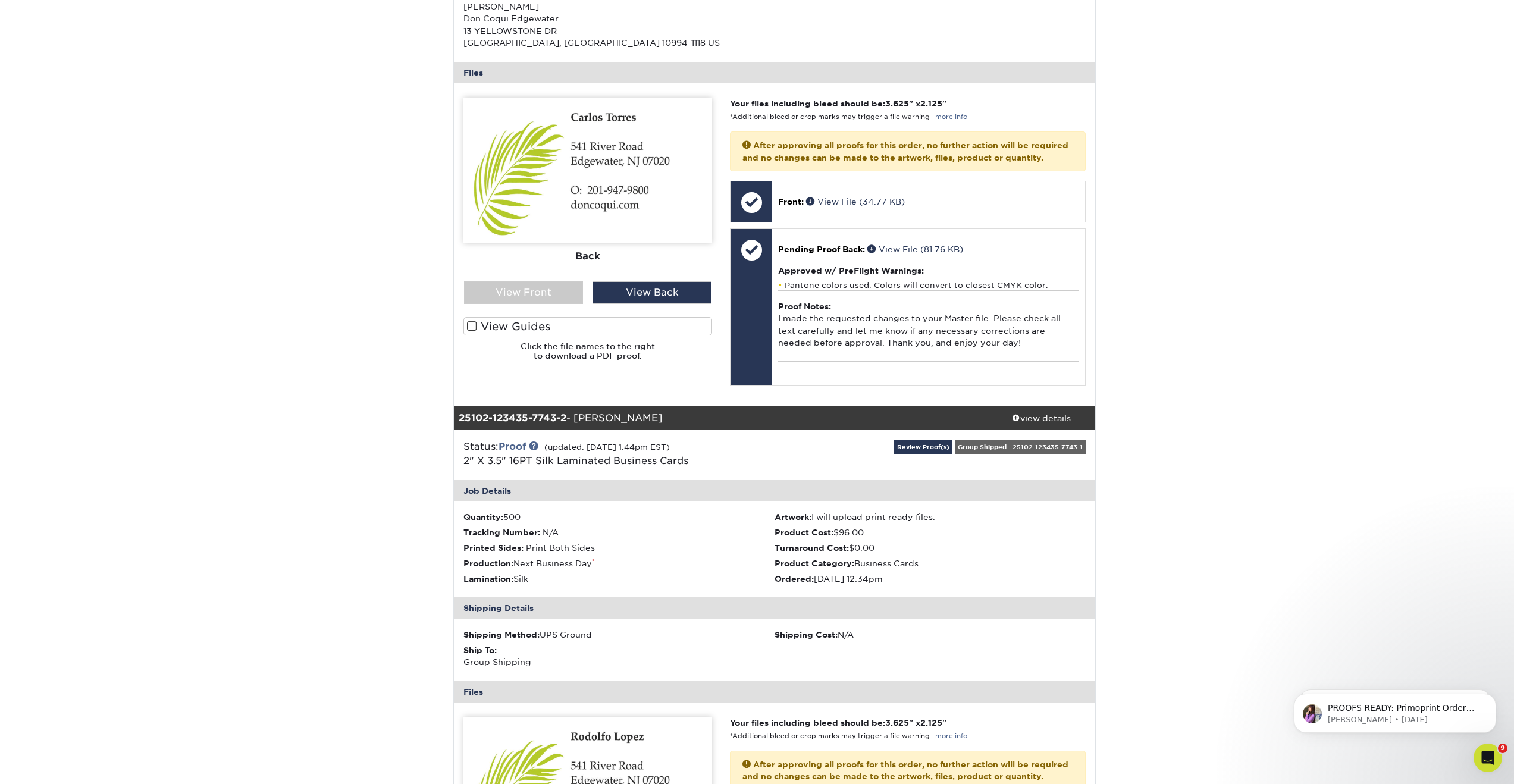
scroll to position [427, 0]
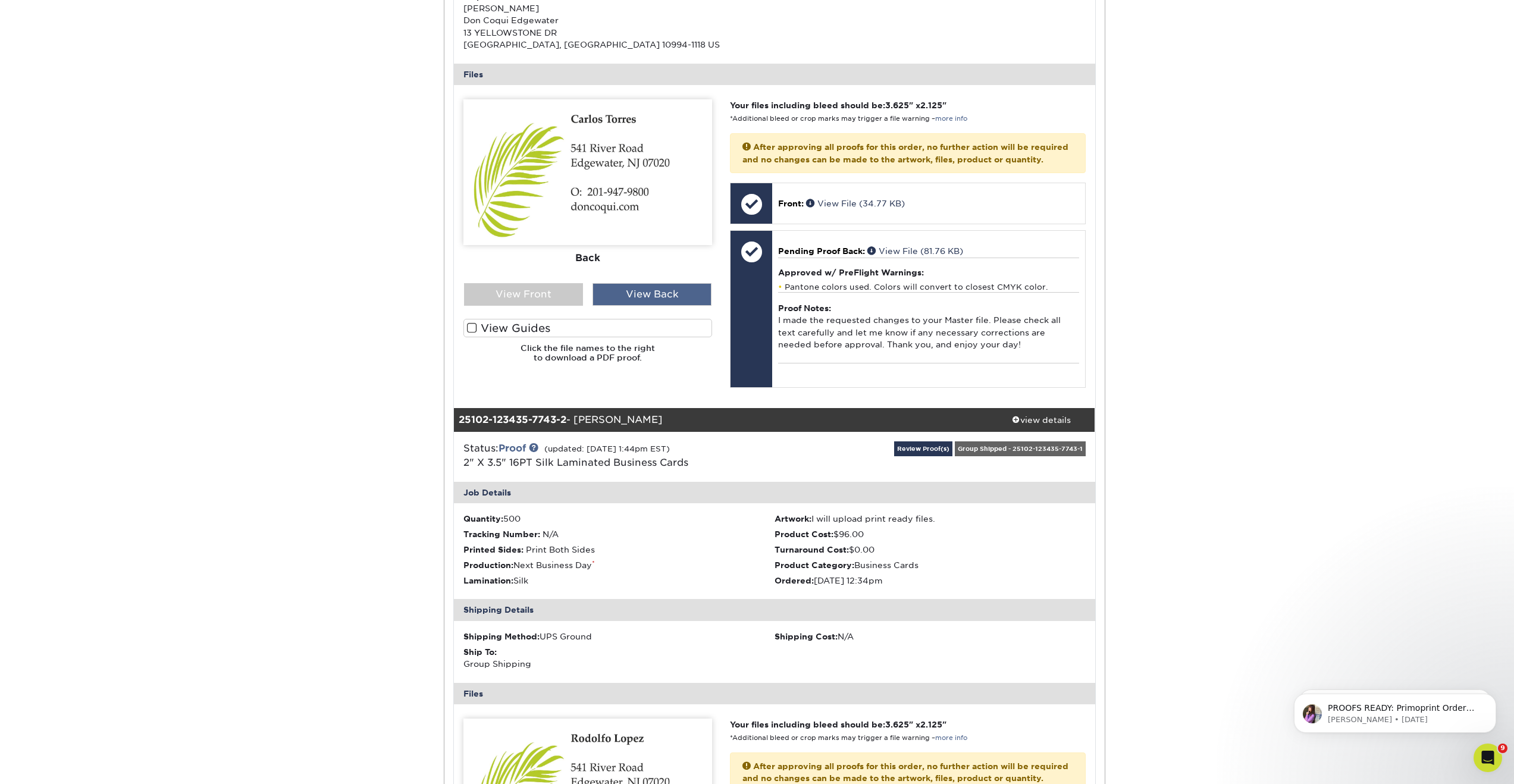
click at [648, 294] on div "View Back" at bounding box center [652, 294] width 119 height 22
click at [543, 294] on div "View Front" at bounding box center [523, 294] width 119 height 22
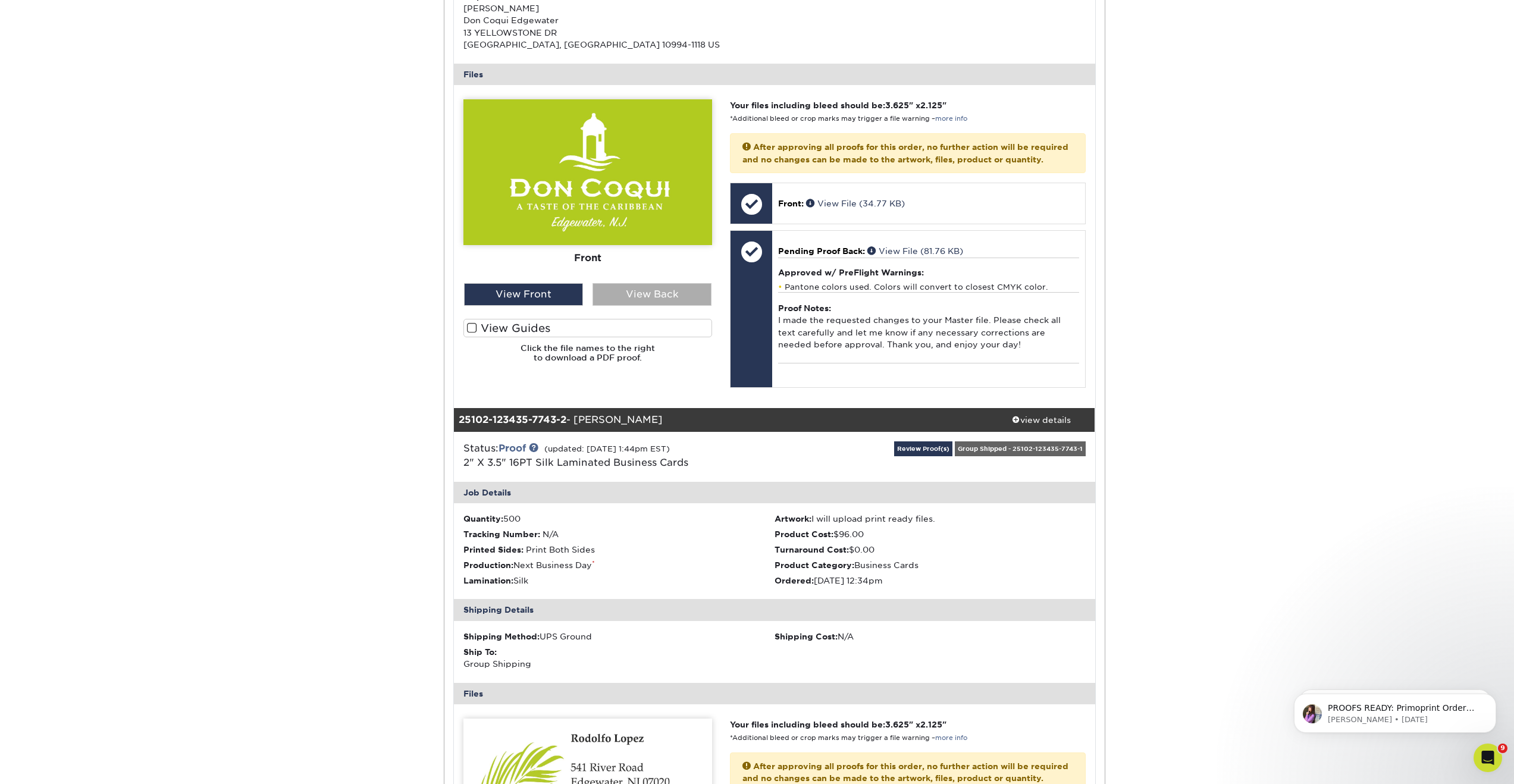
click at [616, 288] on div "View Back" at bounding box center [652, 294] width 119 height 22
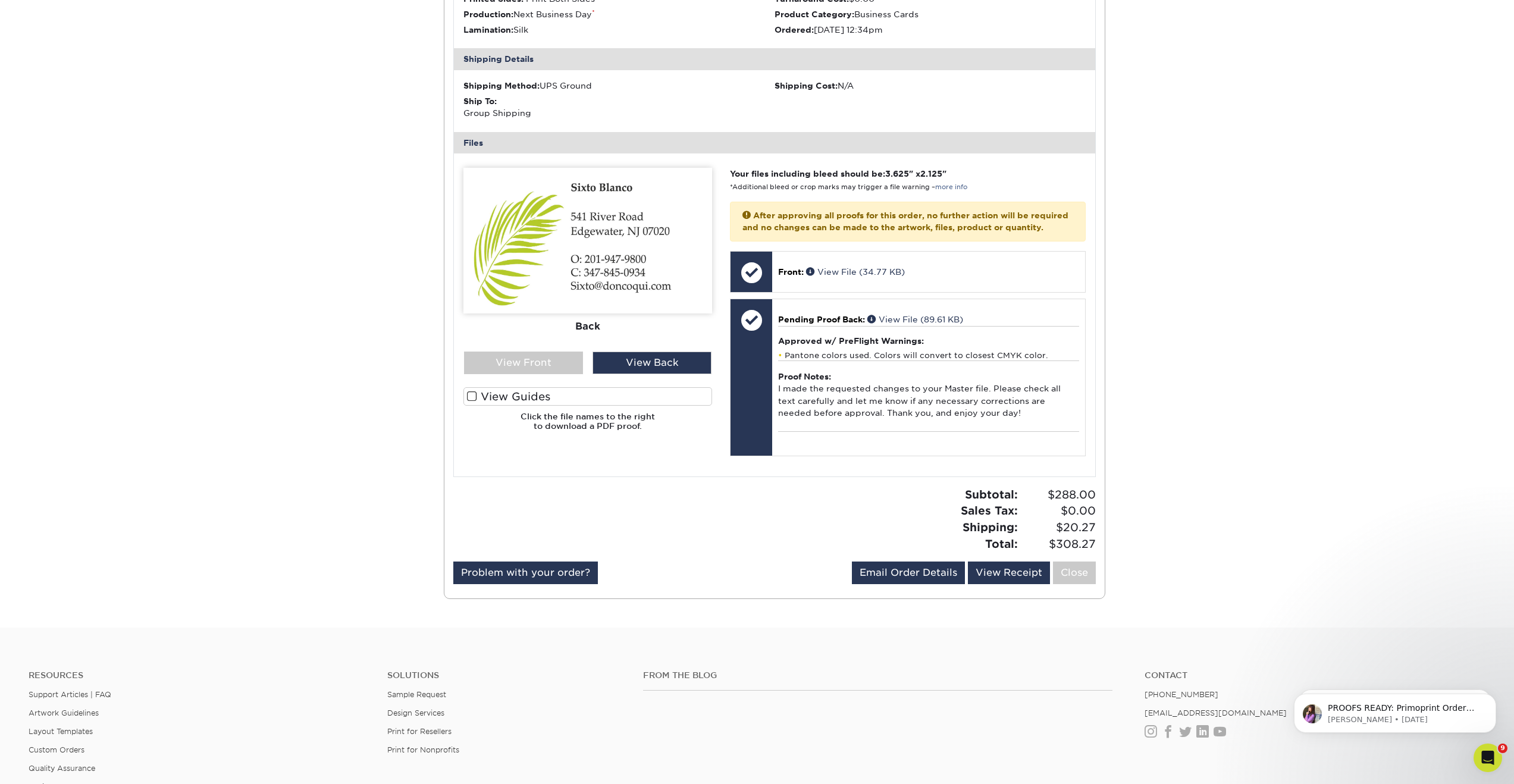
scroll to position [1593, 0]
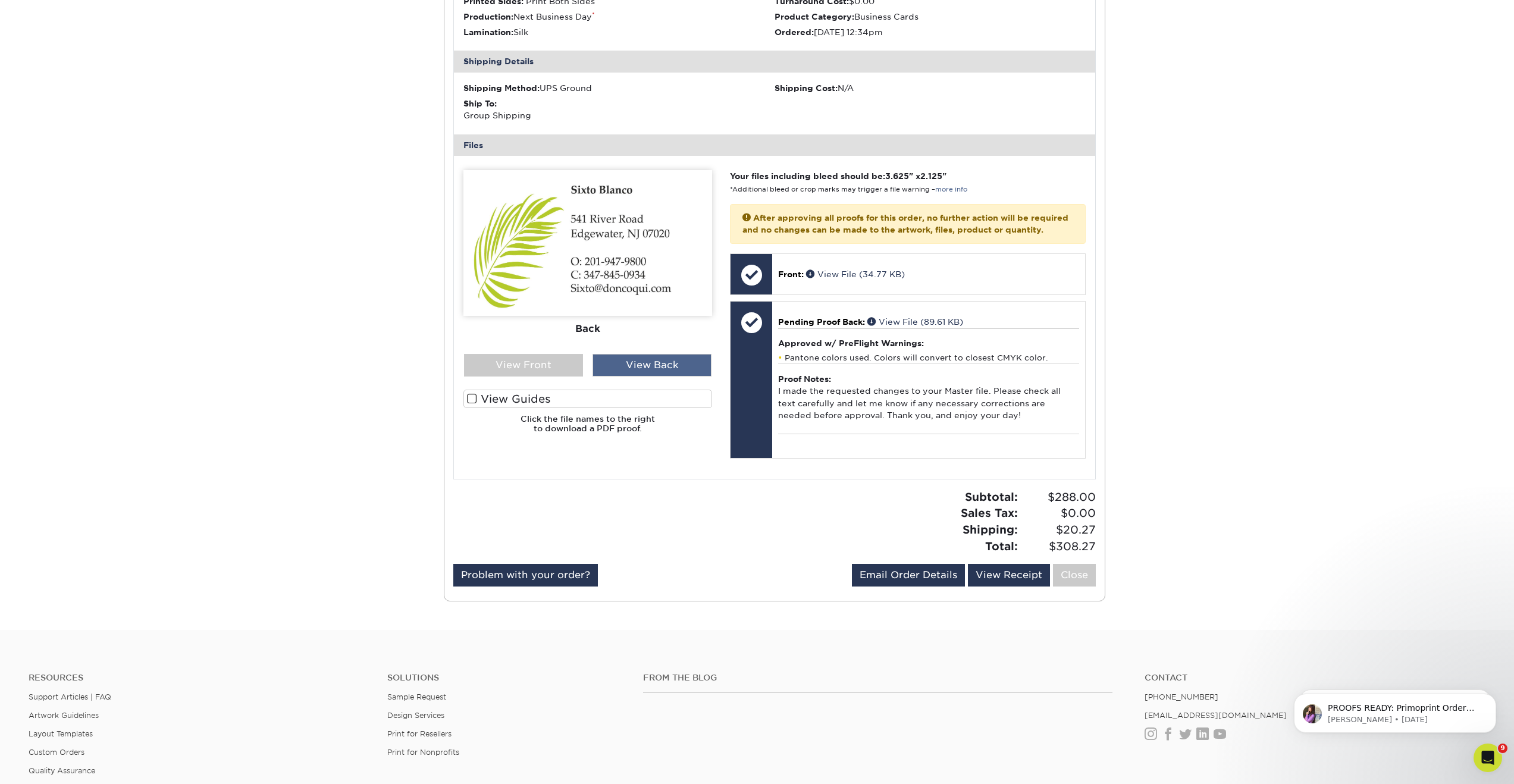
click at [677, 376] on div "View Back" at bounding box center [652, 365] width 119 height 22
click at [675, 376] on div "View Back" at bounding box center [652, 365] width 119 height 22
click at [673, 376] on div "View Back" at bounding box center [652, 365] width 119 height 22
click at [560, 376] on div "View Front" at bounding box center [523, 365] width 119 height 22
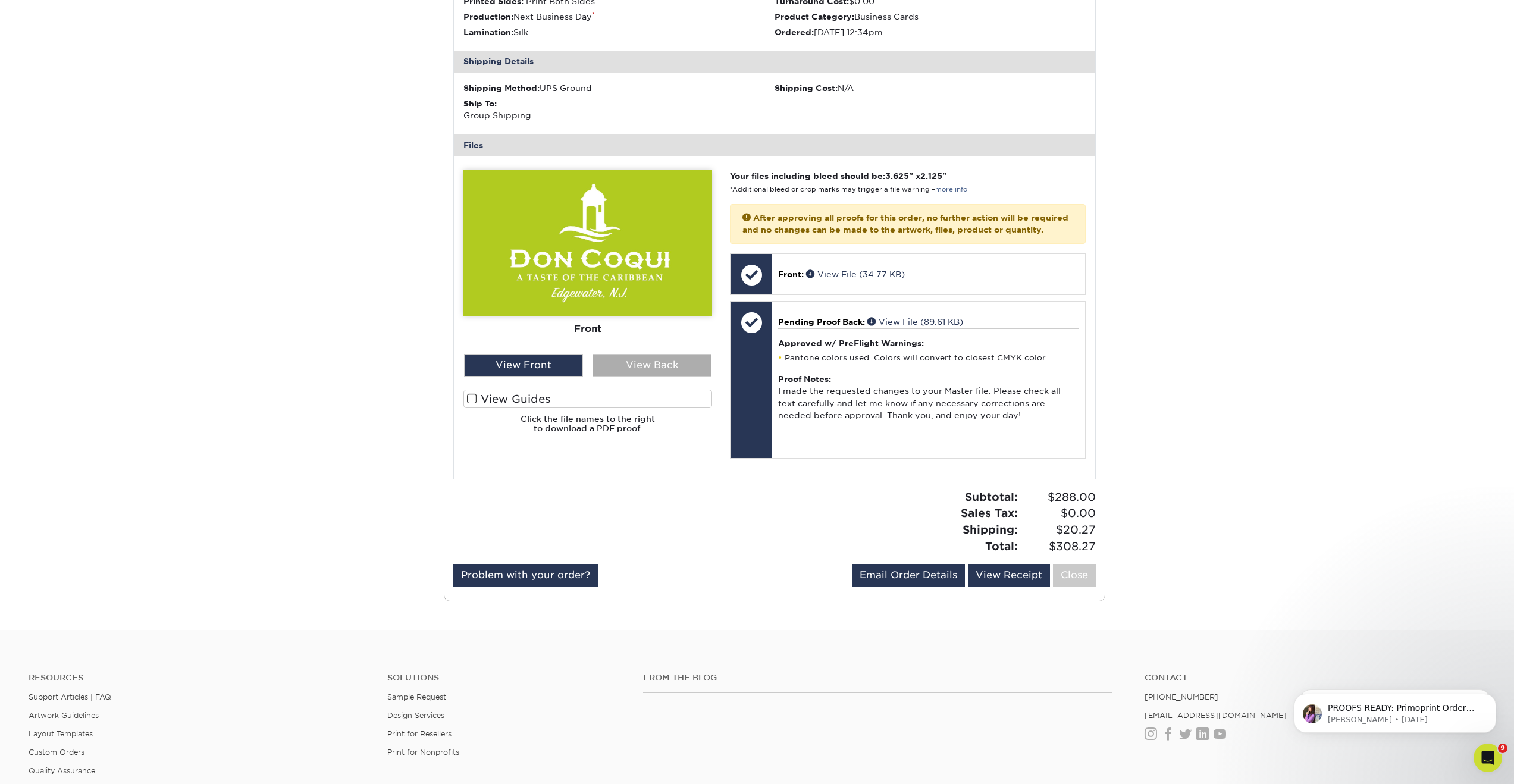
click at [621, 376] on div "View Back" at bounding box center [652, 365] width 119 height 22
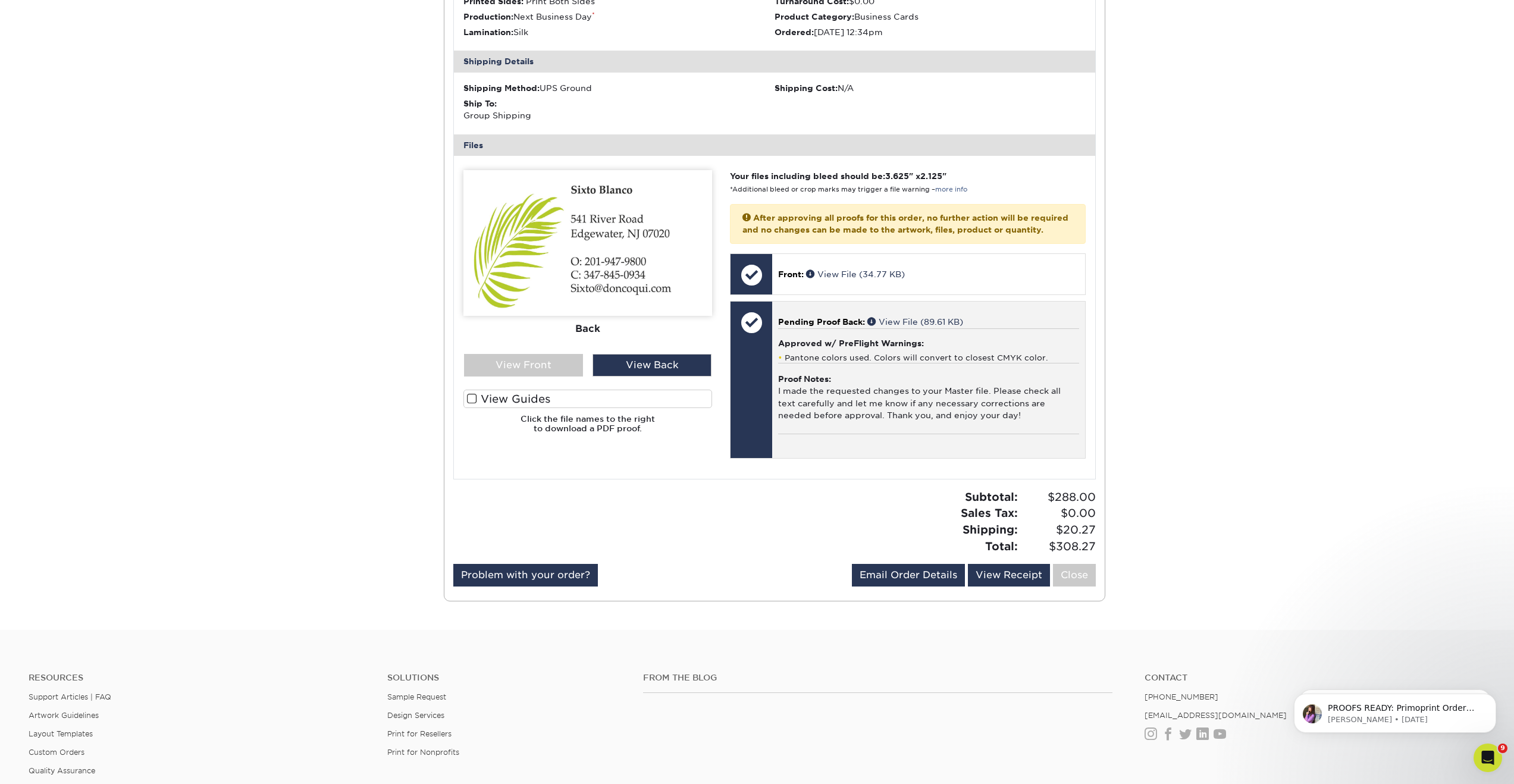
click at [756, 343] on div at bounding box center [751, 322] width 42 height 42
click at [744, 343] on div at bounding box center [751, 322] width 42 height 42
click at [748, 343] on div at bounding box center [751, 322] width 42 height 42
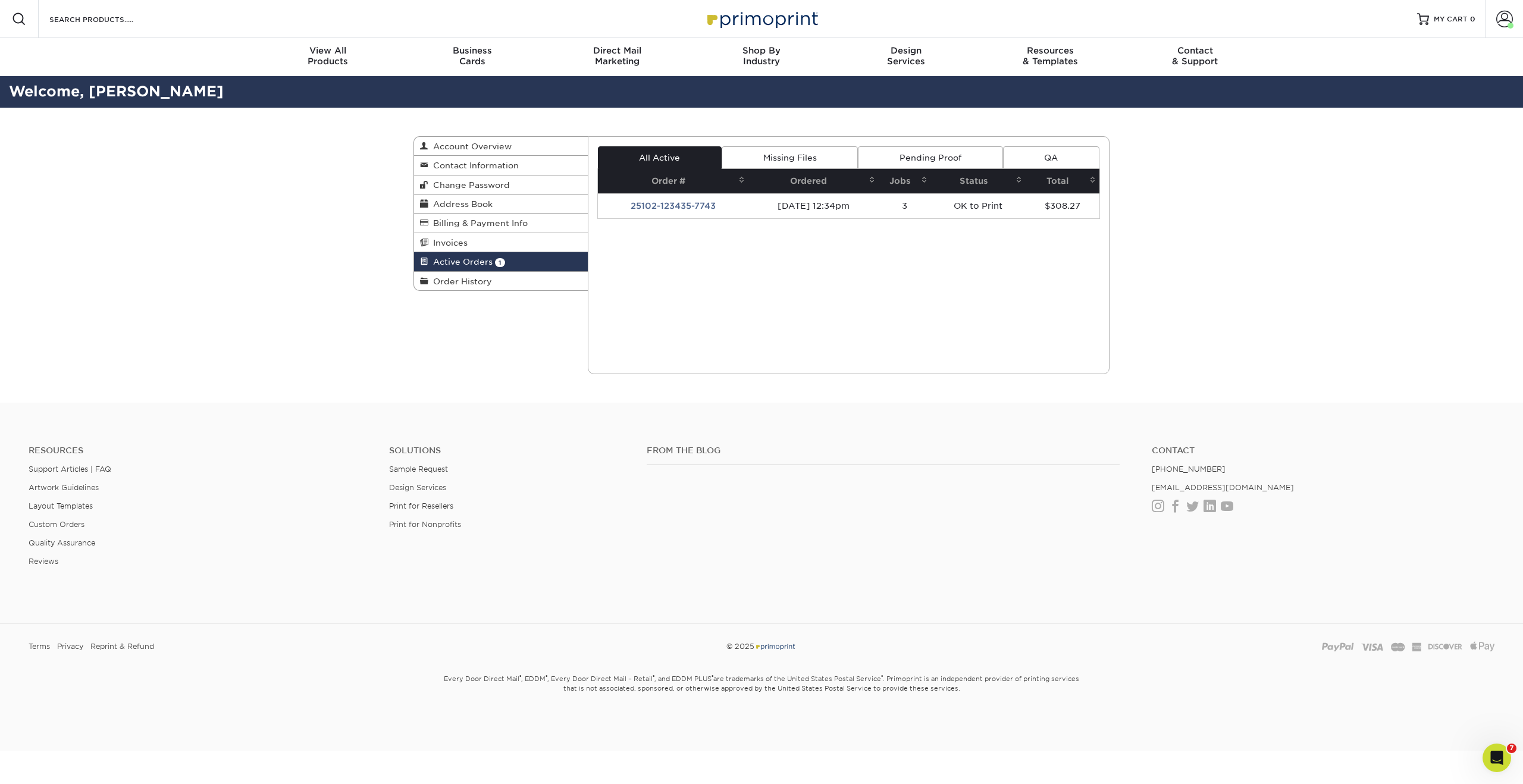
click at [649, 197] on td "25102-123435-7743" at bounding box center [673, 205] width 151 height 25
